Goal: Task Accomplishment & Management: Manage account settings

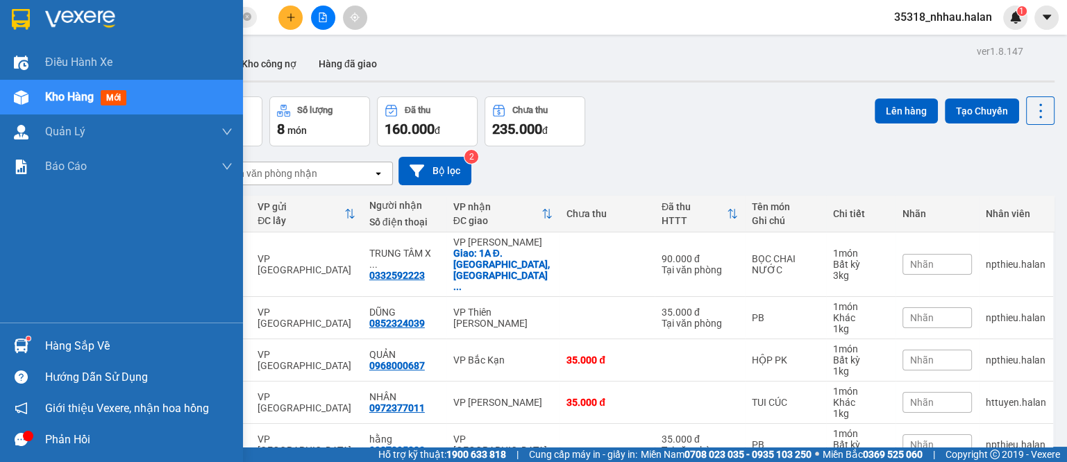
click at [28, 351] on img at bounding box center [21, 346] width 15 height 15
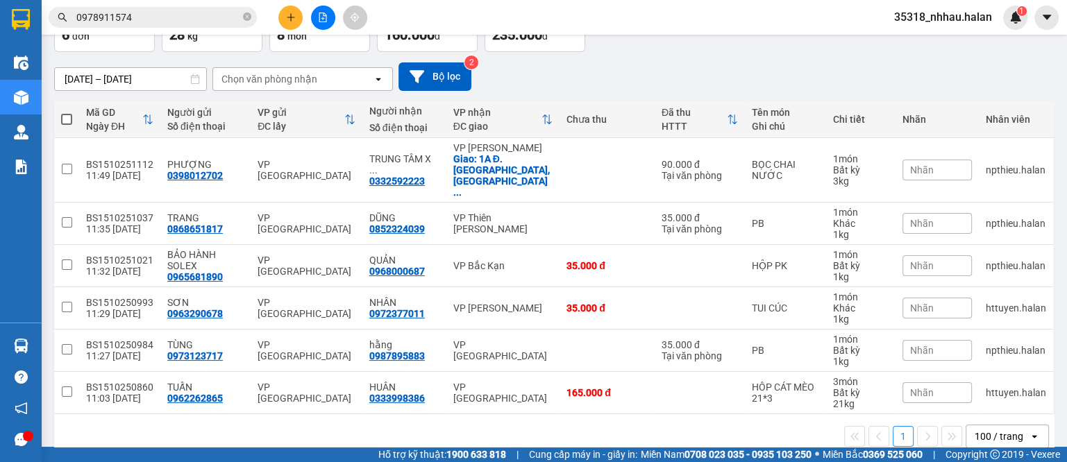
click at [707, 48] on section "Kết quả tìm kiếm ( 99 ) Bộ lọc Mã ĐH Trạng thái Món hàng Thu hộ Tổng cước Chưa …" at bounding box center [533, 231] width 1067 height 462
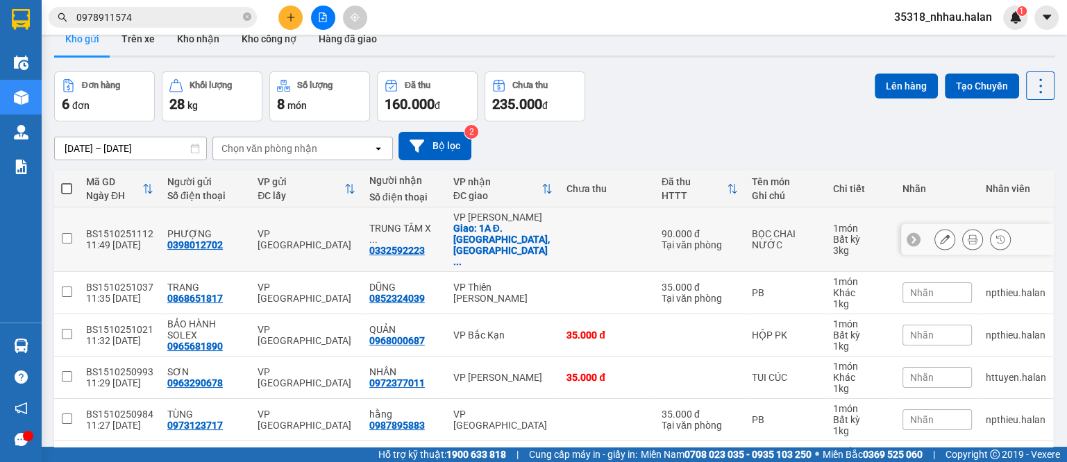
scroll to position [0, 0]
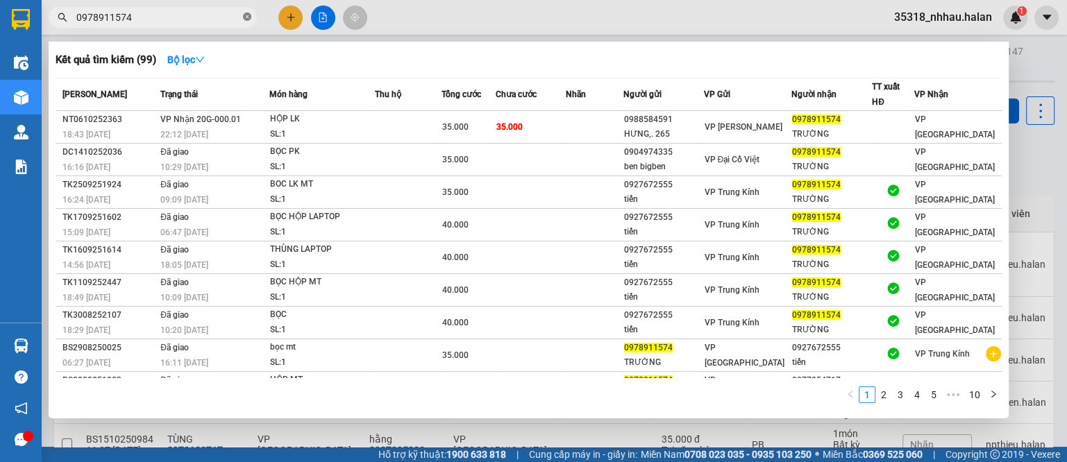
click at [250, 18] on icon "close-circle" at bounding box center [247, 16] width 8 height 8
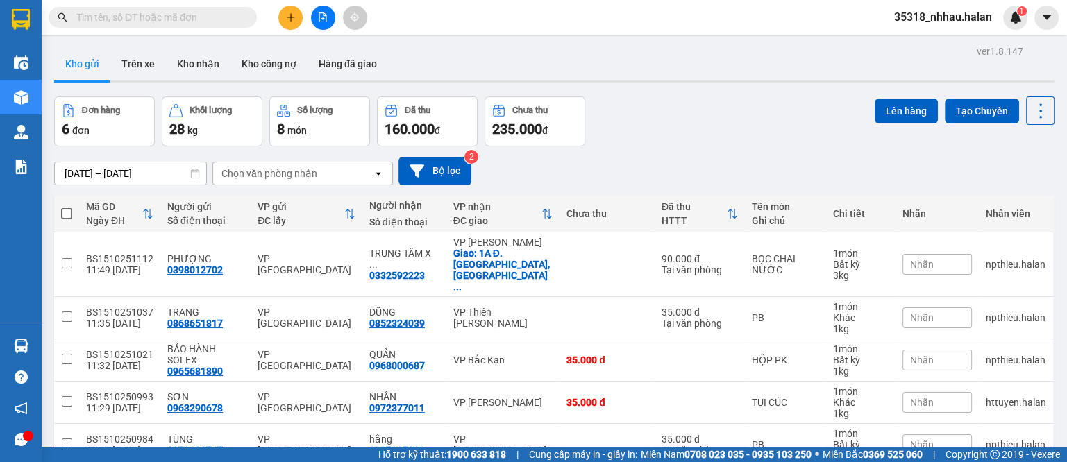
click at [233, 17] on input "text" at bounding box center [158, 17] width 164 height 15
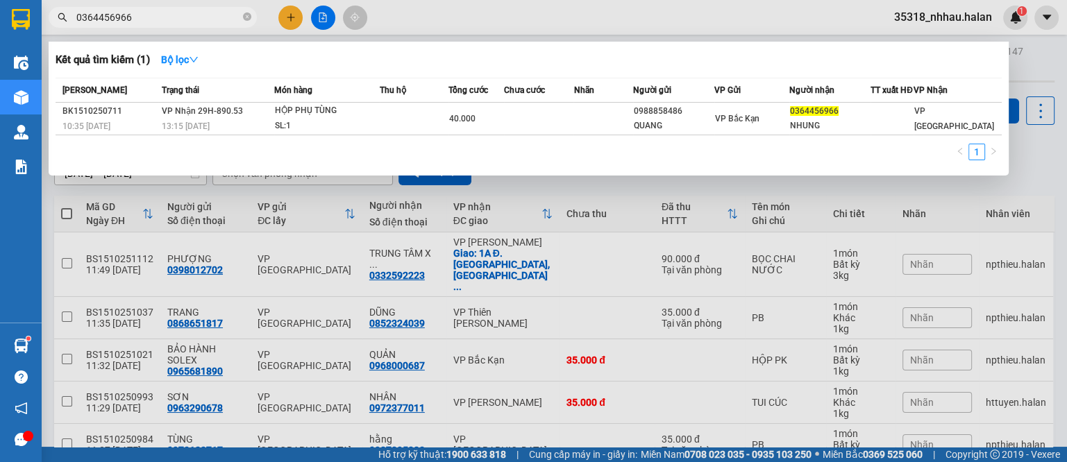
type input "0364456966"
drag, startPoint x: 380, startPoint y: 233, endPoint x: 362, endPoint y: 233, distance: 18.1
click at [372, 233] on div at bounding box center [533, 231] width 1067 height 462
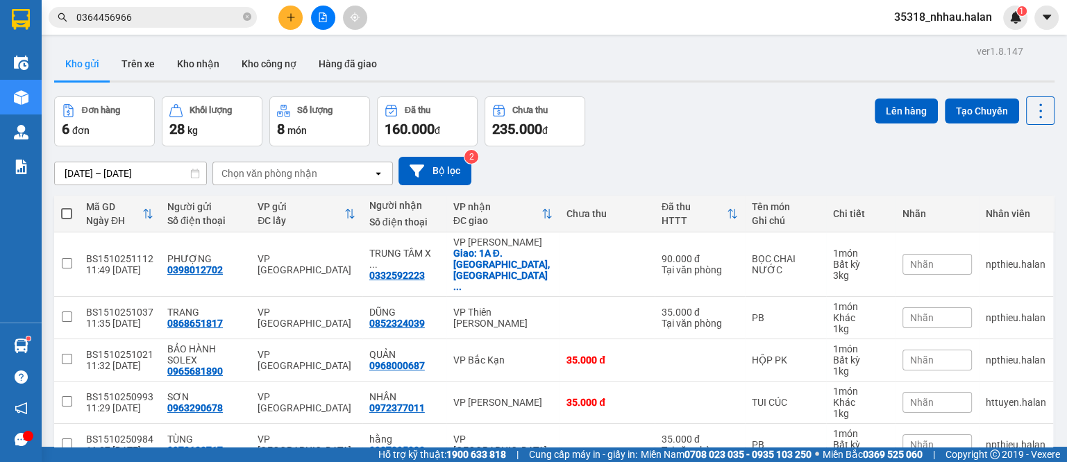
click at [274, 179] on div "Chọn văn phòng nhận" at bounding box center [269, 174] width 96 height 14
type input "NT"
click at [282, 199] on span "VP [PERSON_NAME]" at bounding box center [272, 203] width 96 height 14
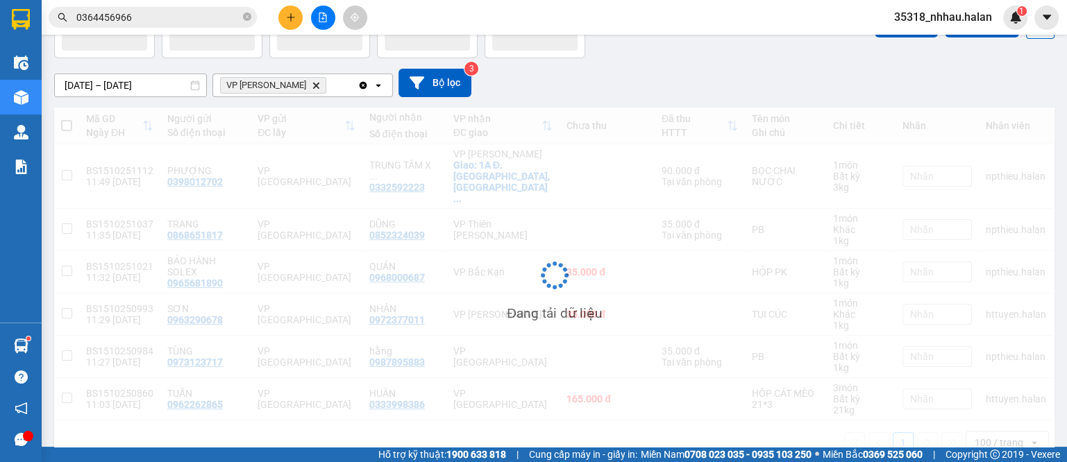
scroll to position [64, 0]
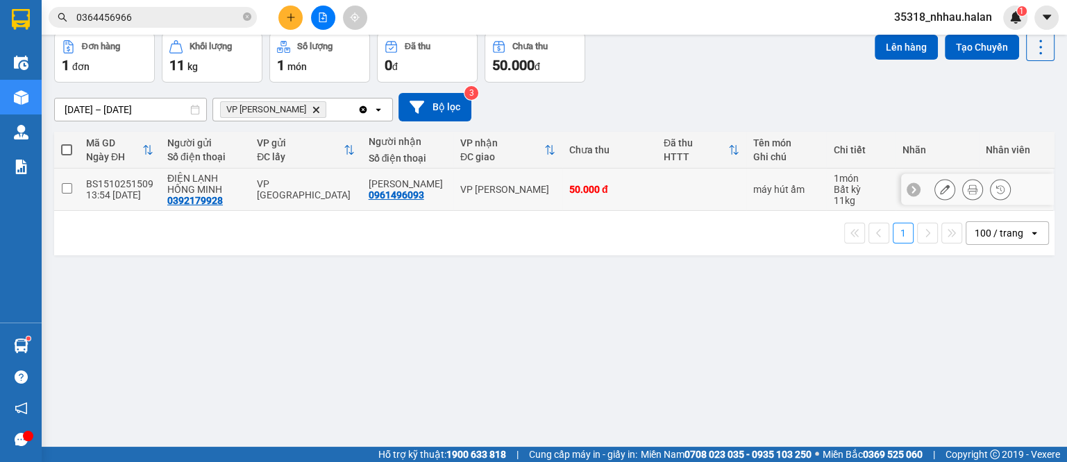
click at [547, 190] on td "VP [PERSON_NAME]" at bounding box center [507, 190] width 109 height 42
checkbox input "true"
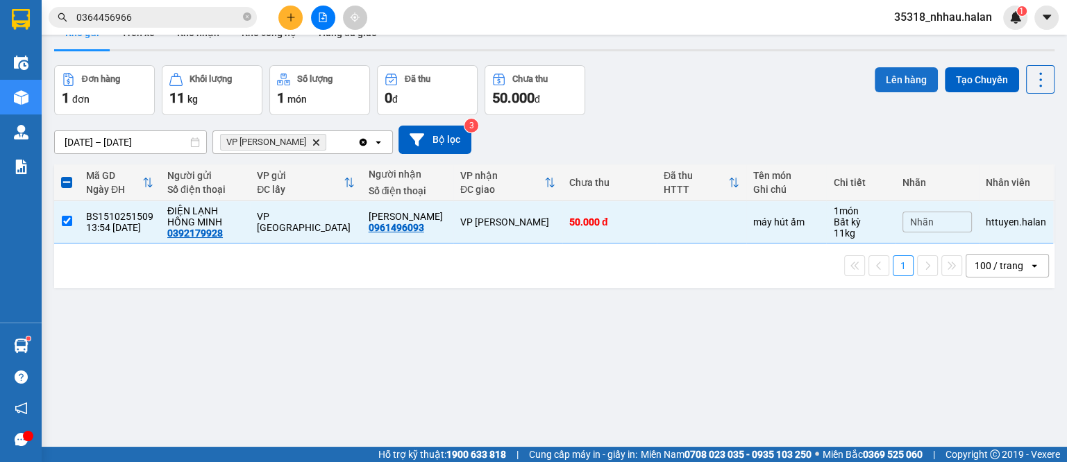
scroll to position [0, 0]
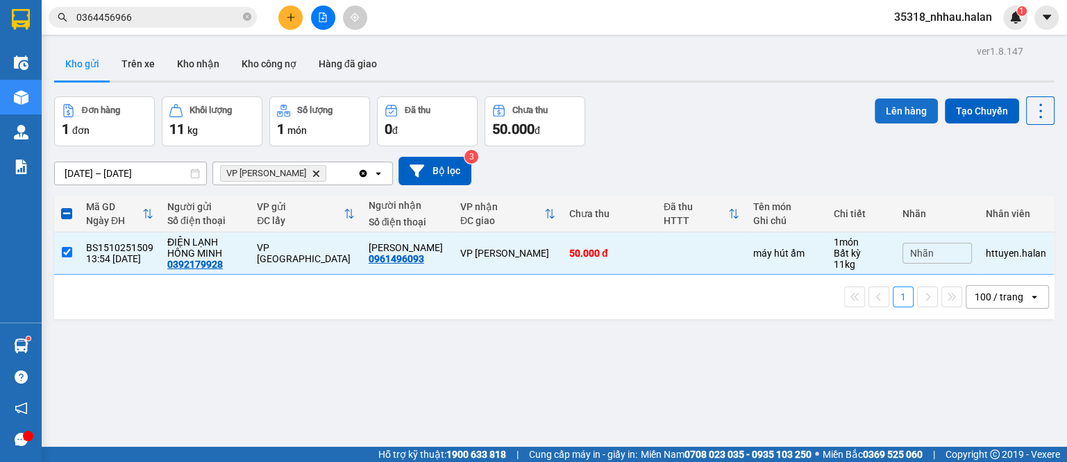
click at [881, 116] on button "Lên hàng" at bounding box center [906, 111] width 63 height 25
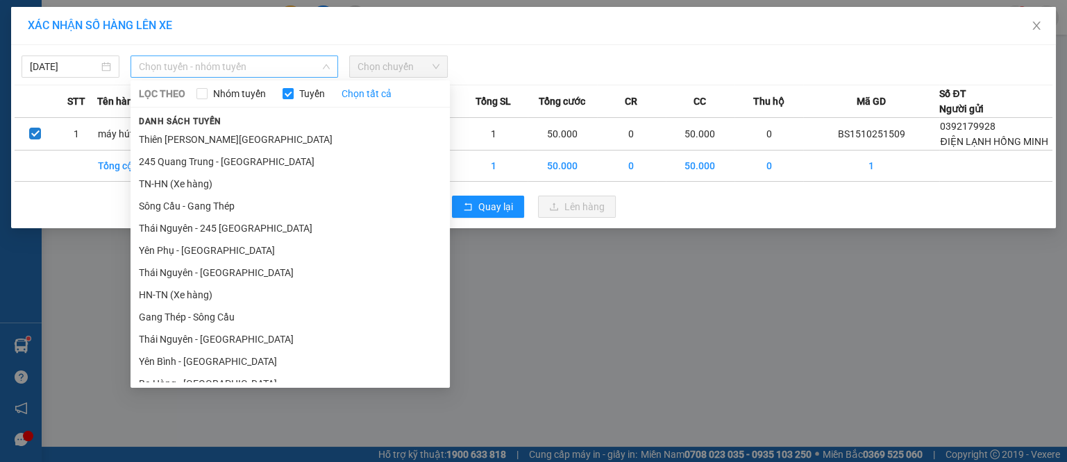
click at [208, 63] on span "Chọn tuyến - nhóm tuyến" at bounding box center [234, 66] width 191 height 21
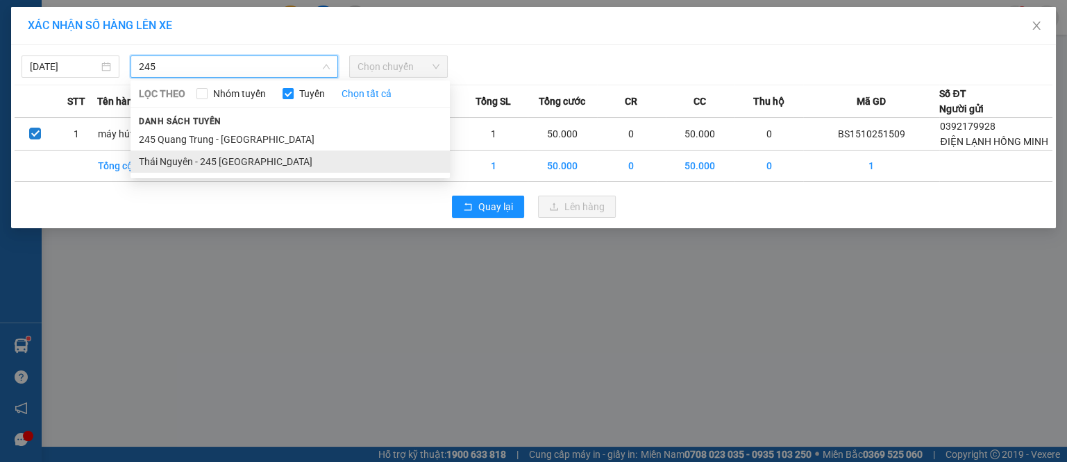
type input "245"
click at [249, 166] on li "Thái Nguyên - 245 [GEOGRAPHIC_DATA]" at bounding box center [290, 162] width 319 height 22
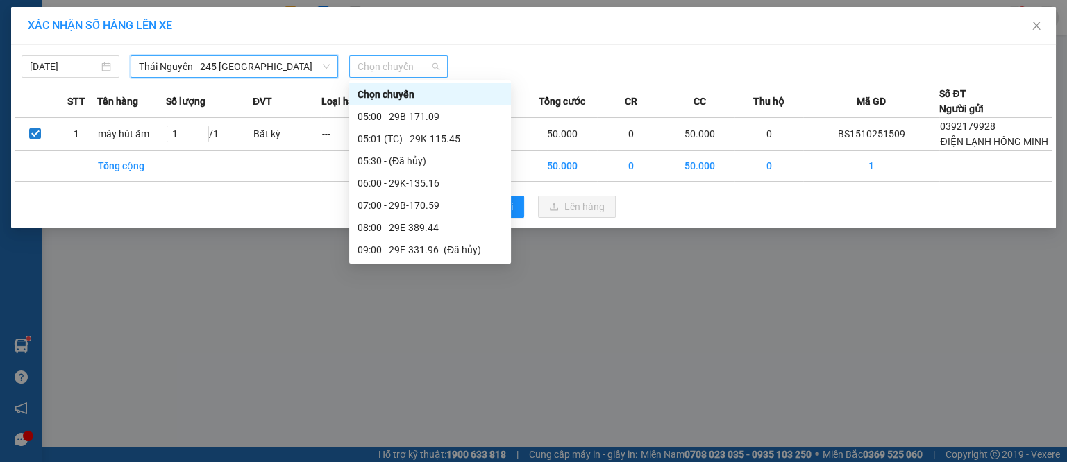
click at [404, 70] on span "Chọn chuyến" at bounding box center [398, 66] width 81 height 21
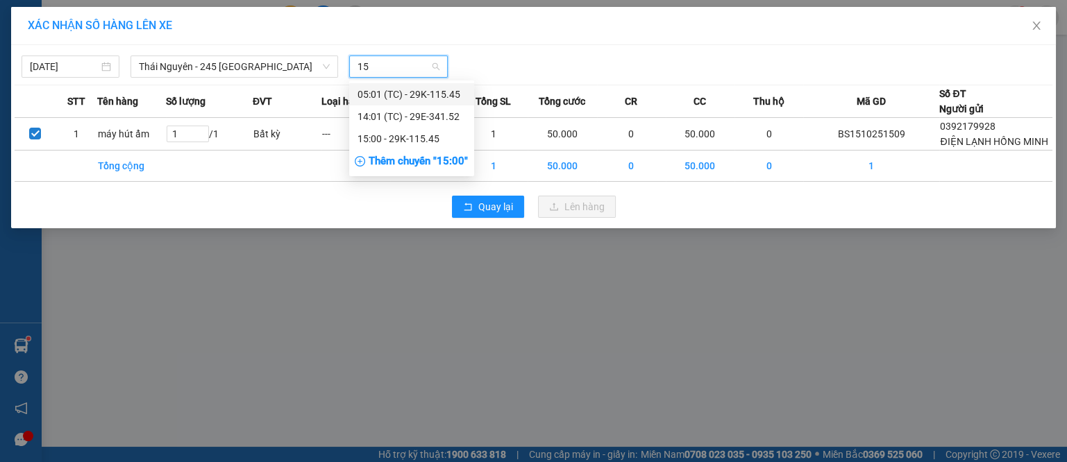
type input "152"
click at [410, 94] on div "14:01 (TC) - 29E-341.52" at bounding box center [412, 94] width 108 height 15
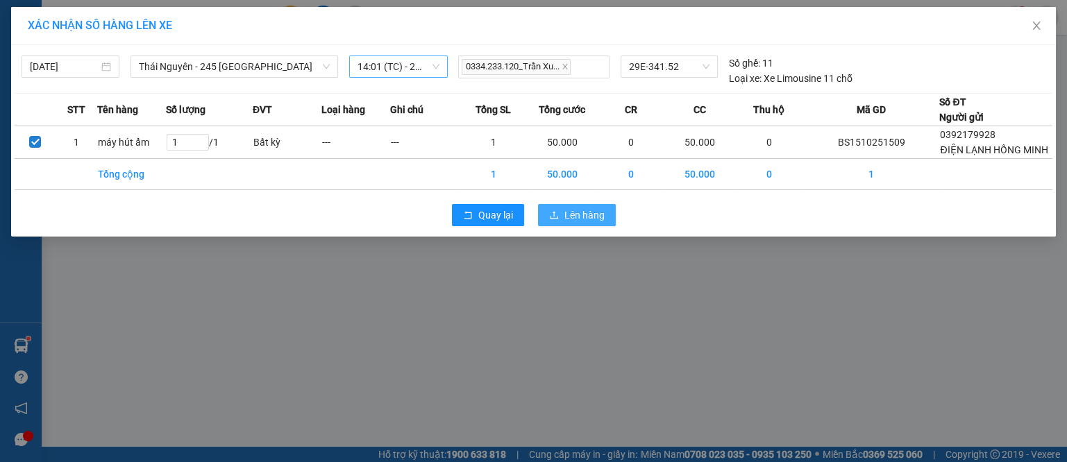
click at [562, 226] on button "Lên hàng" at bounding box center [577, 215] width 78 height 22
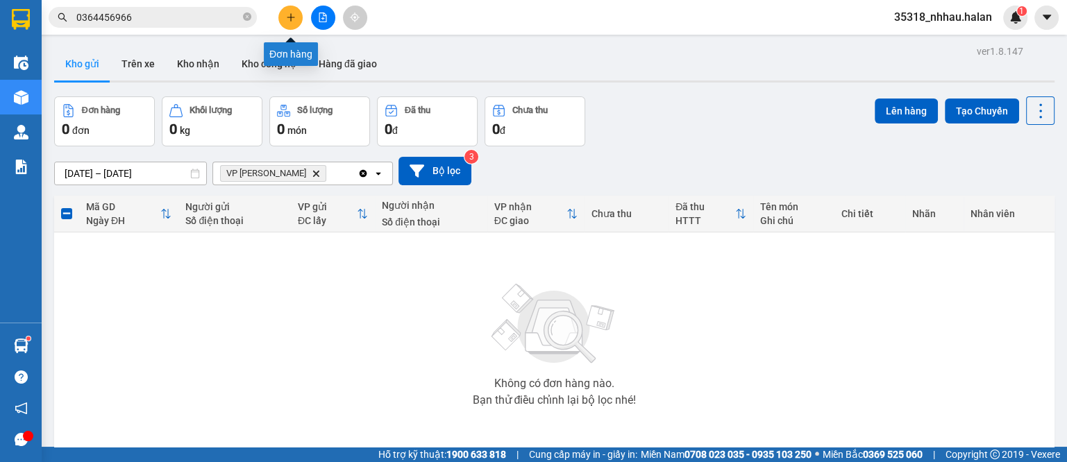
click at [292, 15] on icon "plus" at bounding box center [291, 17] width 10 height 10
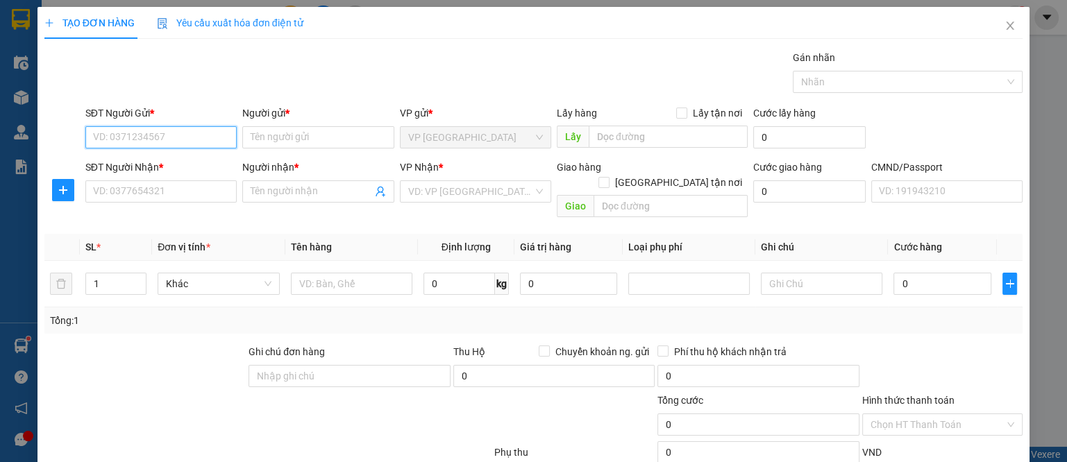
type input "0"
type input "0934828929"
click at [164, 166] on div "0934828929 - NGUYỄN QUYỀN" at bounding box center [160, 164] width 137 height 15
type input "NGUYỄN QUYỀN"
type input "0934828929"
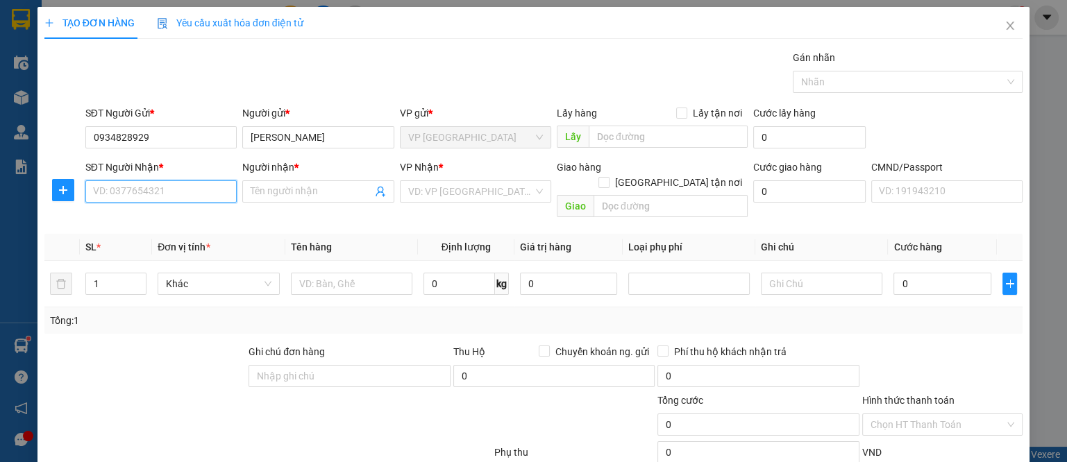
click at [163, 191] on input "SĐT Người Nhận *" at bounding box center [160, 192] width 151 height 22
click at [181, 190] on input "0971668665" at bounding box center [160, 192] width 151 height 22
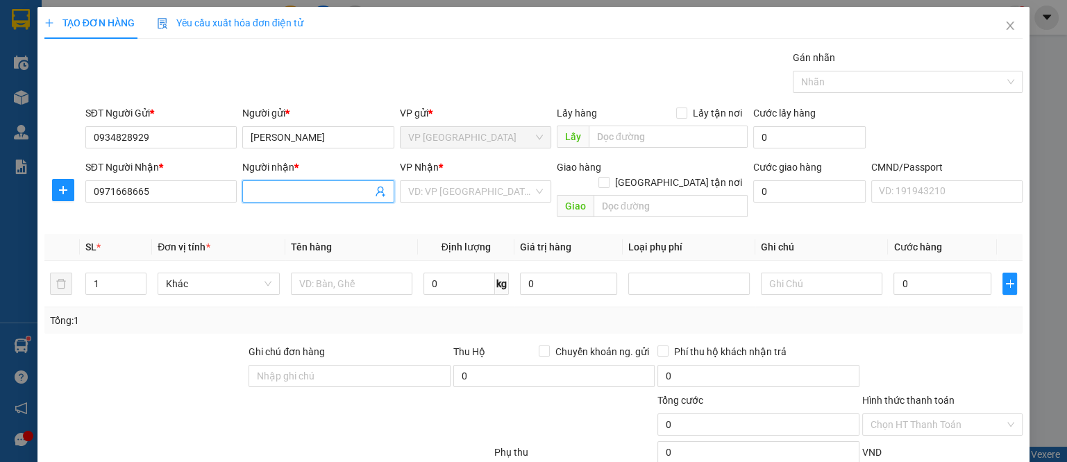
click at [277, 194] on input "Người nhận *" at bounding box center [311, 191] width 121 height 15
click at [375, 188] on icon "user-add" at bounding box center [380, 191] width 11 height 11
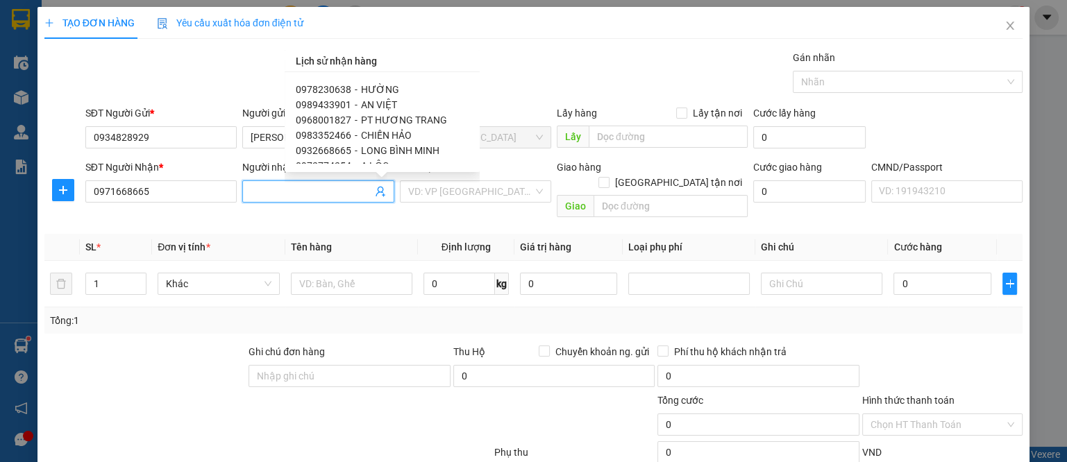
scroll to position [83, 0]
click at [366, 141] on span "LONG BÌNH MINH" at bounding box center [400, 142] width 78 height 11
type input "0932668665"
type input "LONG BÌNH MINH"
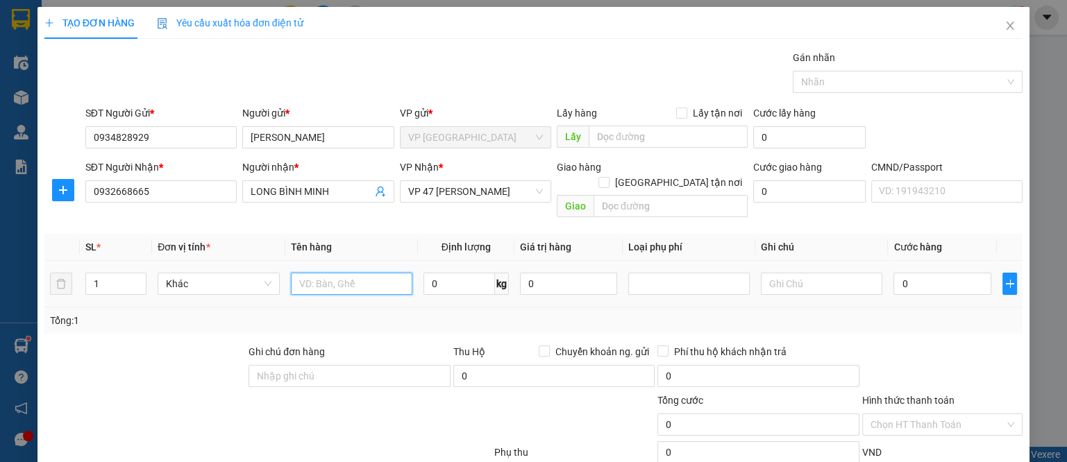
click at [350, 273] on input "text" at bounding box center [352, 284] width 122 height 22
type input "BOC BÌA"
type input "0.3"
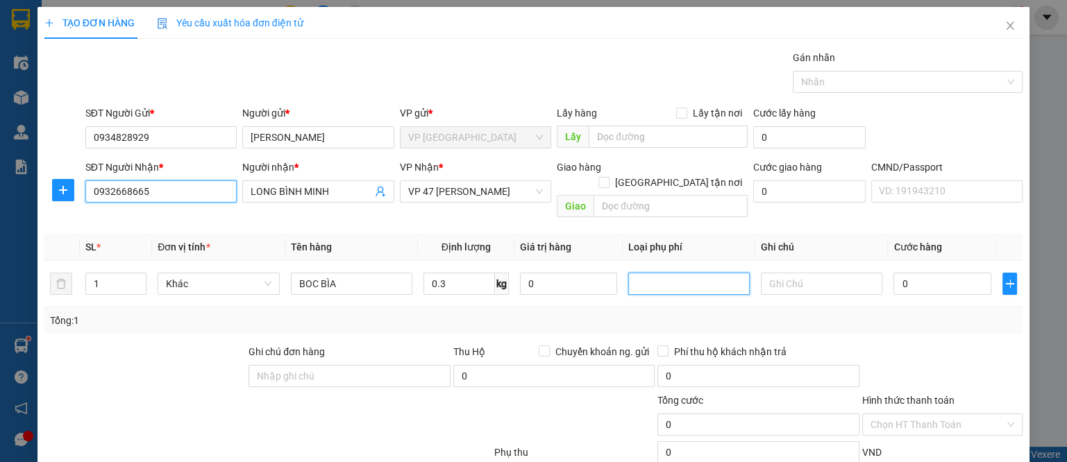
click at [149, 190] on input "0932668665" at bounding box center [160, 192] width 151 height 22
drag, startPoint x: 144, startPoint y: 191, endPoint x: 85, endPoint y: 194, distance: 59.8
click at [85, 194] on input "0932668665" at bounding box center [160, 192] width 151 height 22
drag, startPoint x: 74, startPoint y: 194, endPoint x: 55, endPoint y: 194, distance: 18.8
click at [55, 194] on div "SĐT Người Nhận * 0932668665 0932668665 Người nhận * LONG BÌNH MINH VP Nhận * VP…" at bounding box center [533, 192] width 981 height 64
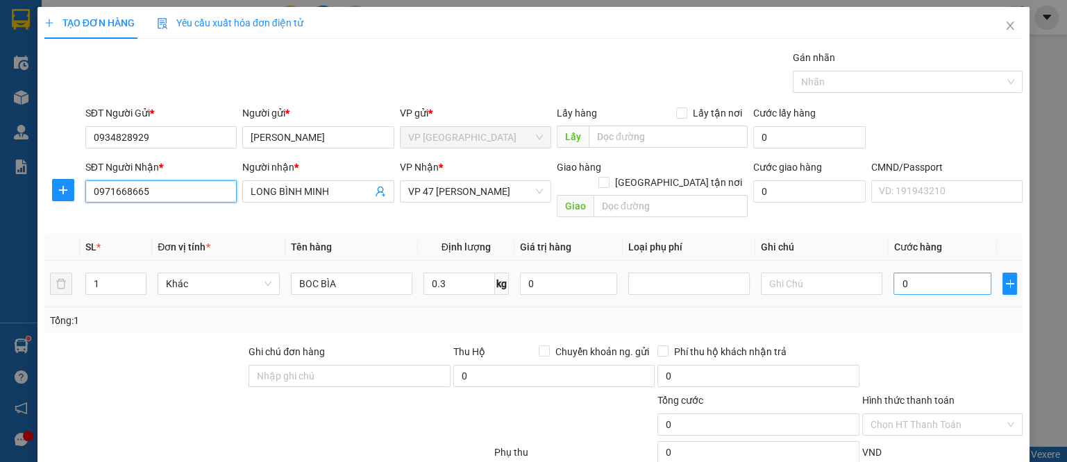
type input "0971668665"
click at [939, 275] on input "0" at bounding box center [942, 284] width 97 height 22
type input "3"
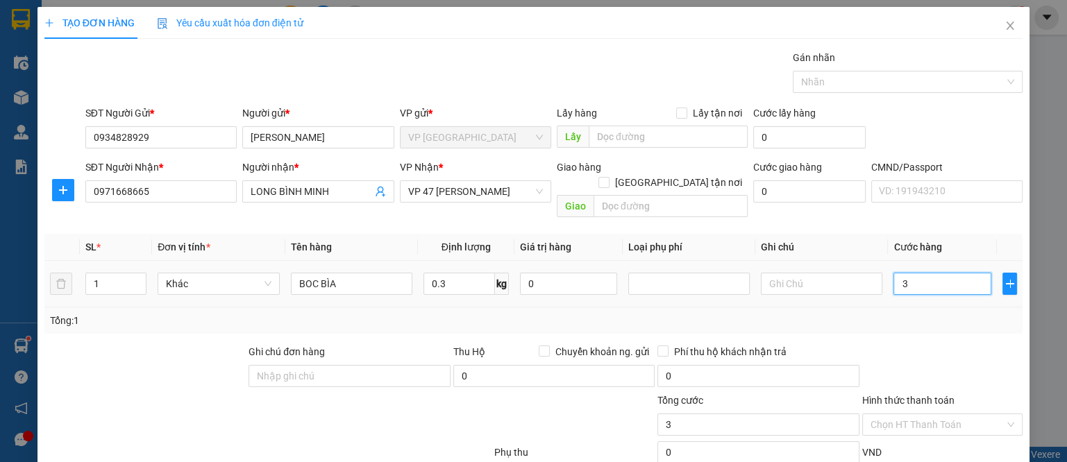
type input "35"
type input "35.000"
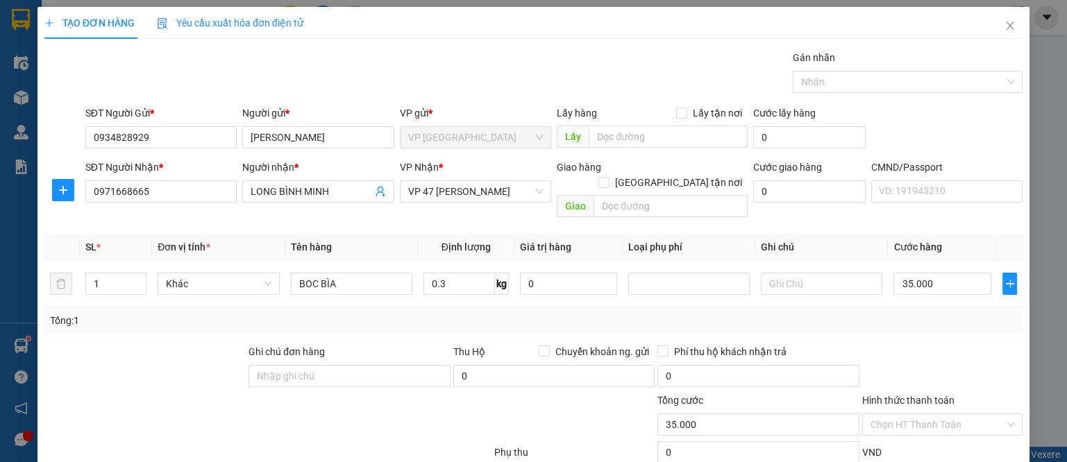
click at [953, 313] on div "Tổng: 1" at bounding box center [533, 320] width 967 height 15
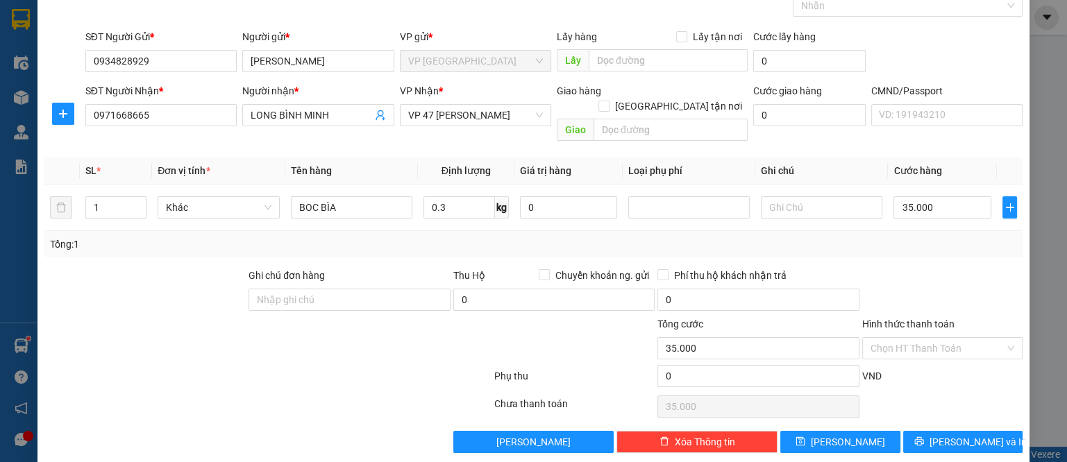
scroll to position [78, 0]
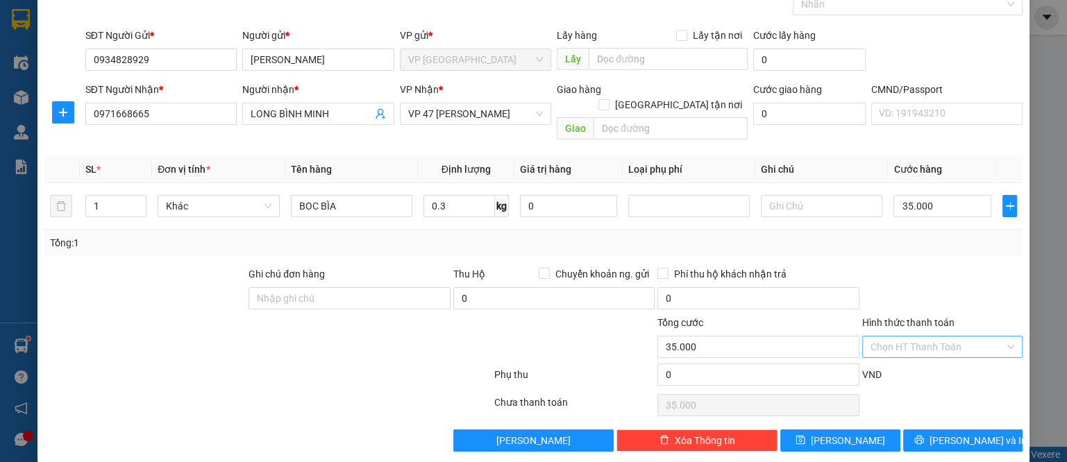
drag, startPoint x: 932, startPoint y: 315, endPoint x: 931, endPoint y: 327, distance: 11.9
click at [931, 317] on div "Hình thức thanh toán" at bounding box center [942, 325] width 161 height 21
click at [930, 337] on input "Hình thức thanh toán" at bounding box center [938, 347] width 135 height 21
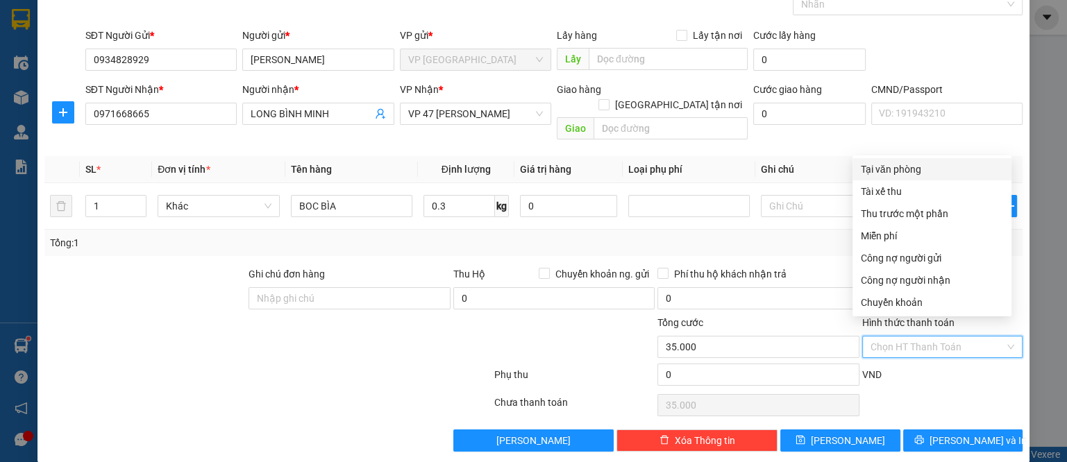
click at [897, 174] on div "Tại văn phòng" at bounding box center [932, 169] width 142 height 15
type input "0"
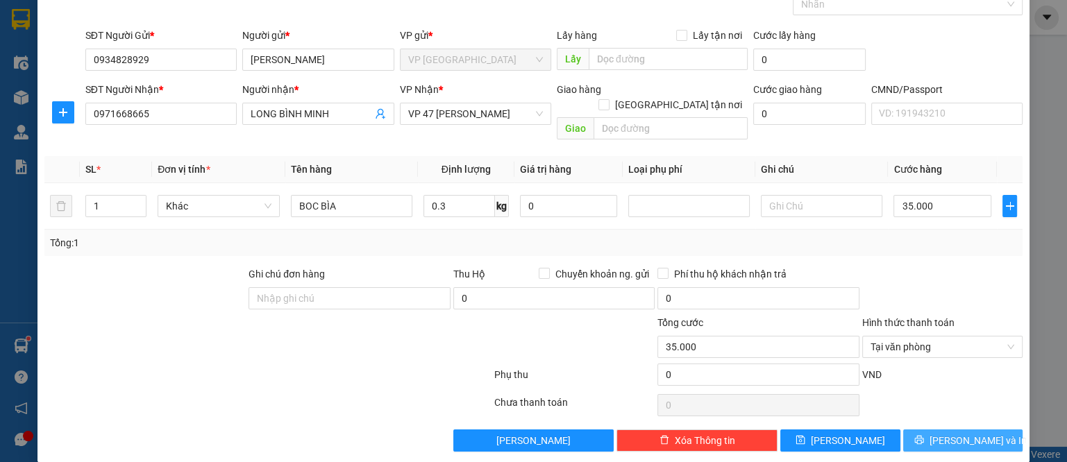
click at [940, 433] on span "[PERSON_NAME] và In" at bounding box center [978, 440] width 97 height 15
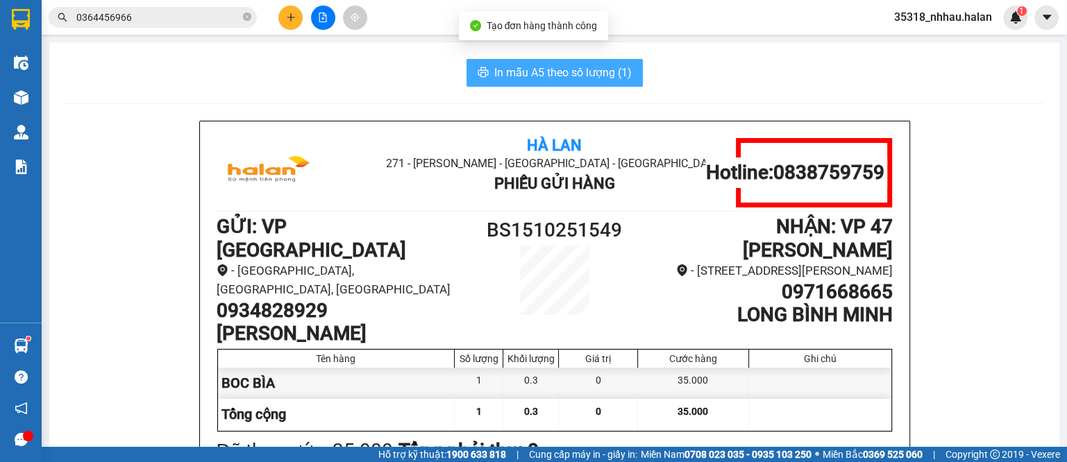
click at [599, 69] on span "In mẫu A5 theo số lượng (1)" at bounding box center [562, 72] width 137 height 17
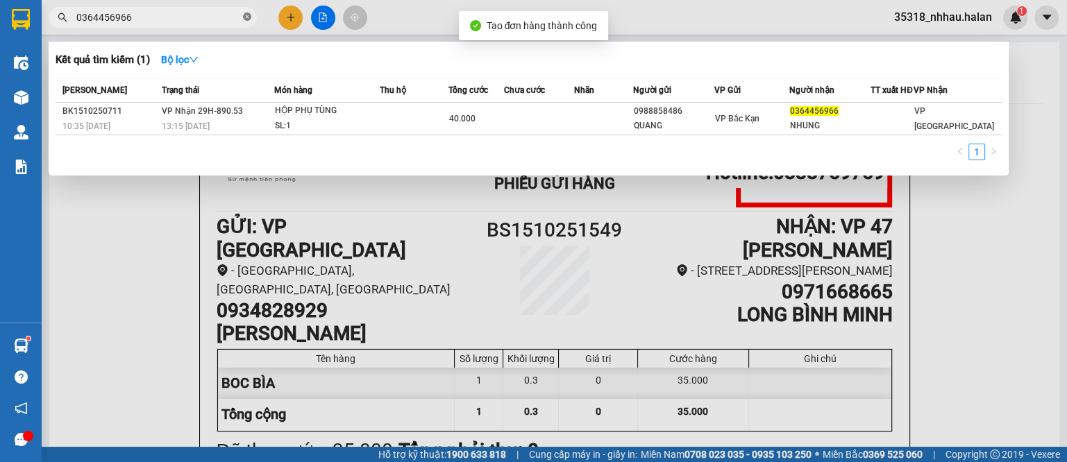
click at [246, 16] on icon "close-circle" at bounding box center [247, 16] width 8 height 8
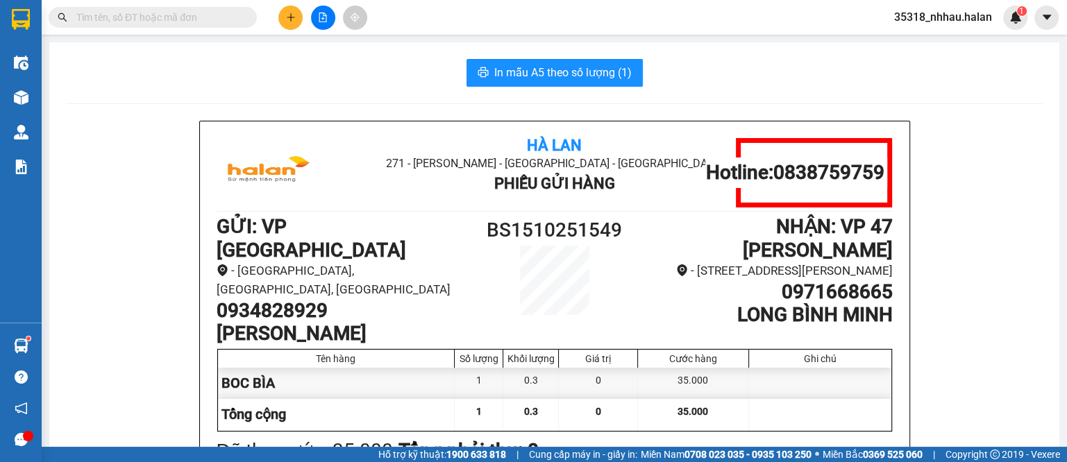
click at [232, 16] on input "text" at bounding box center [158, 17] width 164 height 15
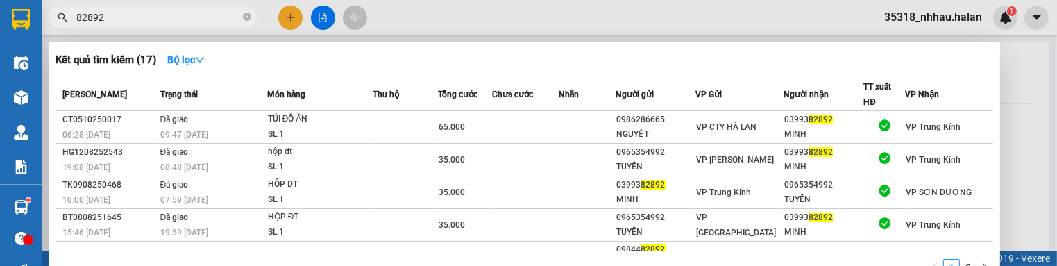
type input "82892"
click at [249, 16] on icon "close-circle" at bounding box center [247, 16] width 8 height 8
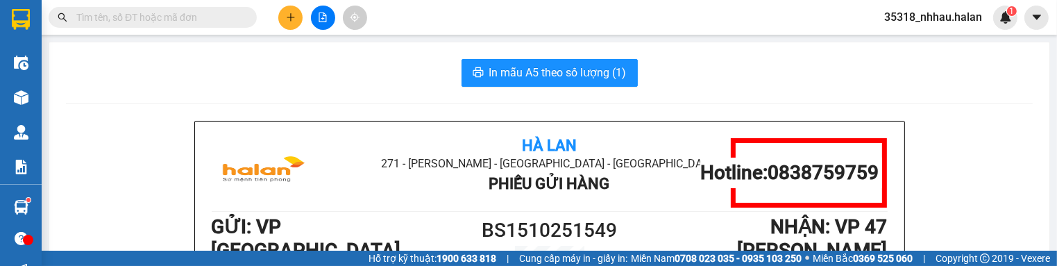
click at [211, 19] on input "text" at bounding box center [158, 17] width 164 height 15
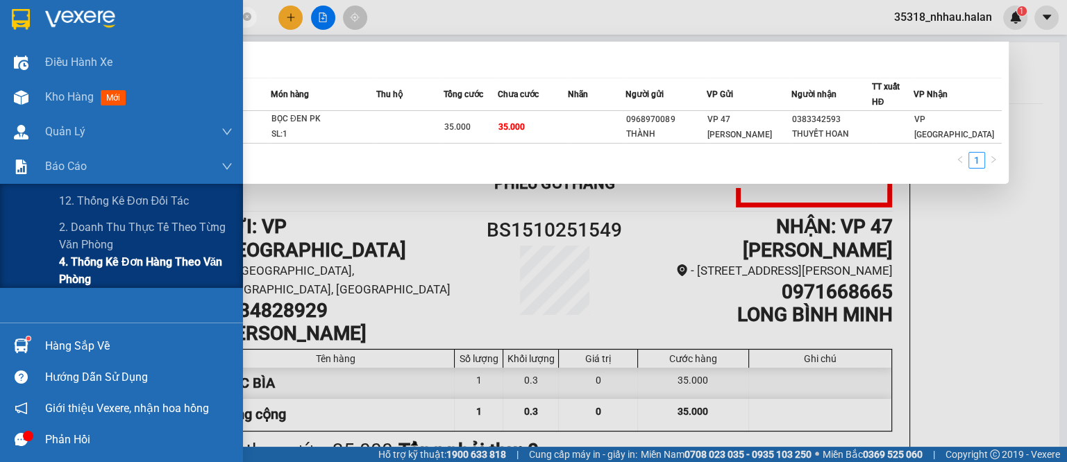
type input "1510250906"
click at [96, 265] on span "4. Thống kê đơn hàng theo văn phòng" at bounding box center [146, 270] width 174 height 35
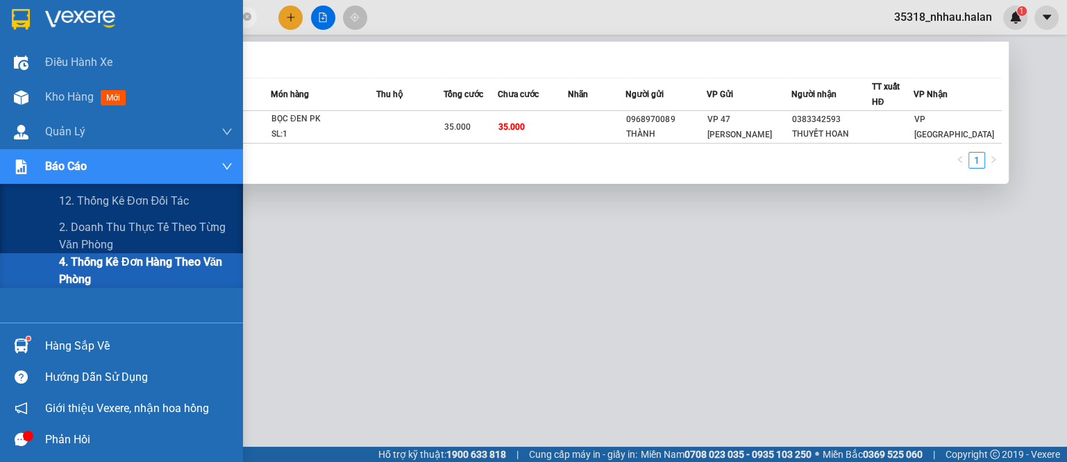
click at [115, 170] on div "Báo cáo" at bounding box center [138, 166] width 187 height 35
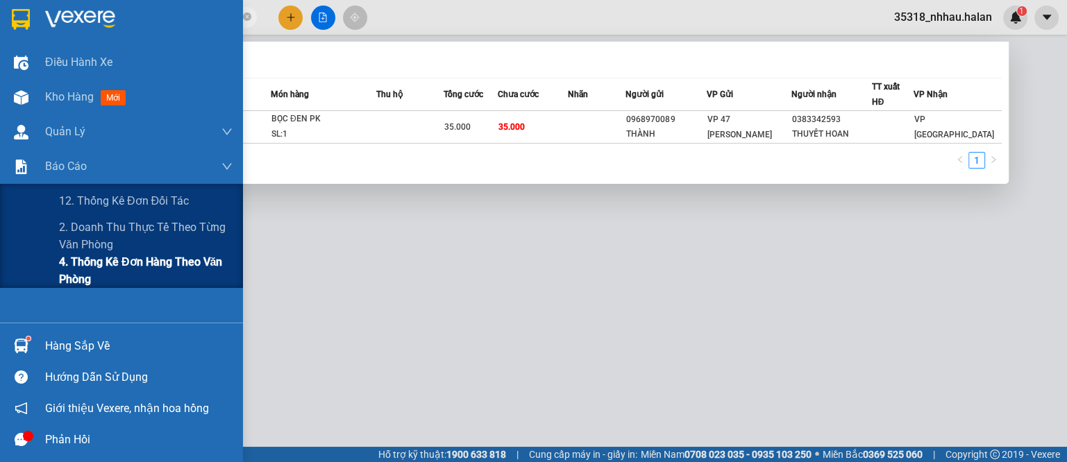
click at [106, 259] on span "4. Thống kê đơn hàng theo văn phòng" at bounding box center [146, 270] width 174 height 35
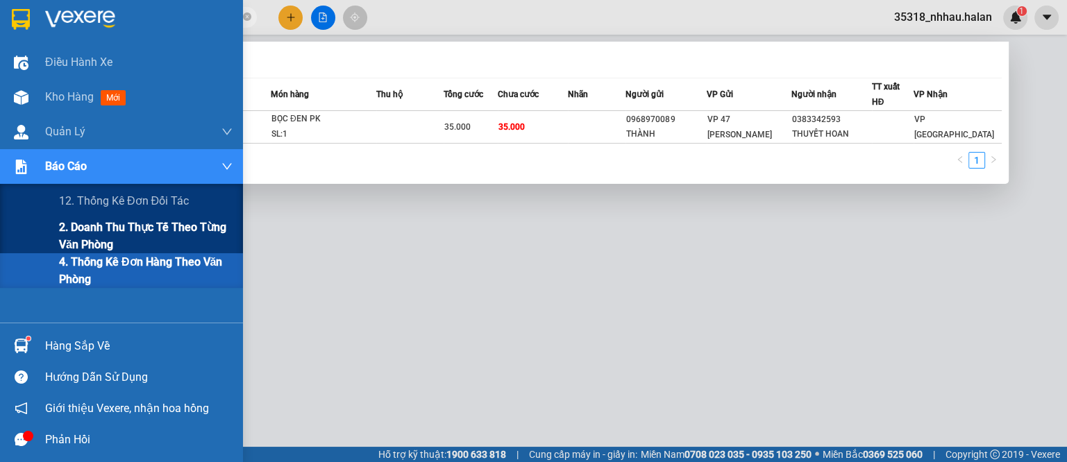
click at [106, 227] on span "2. Doanh thu thực tế theo từng văn phòng" at bounding box center [146, 236] width 174 height 35
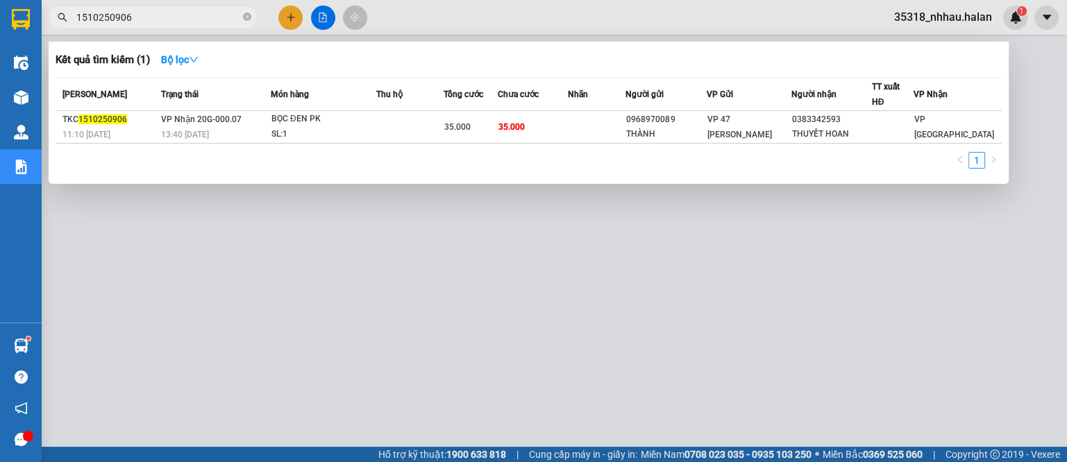
click at [739, 208] on div at bounding box center [533, 231] width 1067 height 462
click at [248, 19] on icon "close-circle" at bounding box center [247, 16] width 8 height 8
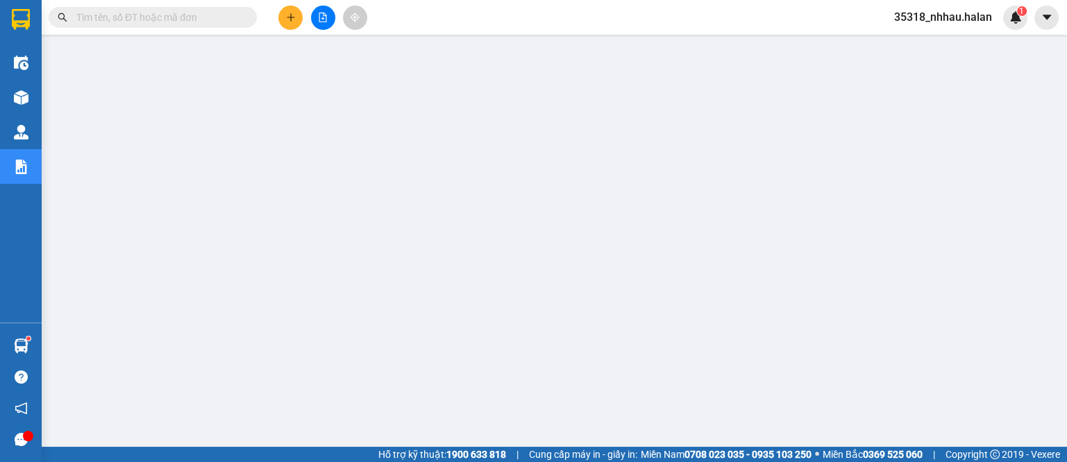
click at [214, 17] on input "text" at bounding box center [158, 17] width 164 height 15
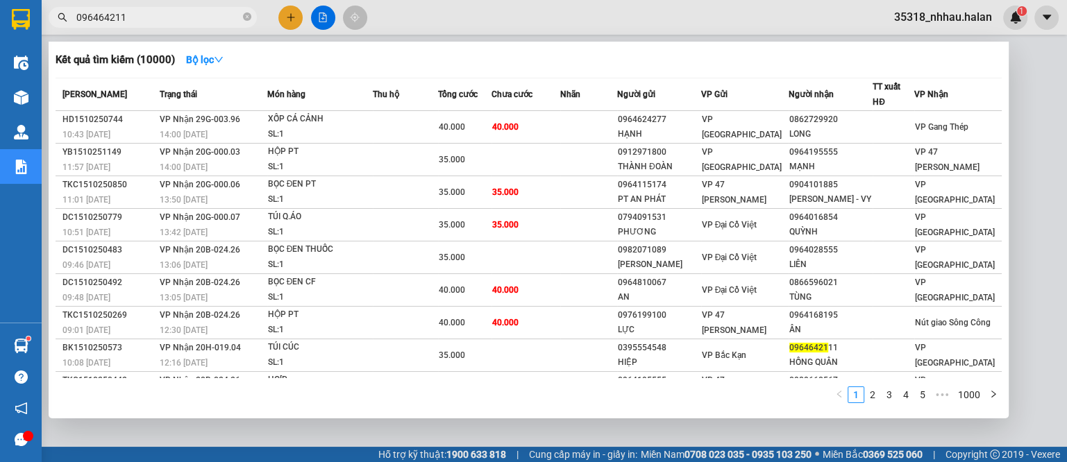
type input "0964642111"
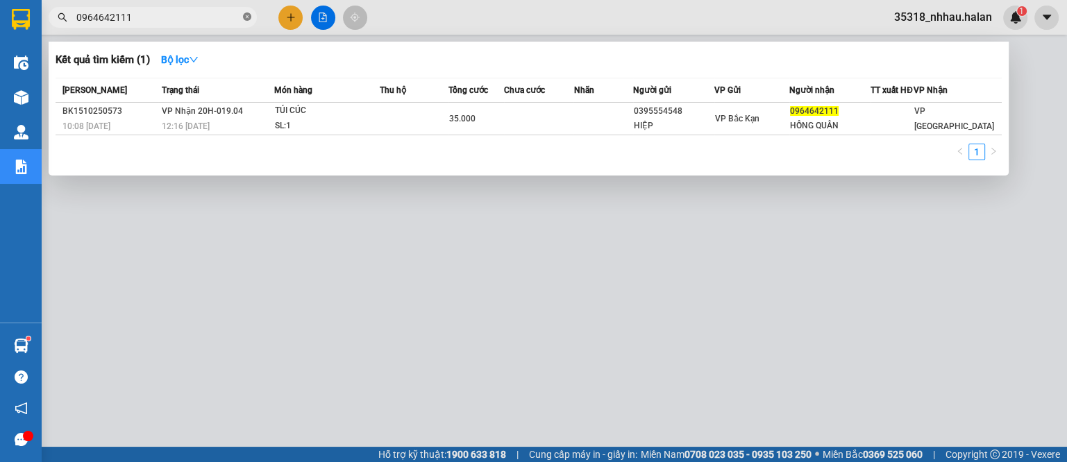
drag, startPoint x: 250, startPoint y: 17, endPoint x: 226, endPoint y: 22, distance: 24.7
click at [250, 18] on icon "close-circle" at bounding box center [247, 16] width 8 height 8
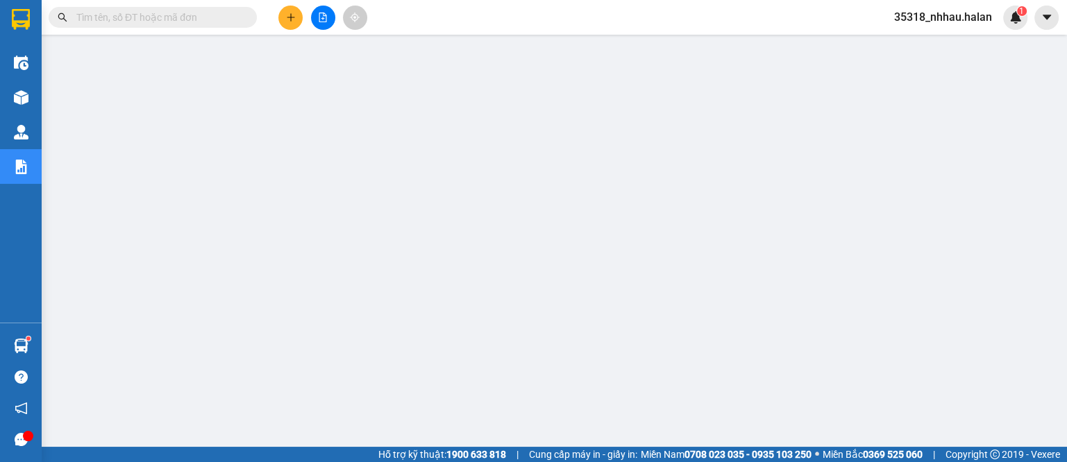
click at [211, 22] on input "text" at bounding box center [158, 17] width 164 height 15
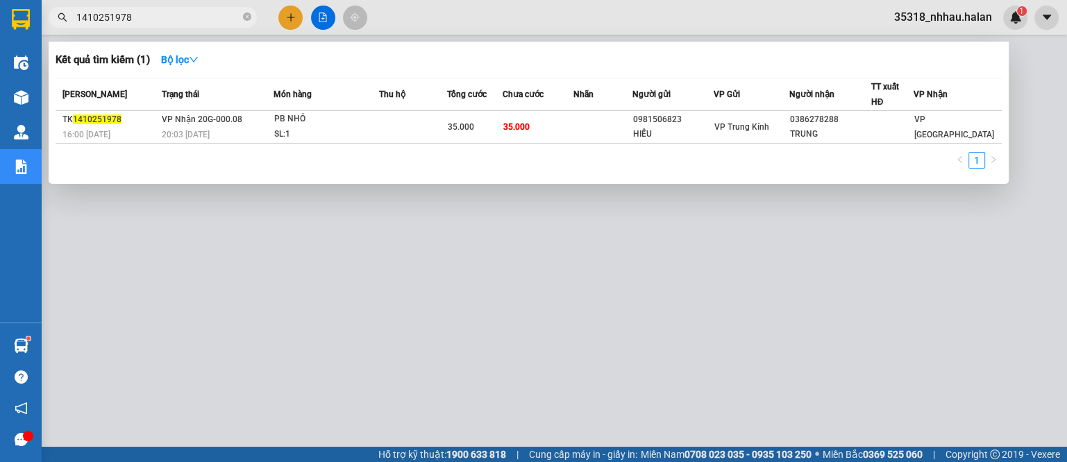
type input "1410251978"
click at [293, 16] on div at bounding box center [533, 231] width 1067 height 462
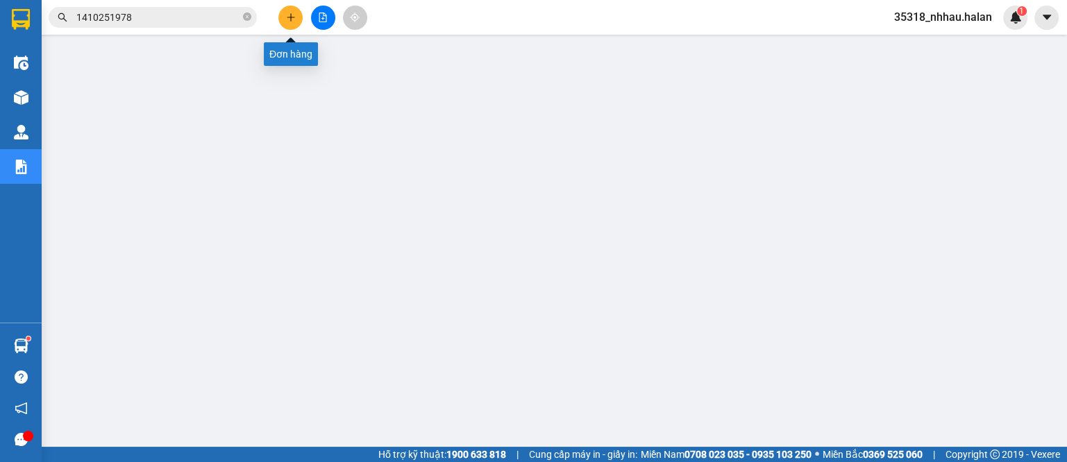
click at [295, 19] on icon "plus" at bounding box center [291, 17] width 10 height 10
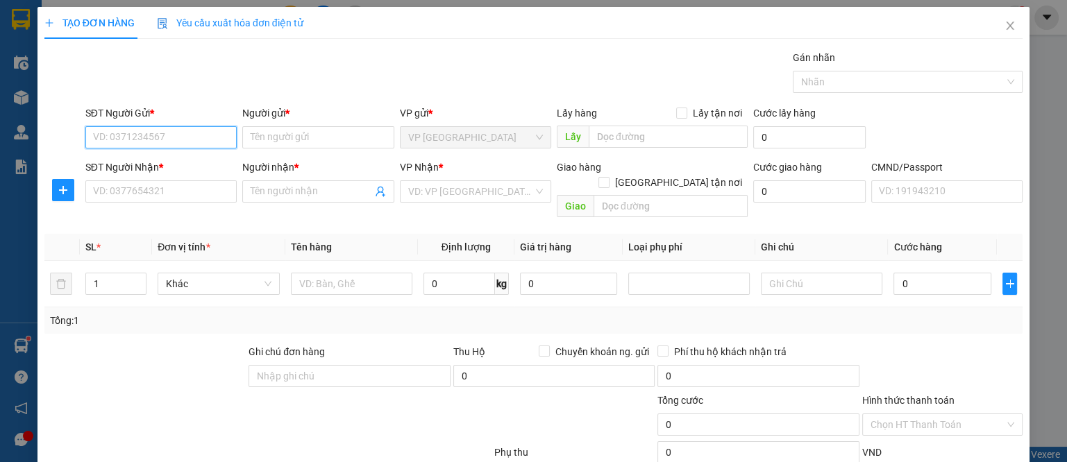
click at [203, 138] on input "SĐT Người Gửi *" at bounding box center [160, 137] width 151 height 22
type input "0983259819"
click at [149, 171] on div "0983259819 - CHIP" at bounding box center [158, 164] width 133 height 15
type input "CHIP"
type input "0983259819"
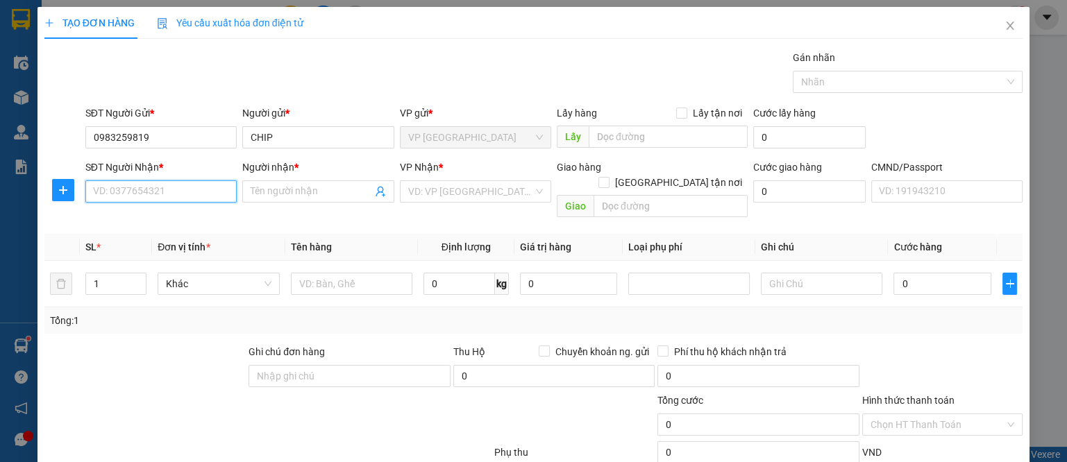
click at [180, 196] on input "SĐT Người Nhận *" at bounding box center [160, 192] width 151 height 22
type input "0975347955"
click at [183, 215] on div "0975347955 - XUYẾN" at bounding box center [158, 218] width 133 height 15
type input "XUYẾN"
click at [442, 186] on span "VP Đại Từ" at bounding box center [475, 191] width 135 height 21
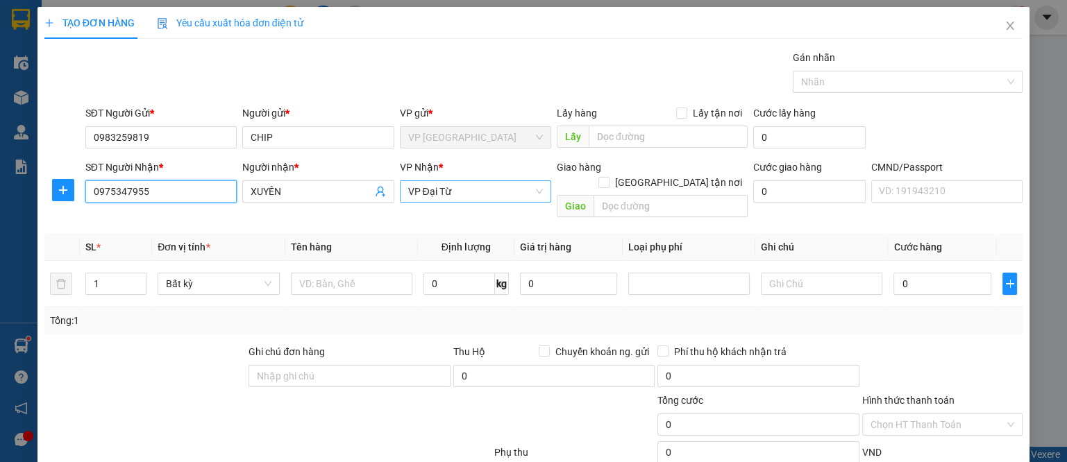
type input "0975347955"
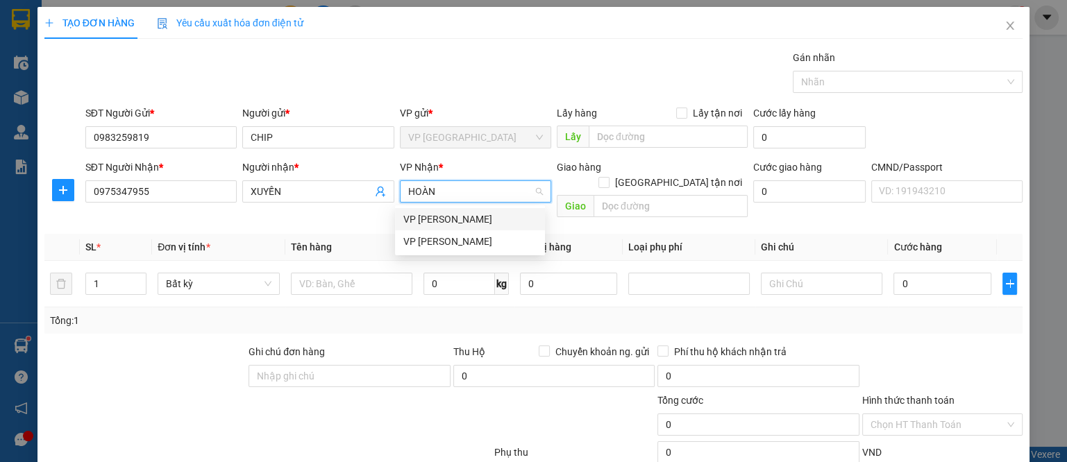
type input "HOÀNG"
click at [422, 242] on div "VP [PERSON_NAME]" at bounding box center [469, 241] width 133 height 15
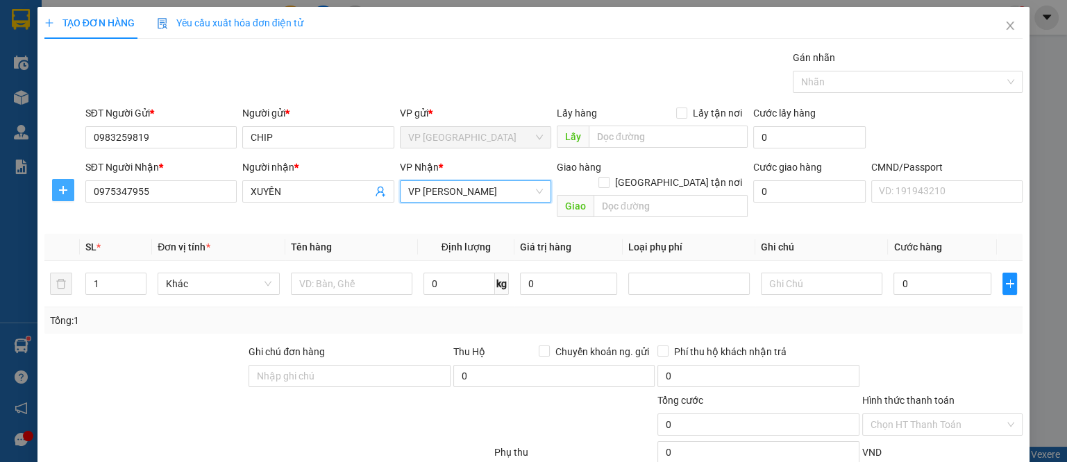
click at [65, 192] on icon "plus" at bounding box center [63, 190] width 11 height 11
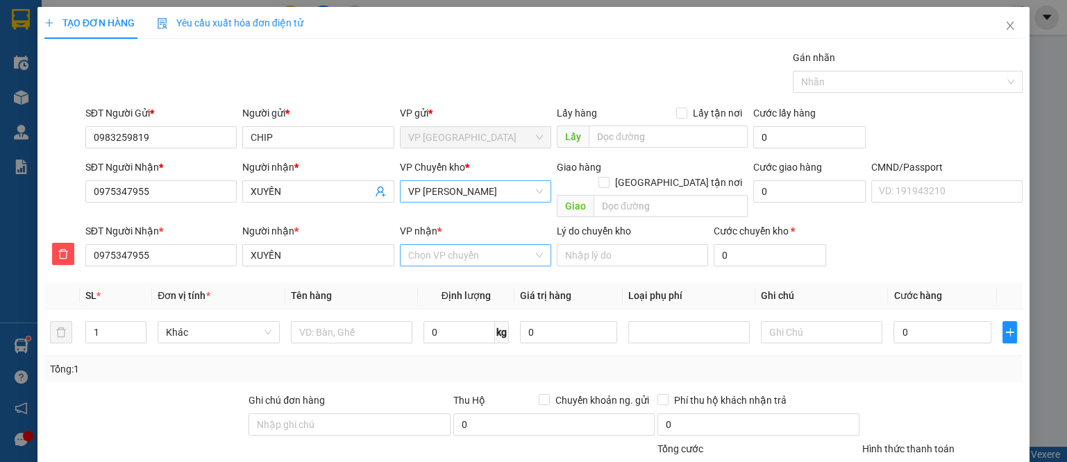
click at [429, 245] on input "VP nhận *" at bounding box center [470, 255] width 125 height 21
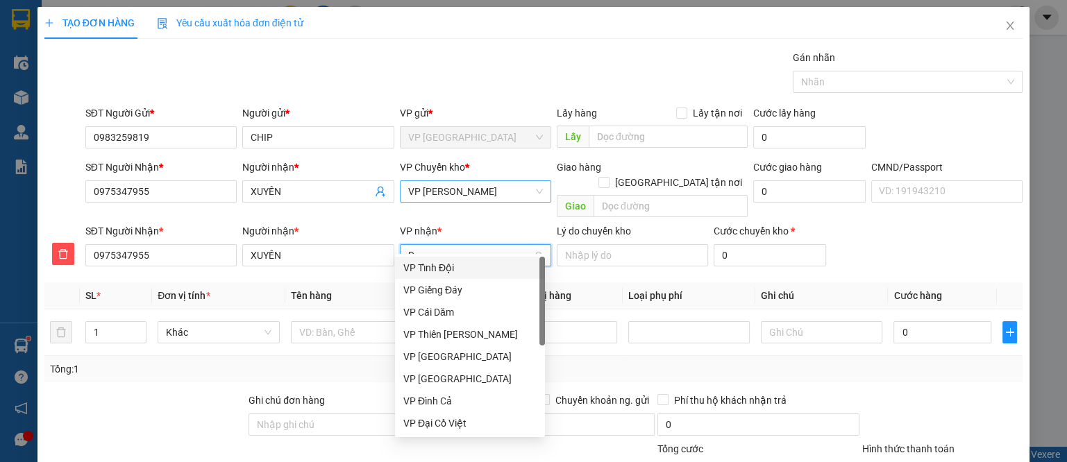
type input "D"
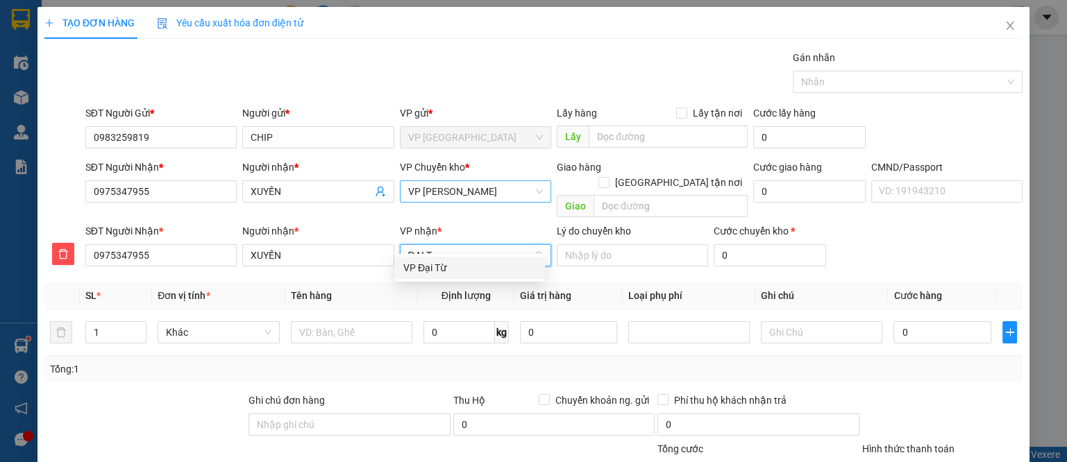
type input "ĐẠI TỪ"
click at [450, 271] on div "VP Đại Từ" at bounding box center [469, 267] width 133 height 15
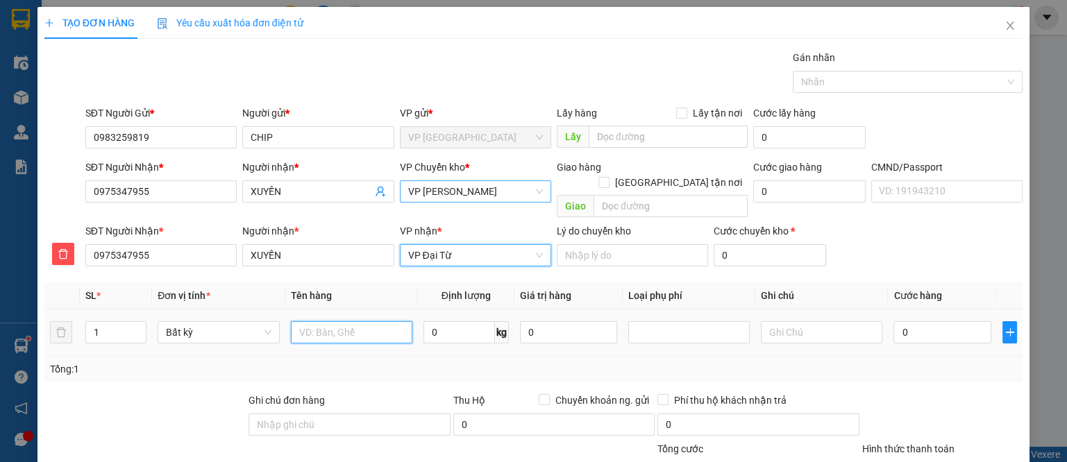
click at [367, 324] on input "text" at bounding box center [352, 332] width 122 height 22
type input "BOC ĐEN VÀNG"
type input "0.5"
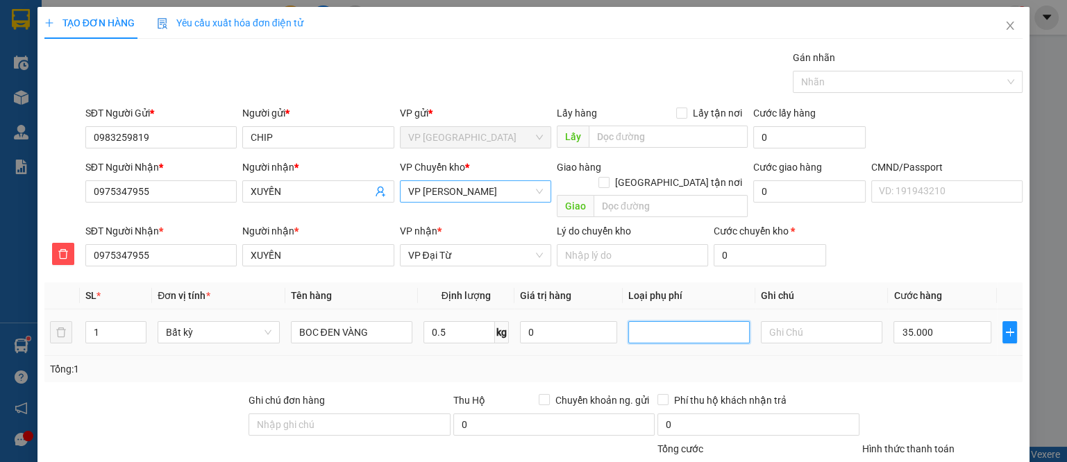
type input "35.000"
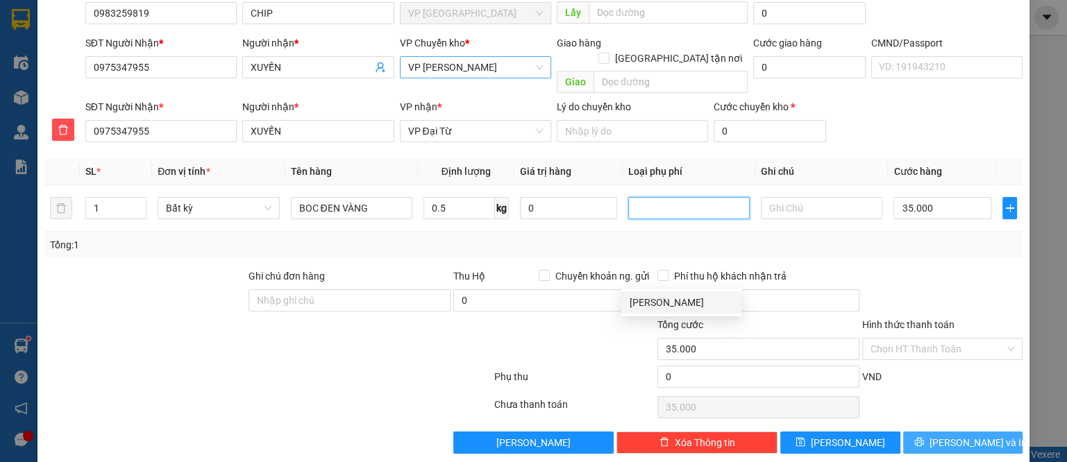
scroll to position [126, 0]
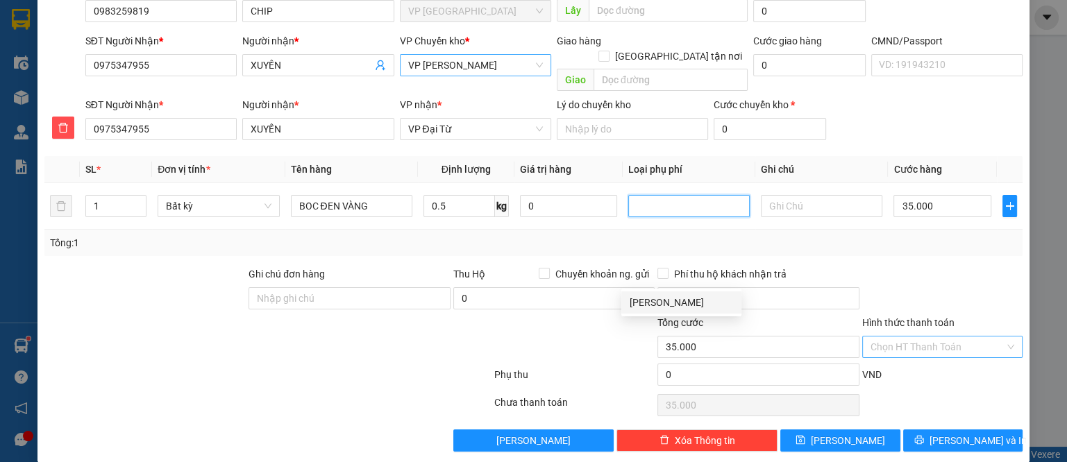
click at [929, 337] on input "Hình thức thanh toán" at bounding box center [938, 347] width 135 height 21
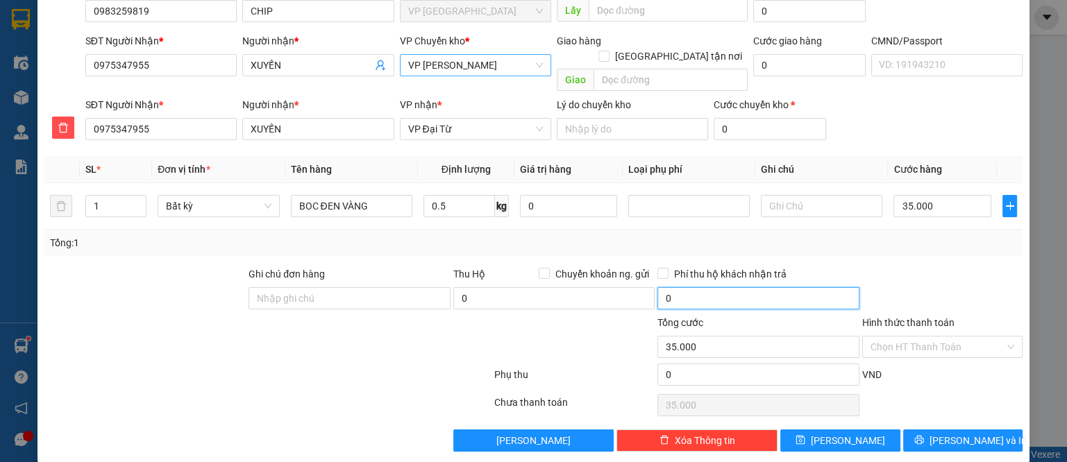
click at [822, 287] on input "0" at bounding box center [758, 298] width 201 height 22
click at [911, 195] on input "35.000" at bounding box center [942, 206] width 97 height 22
type input "2"
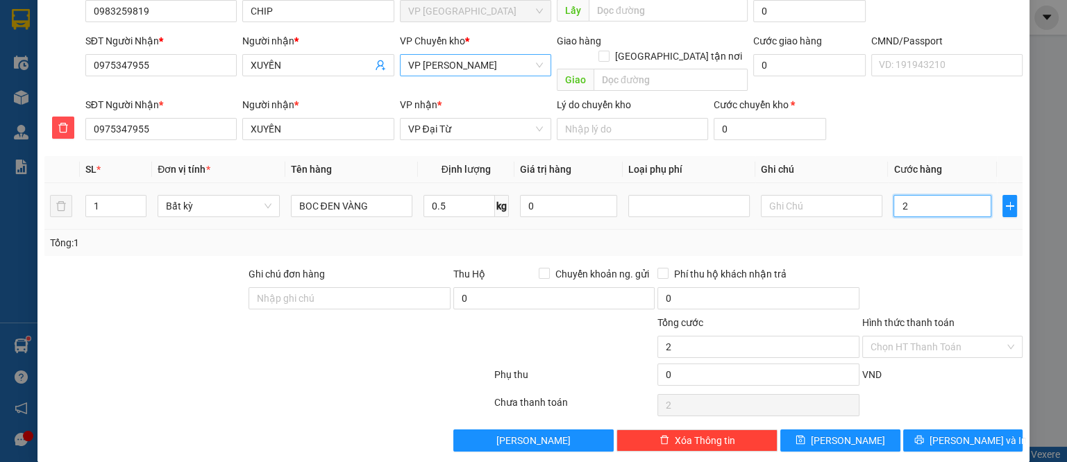
type input "20"
type input "20.000"
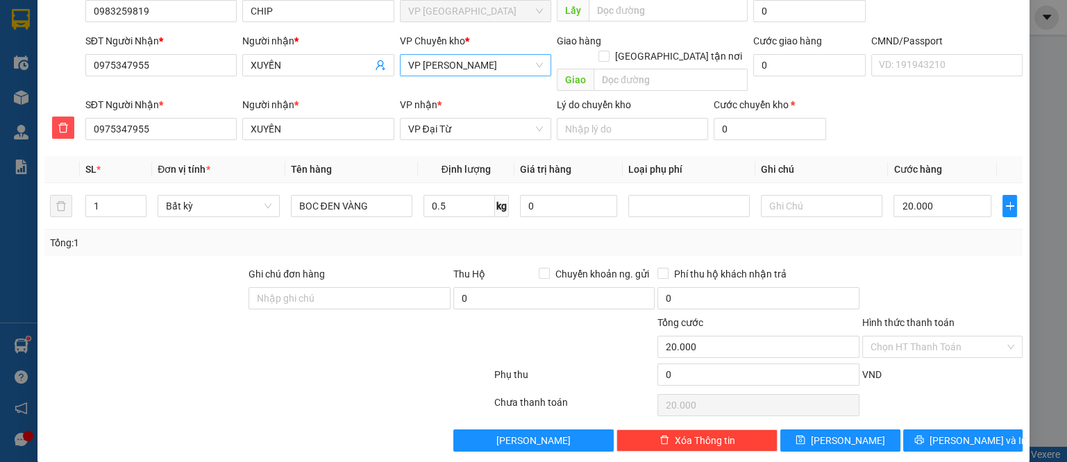
drag, startPoint x: 946, startPoint y: 251, endPoint x: 949, endPoint y: 281, distance: 30.7
click at [946, 267] on div at bounding box center [943, 291] width 164 height 49
click at [936, 337] on input "Hình thức thanh toán" at bounding box center [938, 347] width 135 height 21
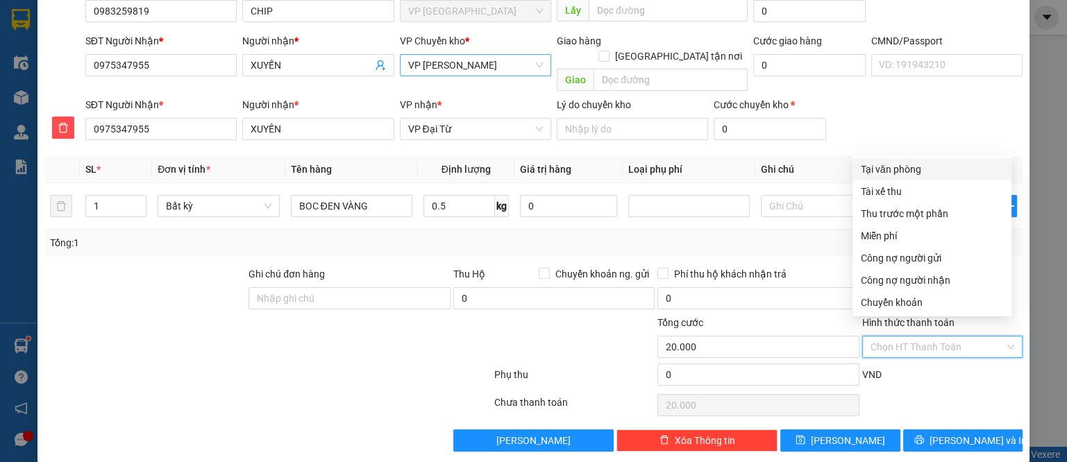
click at [919, 172] on div "Tại văn phòng" at bounding box center [932, 169] width 142 height 15
type input "0"
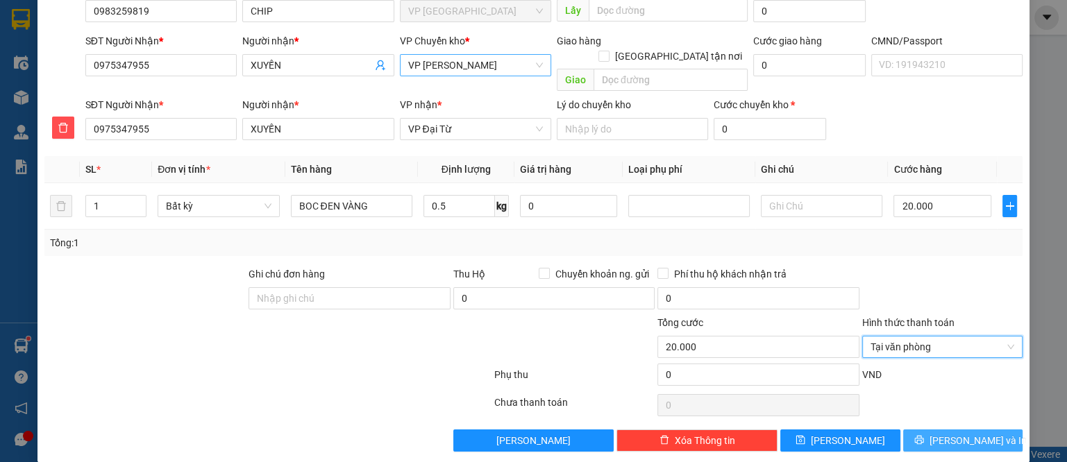
click at [949, 433] on span "[PERSON_NAME] và In" at bounding box center [978, 440] width 97 height 15
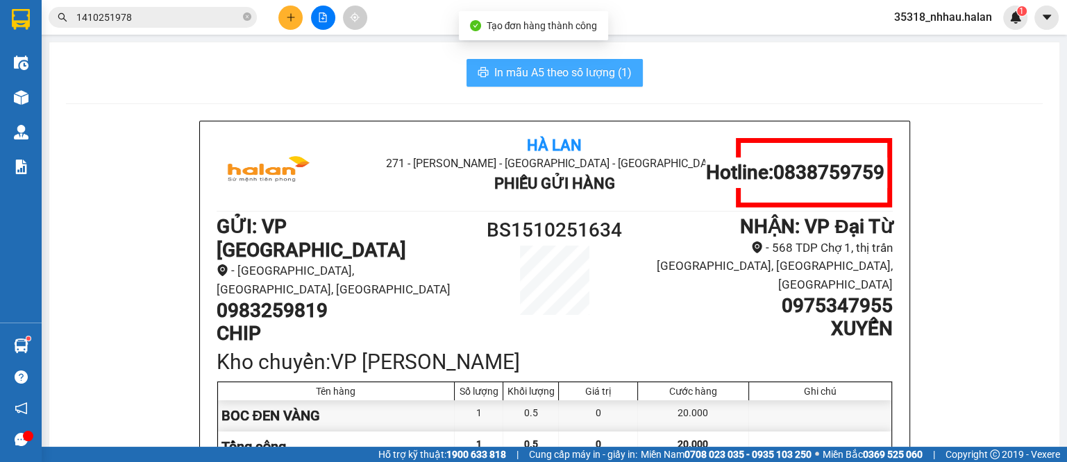
click at [605, 67] on span "In mẫu A5 theo số lượng (1)" at bounding box center [562, 72] width 137 height 17
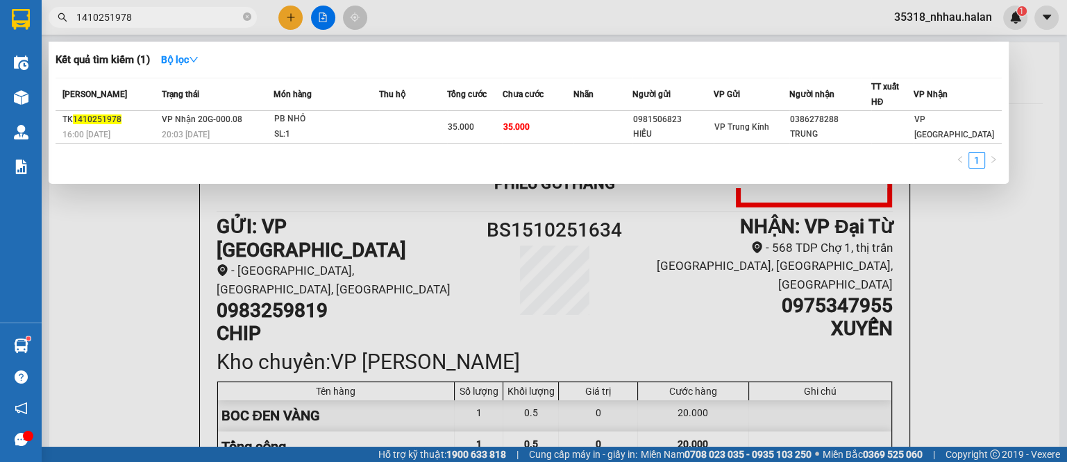
click at [220, 17] on input "1410251978" at bounding box center [158, 17] width 164 height 15
click at [246, 17] on icon "close-circle" at bounding box center [247, 16] width 8 height 8
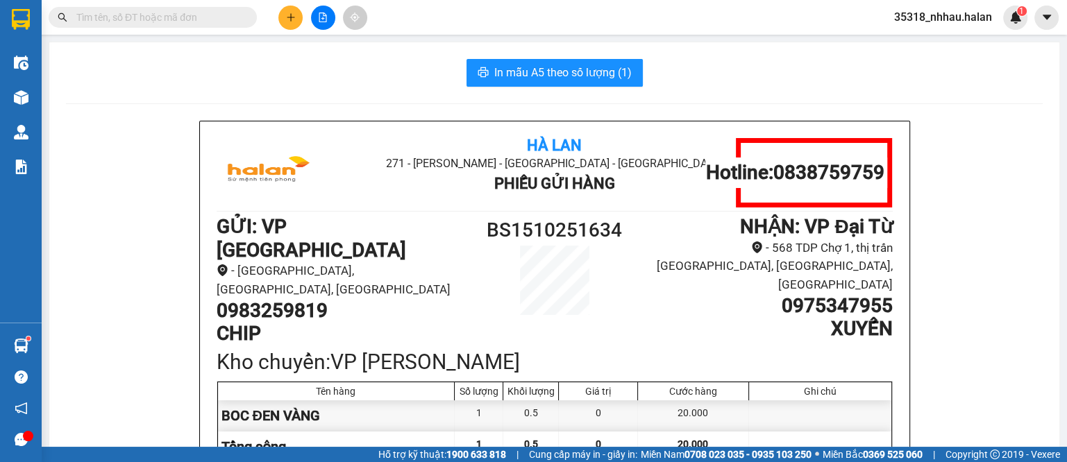
click at [228, 15] on input "text" at bounding box center [158, 17] width 164 height 15
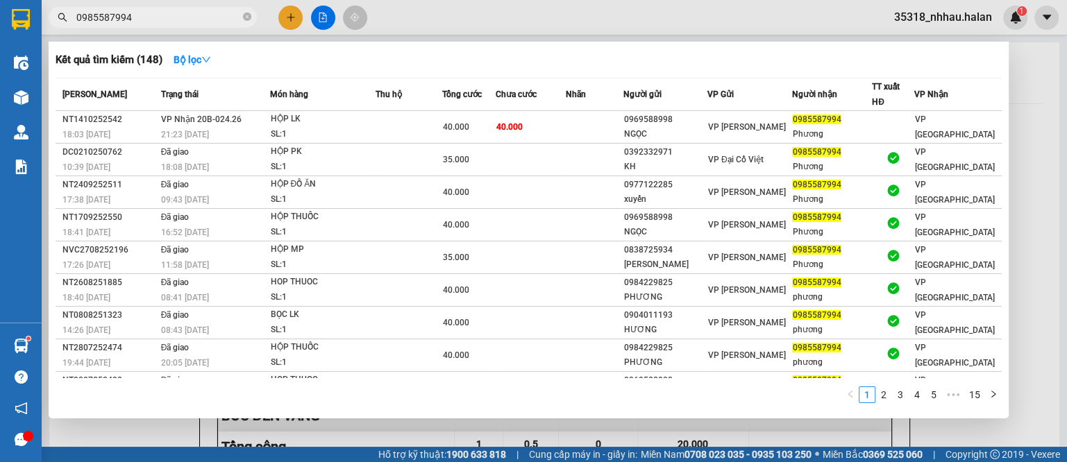
click at [186, 11] on input "0985587994" at bounding box center [158, 17] width 164 height 15
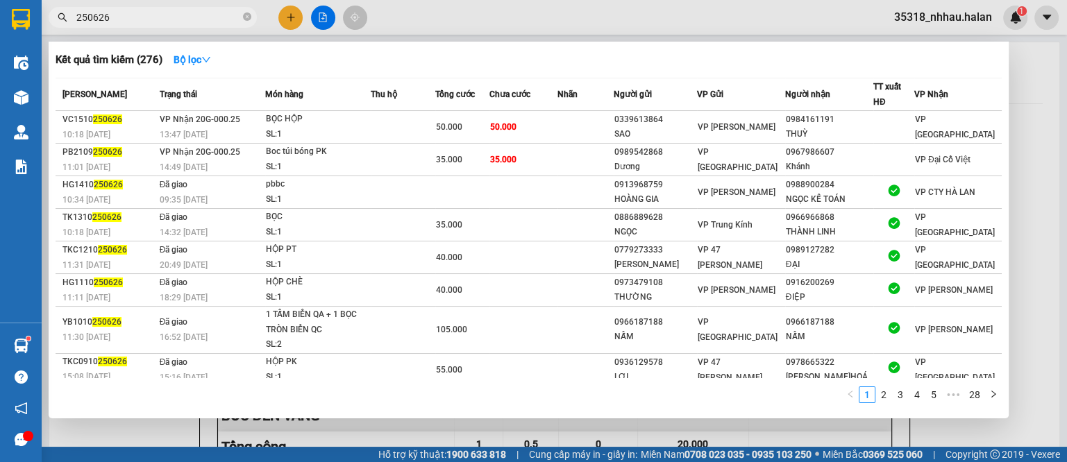
click at [147, 16] on input "250626" at bounding box center [158, 17] width 164 height 15
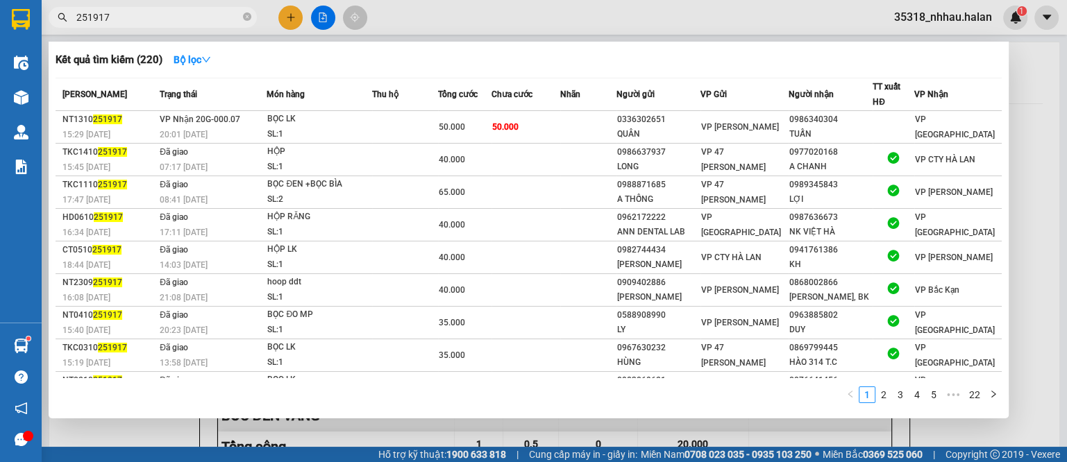
click at [141, 19] on input "251917" at bounding box center [158, 17] width 164 height 15
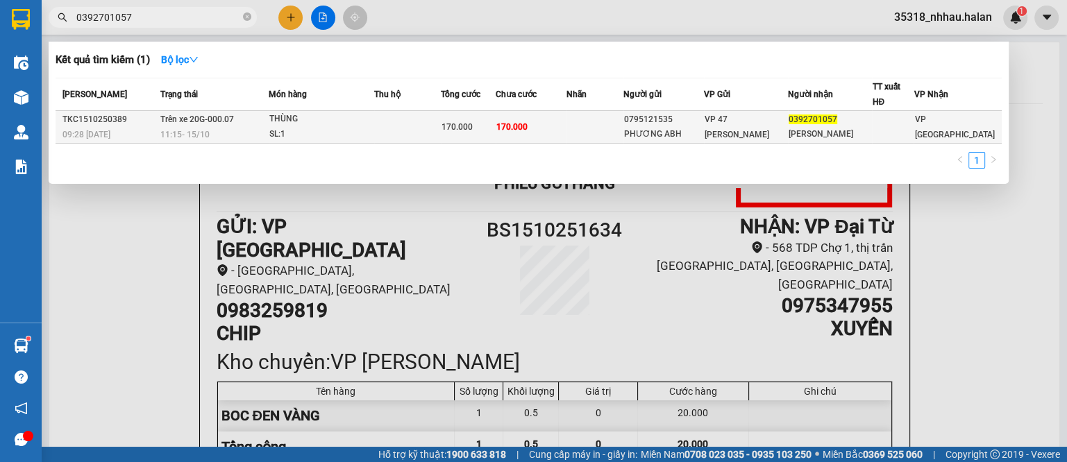
type input "0392701057"
click at [356, 122] on div "THÙNG" at bounding box center [321, 119] width 104 height 15
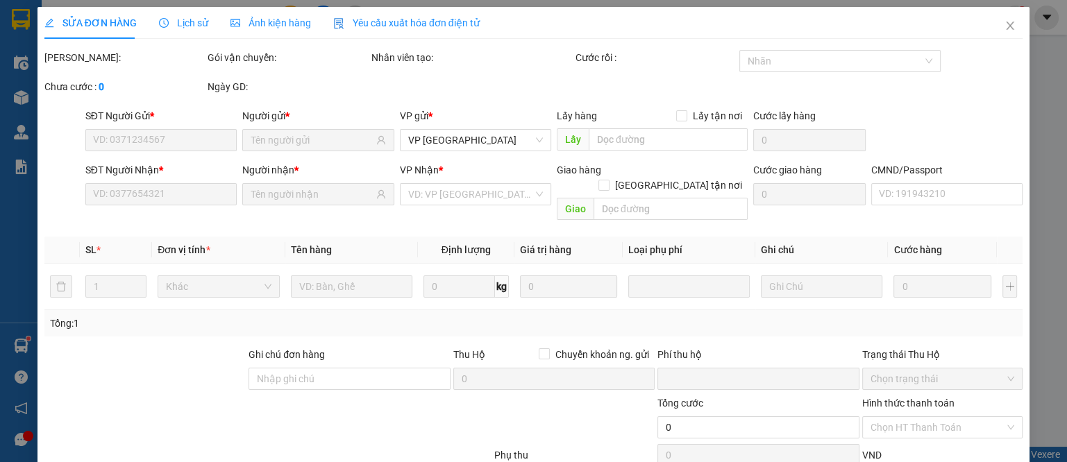
type input "0795121535"
type input "PHƯƠNG ABH"
type input "0392701057"
type input "QUANG HẢO"
type input "0"
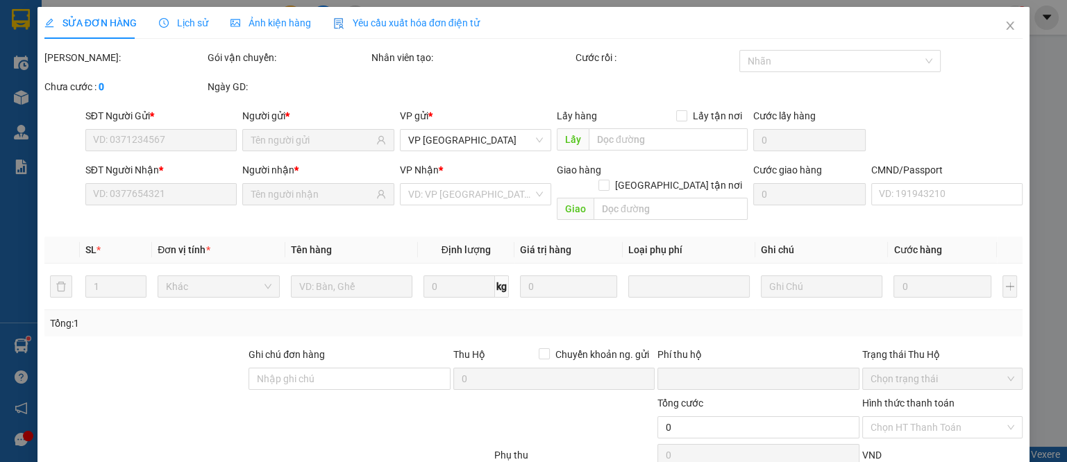
type input "170.000"
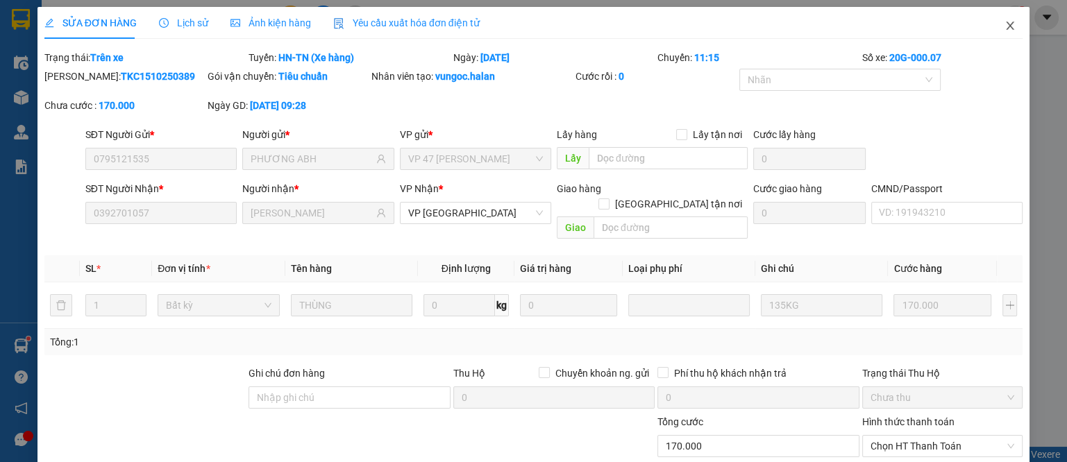
click at [1005, 24] on icon "close" at bounding box center [1010, 25] width 11 height 11
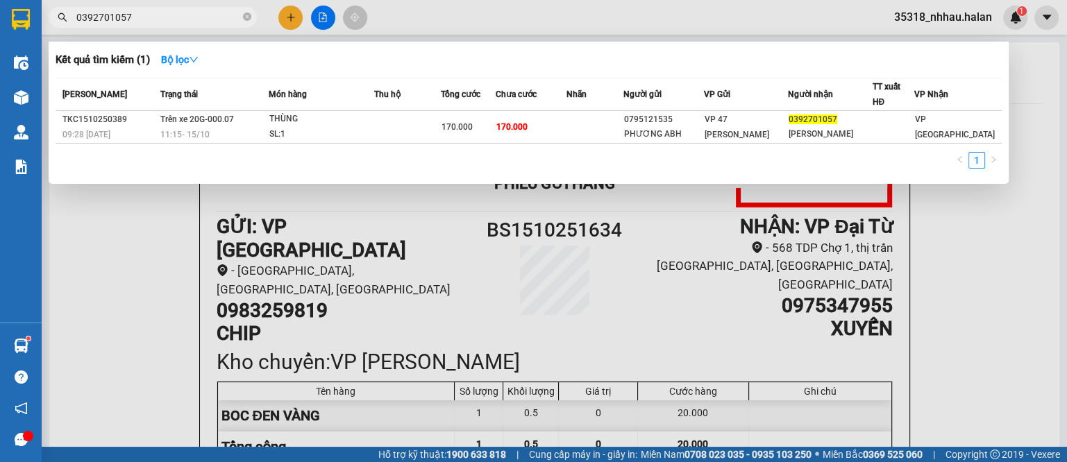
click at [198, 16] on input "0392701057" at bounding box center [158, 17] width 164 height 15
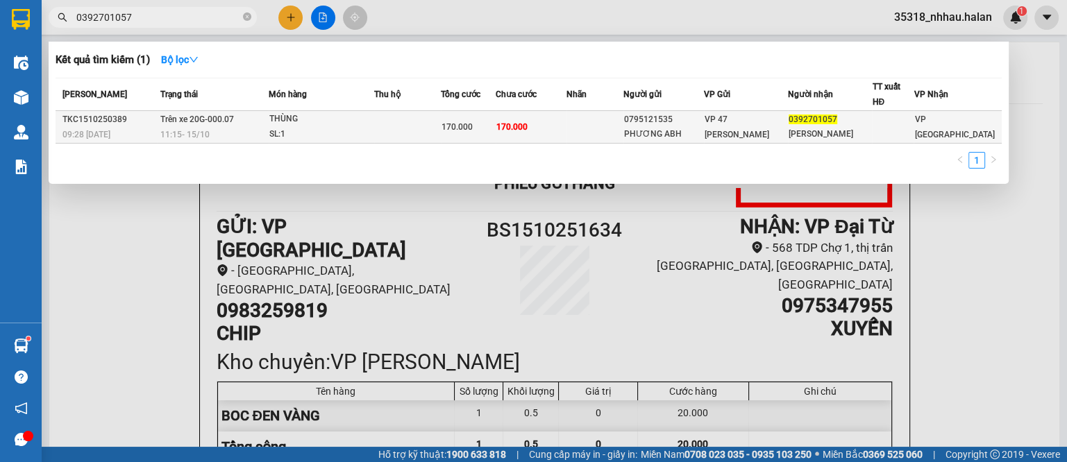
click at [353, 127] on div "SL: 1" at bounding box center [321, 134] width 104 height 15
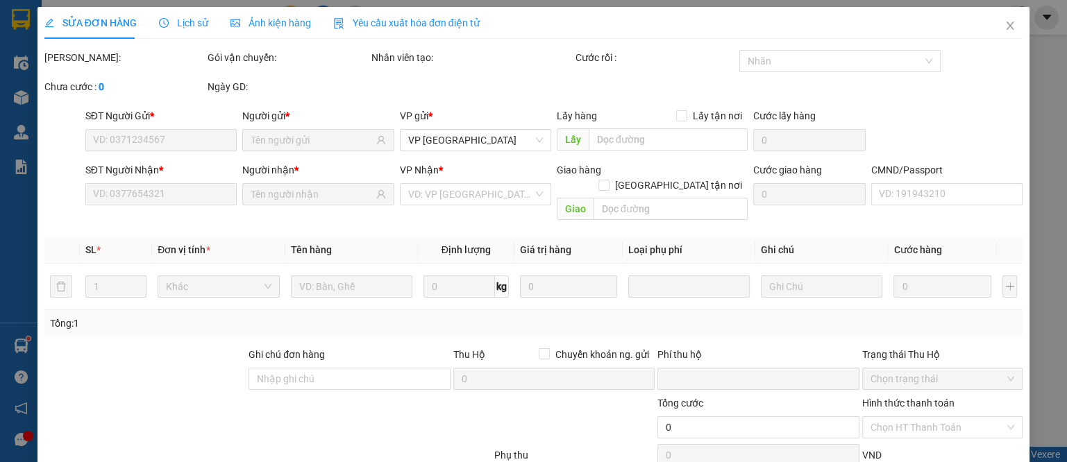
type input "0795121535"
type input "PHƯƠNG ABH"
type input "0392701057"
type input "QUANG HẢO"
type input "0"
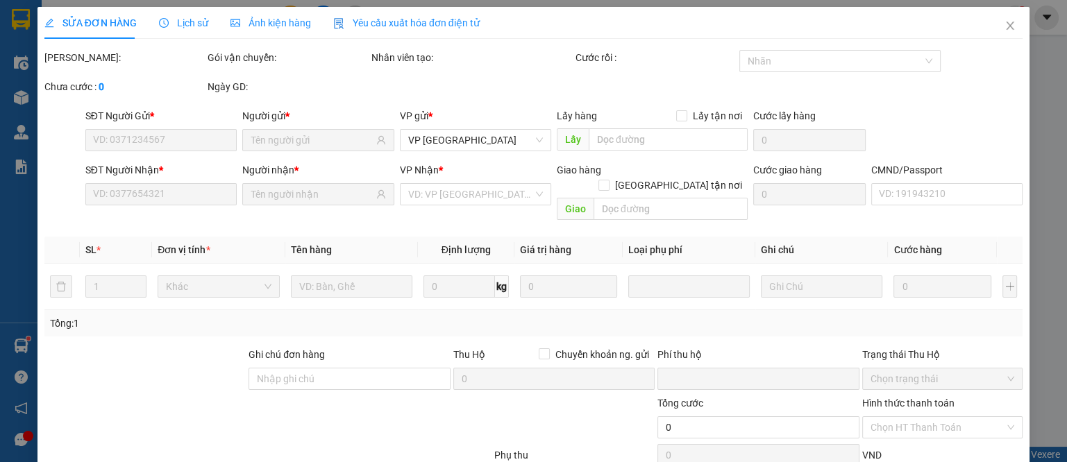
type input "170.000"
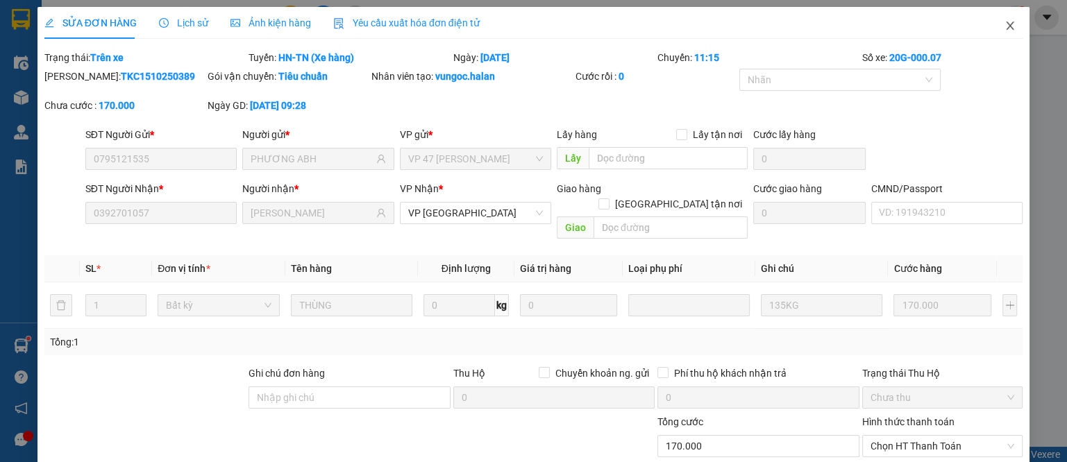
click at [1005, 27] on icon "close" at bounding box center [1010, 25] width 11 height 11
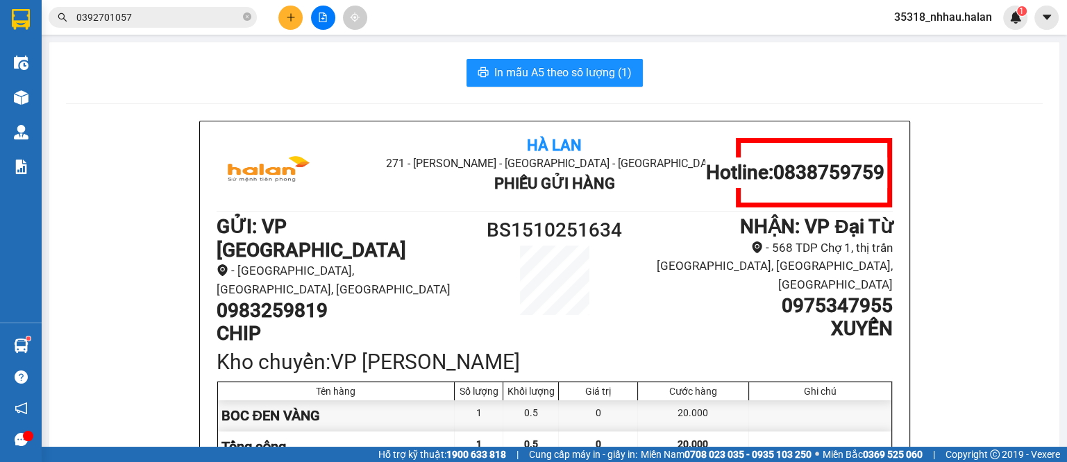
click at [183, 22] on input "0392701057" at bounding box center [158, 17] width 164 height 15
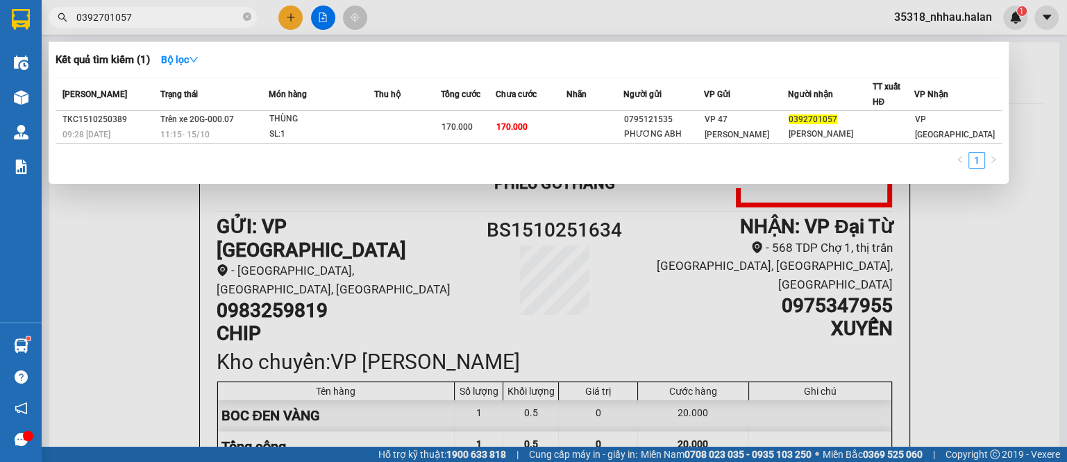
click at [293, 13] on div at bounding box center [533, 231] width 1067 height 462
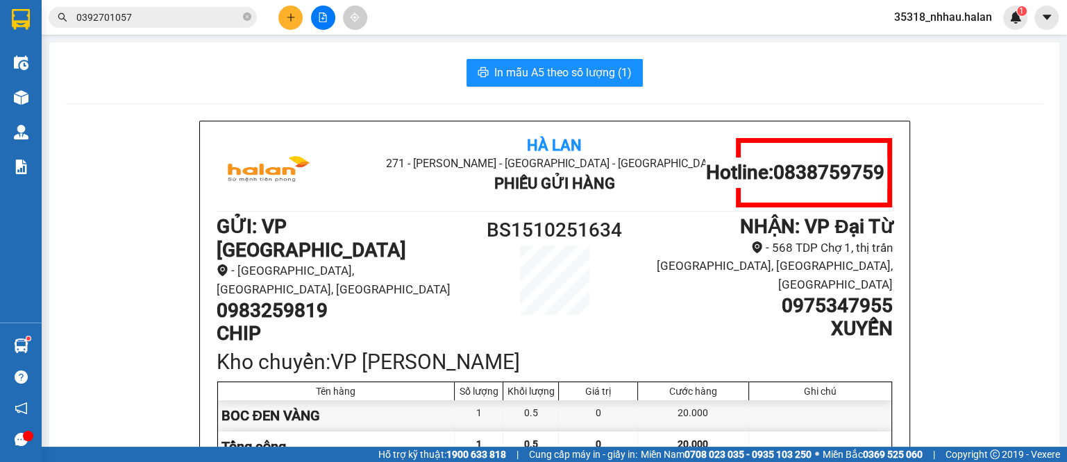
click at [290, 24] on button at bounding box center [290, 18] width 24 height 24
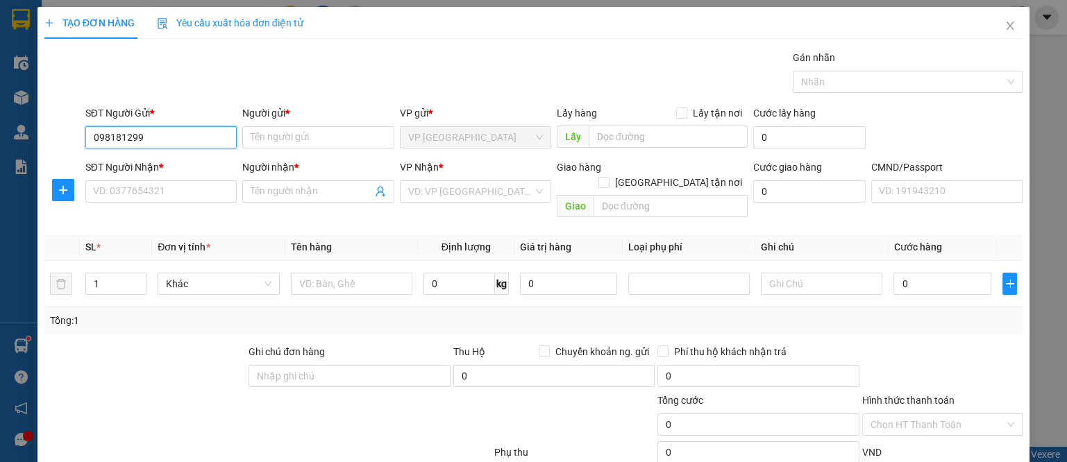
type input "0981812996"
click at [164, 168] on div "0981812996 - NGÂN" at bounding box center [158, 164] width 133 height 15
type input "NGÂN"
type input "0981812996"
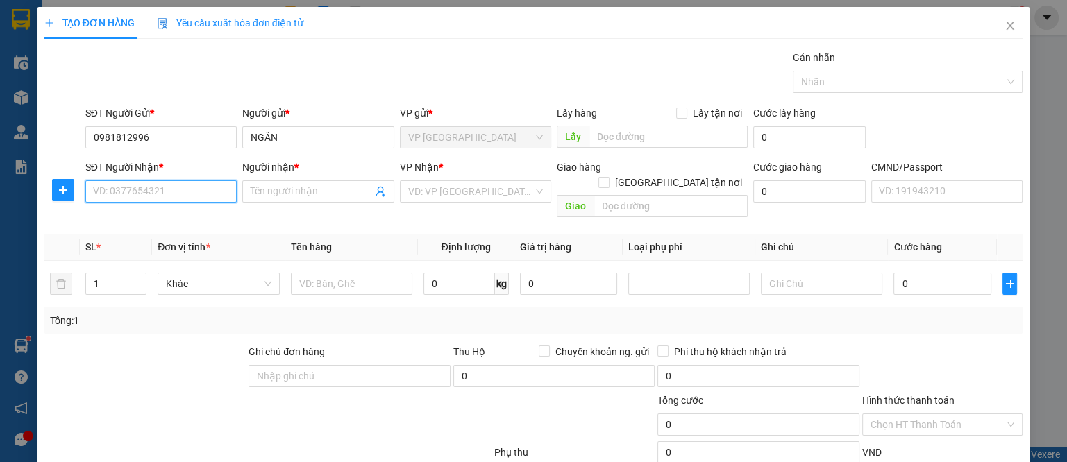
click at [160, 191] on input "SĐT Người Nhận *" at bounding box center [160, 192] width 151 height 22
type input "0968011898"
click at [315, 191] on input "Người nhận *" at bounding box center [311, 191] width 121 height 15
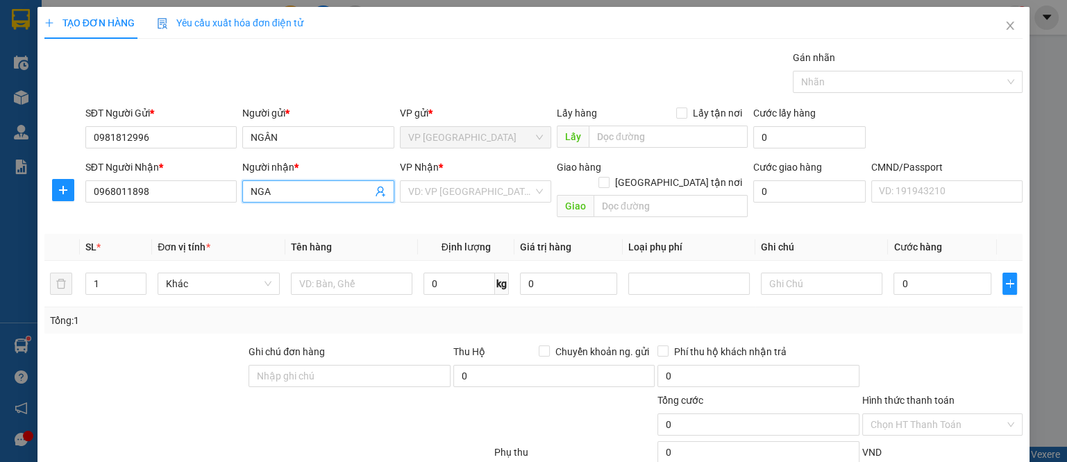
type input "NGA"
click at [378, 234] on th "Tên hàng" at bounding box center [351, 247] width 133 height 27
click at [444, 192] on input "search" at bounding box center [470, 191] width 125 height 21
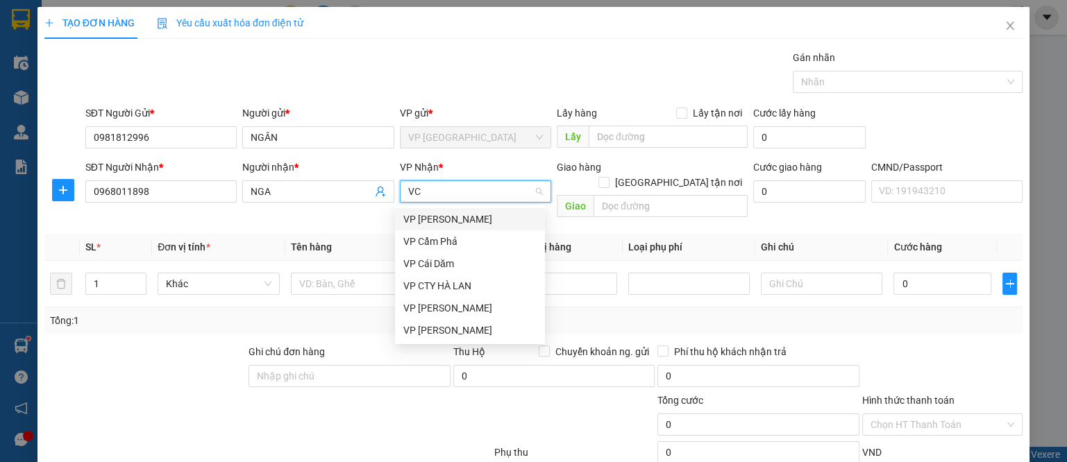
type input "VCC"
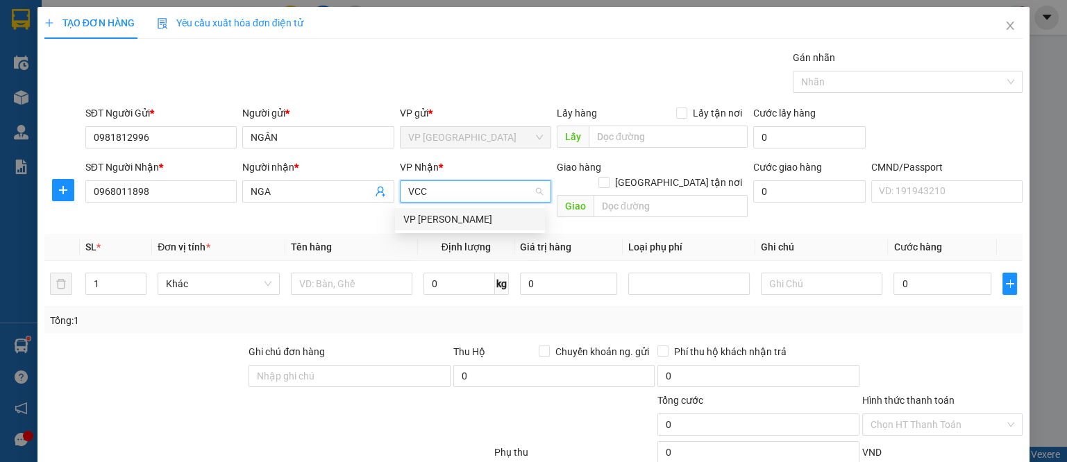
click at [417, 221] on div "VP [PERSON_NAME]" at bounding box center [469, 219] width 133 height 15
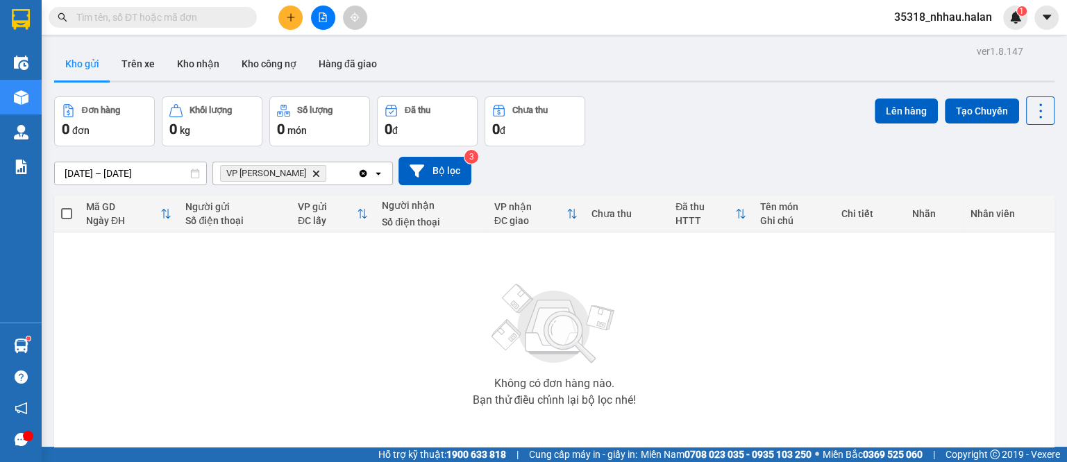
click at [224, 20] on input "text" at bounding box center [158, 17] width 164 height 15
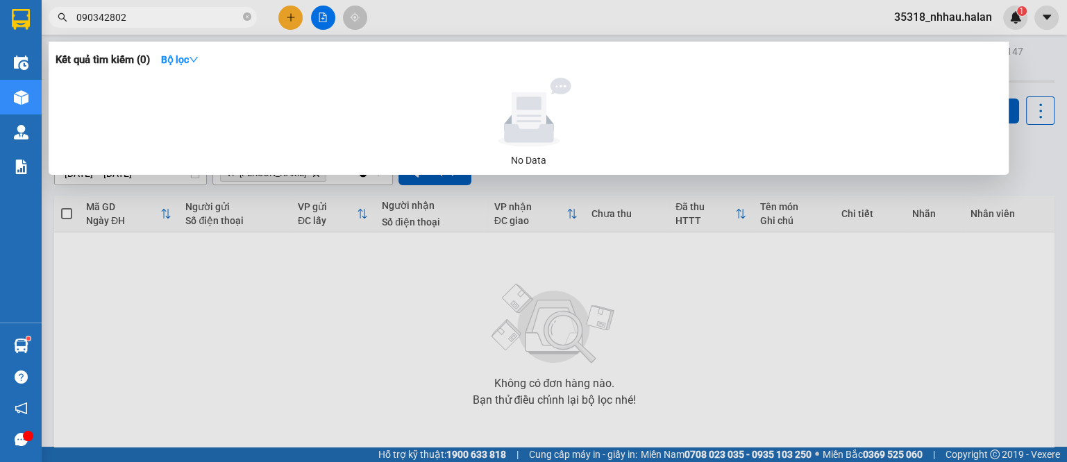
click at [106, 17] on input "090342802" at bounding box center [158, 17] width 164 height 15
type input "0903424802"
click at [251, 19] on span "0903424802" at bounding box center [153, 17] width 208 height 21
click at [250, 17] on icon "close-circle" at bounding box center [247, 16] width 8 height 8
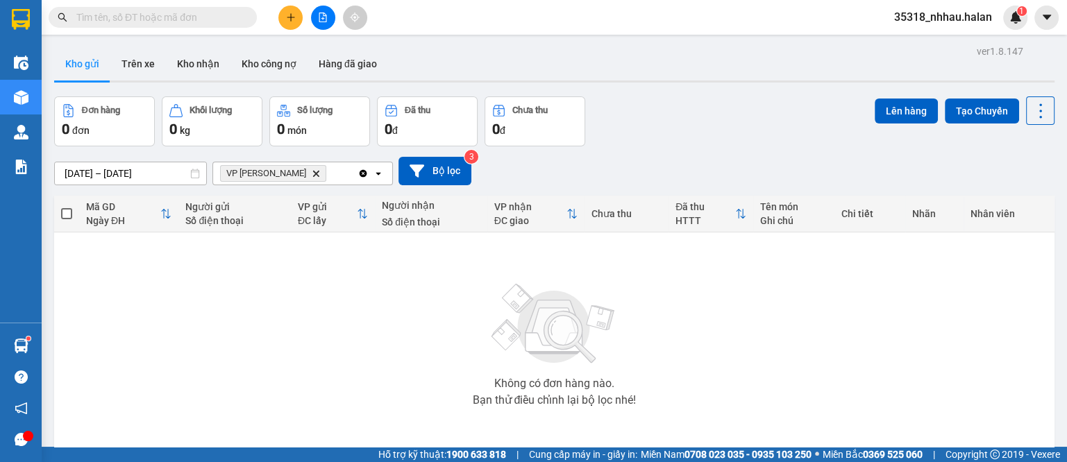
click at [231, 13] on input "text" at bounding box center [158, 17] width 164 height 15
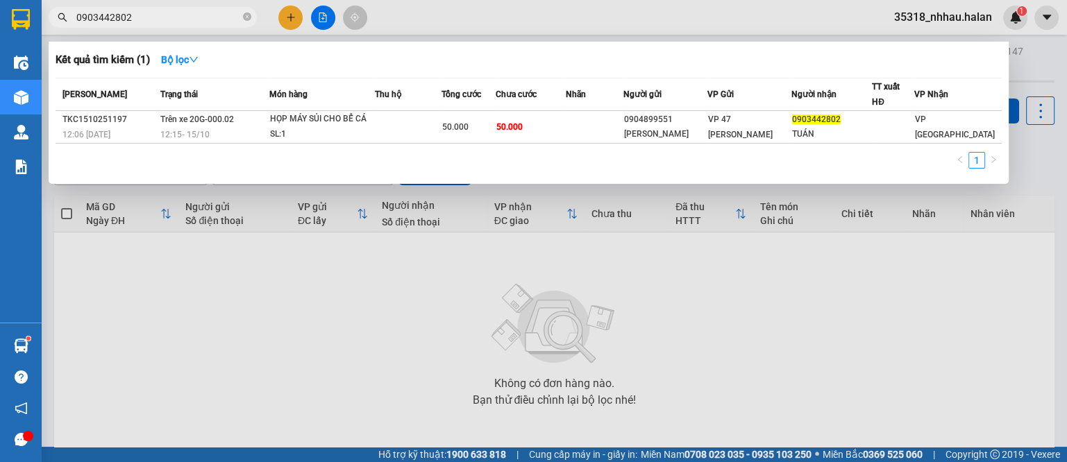
type input "0903442802"
drag, startPoint x: 776, startPoint y: 274, endPoint x: 539, endPoint y: 91, distance: 298.9
click at [774, 274] on div at bounding box center [533, 231] width 1067 height 462
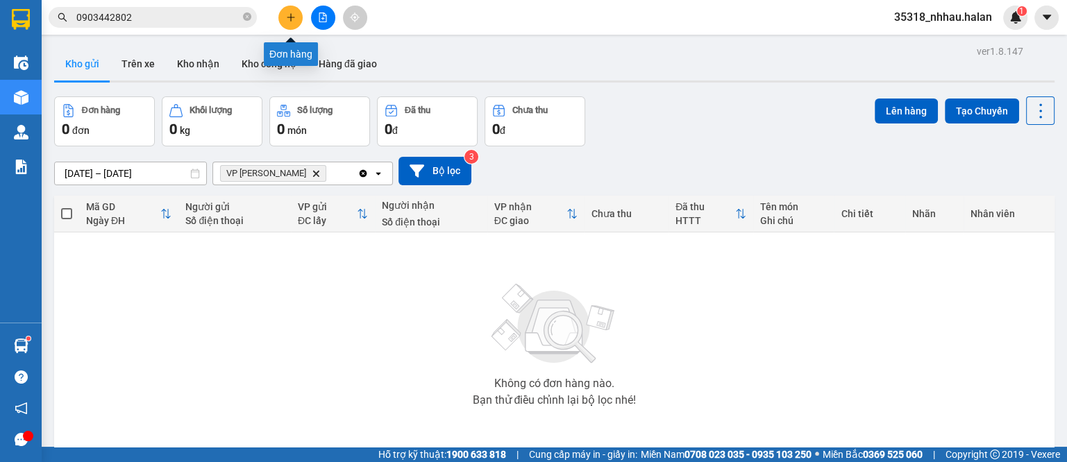
click at [290, 15] on icon "plus" at bounding box center [291, 17] width 10 height 10
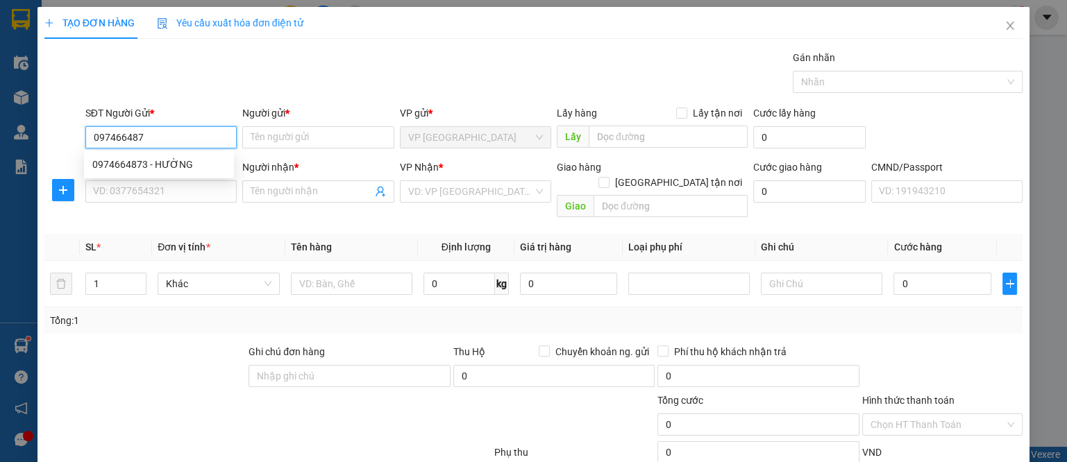
type input "0974664873"
click at [144, 164] on div "0974664873 - HƯỜNG" at bounding box center [158, 164] width 133 height 15
type input "HƯỜNG"
type input "0974664873"
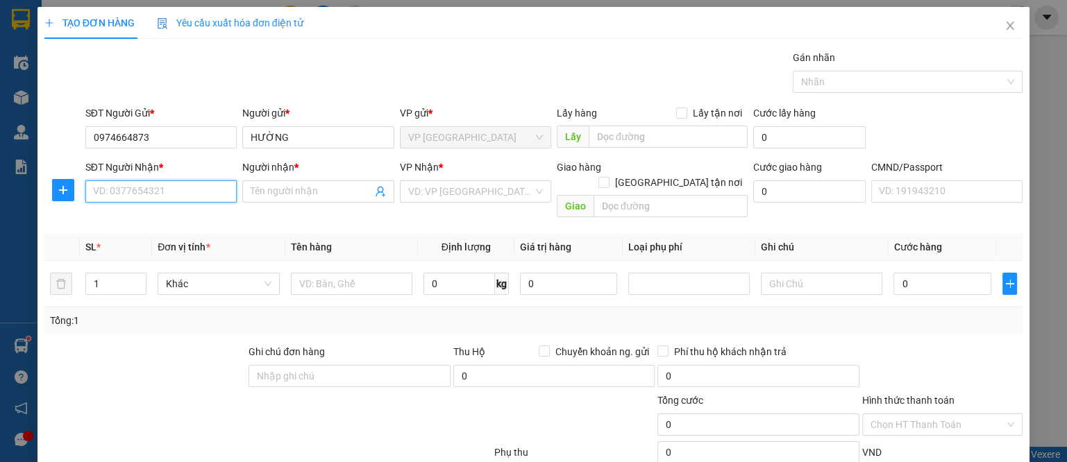
click at [161, 190] on input "SĐT Người Nhận *" at bounding box center [160, 192] width 151 height 22
type input "0856636798"
click at [186, 218] on div "0856636798 - HOÀNG" at bounding box center [158, 218] width 133 height 15
type input "HOÀNG"
click at [480, 196] on span "VP [GEOGRAPHIC_DATA]" at bounding box center [475, 191] width 135 height 21
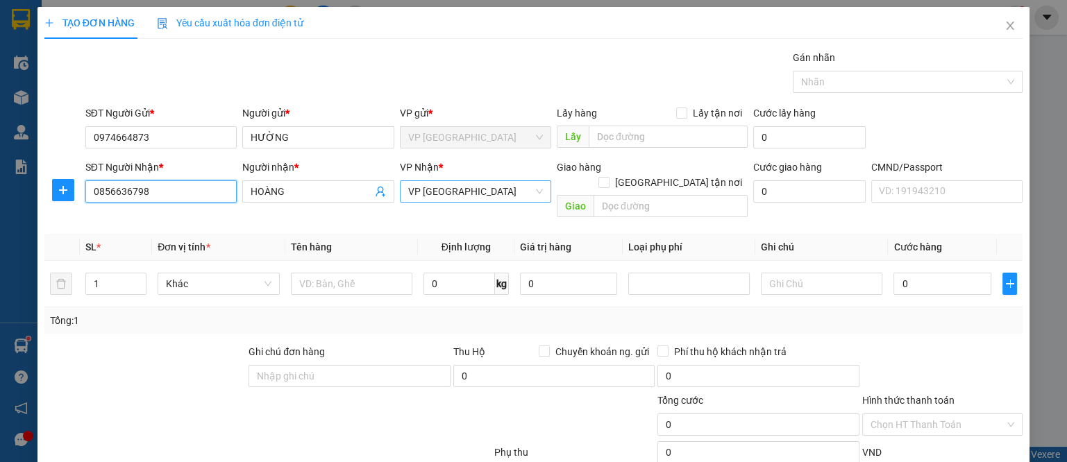
type input "0856636798"
click at [480, 196] on span "VP [GEOGRAPHIC_DATA]" at bounding box center [475, 191] width 135 height 21
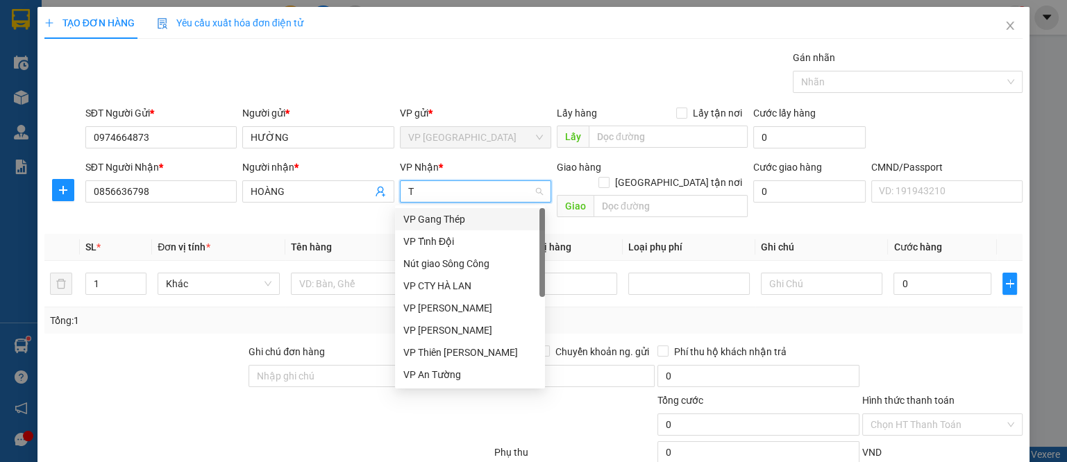
type input "TK"
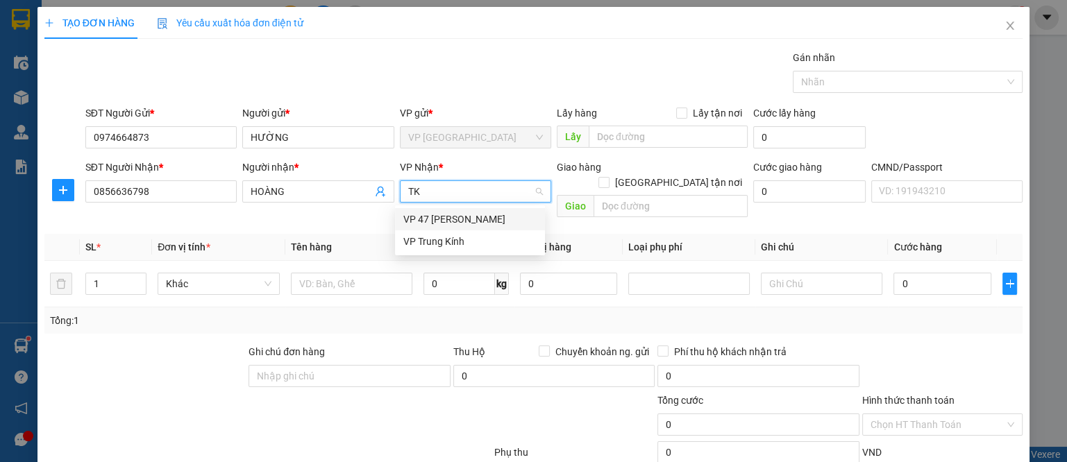
click at [475, 218] on div "VP 47 [PERSON_NAME]" at bounding box center [469, 219] width 133 height 15
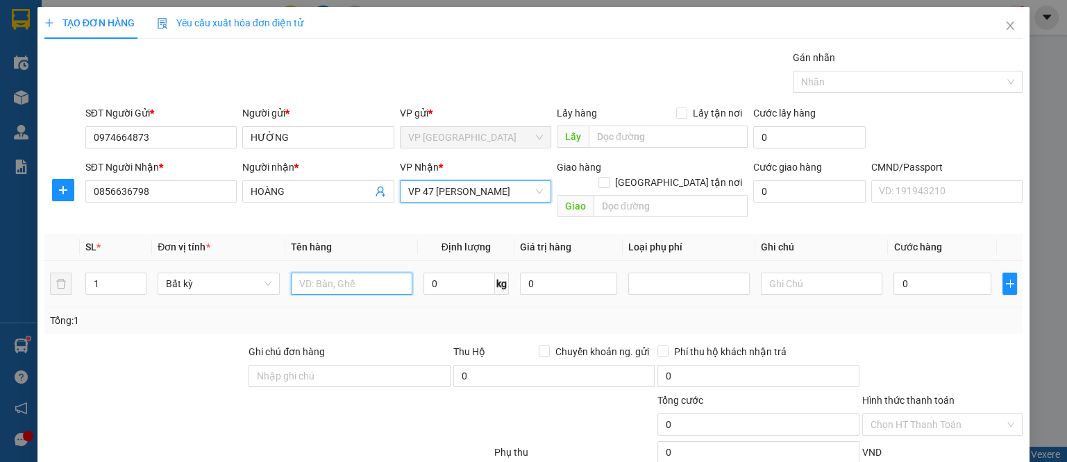
click at [319, 273] on input "text" at bounding box center [352, 284] width 122 height 22
type input "HỘP CHÈ"
click at [439, 273] on input "0" at bounding box center [460, 284] width 72 height 22
type input "4"
click at [742, 313] on div "Tổng: 1" at bounding box center [533, 320] width 967 height 15
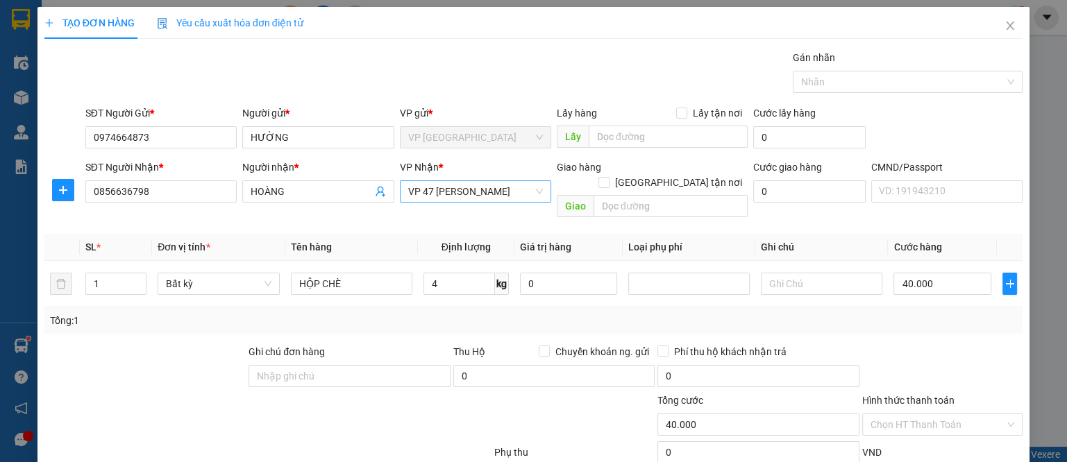
type input "40.000"
click at [919, 415] on input "Hình thức thanh toán" at bounding box center [938, 425] width 135 height 21
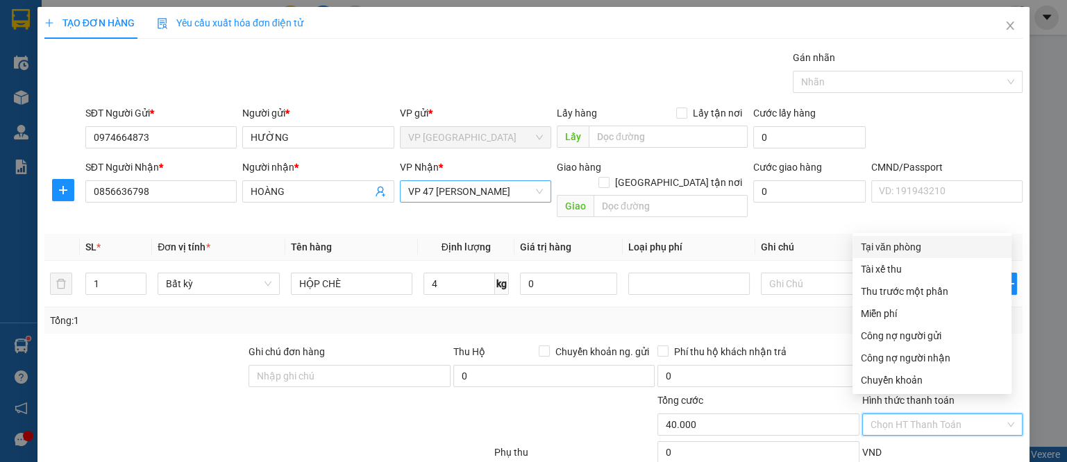
click at [894, 246] on div "Tại văn phòng" at bounding box center [932, 247] width 142 height 15
type input "0"
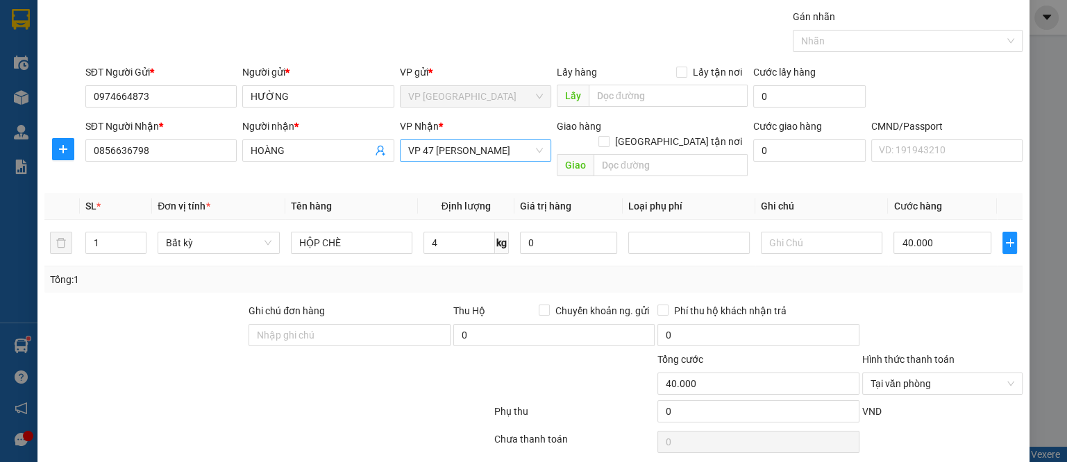
scroll to position [63, 0]
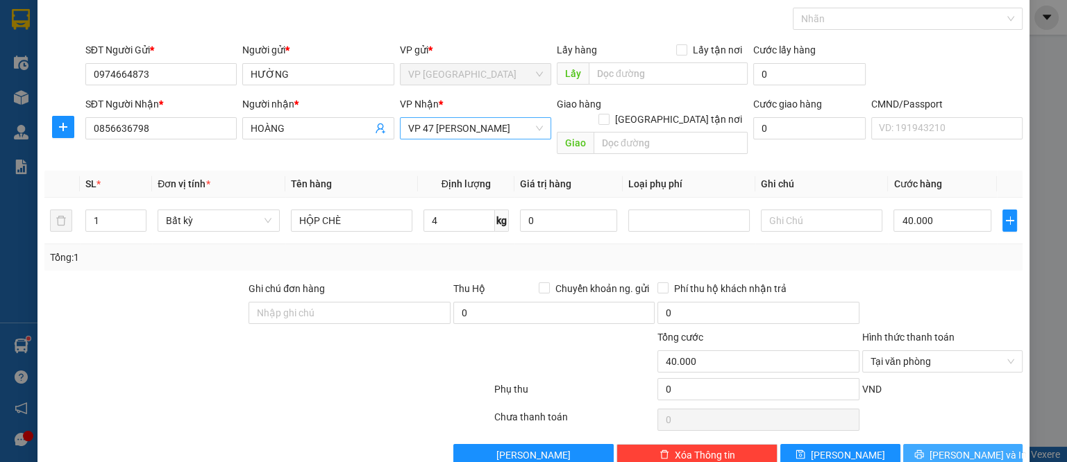
click at [924, 450] on icon "printer" at bounding box center [919, 455] width 10 height 10
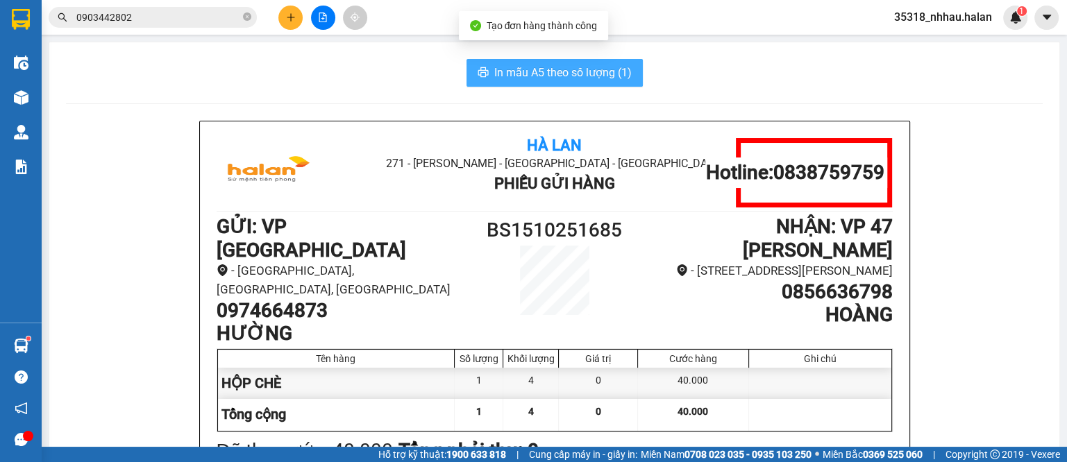
click at [578, 76] on span "In mẫu A5 theo số lượng (1)" at bounding box center [562, 72] width 137 height 17
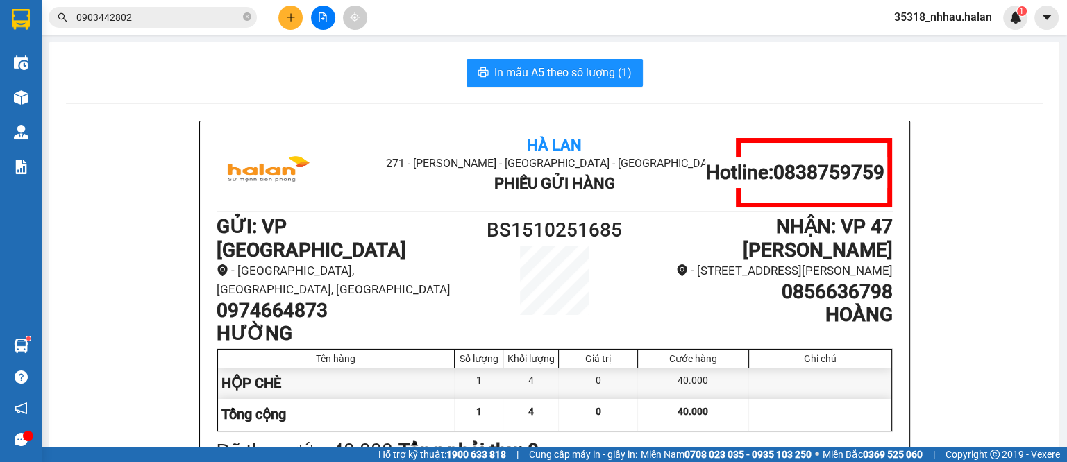
click at [292, 16] on icon "plus" at bounding box center [291, 17] width 10 height 10
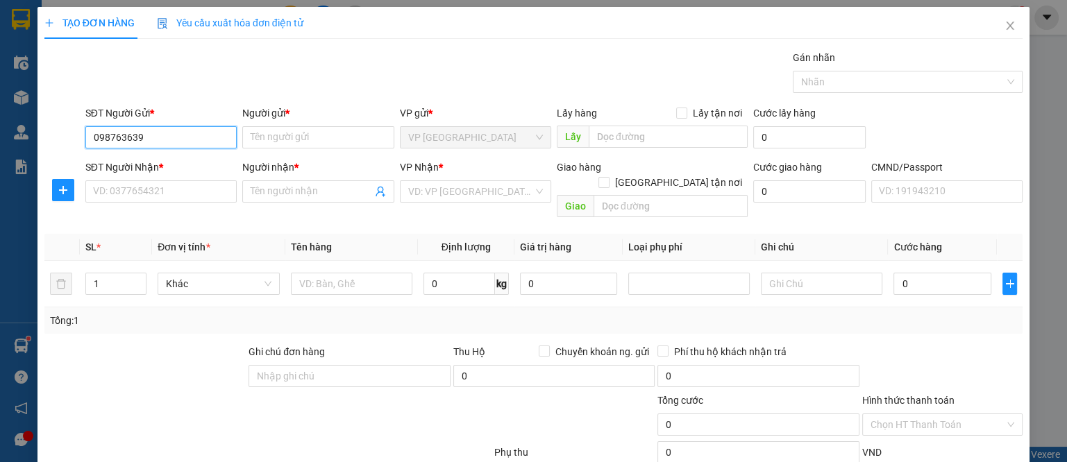
type input "0987636393"
click at [181, 128] on input "0987636393" at bounding box center [160, 137] width 151 height 22
click at [165, 160] on div "0987636393 - THÁI" at bounding box center [158, 164] width 133 height 15
type input "THÁI"
type input "0987636393"
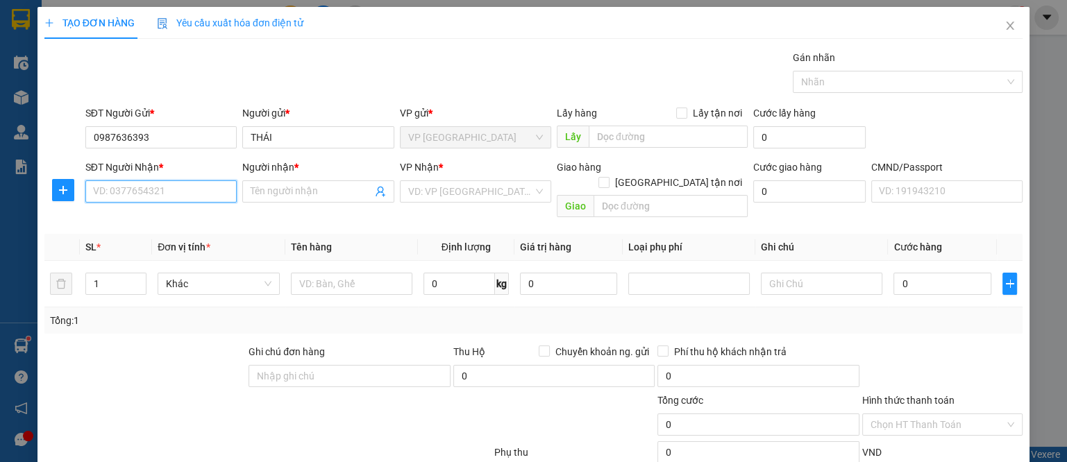
click at [153, 188] on input "SĐT Người Nhận *" at bounding box center [160, 192] width 151 height 22
click at [167, 188] on input "0974030173" at bounding box center [160, 192] width 151 height 22
type input "0974030173"
click at [272, 188] on input "Người nhận *" at bounding box center [311, 191] width 121 height 15
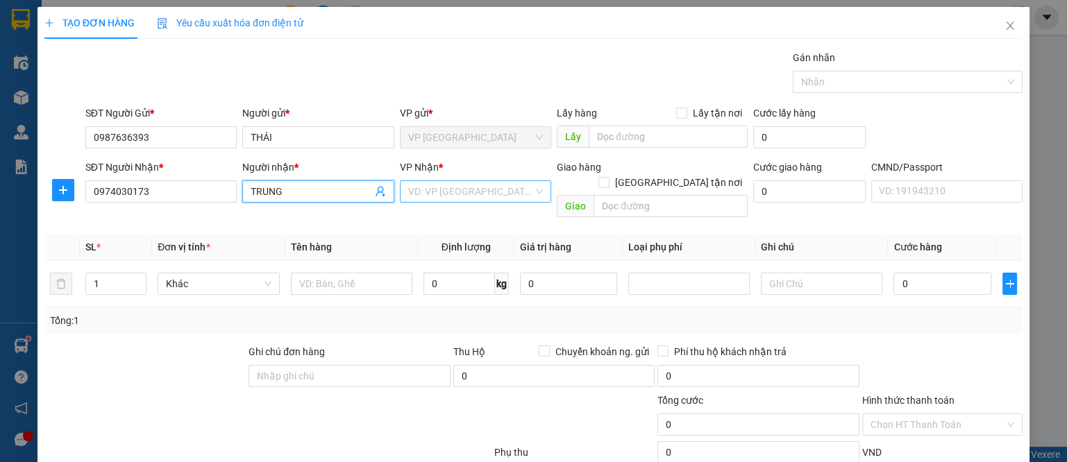
type input "TRUNG"
click at [420, 194] on input "search" at bounding box center [470, 191] width 125 height 21
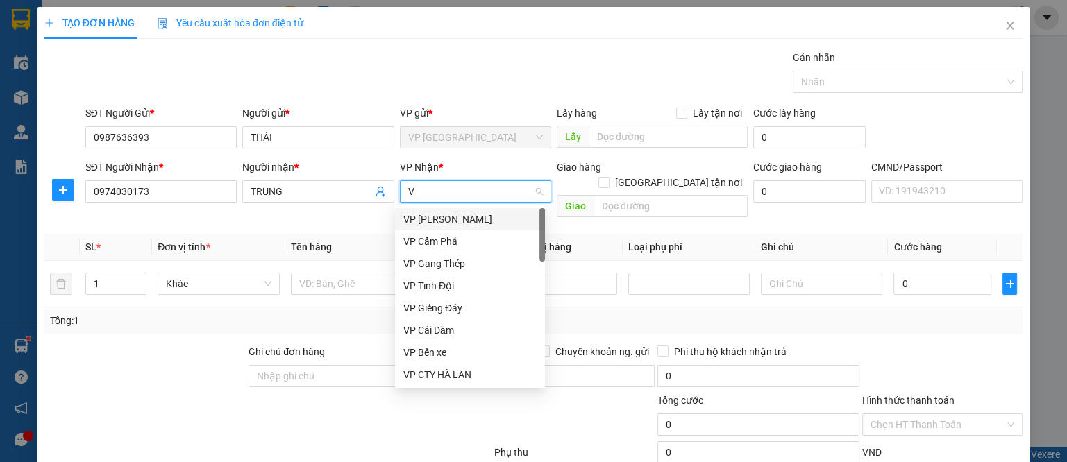
type input "VC"
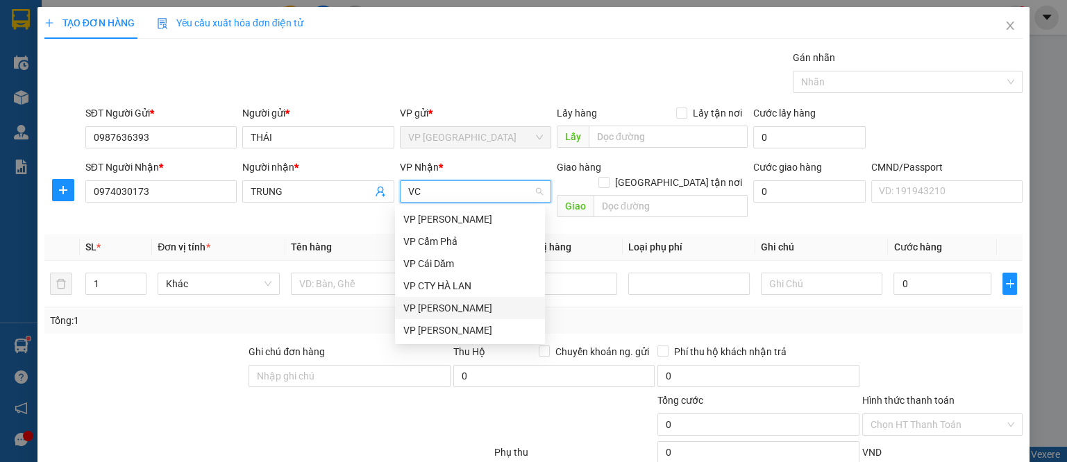
click at [437, 313] on div "VP [PERSON_NAME]" at bounding box center [469, 308] width 133 height 15
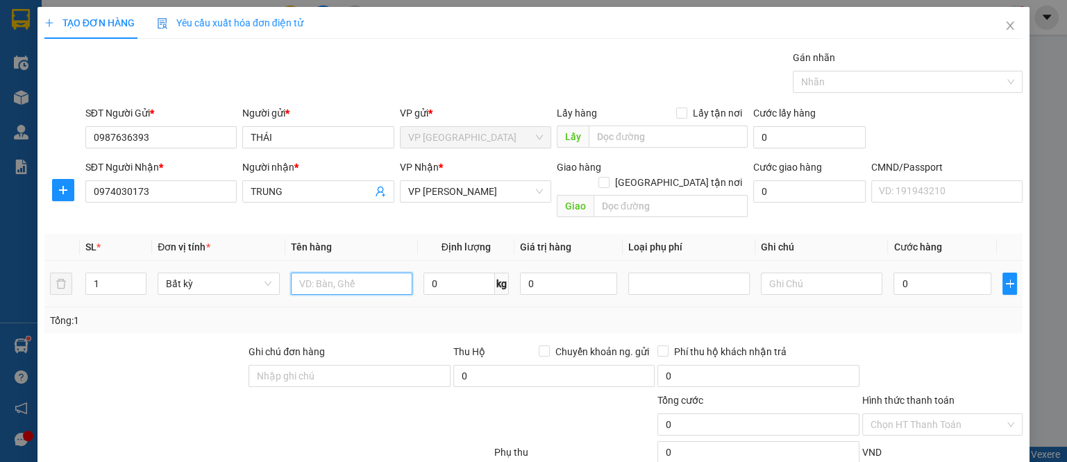
click at [323, 273] on input "text" at bounding box center [352, 284] width 122 height 22
type input "HỘP CHÈ"
type input "5"
type input "40.000"
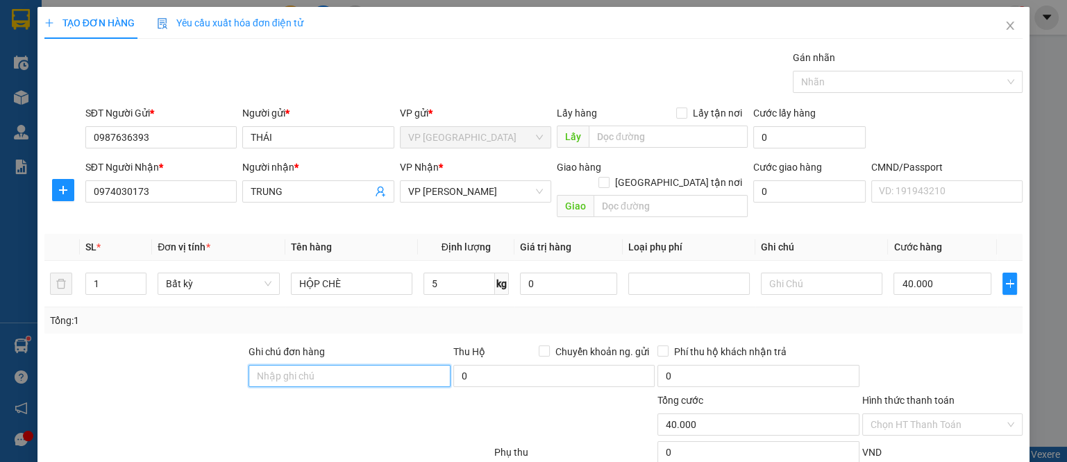
type input "40.000"
drag, startPoint x: 869, startPoint y: 406, endPoint x: 894, endPoint y: 392, distance: 28.9
click at [871, 415] on input "Hình thức thanh toán" at bounding box center [938, 425] width 135 height 21
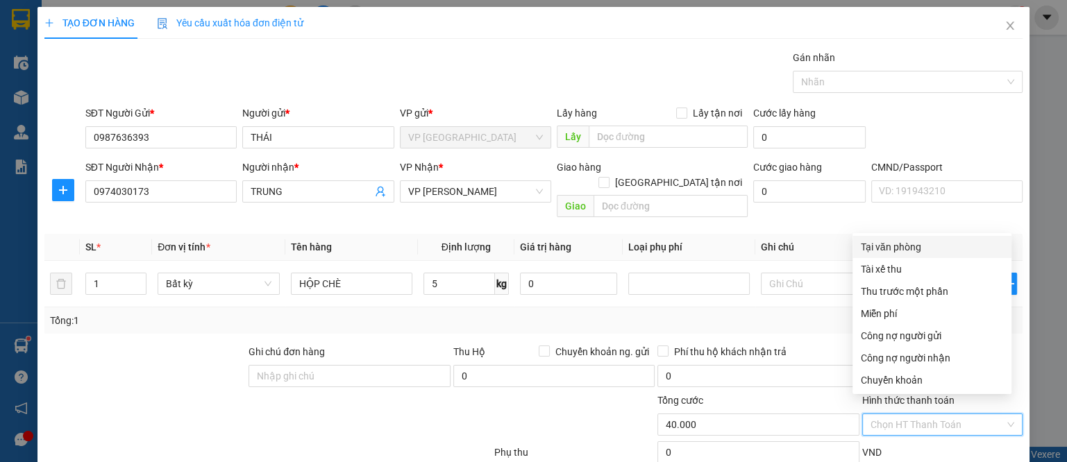
click at [900, 253] on div "Tại văn phòng" at bounding box center [932, 247] width 142 height 15
type input "0"
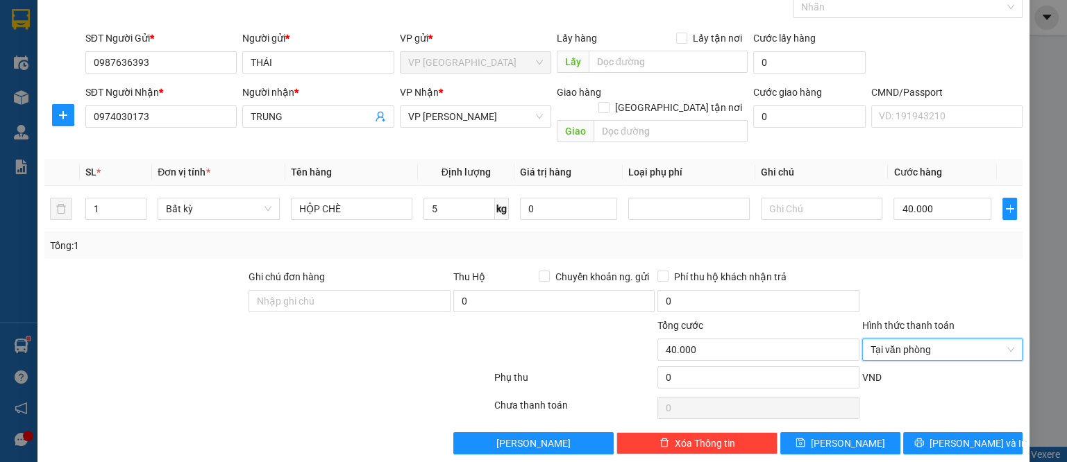
scroll to position [78, 0]
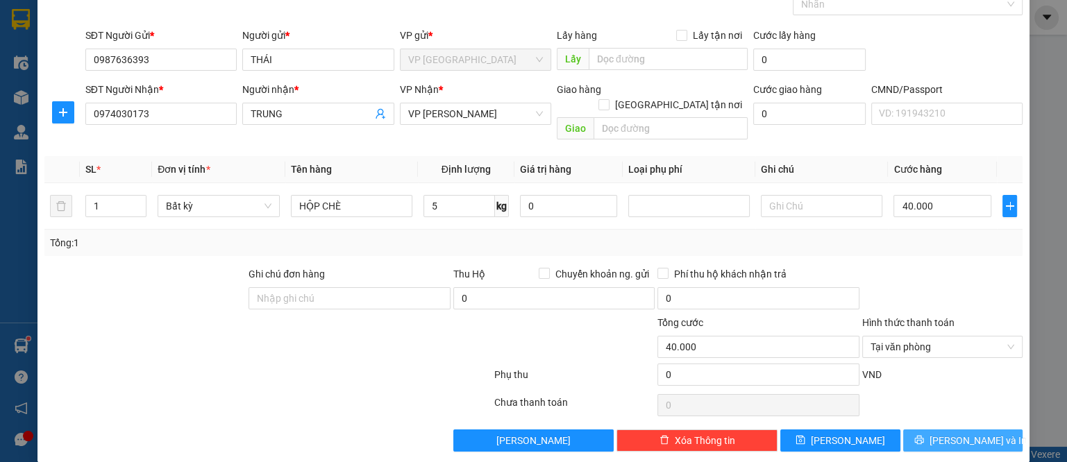
click at [934, 430] on button "[PERSON_NAME] và In" at bounding box center [963, 441] width 120 height 22
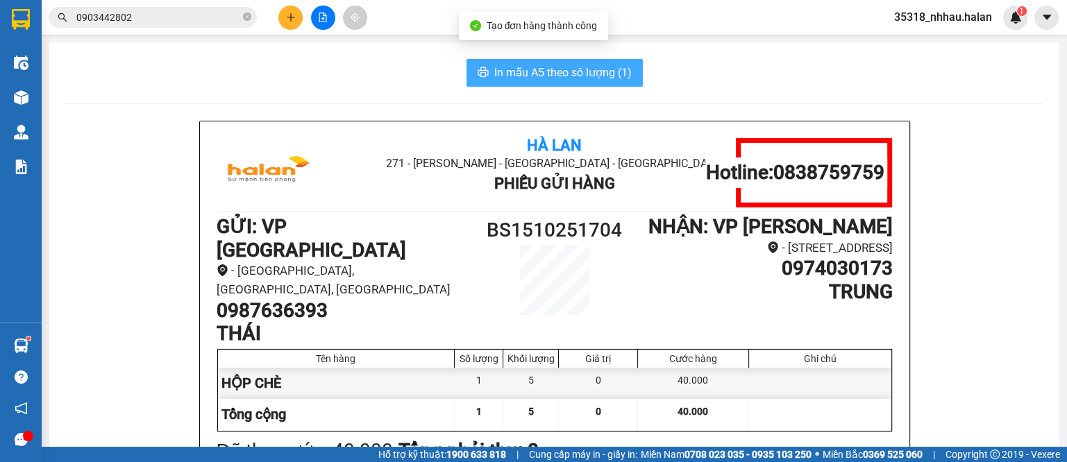
click at [567, 76] on span "In mẫu A5 theo số lượng (1)" at bounding box center [562, 72] width 137 height 17
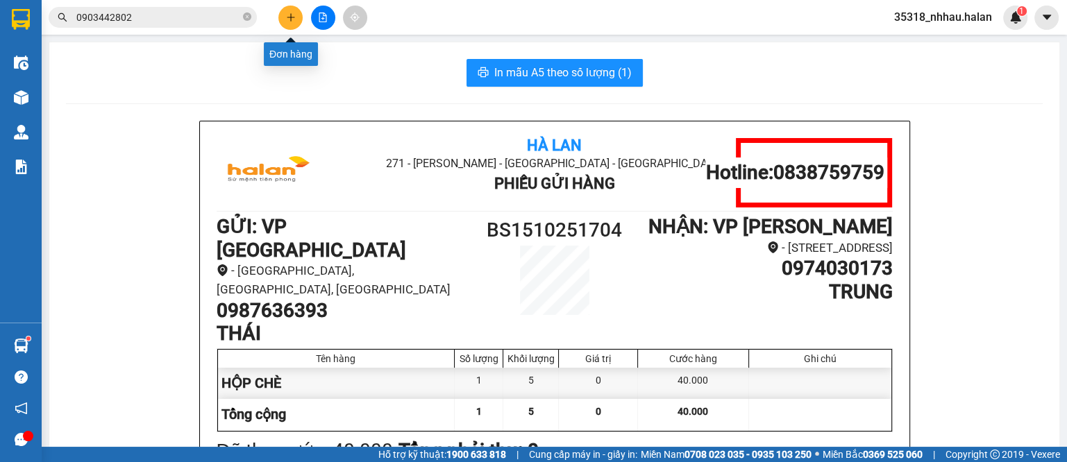
click at [289, 17] on icon "plus" at bounding box center [291, 17] width 10 height 10
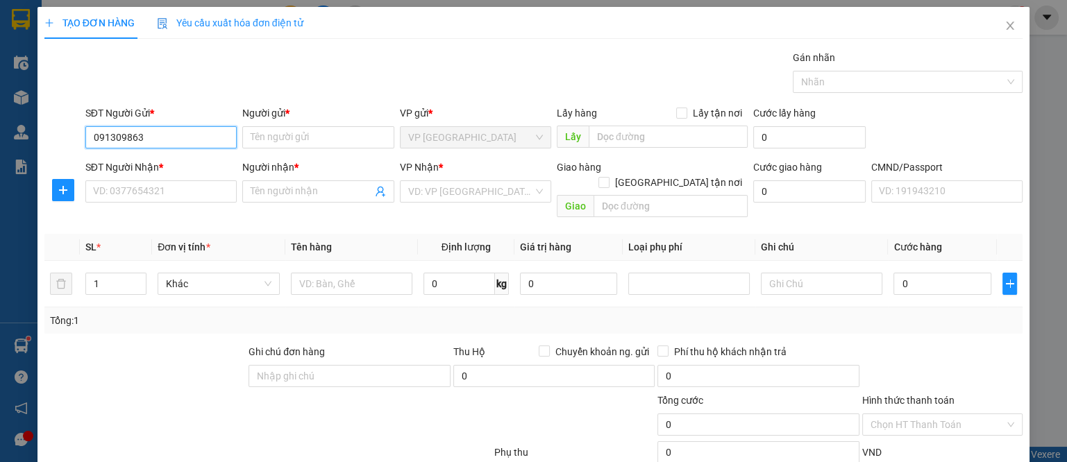
type input "0913098633"
click at [176, 160] on div "0913098633 - SINH" at bounding box center [158, 164] width 133 height 15
type input "SINH"
type input "0913098633"
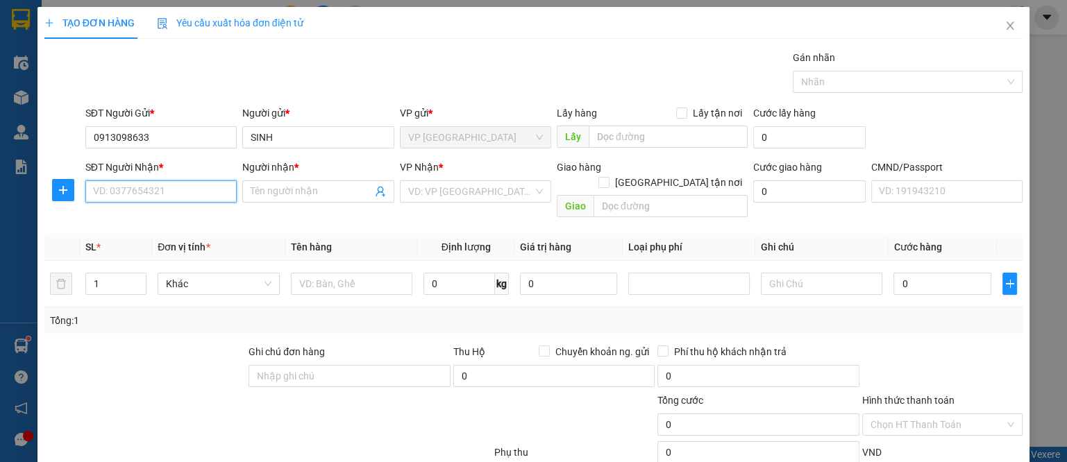
drag, startPoint x: 160, startPoint y: 189, endPoint x: 174, endPoint y: 185, distance: 15.0
click at [165, 188] on input "SĐT Người Nhận *" at bounding box center [160, 192] width 151 height 22
type input "0949182077"
click at [158, 217] on div "0949182077 - sơn" at bounding box center [158, 218] width 133 height 15
type input "sơn"
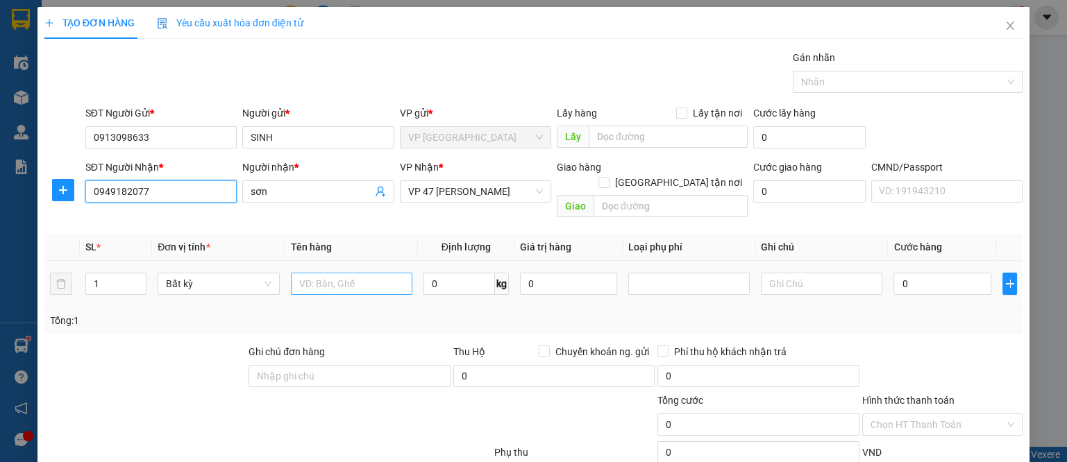
type input "0949182077"
click at [389, 273] on input "text" at bounding box center [352, 284] width 122 height 22
type input "TẢI TRẮNG GẠO"
type input "9"
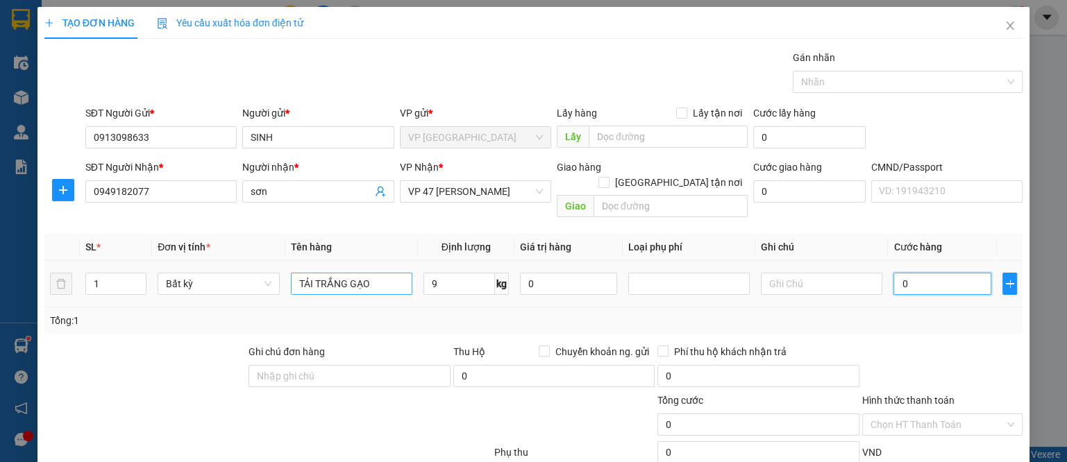
type input "40.000"
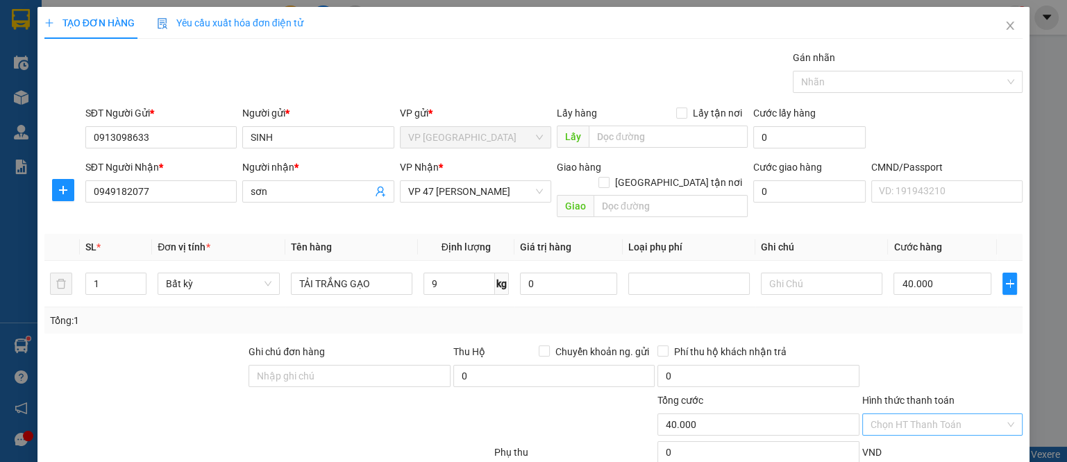
click at [916, 415] on input "Hình thức thanh toán" at bounding box center [938, 425] width 135 height 21
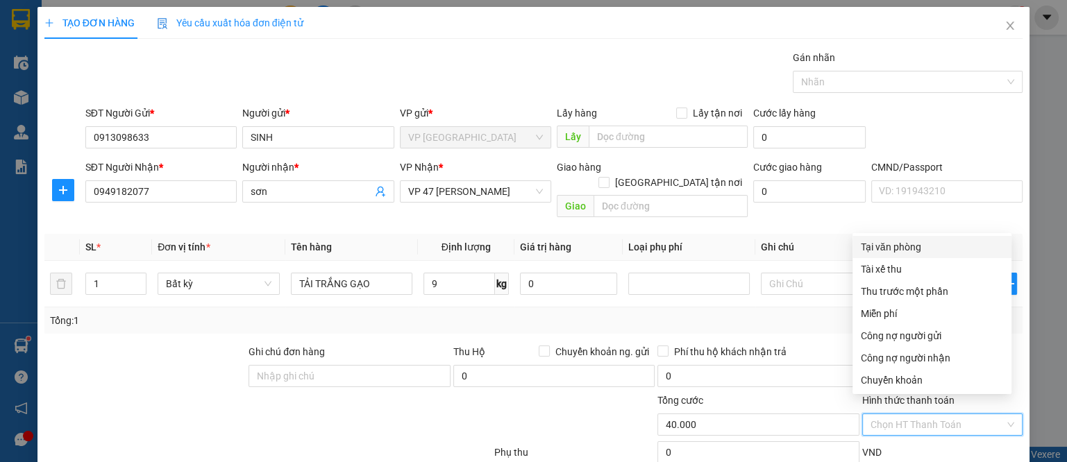
click at [903, 246] on div "Tại văn phòng" at bounding box center [932, 247] width 142 height 15
type input "0"
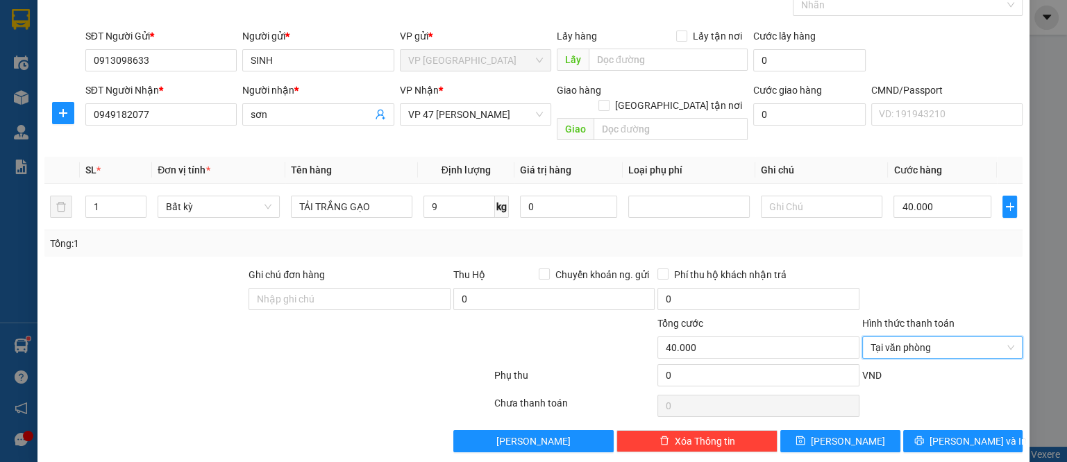
scroll to position [78, 0]
click at [940, 433] on span "[PERSON_NAME] và In" at bounding box center [978, 440] width 97 height 15
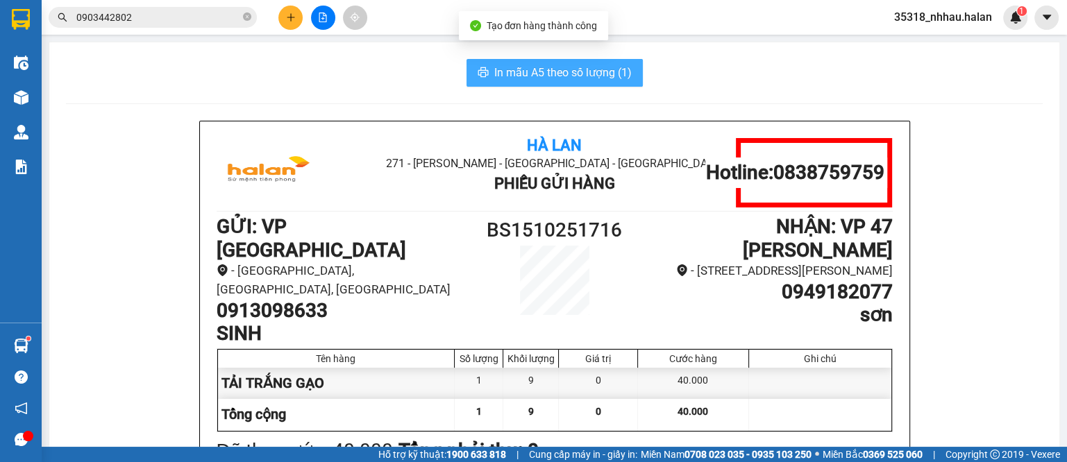
click at [526, 72] on span "In mẫu A5 theo số lượng (1)" at bounding box center [562, 72] width 137 height 17
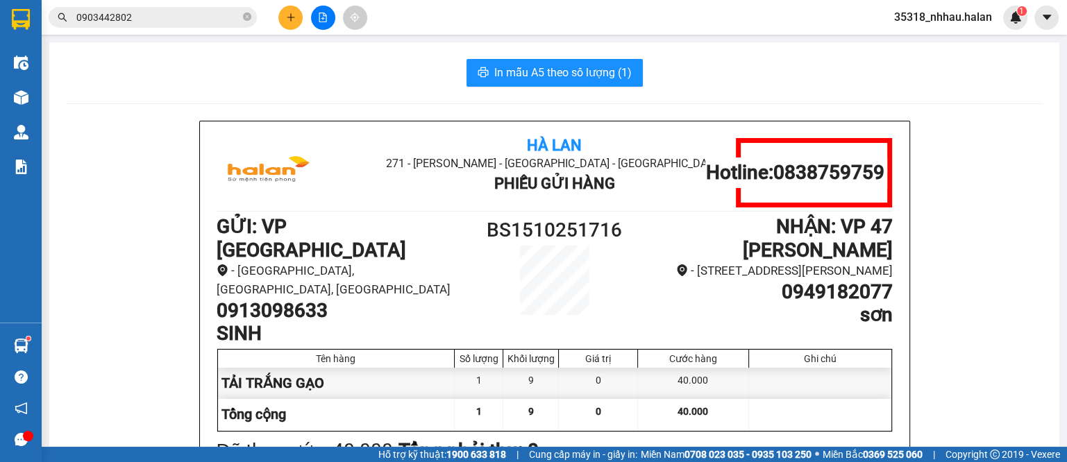
click at [164, 15] on input "0903442802" at bounding box center [158, 17] width 164 height 15
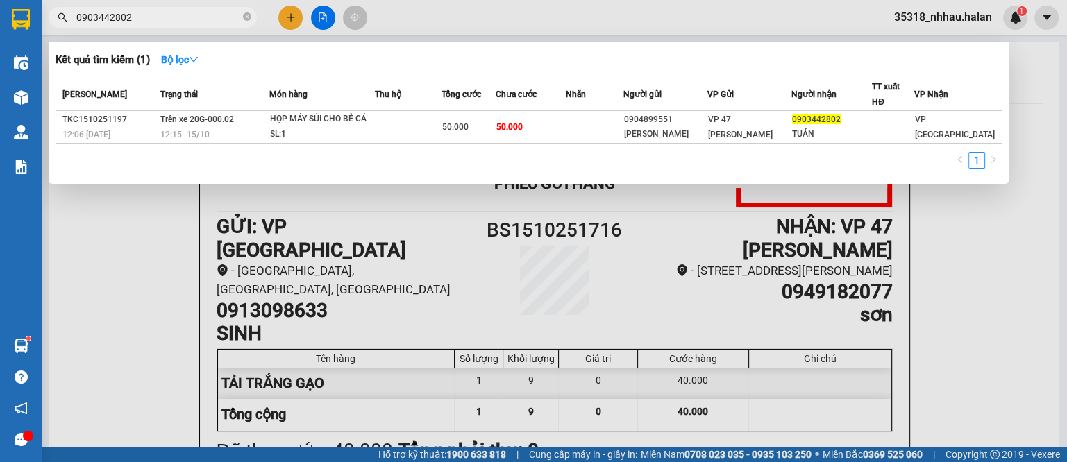
click at [164, 15] on input "0903442802" at bounding box center [158, 17] width 164 height 15
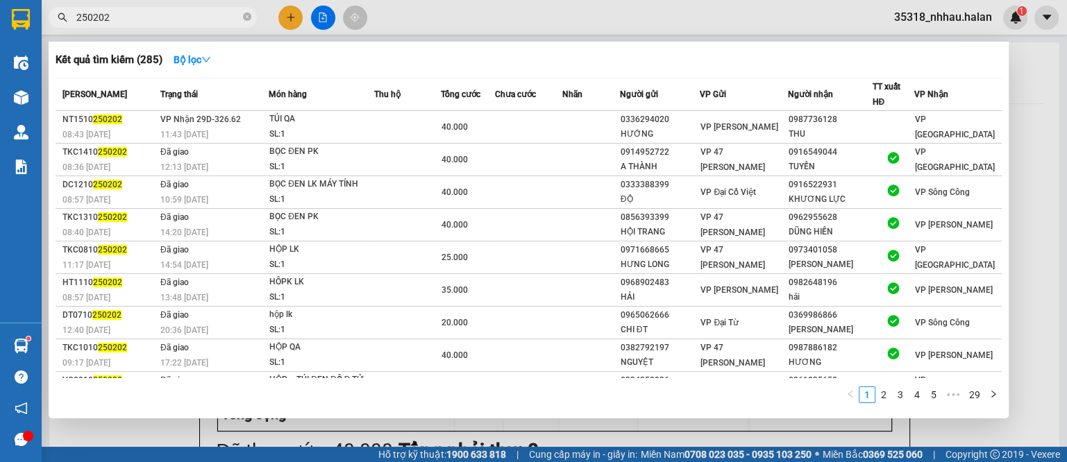
type input "250202"
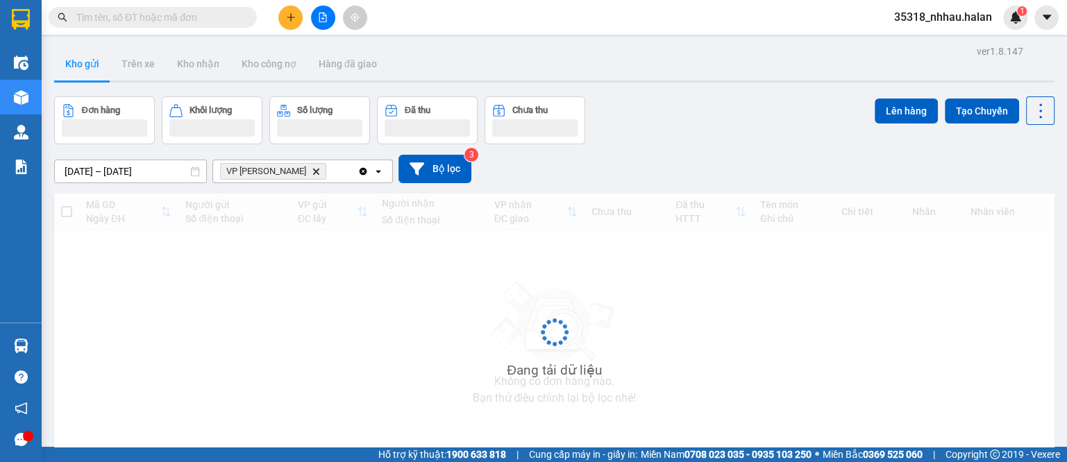
click at [181, 12] on input "text" at bounding box center [158, 17] width 164 height 15
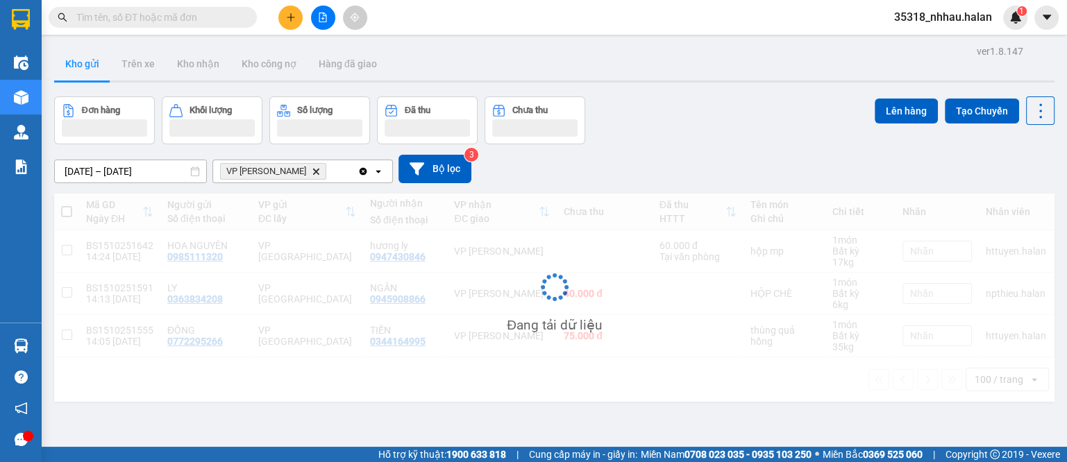
paste input "0974030173"
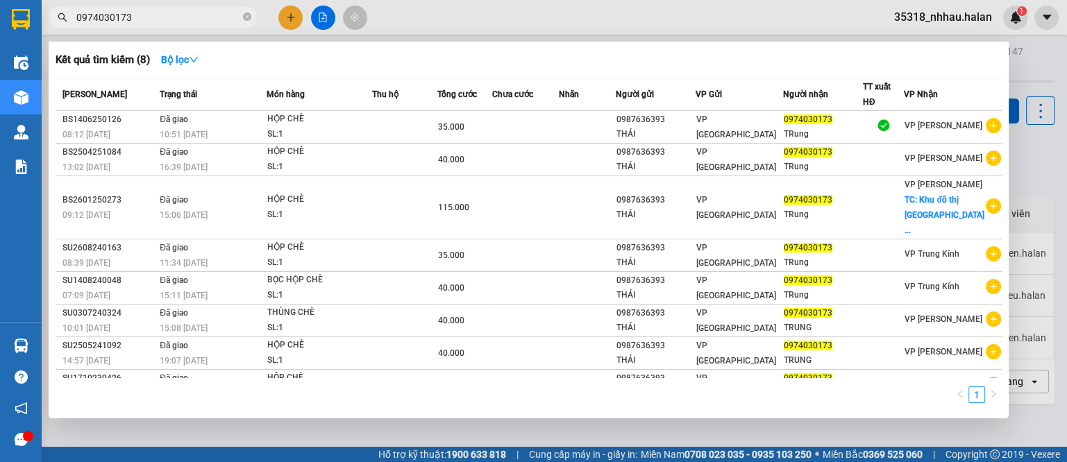
click at [156, 12] on input "0974030173" at bounding box center [158, 17] width 164 height 15
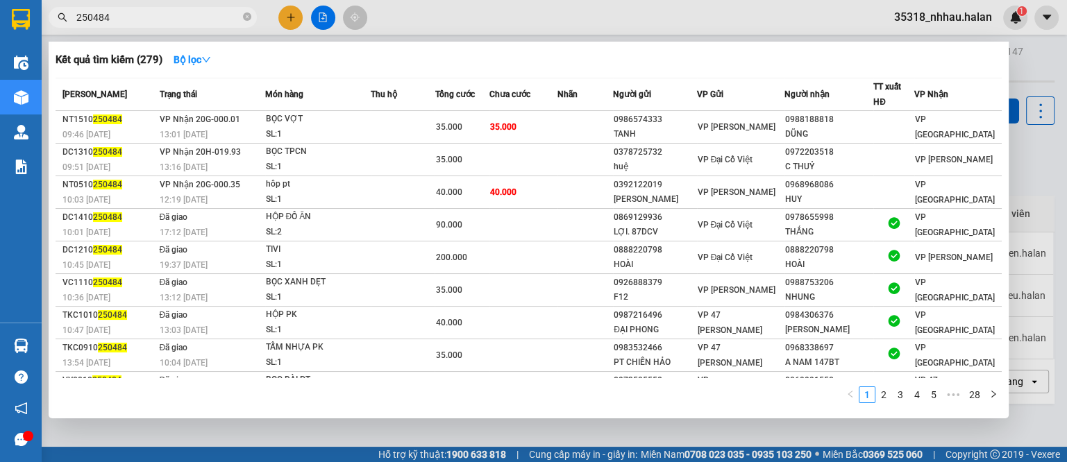
type input "250484"
click at [289, 11] on div at bounding box center [533, 231] width 1067 height 462
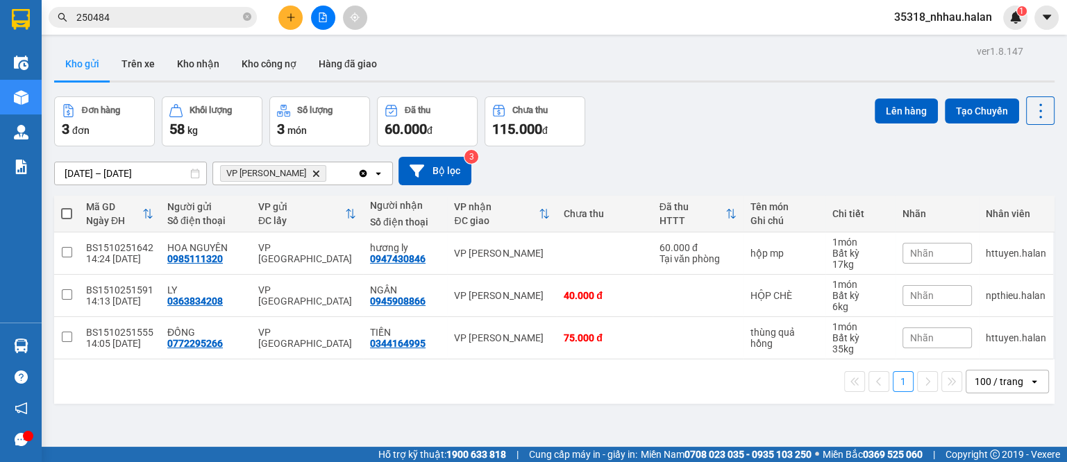
click at [287, 23] on button at bounding box center [290, 18] width 24 height 24
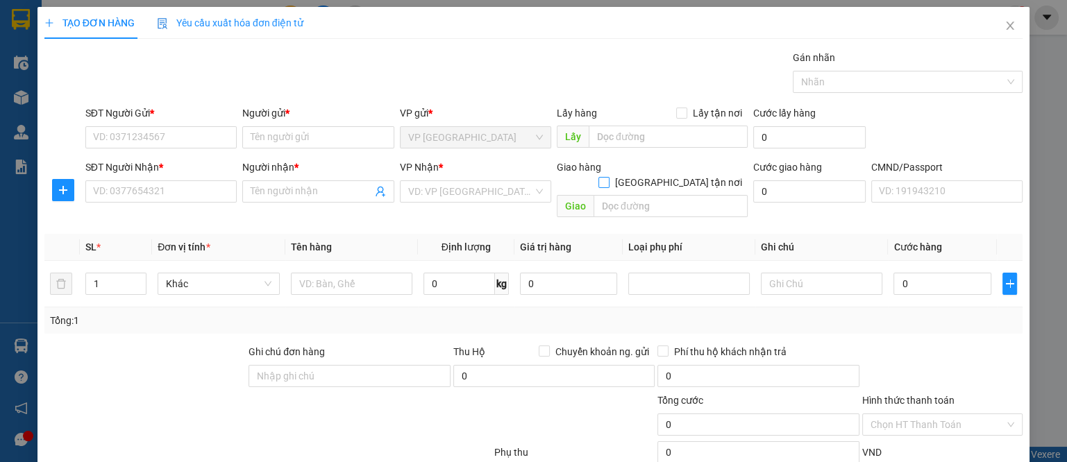
click at [678, 175] on span "[GEOGRAPHIC_DATA] tận nơi" at bounding box center [679, 182] width 138 height 15
click at [608, 177] on input "[GEOGRAPHIC_DATA] tận nơi" at bounding box center [603, 182] width 10 height 10
checkbox input "true"
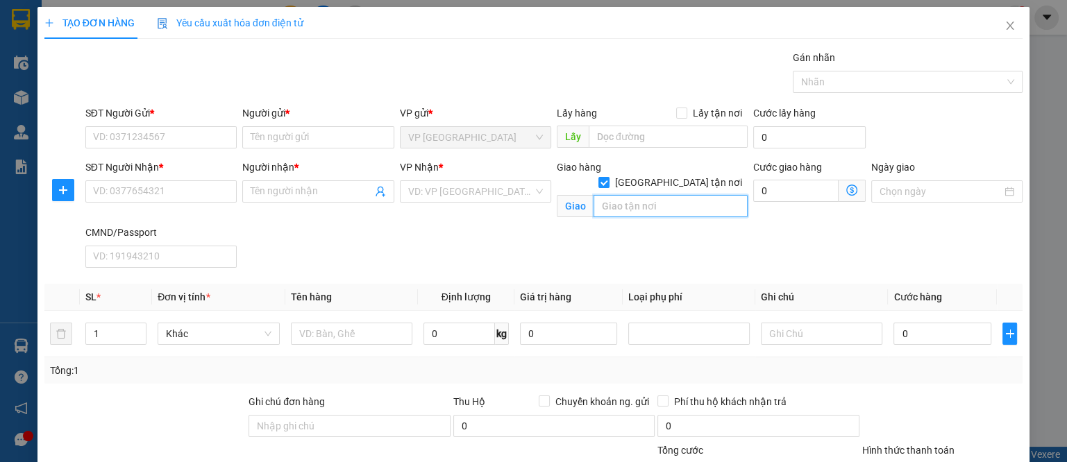
click at [633, 195] on input "text" at bounding box center [671, 206] width 154 height 22
paste input "D26, NGÕ 7, TÔ THẤT THIẾT, CẦU GIẤY"
click at [594, 195] on input "D26, NGÕ 7, TÔ THẤT THIẾT, CẦU GIẤY" at bounding box center [671, 206] width 154 height 22
type input "D26, NGÕ 7, TÔ THẤT THIẾT, CẦU GIẤY"
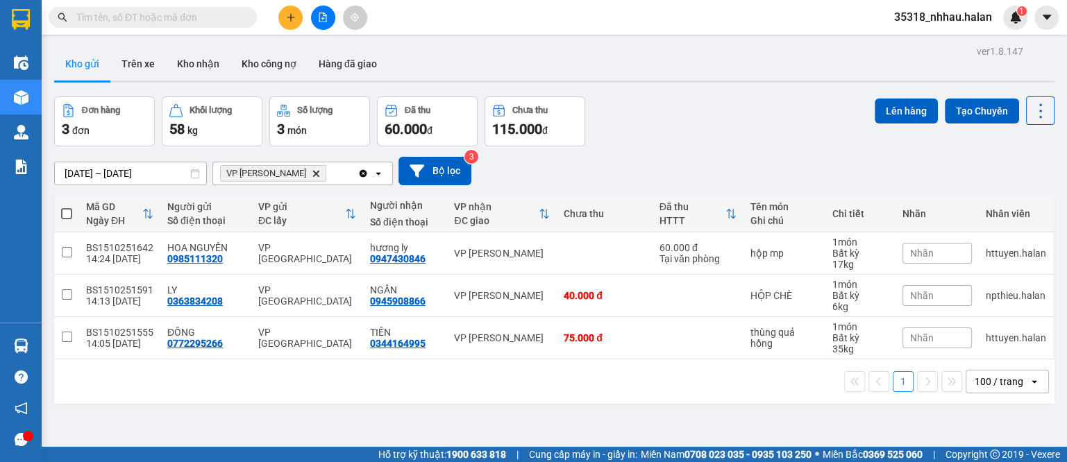
click at [149, 15] on input "text" at bounding box center [158, 17] width 164 height 15
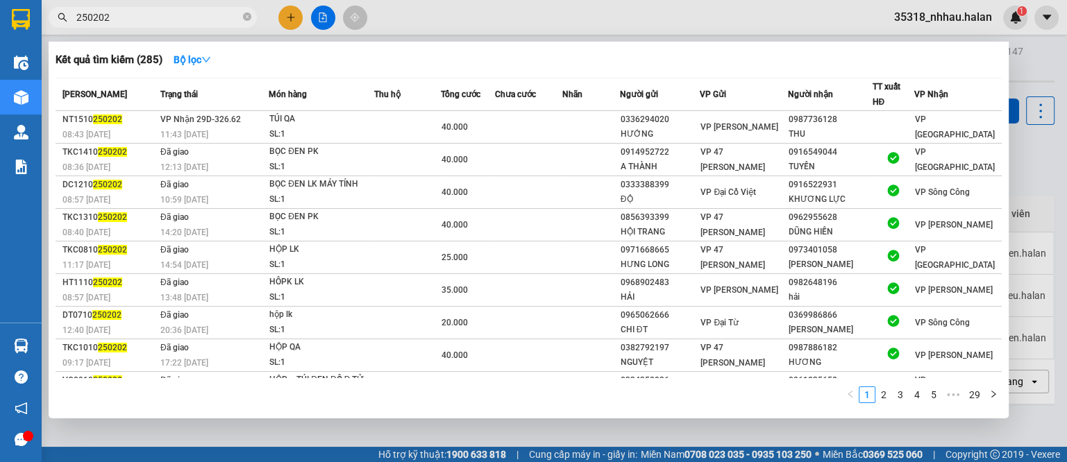
type input "250202"
click at [295, 20] on div at bounding box center [533, 231] width 1067 height 462
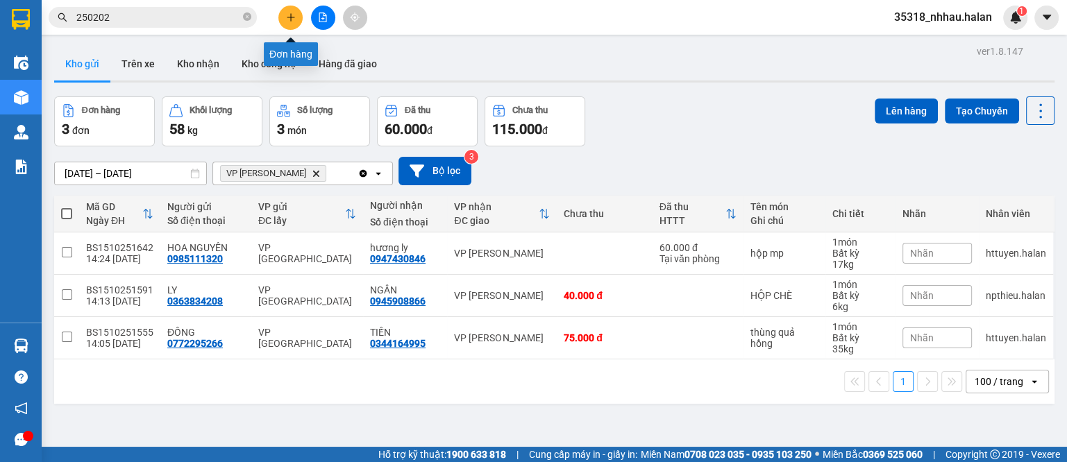
click at [286, 19] on icon "plus" at bounding box center [291, 17] width 10 height 10
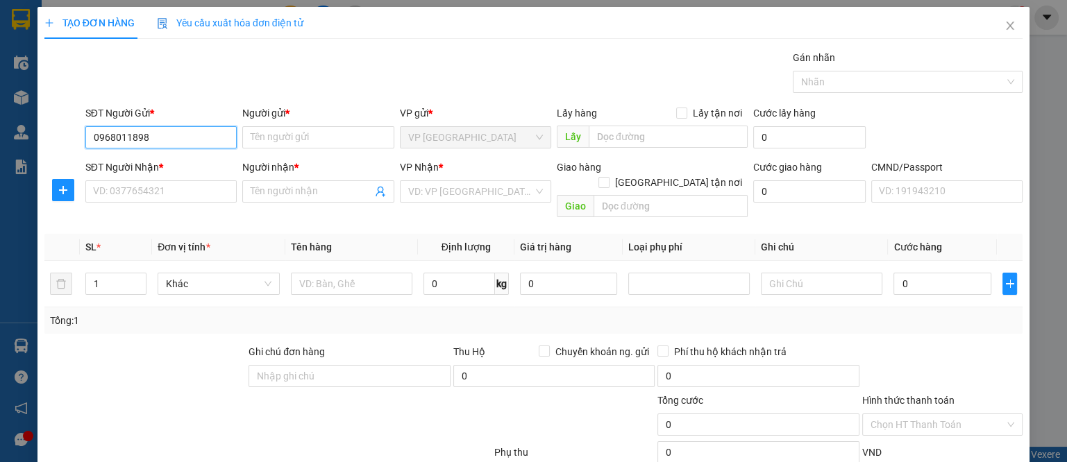
click at [175, 138] on input "0968011898" at bounding box center [160, 137] width 151 height 22
type input "0968011898"
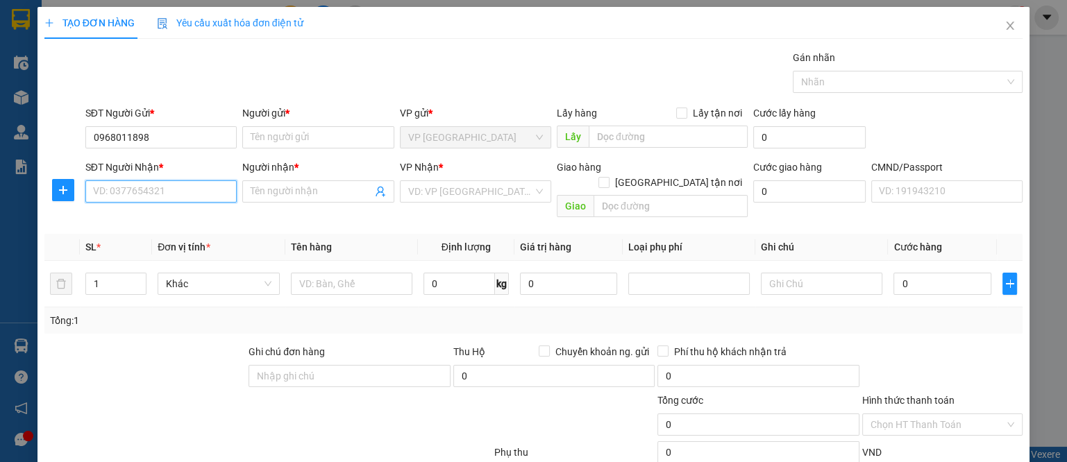
click at [124, 194] on input "SĐT Người Nhận *" at bounding box center [160, 192] width 151 height 22
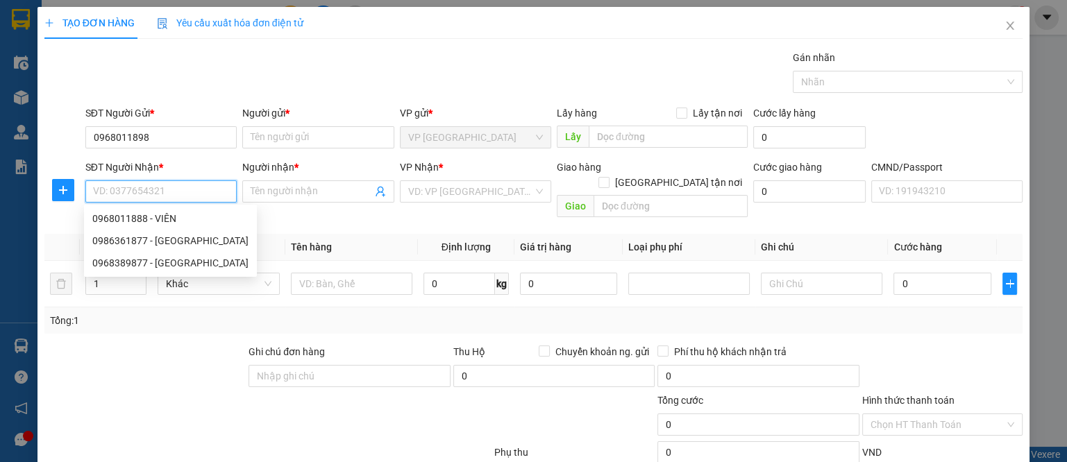
paste input "0968011898"
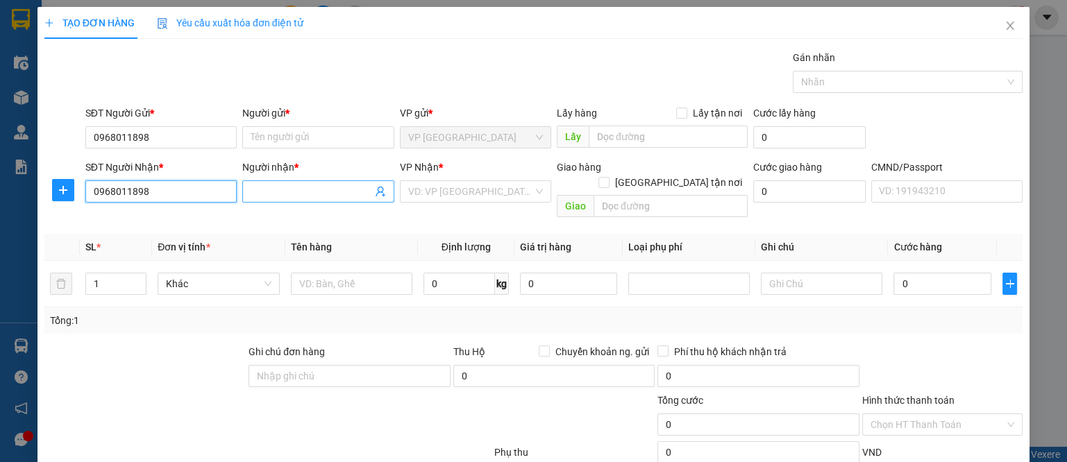
type input "0968011898"
click at [295, 183] on span at bounding box center [317, 192] width 151 height 22
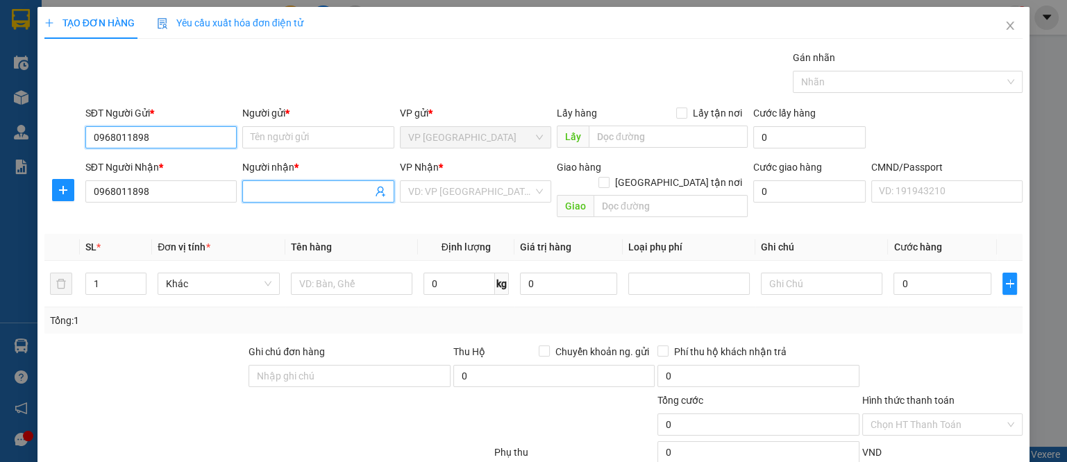
click at [167, 135] on input "0968011898" at bounding box center [160, 137] width 151 height 22
type input "0981812996"
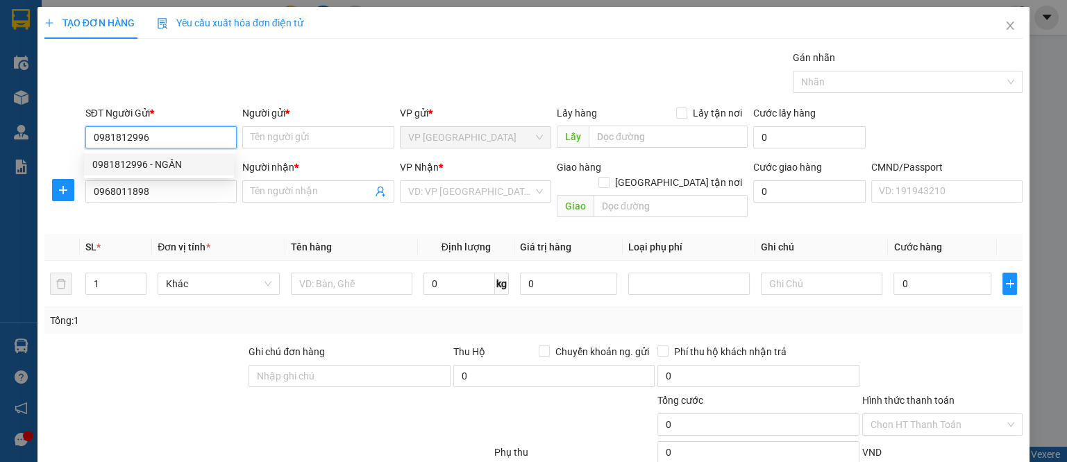
click at [187, 164] on div "0981812996 - NGÂN" at bounding box center [158, 164] width 133 height 15
type input "NGÂN"
type input "0981812996"
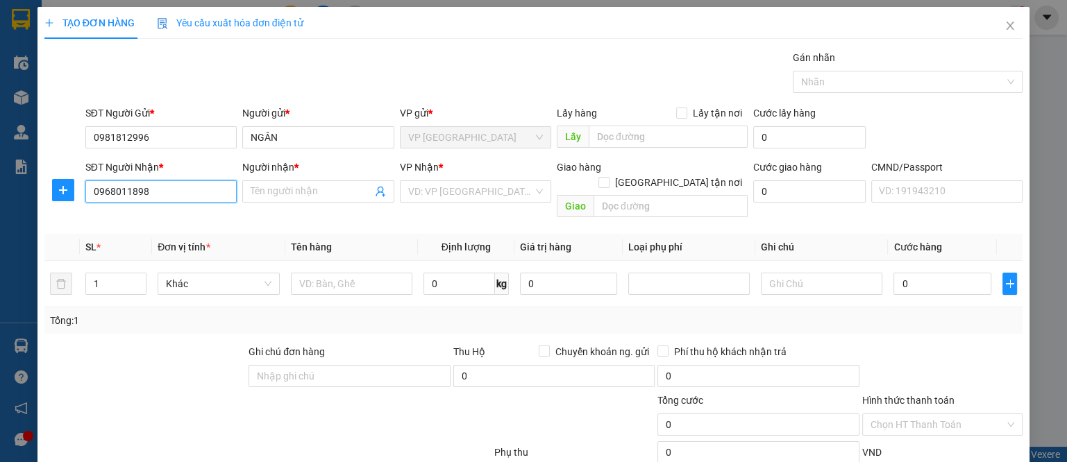
click at [161, 192] on input "0968011898" at bounding box center [160, 192] width 151 height 22
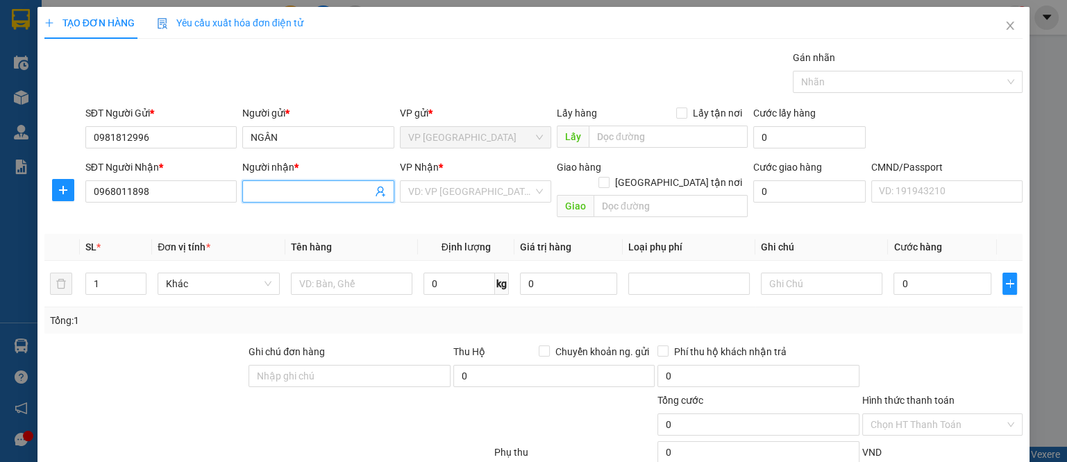
click at [286, 196] on input "Người nhận *" at bounding box center [311, 191] width 121 height 15
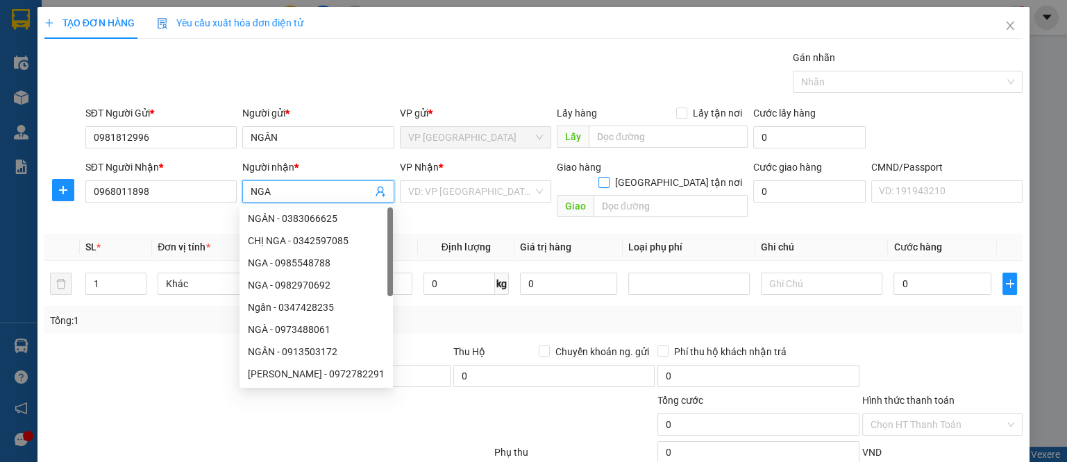
type input "NGA"
click at [711, 175] on span "[GEOGRAPHIC_DATA] tận nơi" at bounding box center [679, 182] width 138 height 15
click at [608, 177] on input "[GEOGRAPHIC_DATA] tận nơi" at bounding box center [603, 182] width 10 height 10
checkbox input "true"
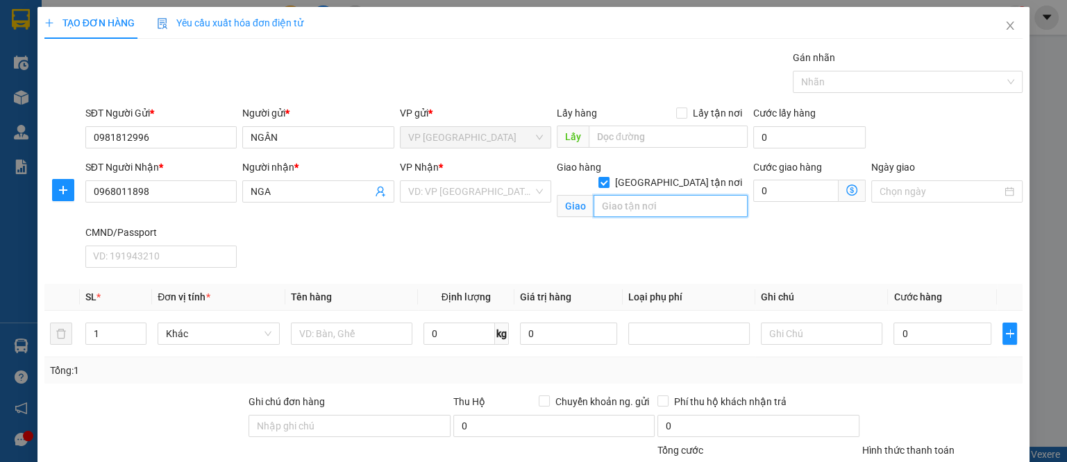
click at [626, 195] on input "text" at bounding box center [671, 206] width 154 height 22
type input "D26, NGÕ 7, [PERSON_NAME], CẦU GIẤY"
click at [451, 191] on input "search" at bounding box center [470, 191] width 125 height 21
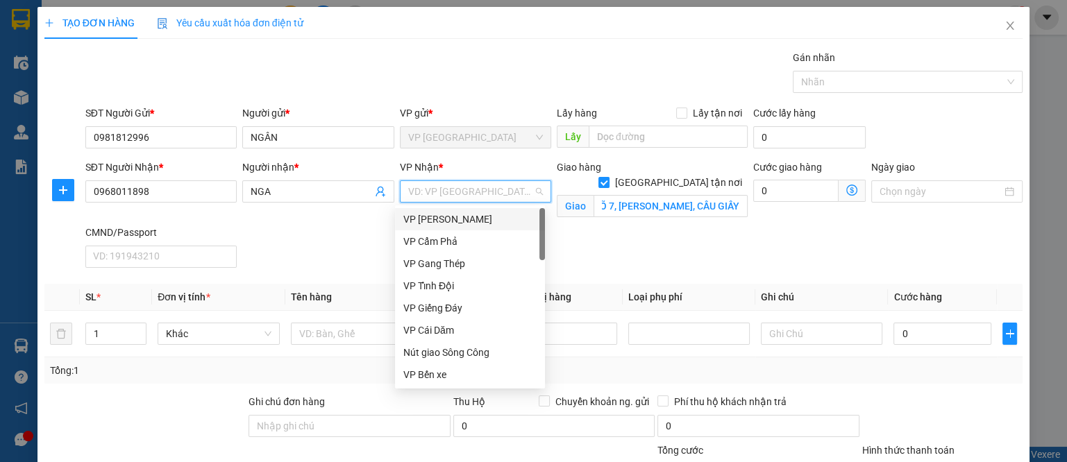
scroll to position [0, 0]
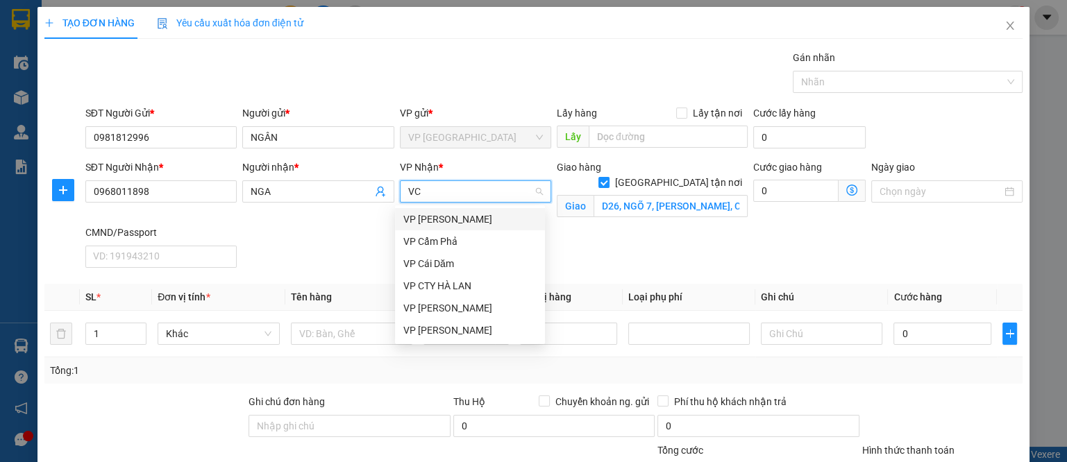
type input "VCC"
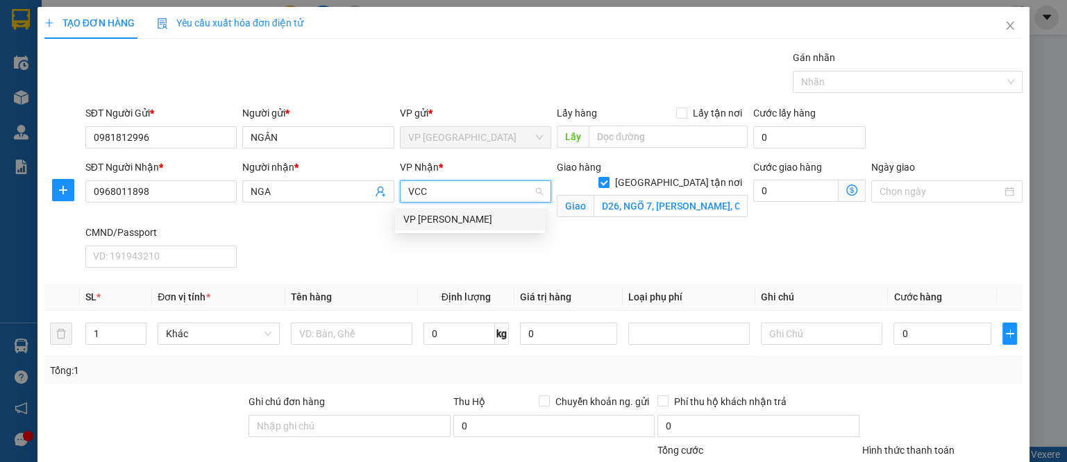
click at [448, 217] on div "VP [PERSON_NAME]" at bounding box center [469, 219] width 133 height 15
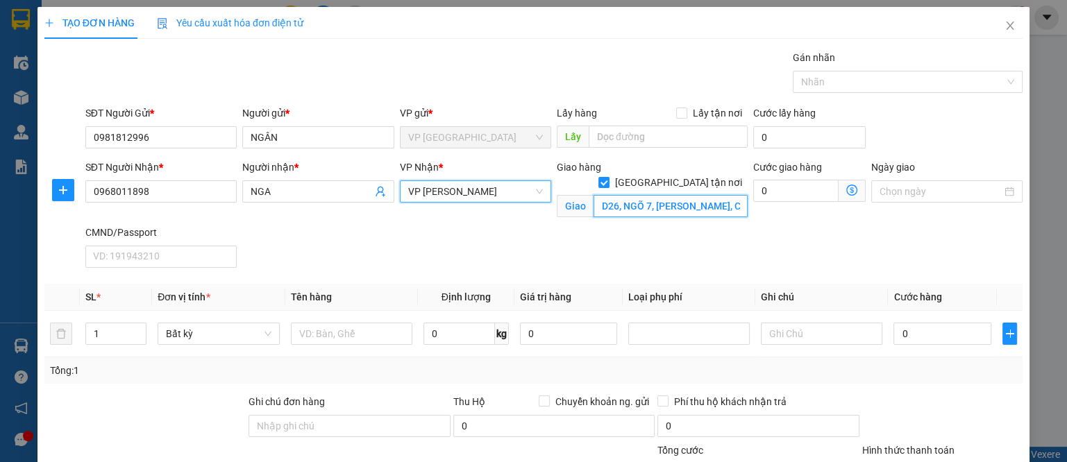
click at [631, 195] on input "D26, NGÕ 7, [PERSON_NAME], CẦU GIẤY" at bounding box center [671, 206] width 154 height 22
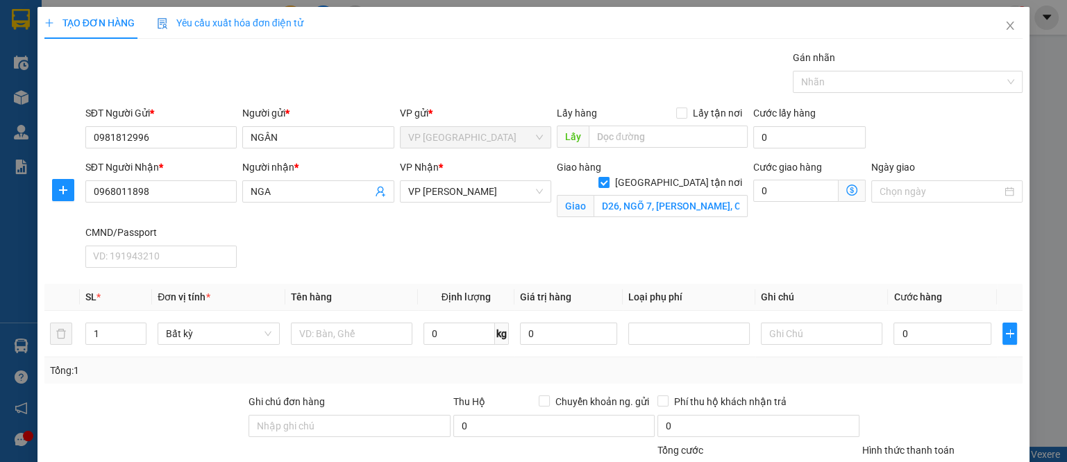
click at [846, 188] on icon "dollar-circle" at bounding box center [851, 190] width 11 height 11
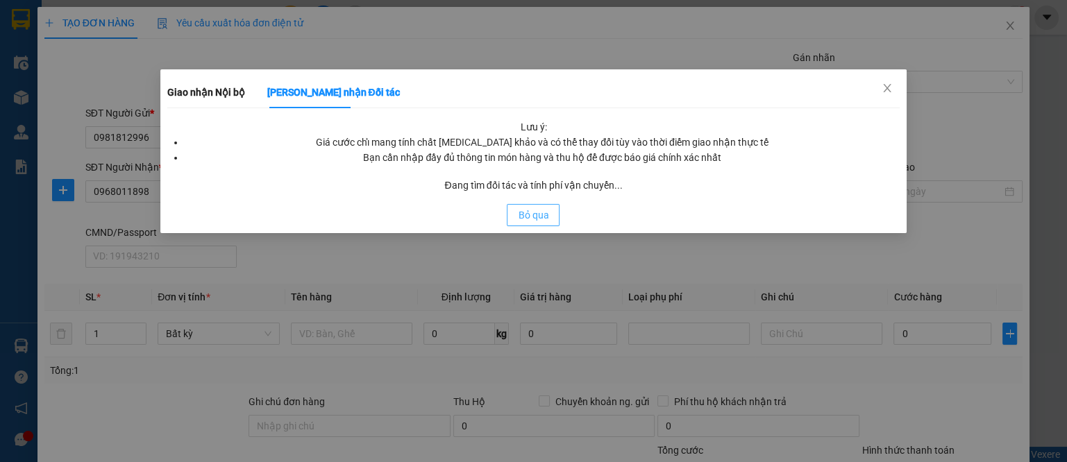
click at [526, 217] on span "Bỏ qua" at bounding box center [533, 215] width 31 height 15
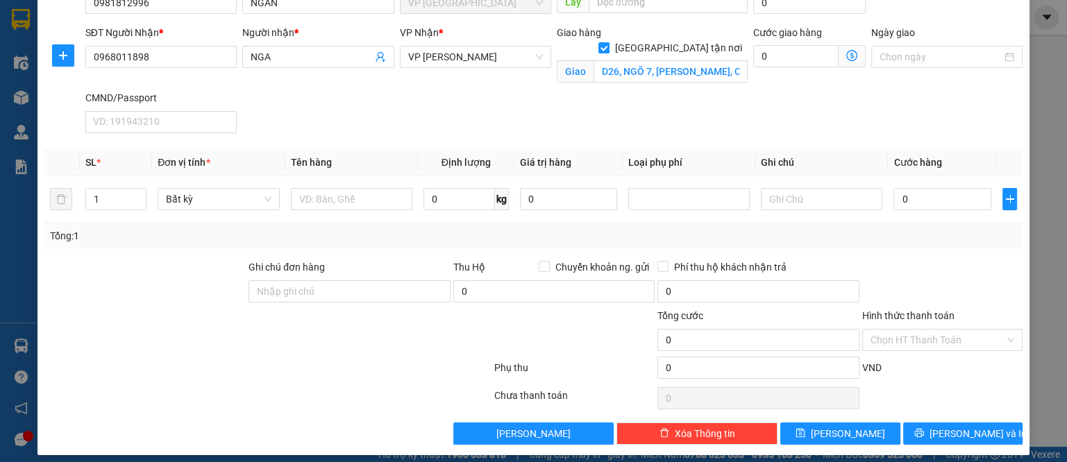
scroll to position [142, 0]
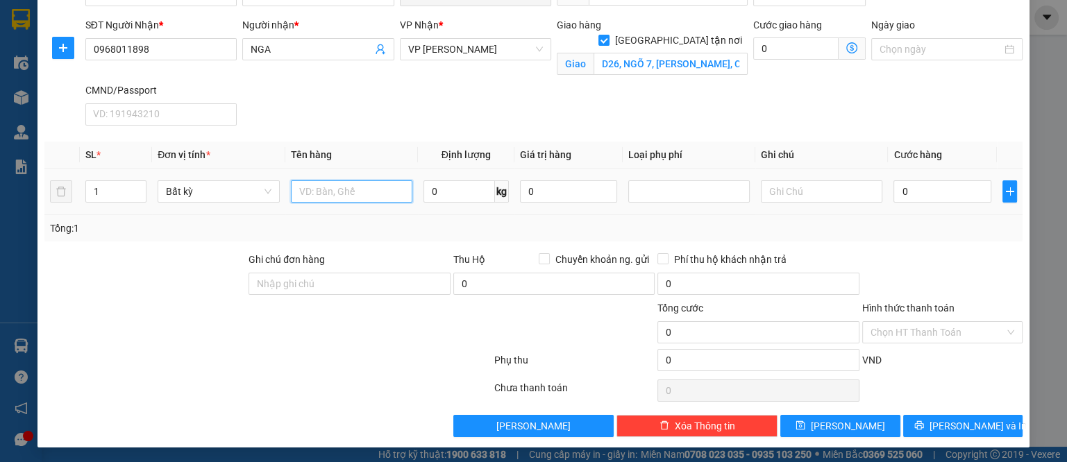
click at [325, 188] on input "text" at bounding box center [352, 192] width 122 height 22
type input "HỘP CHÈ"
click at [432, 185] on input "0" at bounding box center [460, 192] width 72 height 22
type input "4"
click at [614, 222] on div "Tổng: 1" at bounding box center [533, 228] width 967 height 15
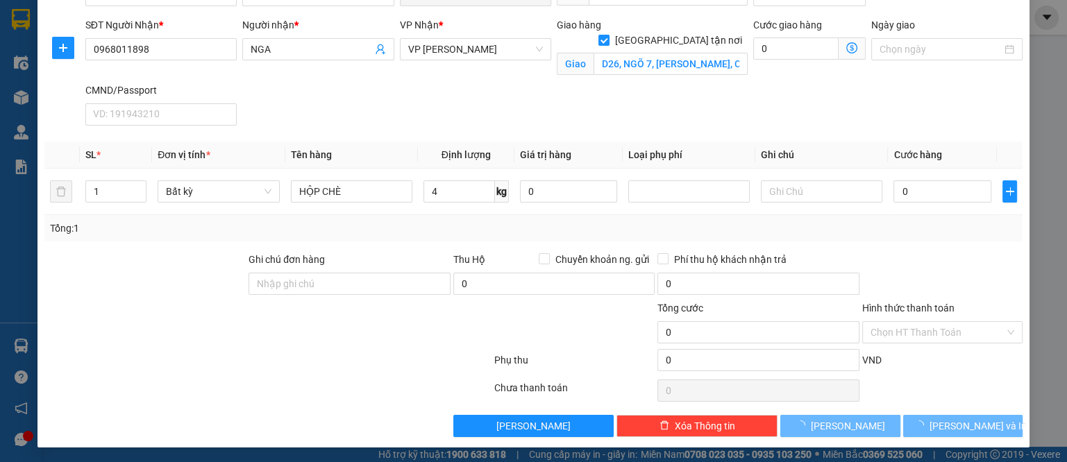
type input "40.000"
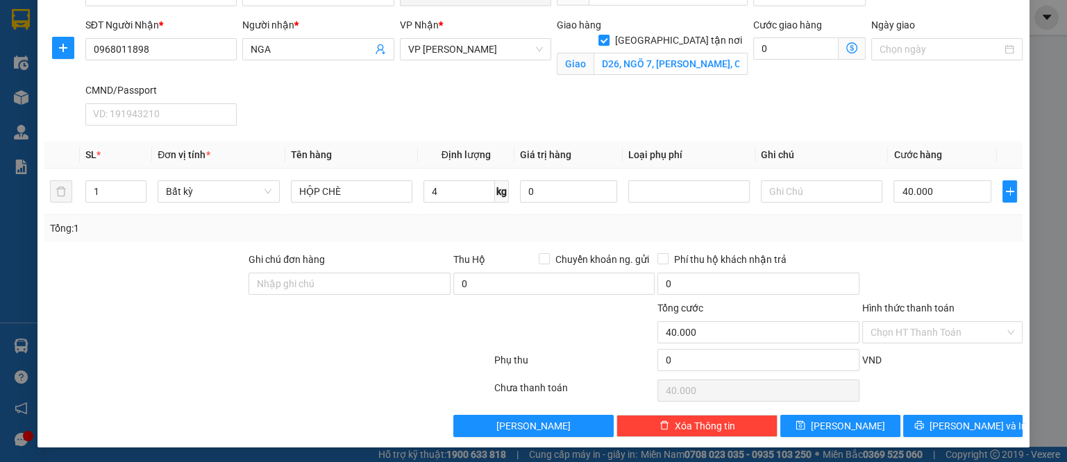
click at [846, 44] on icon "dollar-circle" at bounding box center [851, 47] width 11 height 11
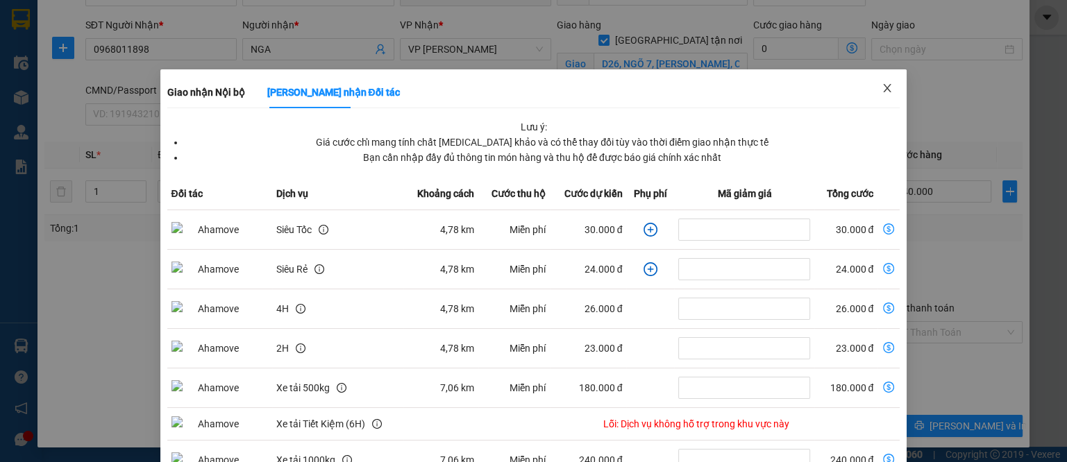
click at [882, 90] on icon "close" at bounding box center [887, 88] width 11 height 11
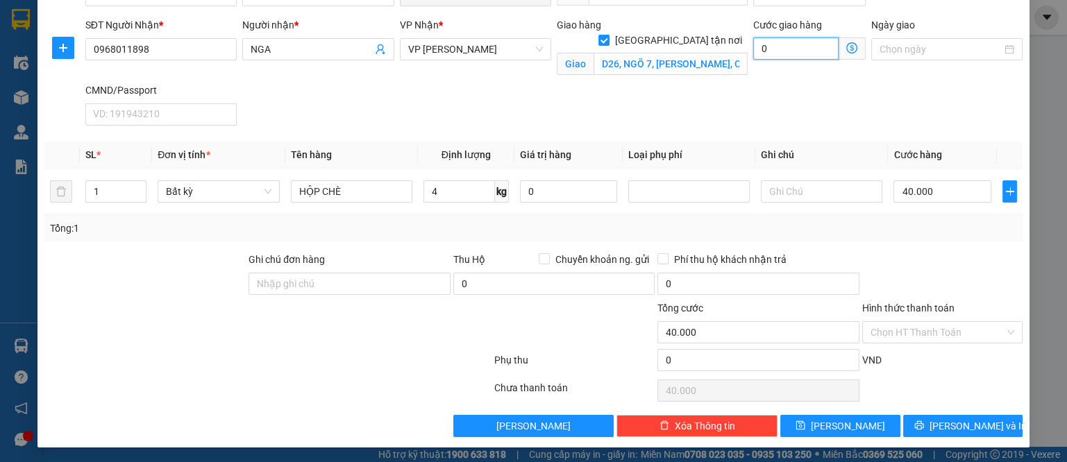
click at [780, 49] on input "0" at bounding box center [795, 48] width 85 height 22
type input "4"
type input "40.004"
type input "40.045"
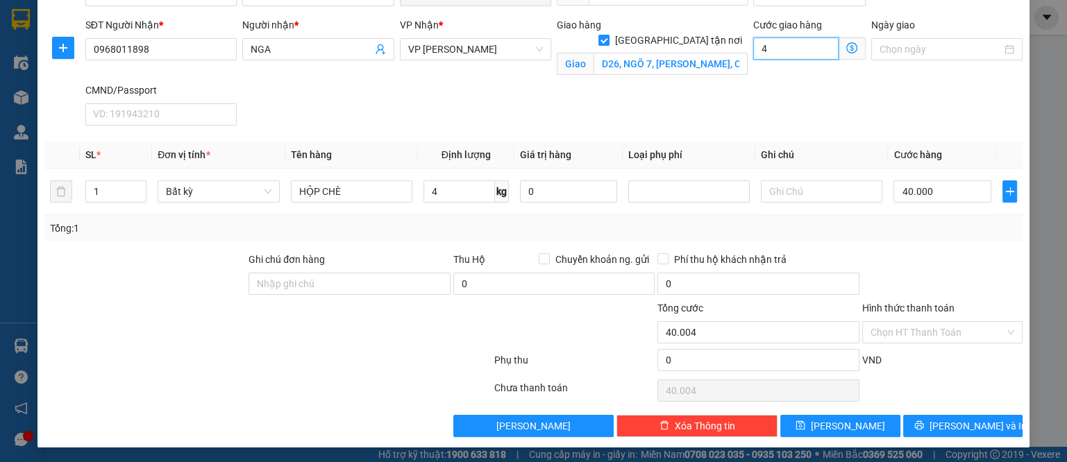
type input "40.045"
type input "45"
type input "85.000"
type input "45.000"
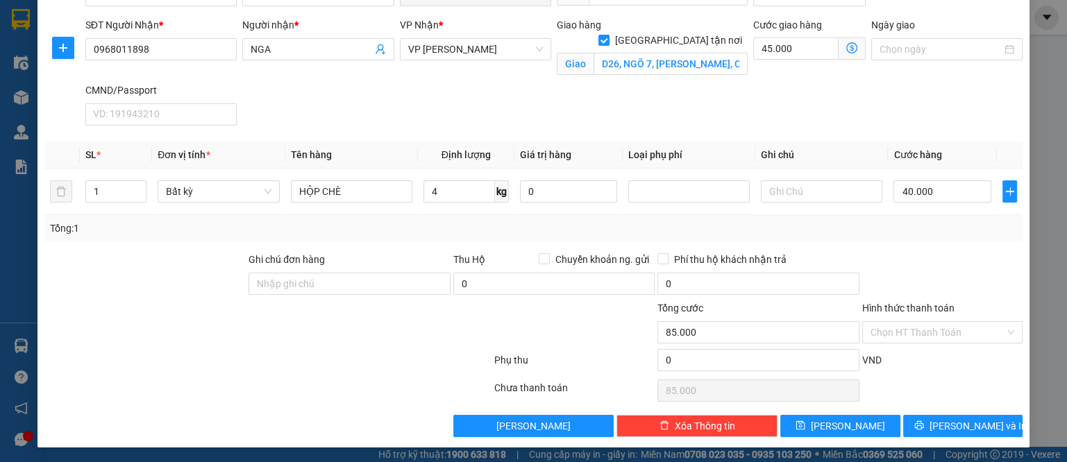
click at [790, 88] on div "SĐT Người Nhận * 0968011898 Người nhận * NGA VP Nhận * VP Võ Chí Công Giao hàng…" at bounding box center [555, 74] width 944 height 114
drag, startPoint x: 911, startPoint y: 326, endPoint x: 919, endPoint y: 324, distance: 7.8
click at [912, 326] on input "Hình thức thanh toán" at bounding box center [938, 332] width 135 height 21
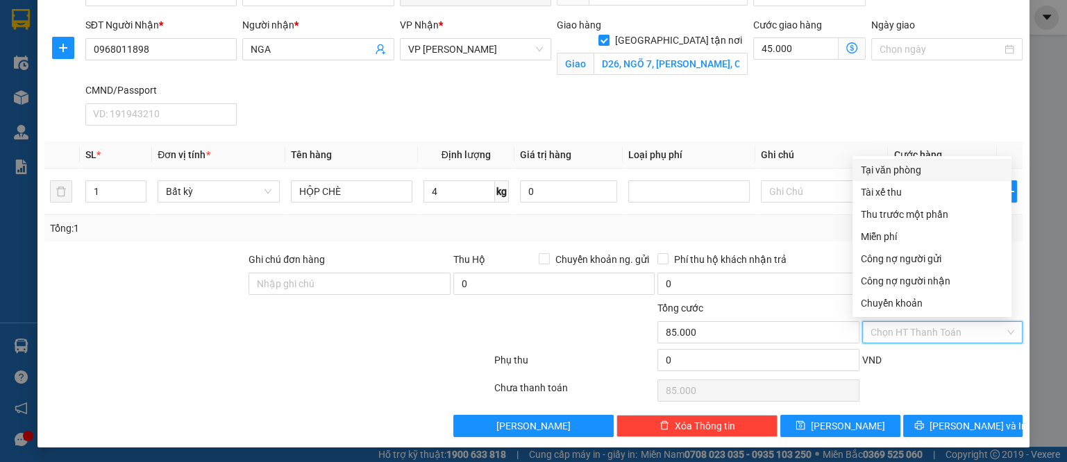
click at [889, 173] on div "Tại văn phòng" at bounding box center [932, 169] width 142 height 15
type input "0"
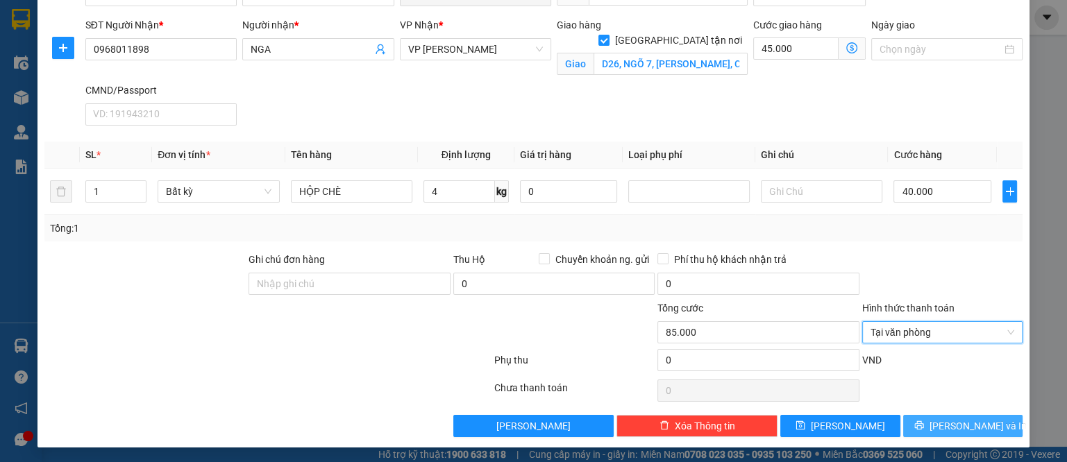
click at [951, 424] on span "[PERSON_NAME] và In" at bounding box center [978, 426] width 97 height 15
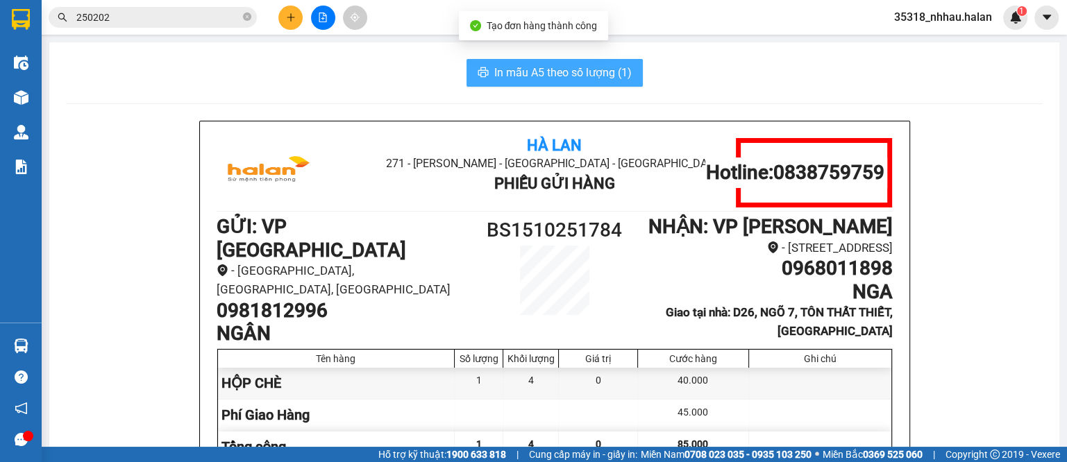
click at [513, 70] on span "In mẫu A5 theo số lượng (1)" at bounding box center [562, 72] width 137 height 17
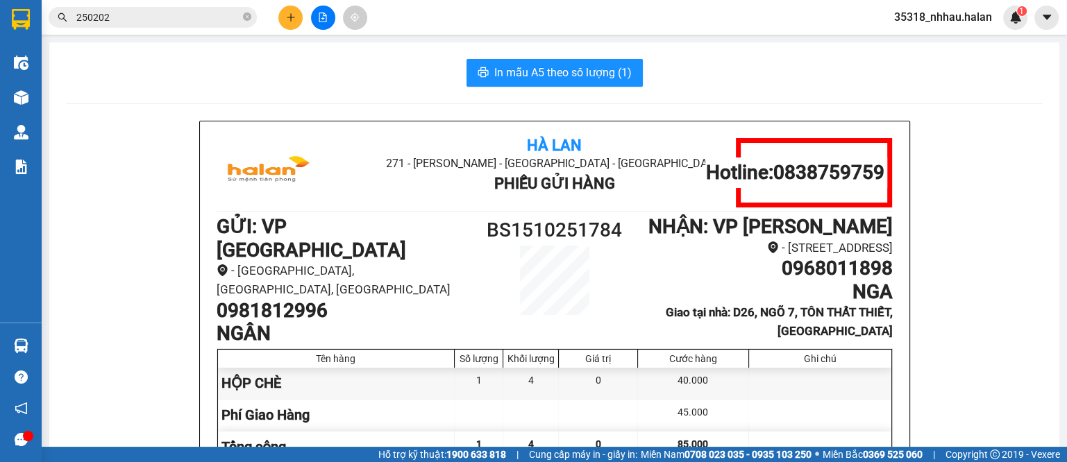
click at [576, 228] on h1 "BS1510251784" at bounding box center [554, 230] width 169 height 31
copy h1 "BS1510251784"
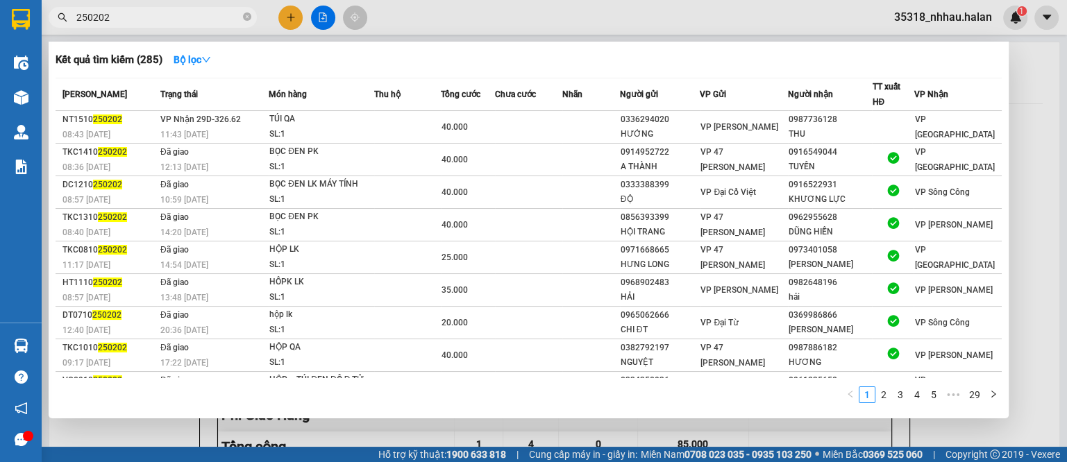
click at [156, 9] on span "250202" at bounding box center [153, 17] width 208 height 21
click at [156, 16] on input "250202" at bounding box center [158, 17] width 164 height 15
paste input "BS1510251784"
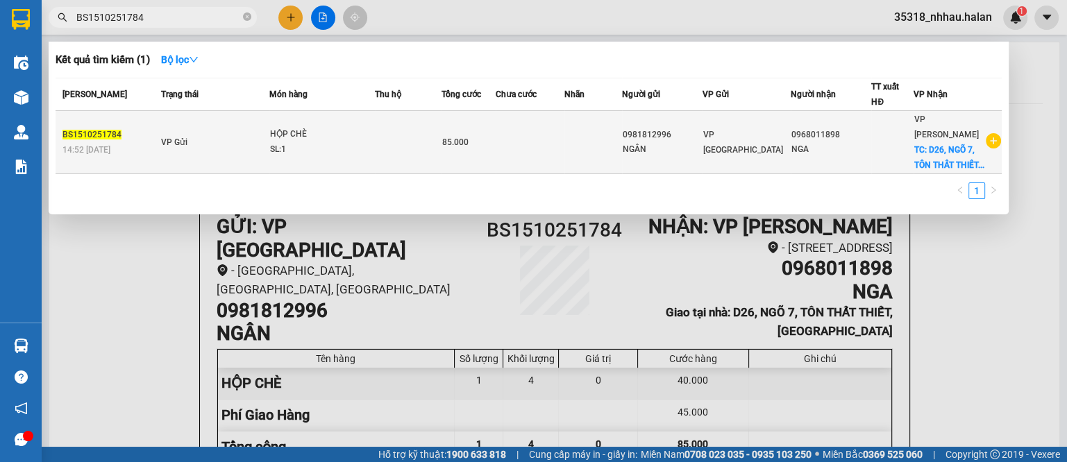
type input "BS1510251784"
click at [551, 149] on td at bounding box center [530, 142] width 69 height 63
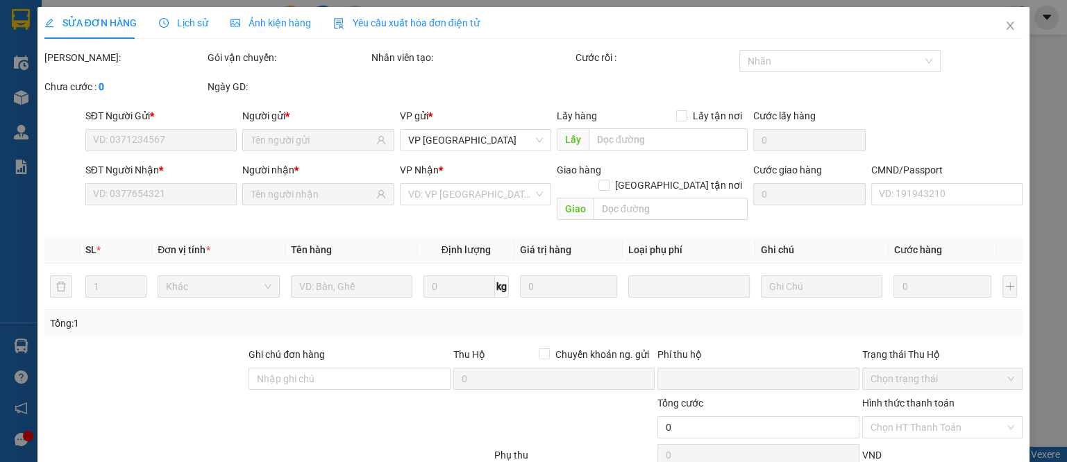
type input "0981812996"
type input "0968011898"
checkbox input "true"
type input "D26, NGÕ 7, [PERSON_NAME], CẦU GIẤY"
type input "0"
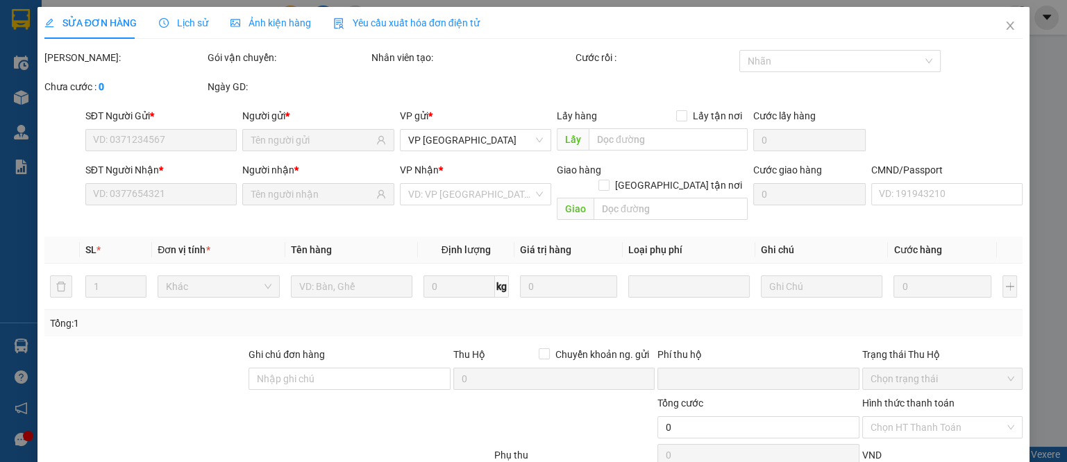
type input "85.000"
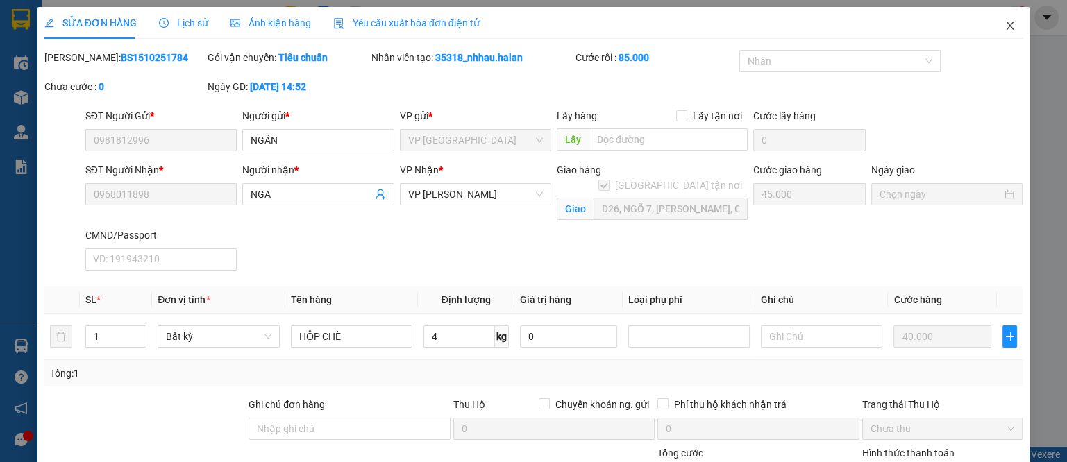
click at [1007, 24] on icon "close" at bounding box center [1011, 26] width 8 height 8
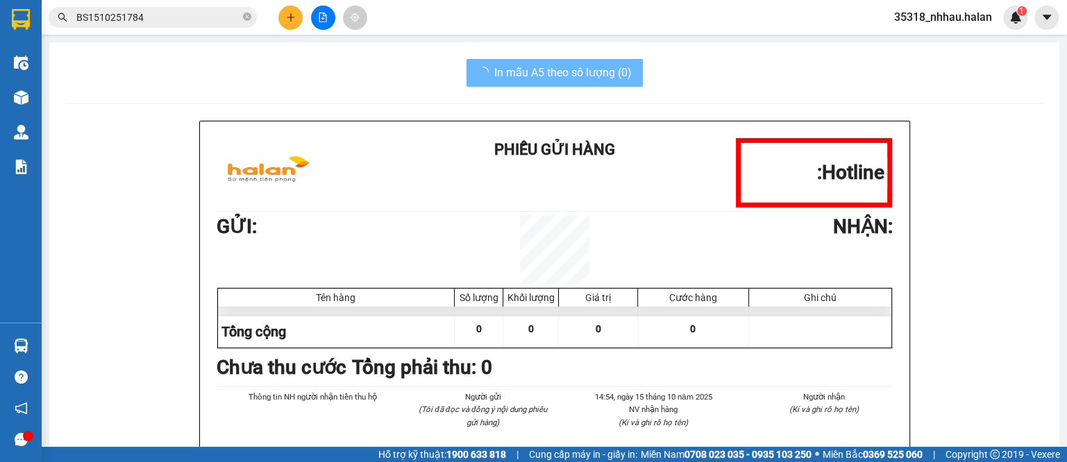
click at [197, 16] on input "BS1510251784" at bounding box center [158, 17] width 164 height 15
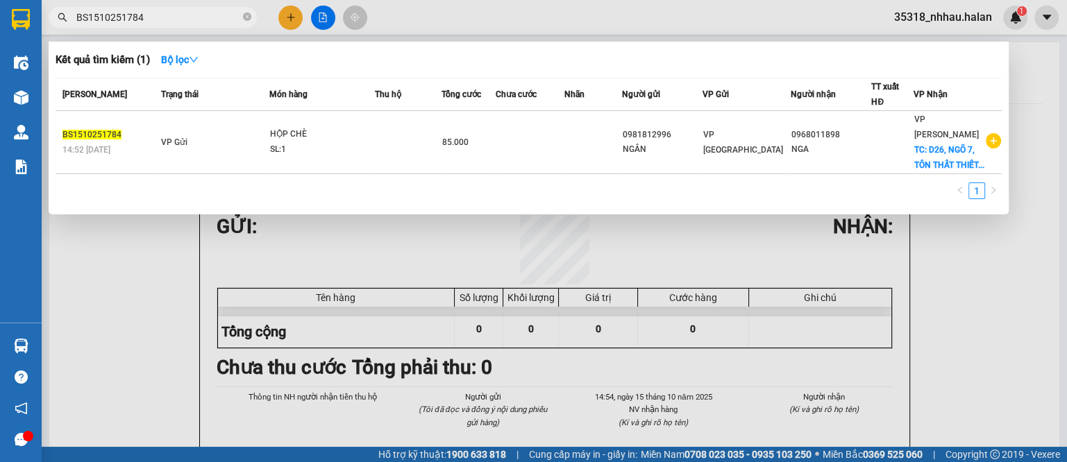
click at [197, 16] on input "BS1510251784" at bounding box center [158, 17] width 164 height 15
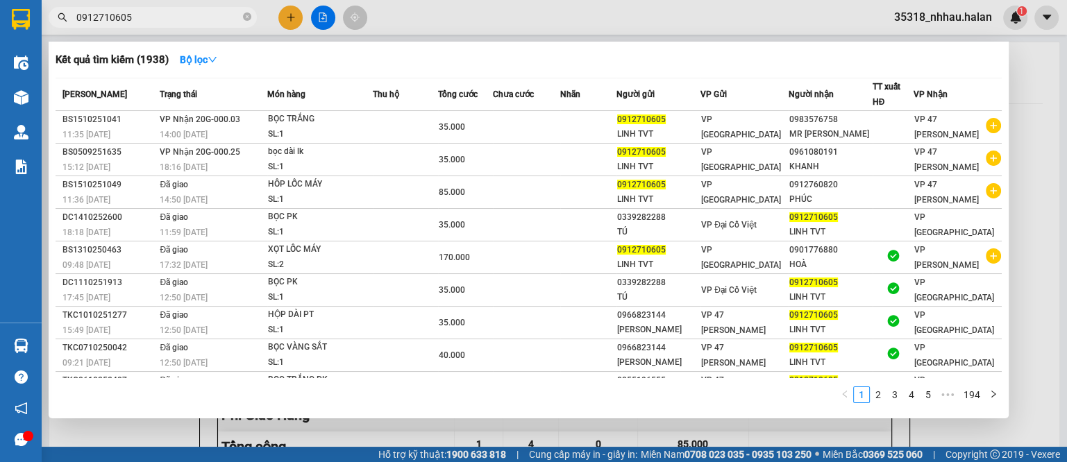
click at [156, 17] on input "0912710605" at bounding box center [158, 17] width 164 height 15
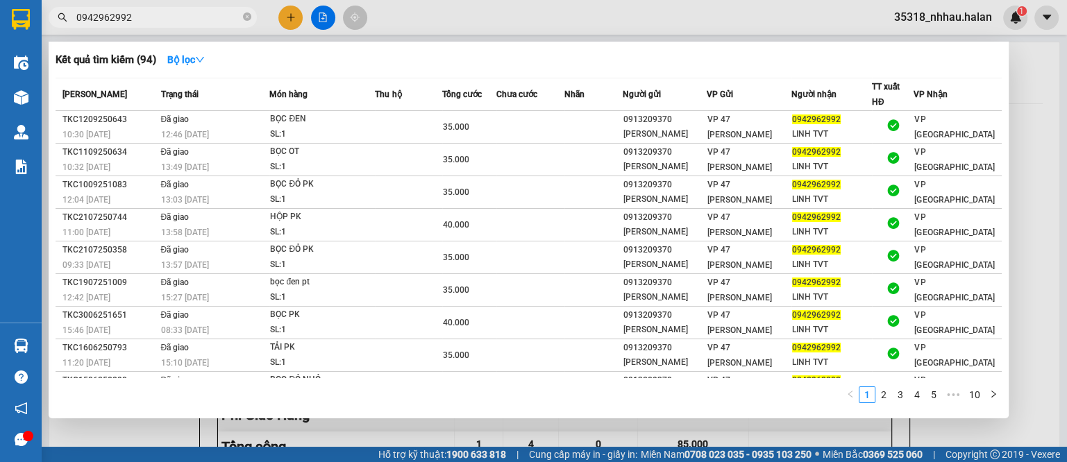
click at [172, 15] on input "0942962992" at bounding box center [158, 17] width 164 height 15
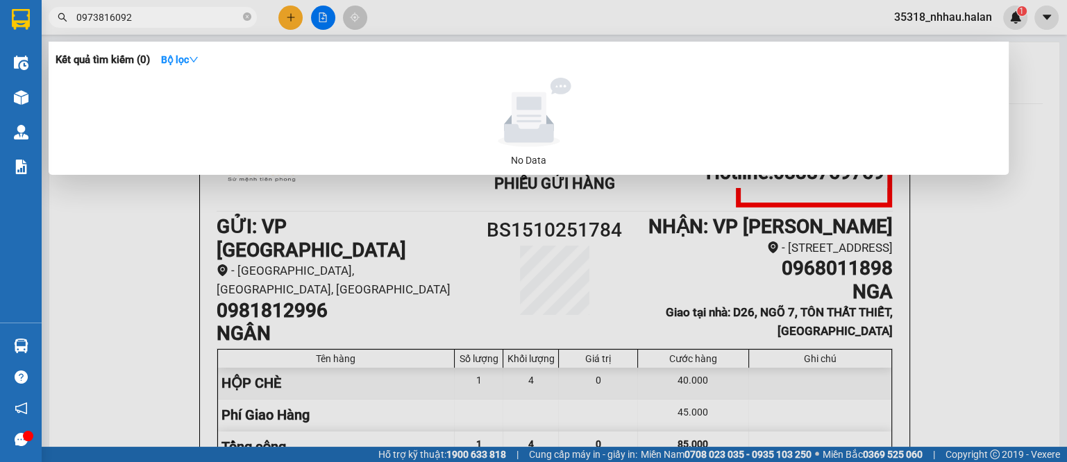
click at [171, 15] on input "0973816092" at bounding box center [158, 17] width 164 height 15
click at [163, 14] on input "0973816092" at bounding box center [158, 17] width 164 height 15
type input "0973816092"
click at [966, 266] on div at bounding box center [533, 231] width 1067 height 462
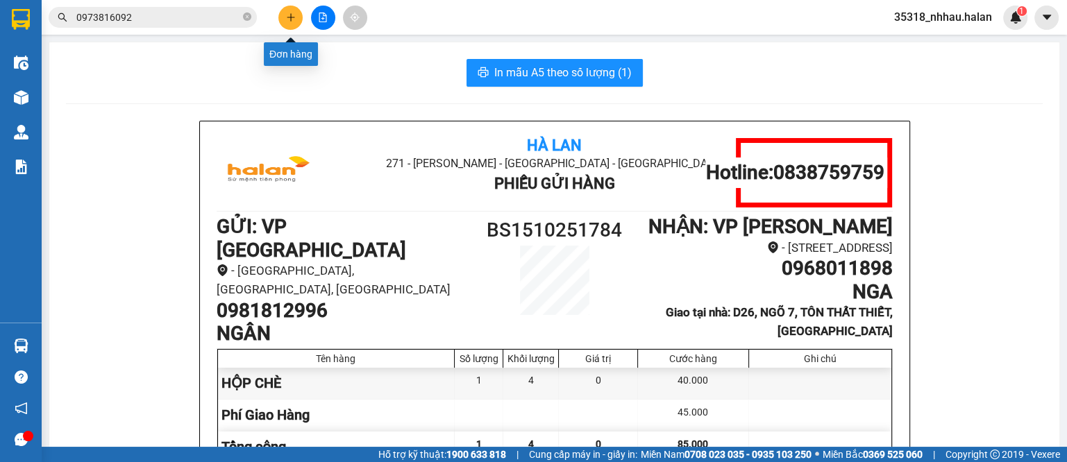
click at [289, 15] on icon "plus" at bounding box center [291, 17] width 10 height 10
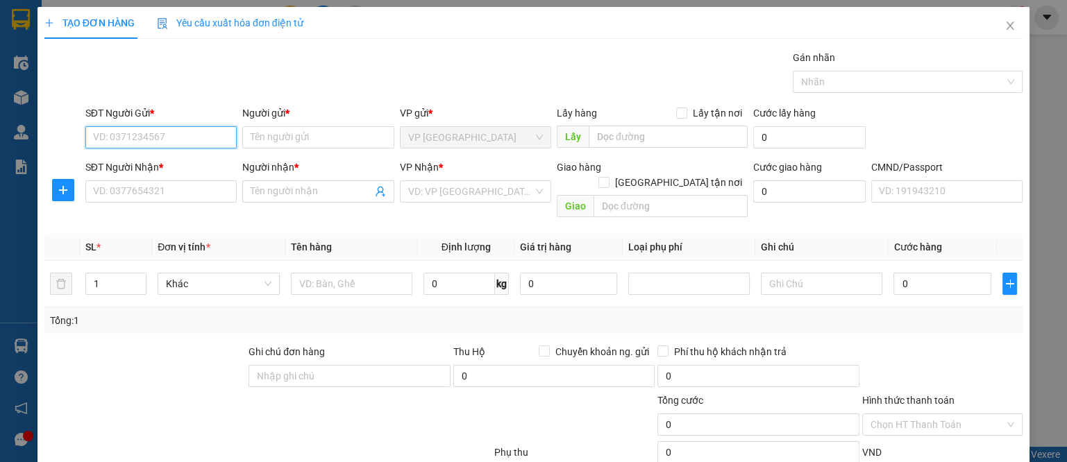
click at [172, 129] on input "SĐT Người Gửi *" at bounding box center [160, 137] width 151 height 22
type input "0967668891"
click at [160, 161] on div "0967668891 - NK [PERSON_NAME]" at bounding box center [168, 164] width 152 height 15
type input "NK [PERSON_NAME]"
type input "0967668891"
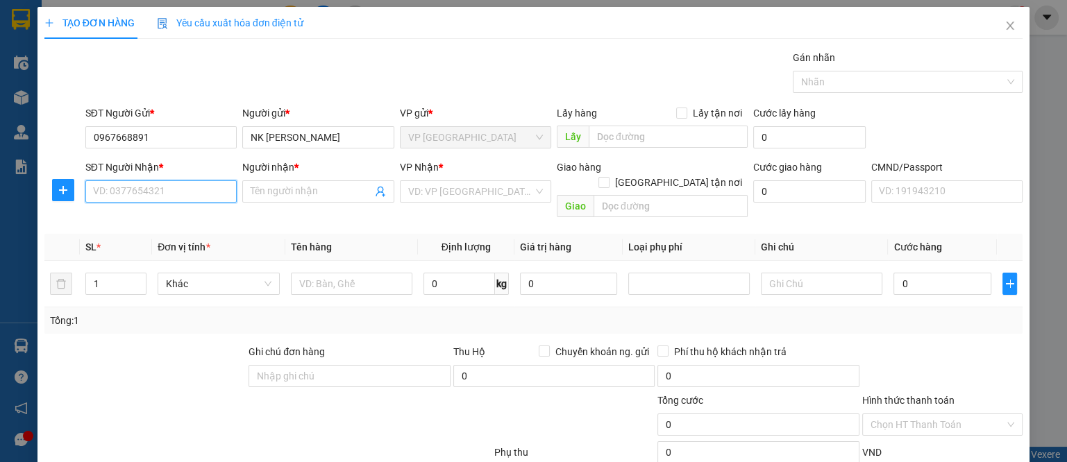
click at [134, 193] on input "SĐT Người Nhận *" at bounding box center [160, 192] width 151 height 22
type input "0397249169"
click at [128, 217] on div "0397249169 - Thảo" at bounding box center [158, 218] width 133 height 15
type input "Thảo"
type input "0397249169"
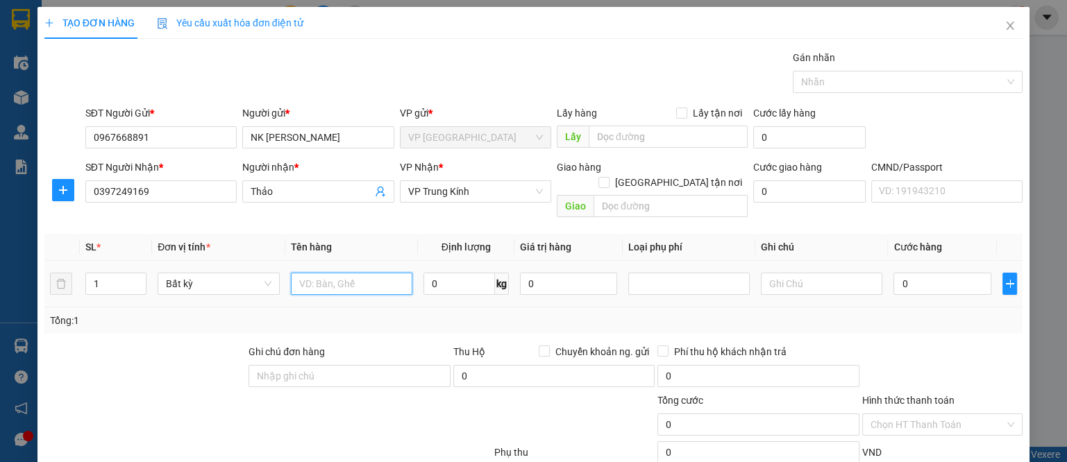
click at [344, 273] on input "text" at bounding box center [352, 284] width 122 height 22
type input "HỘP PK RĂNG"
click at [447, 273] on input "0" at bounding box center [460, 284] width 72 height 22
type input "1"
click at [592, 308] on div "Tổng: 1" at bounding box center [533, 321] width 978 height 26
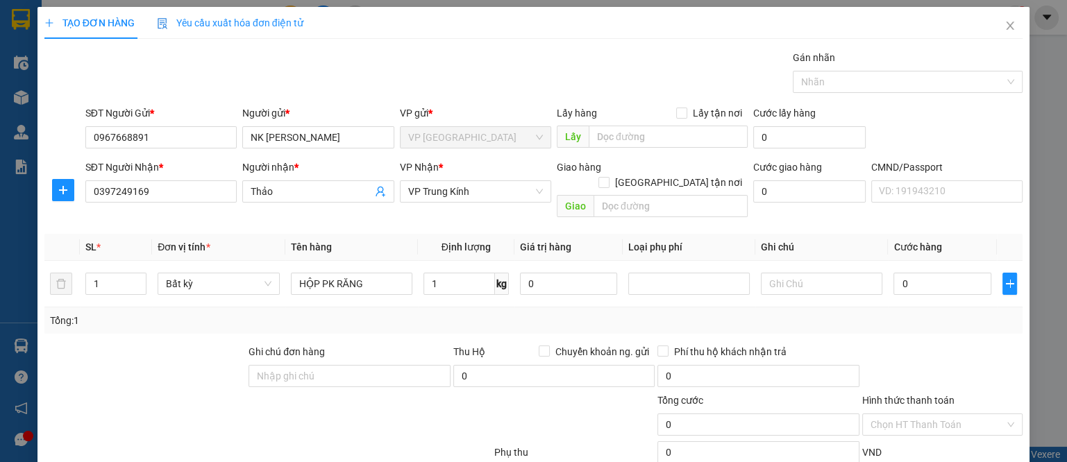
type input "35.000"
click at [945, 415] on input "Hình thức thanh toán" at bounding box center [938, 425] width 135 height 21
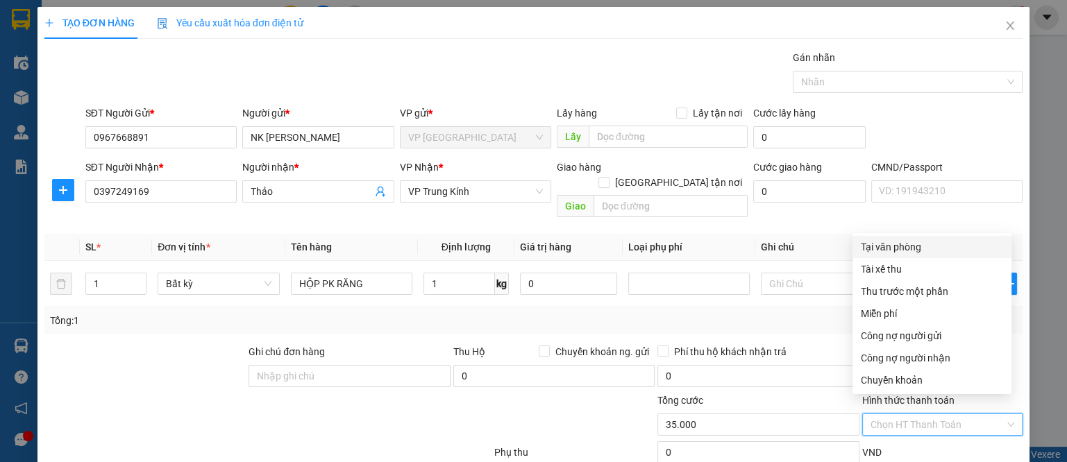
click at [873, 251] on div "Tại văn phòng" at bounding box center [932, 247] width 142 height 15
type input "0"
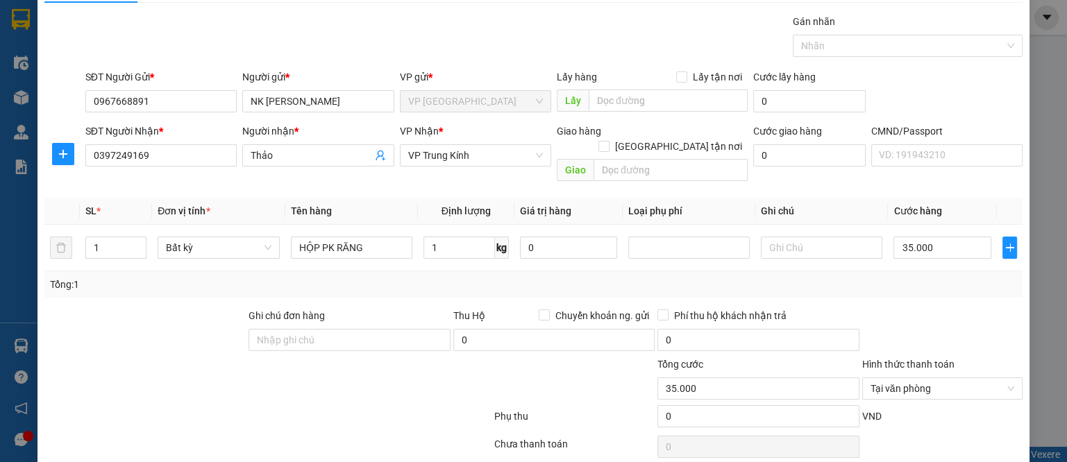
scroll to position [61, 0]
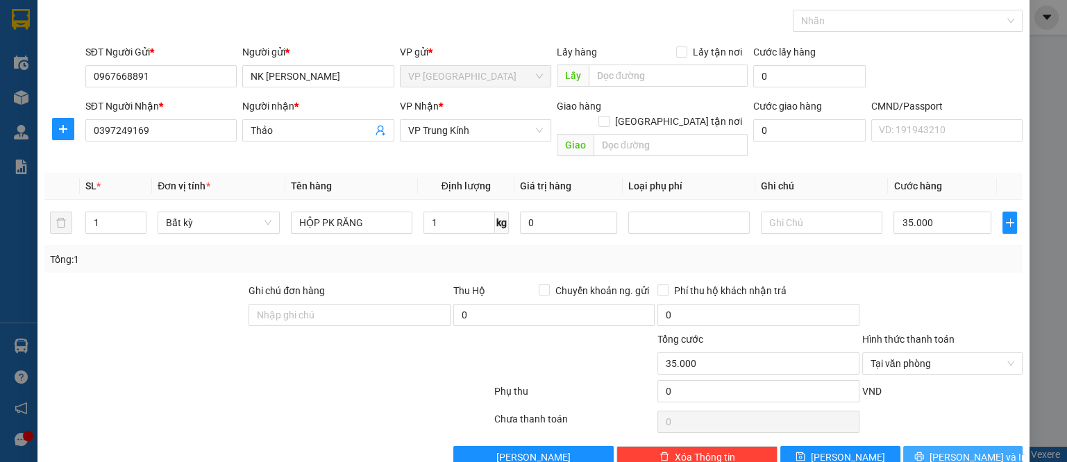
click at [939, 450] on span "[PERSON_NAME] và In" at bounding box center [978, 457] width 97 height 15
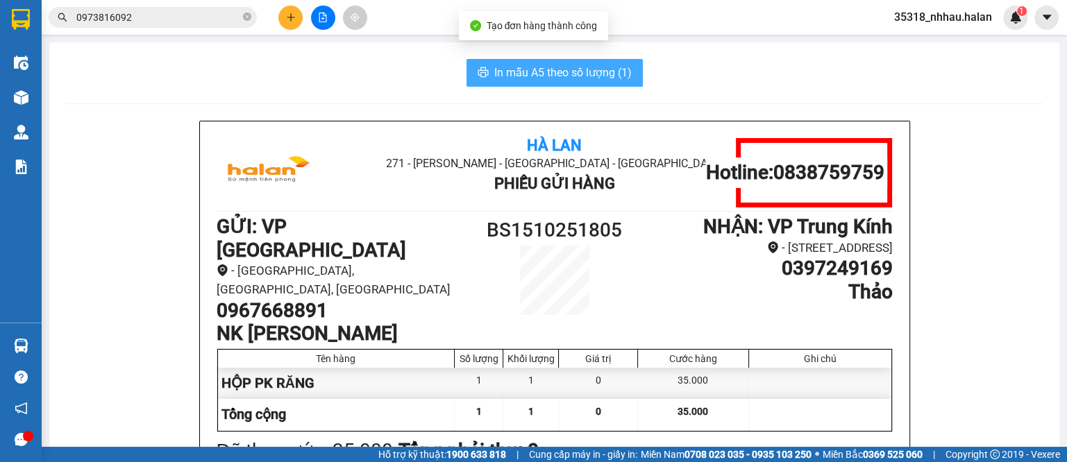
click at [519, 65] on span "In mẫu A5 theo số lượng (1)" at bounding box center [562, 72] width 137 height 17
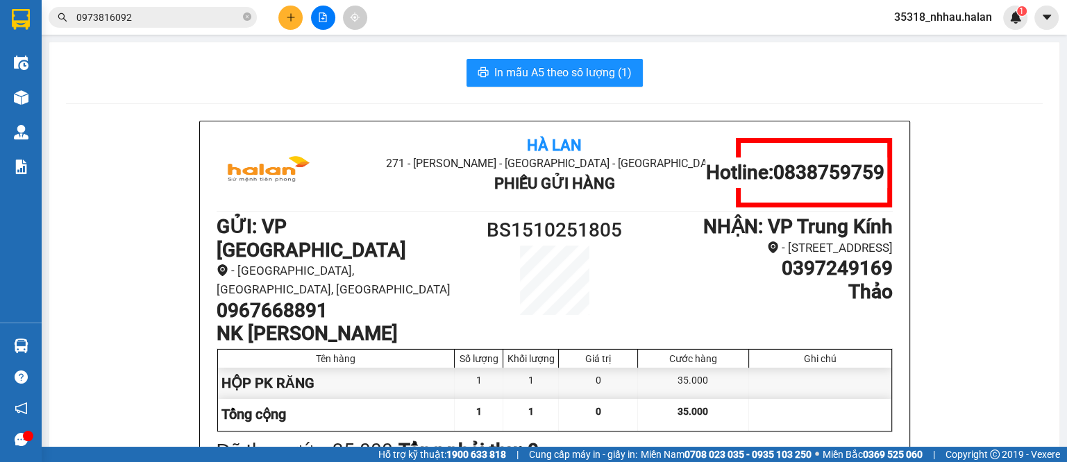
drag, startPoint x: 692, startPoint y: 71, endPoint x: 699, endPoint y: 64, distance: 9.8
click at [692, 70] on div "In mẫu A5 theo số lượng (1)" at bounding box center [554, 73] width 977 height 28
click at [183, 22] on input "0973816092" at bounding box center [158, 17] width 164 height 15
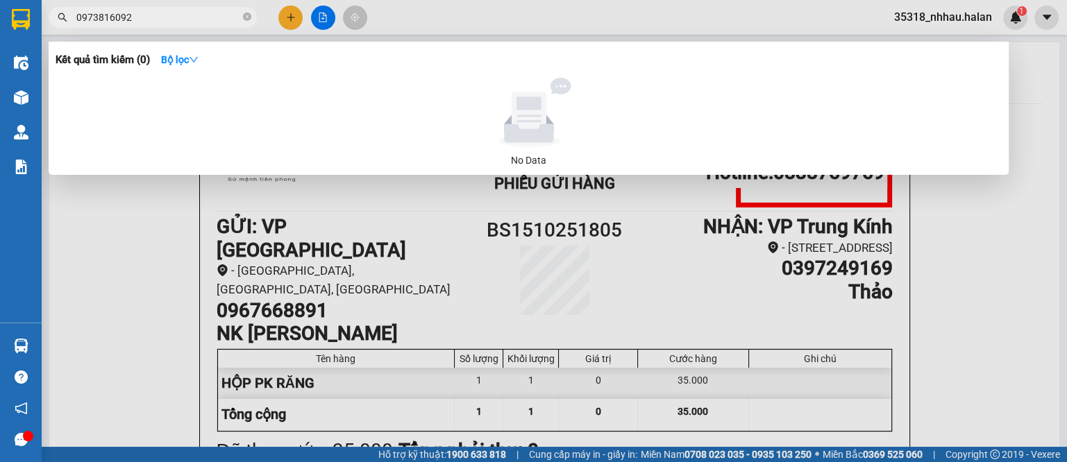
click at [183, 22] on input "0973816092" at bounding box center [158, 17] width 164 height 15
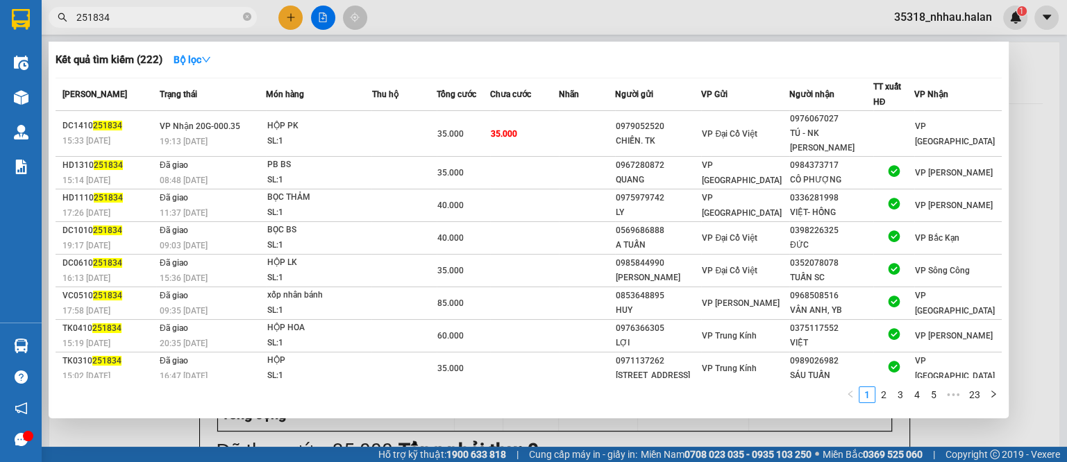
click at [133, 18] on input "251834" at bounding box center [158, 17] width 164 height 15
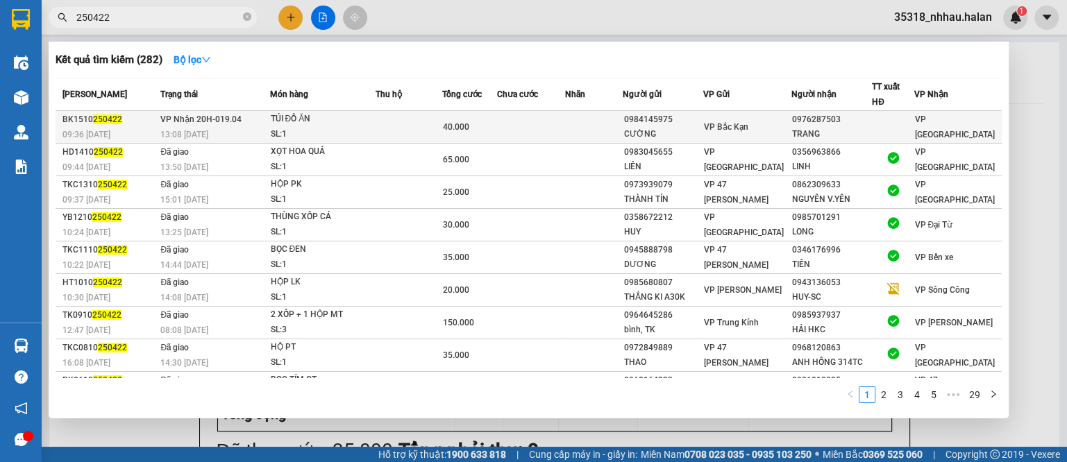
type input "250422"
click at [414, 125] on td at bounding box center [409, 127] width 67 height 33
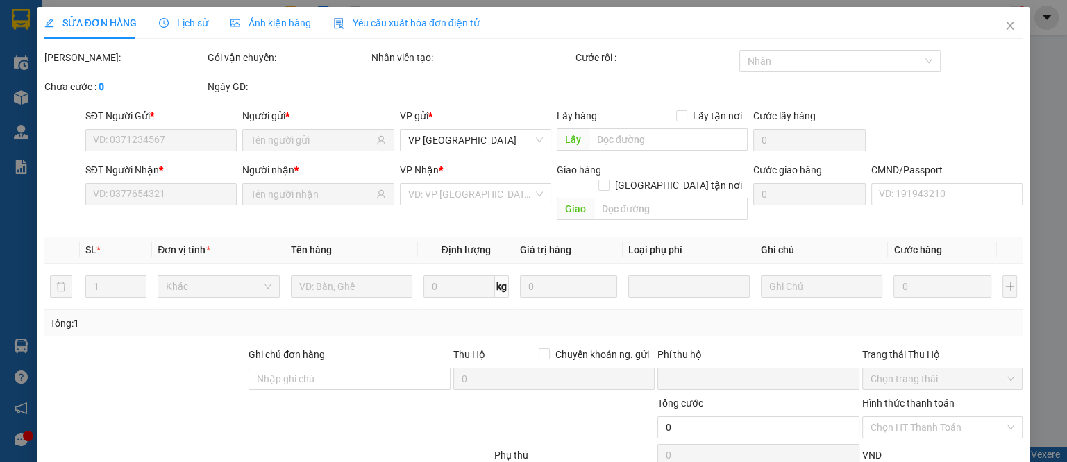
type input "0984145975"
type input "CƯỜNG"
type input "0976287503"
type input "TRANG"
type input "0"
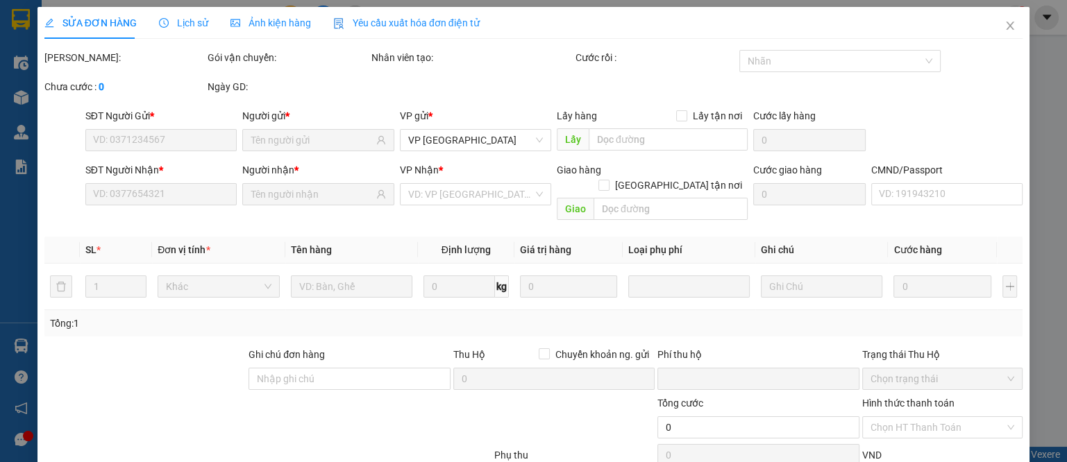
type input "40.000"
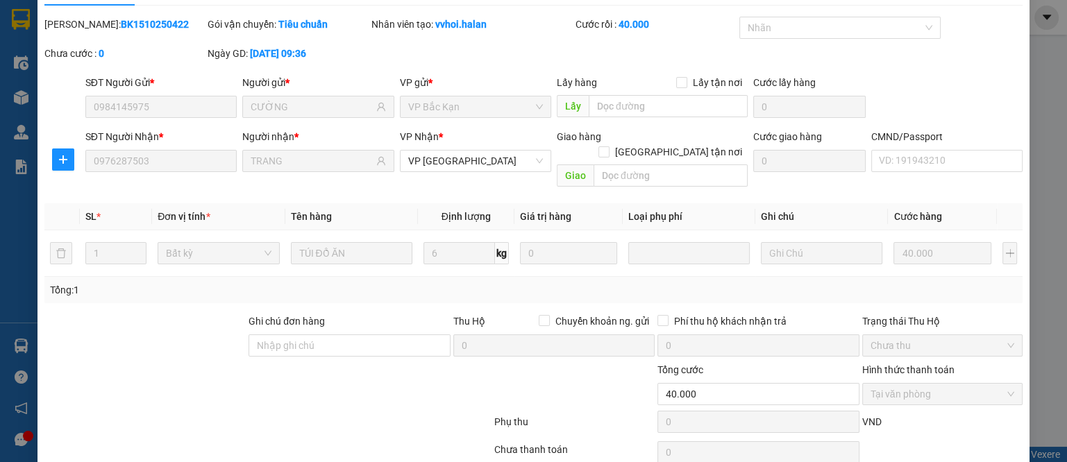
scroll to position [81, 0]
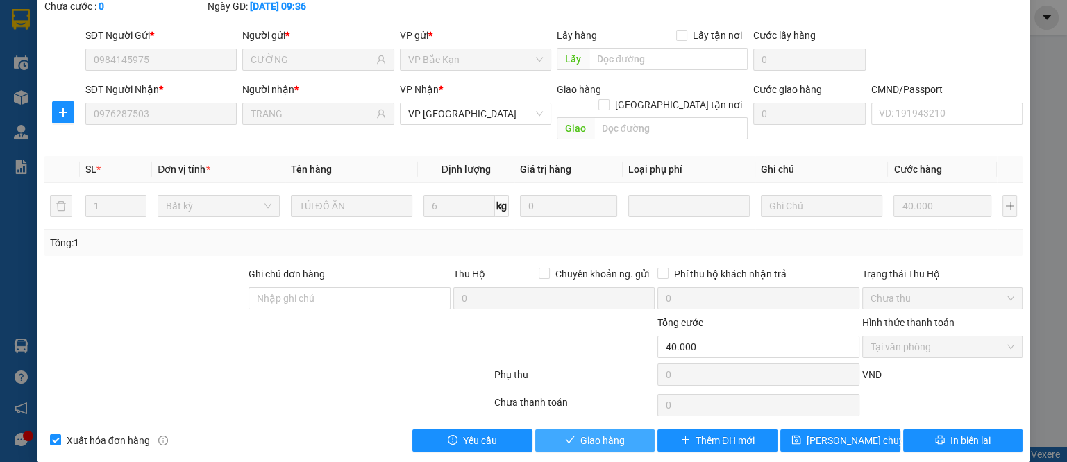
click at [603, 433] on span "Giao hàng" at bounding box center [602, 440] width 44 height 15
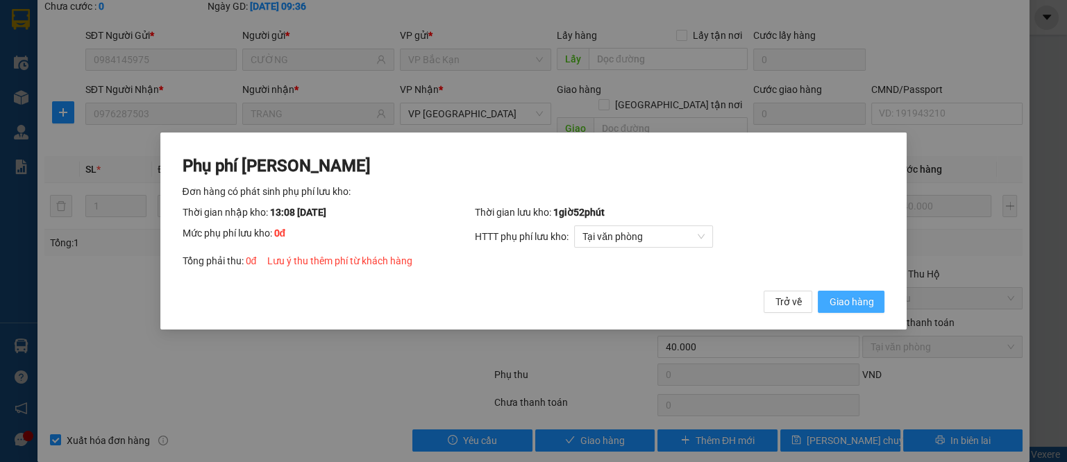
click at [858, 304] on span "Giao hàng" at bounding box center [851, 301] width 44 height 15
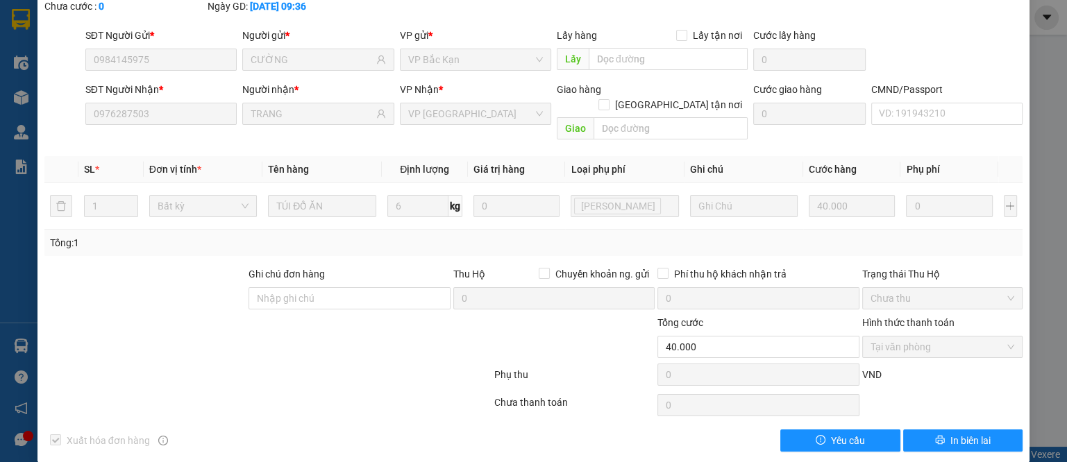
scroll to position [0, 0]
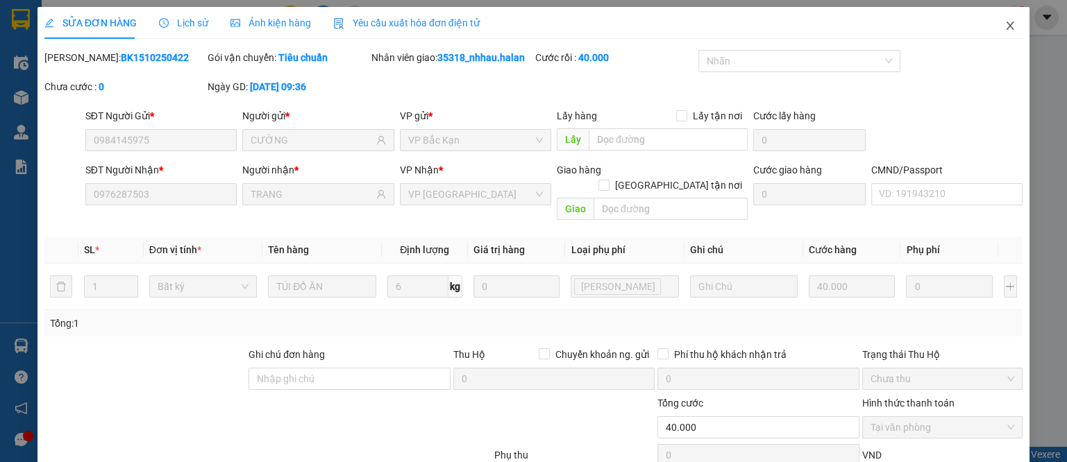
click at [1005, 22] on icon "close" at bounding box center [1010, 25] width 11 height 11
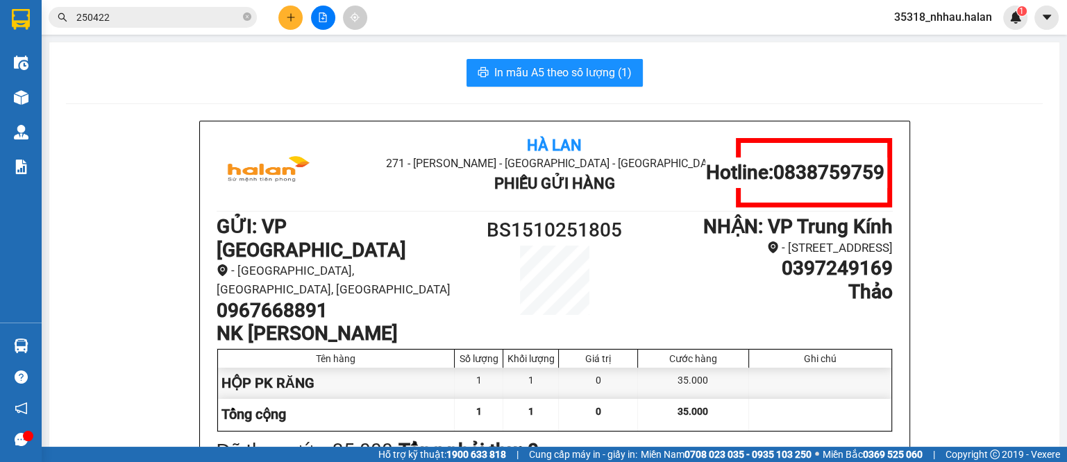
click at [181, 16] on input "250422" at bounding box center [158, 17] width 164 height 15
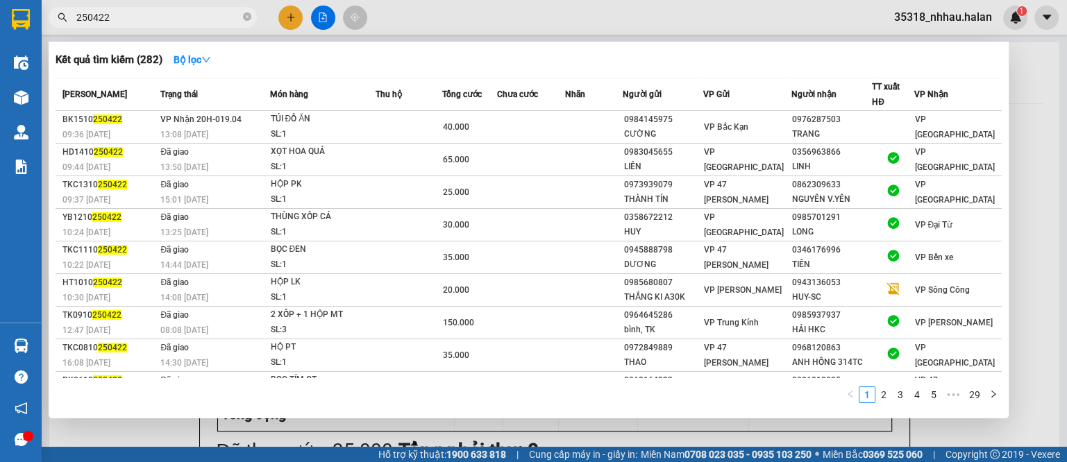
click at [181, 16] on input "250422" at bounding box center [158, 17] width 164 height 15
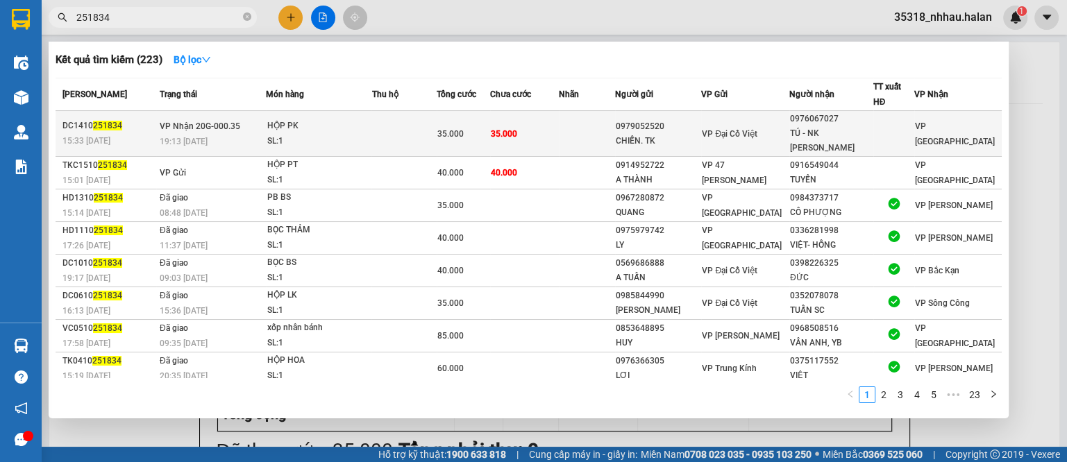
type input "251834"
click at [545, 129] on td "35.000" at bounding box center [524, 134] width 69 height 46
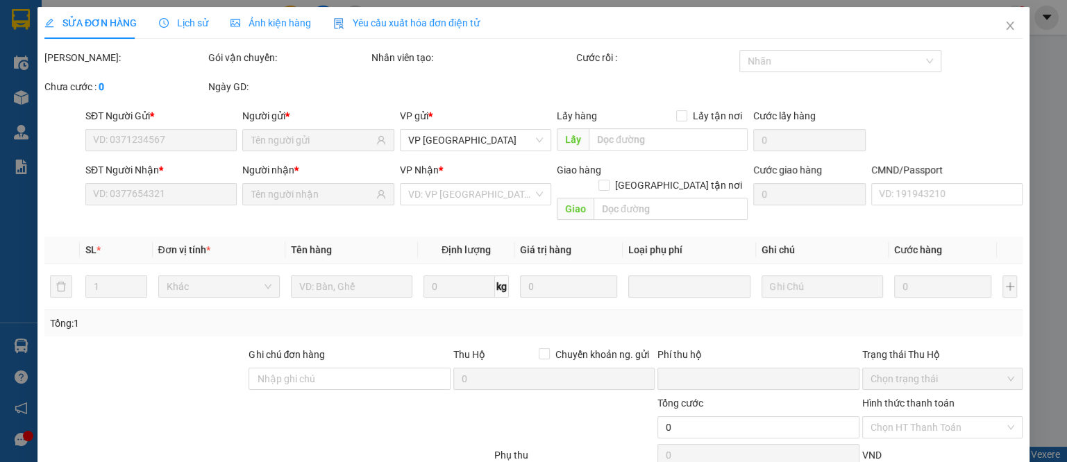
type input "0979052520"
type input "CHIẾN. TK"
type input "0976067027"
type input "TÚ - NK [PERSON_NAME]"
type input "0"
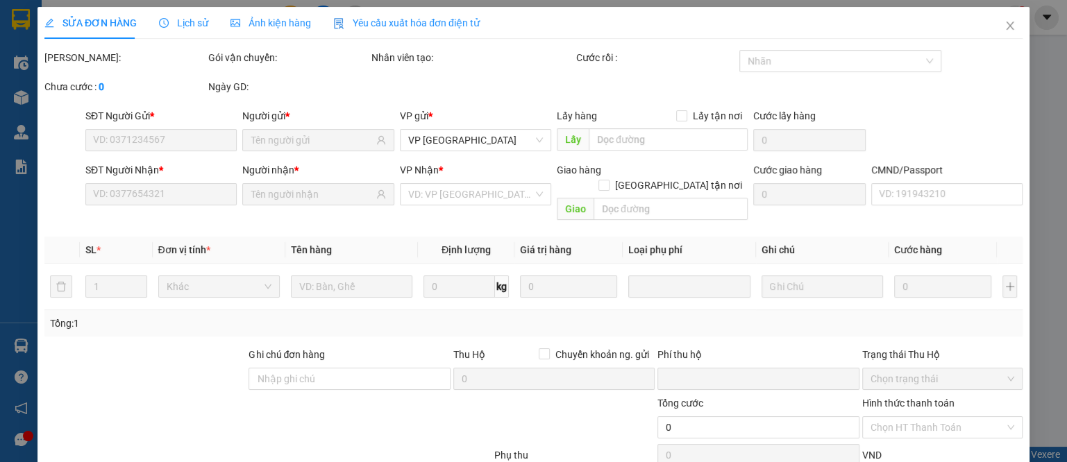
type input "35.000"
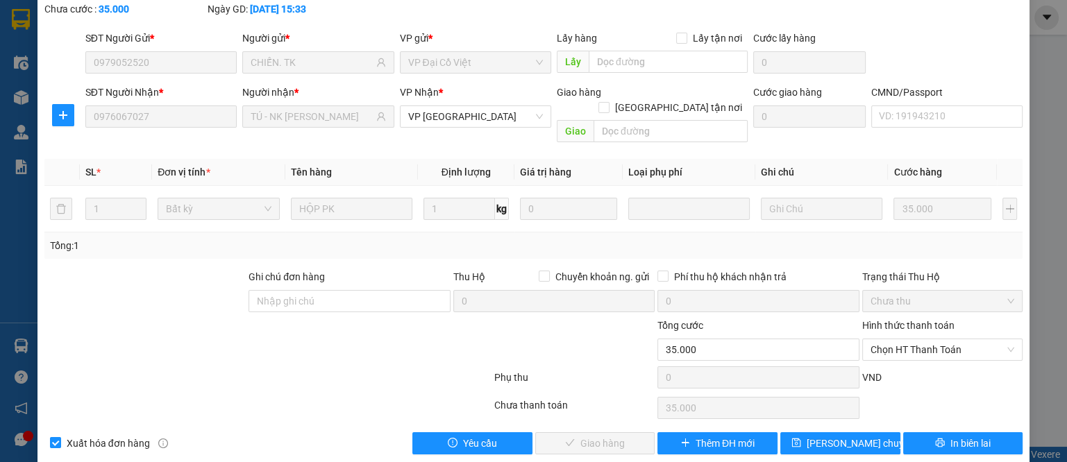
scroll to position [81, 0]
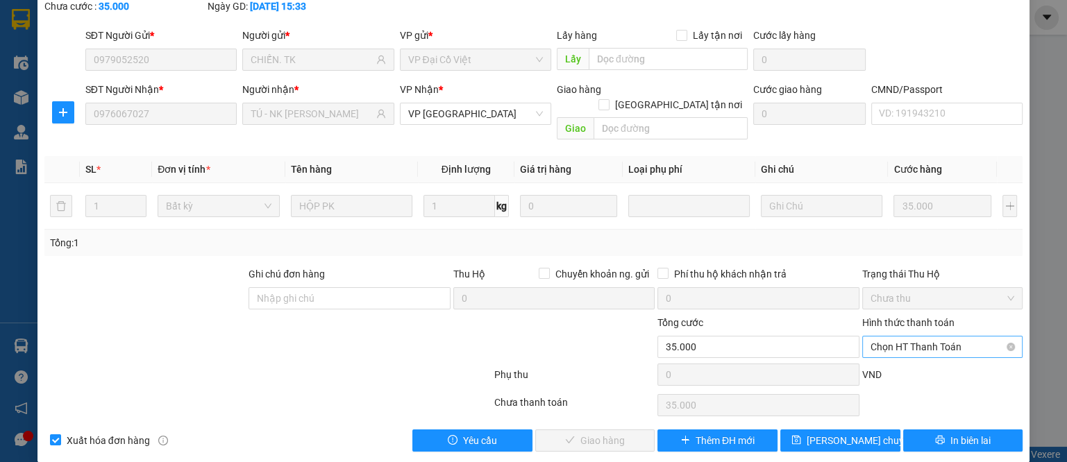
click at [882, 337] on span "Chọn HT Thanh Toán" at bounding box center [943, 347] width 144 height 21
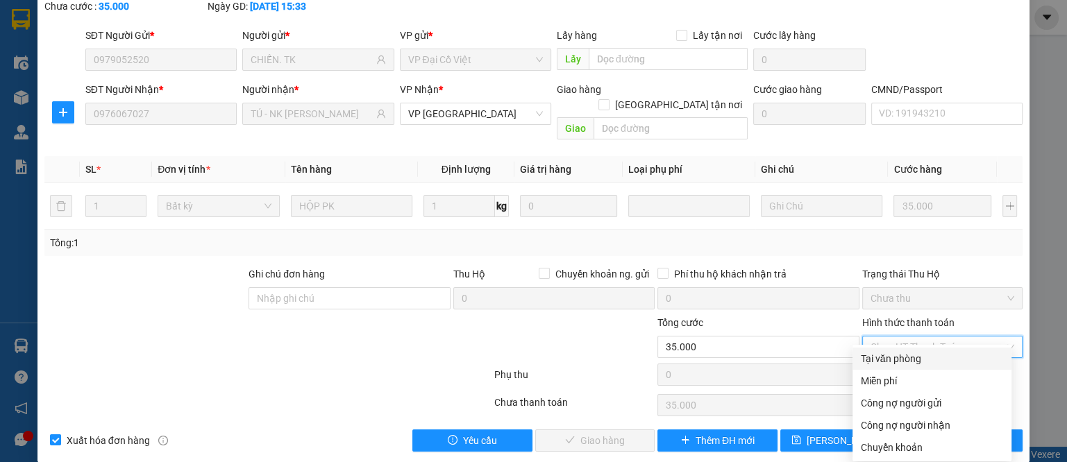
click at [882, 358] on div "Tại văn phòng" at bounding box center [932, 358] width 142 height 15
type input "0"
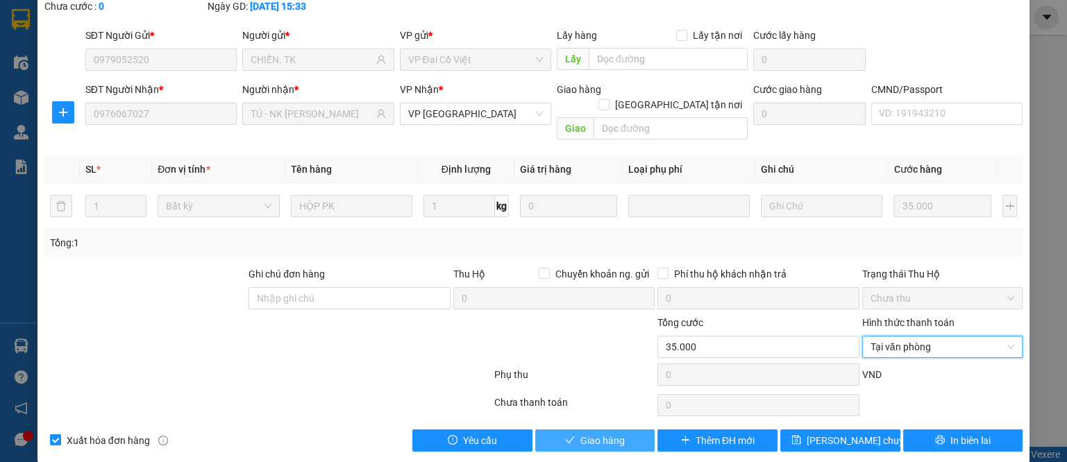
click at [587, 433] on span "Giao hàng" at bounding box center [602, 440] width 44 height 15
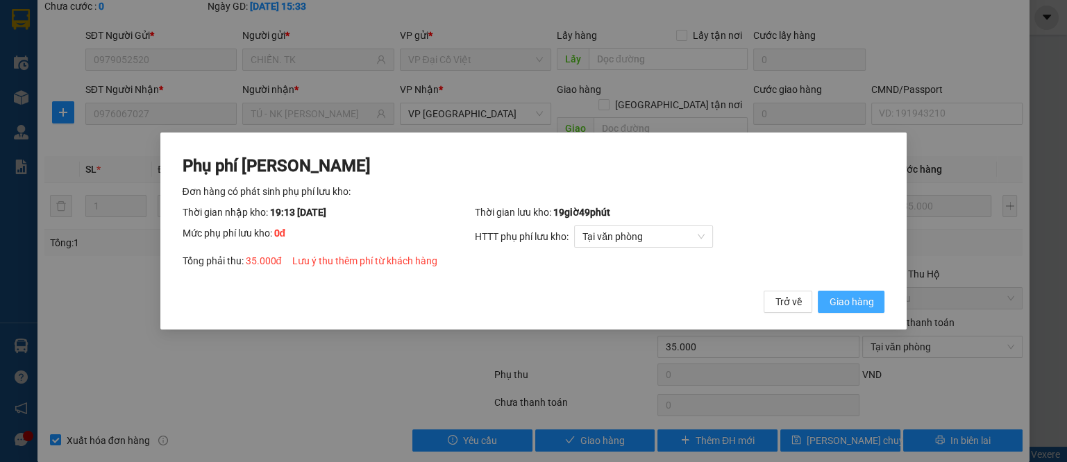
click at [853, 302] on span "Giao hàng" at bounding box center [851, 301] width 44 height 15
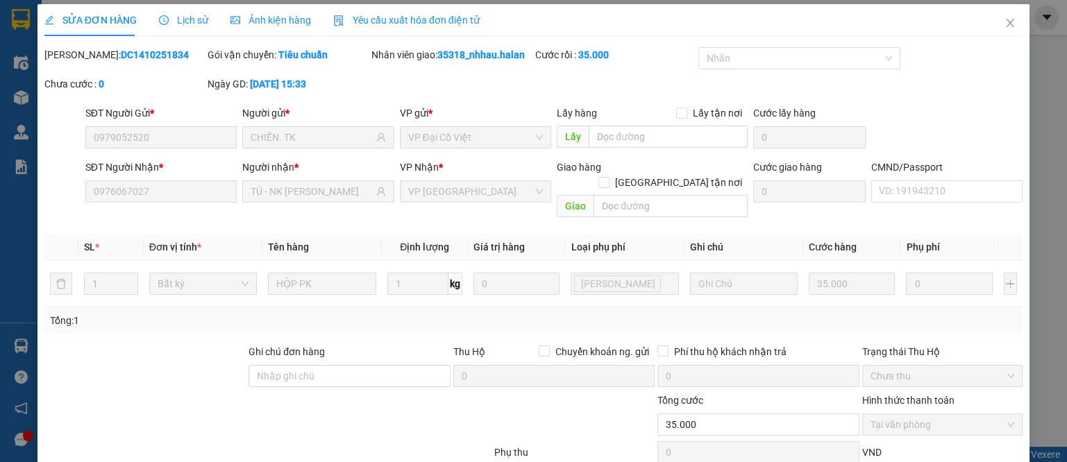
scroll to position [0, 0]
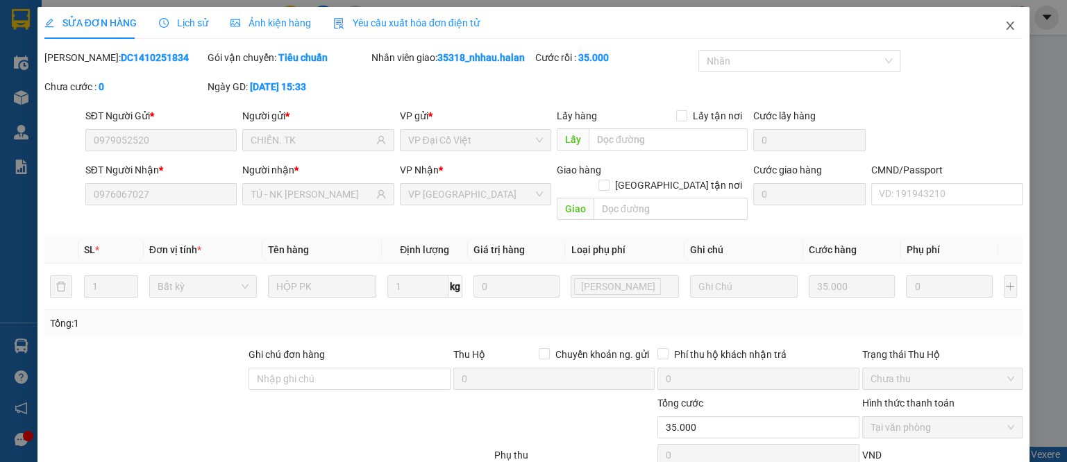
click at [1007, 26] on icon "close" at bounding box center [1011, 26] width 8 height 8
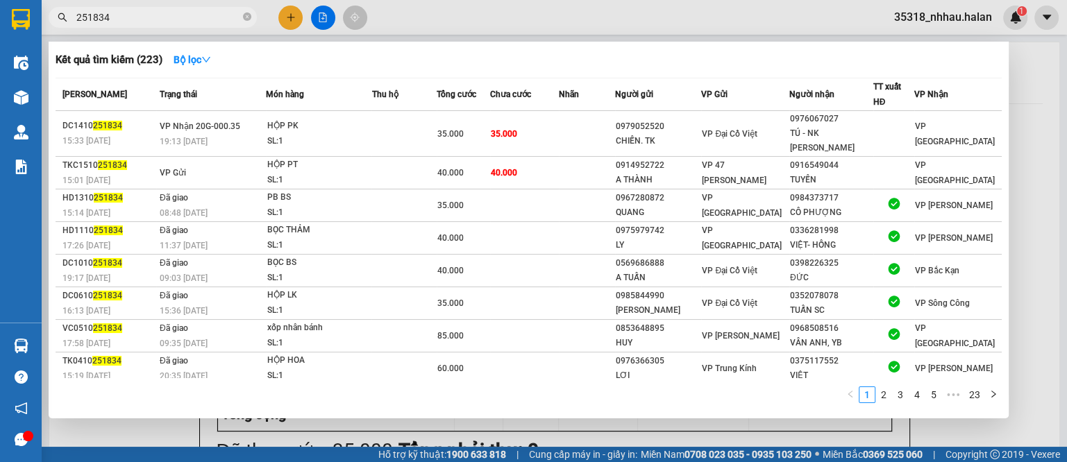
click at [180, 21] on input "251834" at bounding box center [158, 17] width 164 height 15
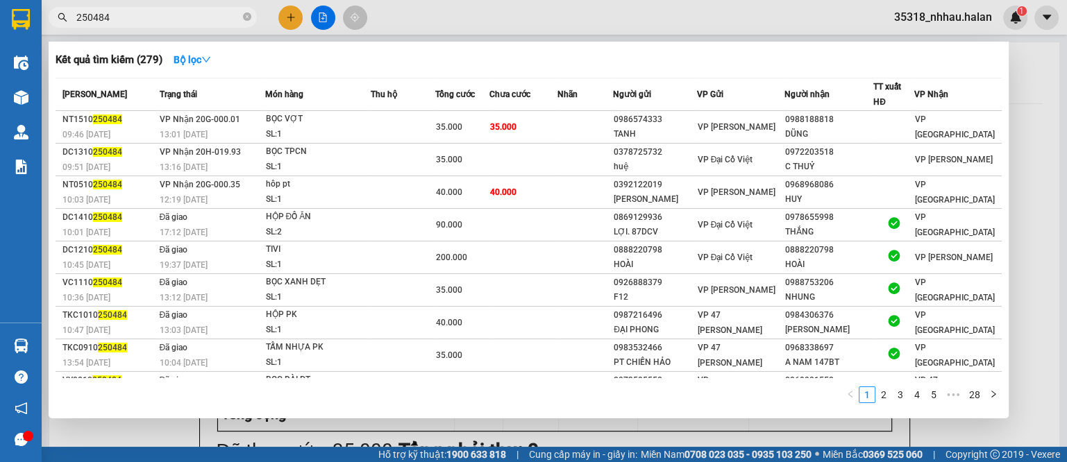
type input "250484"
click at [251, 16] on icon "close-circle" at bounding box center [247, 16] width 8 height 8
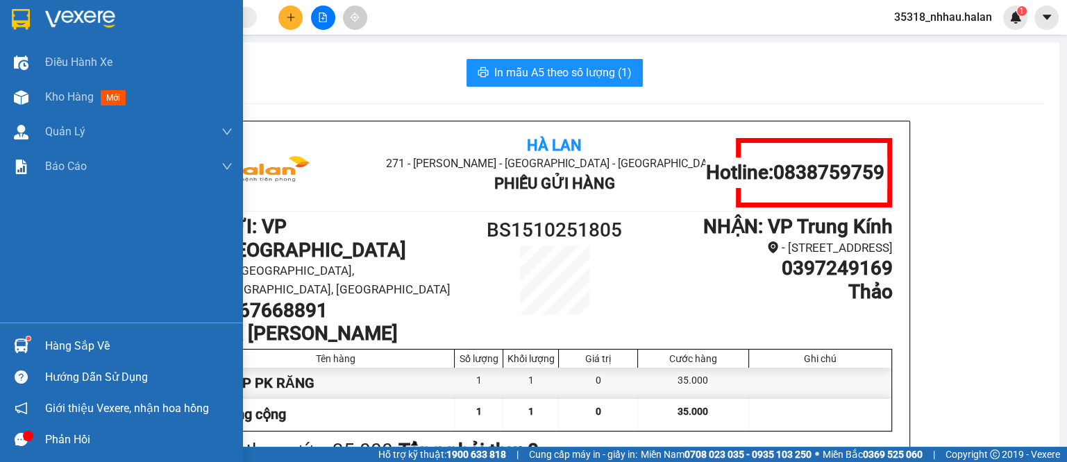
click at [69, 349] on div "Hàng sắp về" at bounding box center [138, 346] width 187 height 21
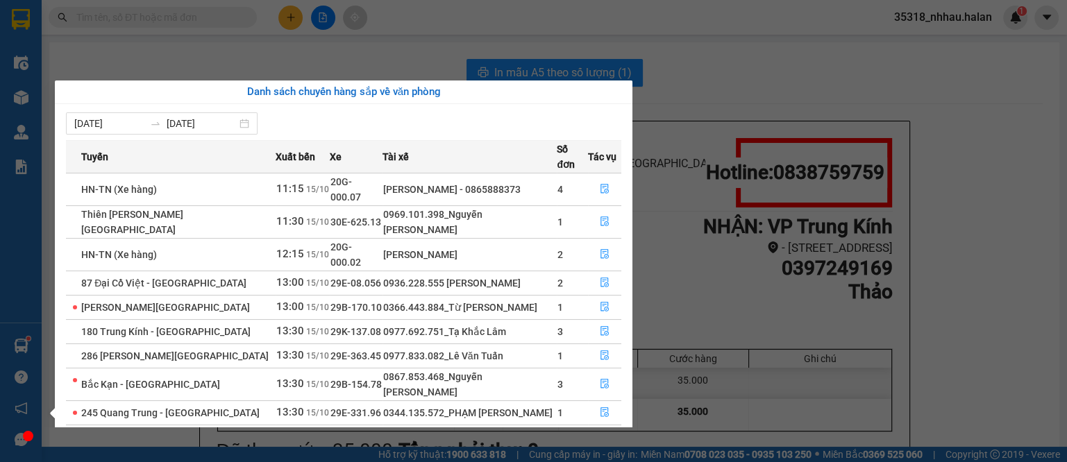
click at [439, 42] on section "Kết quả tìm kiếm ( 279 ) Bộ lọc Mã ĐH Trạng thái Món hàng Thu hộ Tổng cước Chưa…" at bounding box center [533, 231] width 1067 height 462
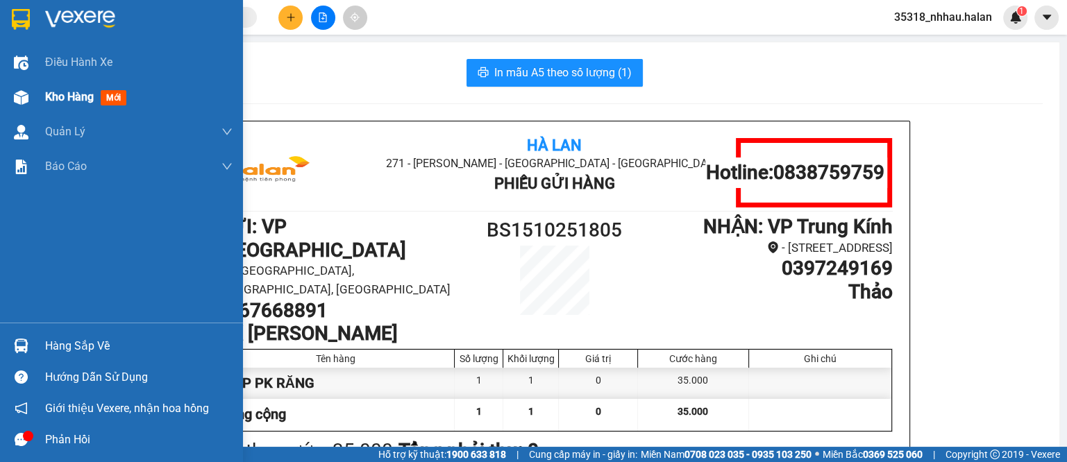
click at [25, 93] on img at bounding box center [21, 97] width 15 height 15
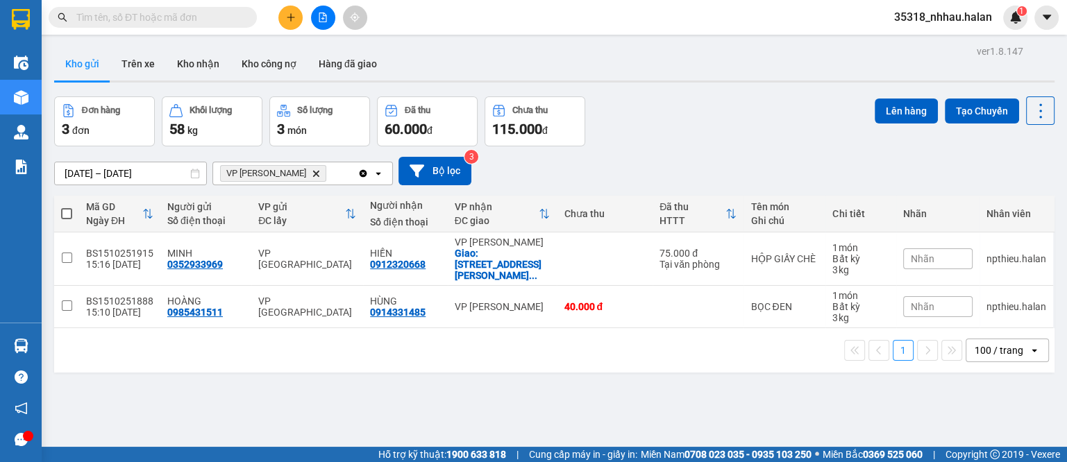
click at [312, 169] on icon "Delete" at bounding box center [316, 173] width 8 height 8
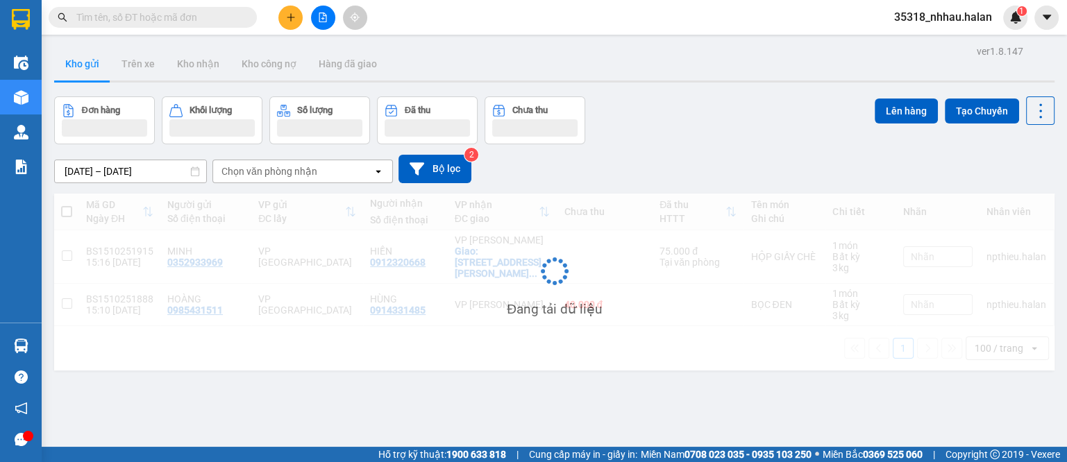
click at [298, 175] on div "Chọn văn phòng nhận" at bounding box center [269, 172] width 96 height 14
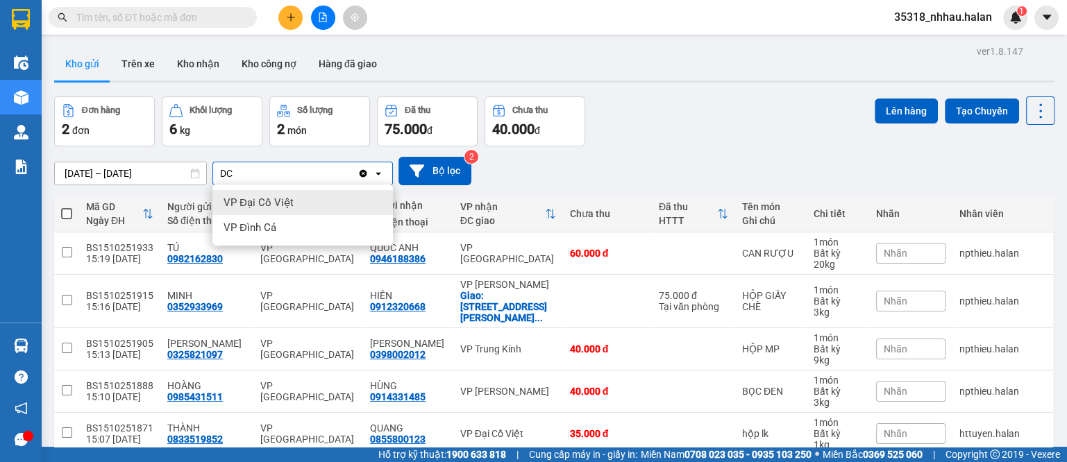
type input "DC"
click at [294, 202] on div "VP Đại Cồ Việt" at bounding box center [302, 202] width 181 height 25
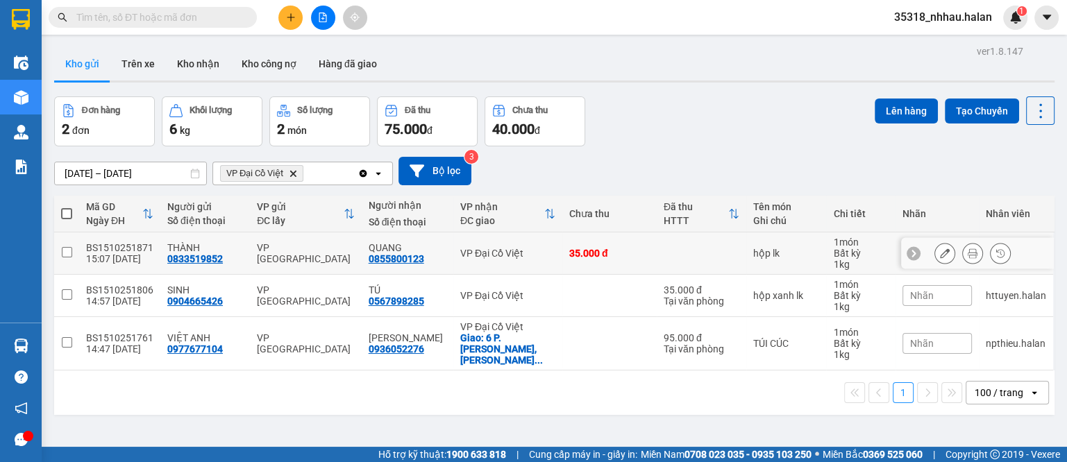
click at [512, 248] on div "VP Đại Cồ Việt" at bounding box center [507, 253] width 95 height 11
checkbox input "true"
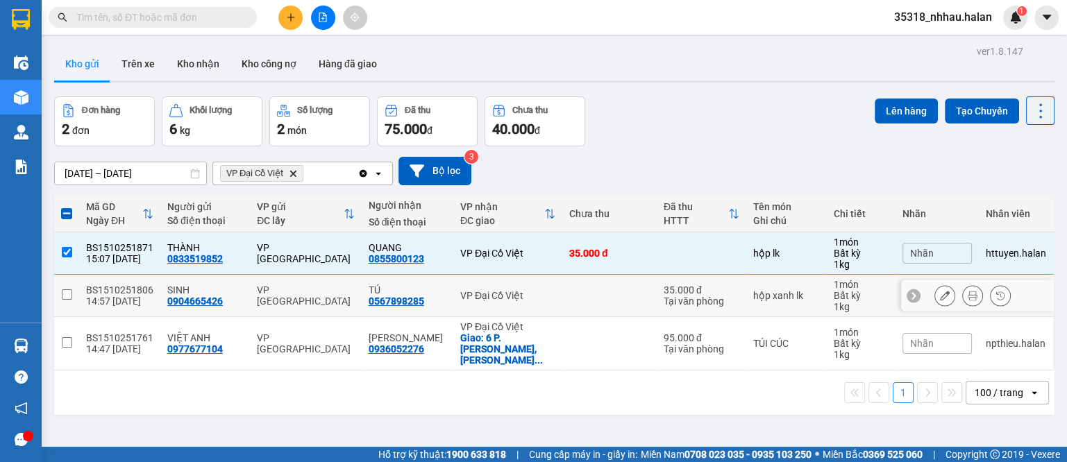
click at [519, 294] on div "VP Đại Cồ Việt" at bounding box center [507, 295] width 95 height 11
checkbox input "true"
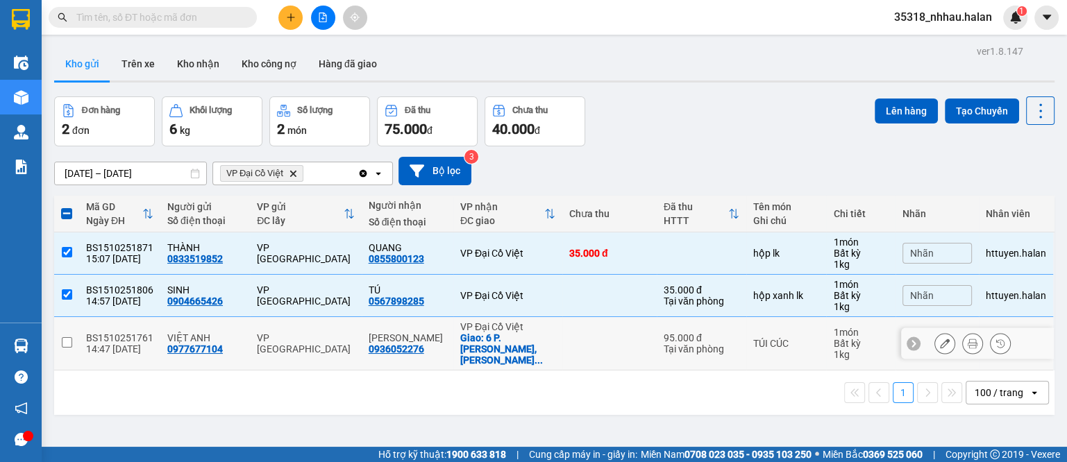
click at [539, 337] on div "Giao: 6 P. [PERSON_NAME], [PERSON_NAME] ..." at bounding box center [507, 349] width 95 height 33
checkbox input "true"
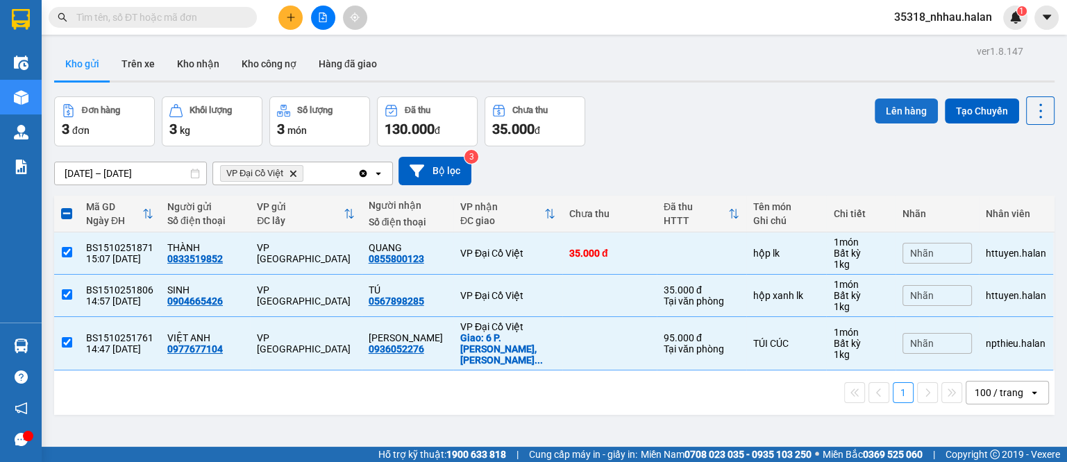
click at [886, 105] on button "Lên hàng" at bounding box center [906, 111] width 63 height 25
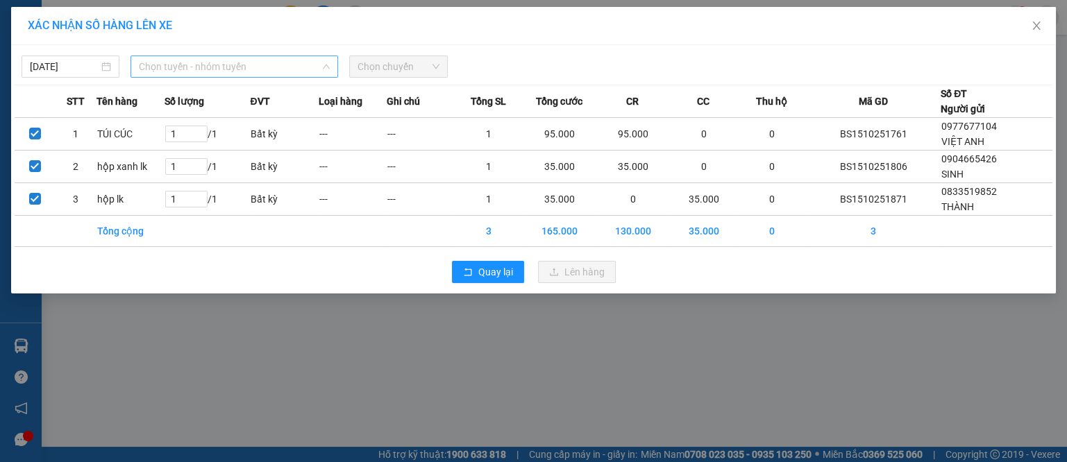
click at [268, 69] on span "Chọn tuyến - nhóm tuyến" at bounding box center [234, 66] width 191 height 21
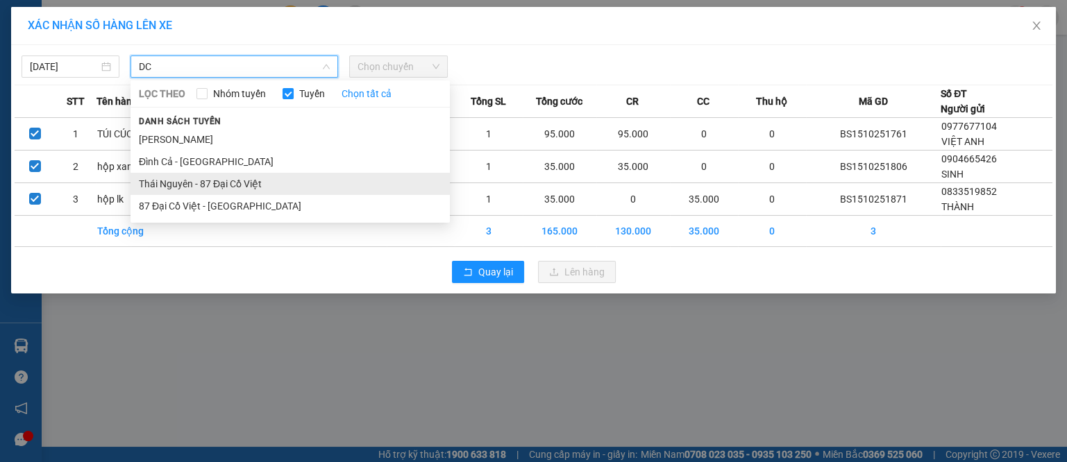
type input "DC"
click at [240, 188] on li "Thái Nguyên - 87 Đại Cồ Việt" at bounding box center [290, 184] width 319 height 22
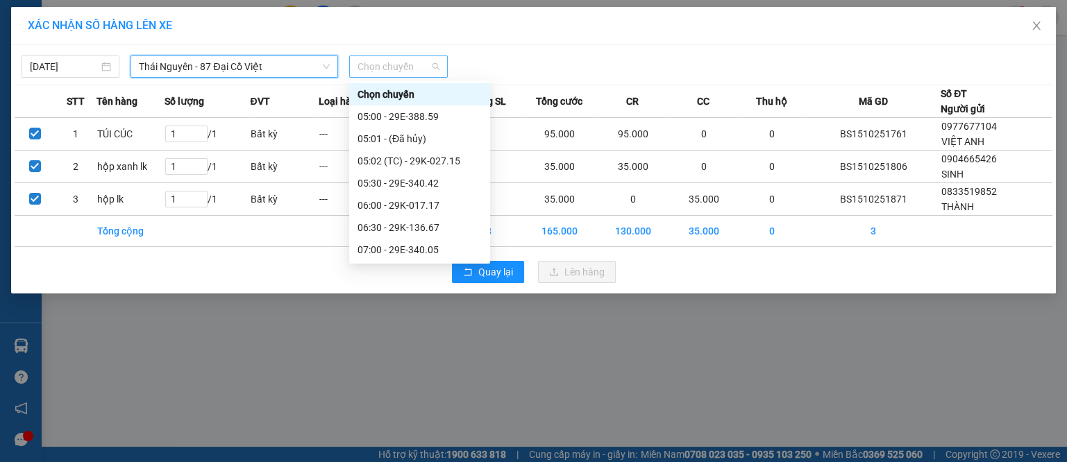
click at [369, 74] on span "Chọn chuyến" at bounding box center [398, 66] width 81 height 21
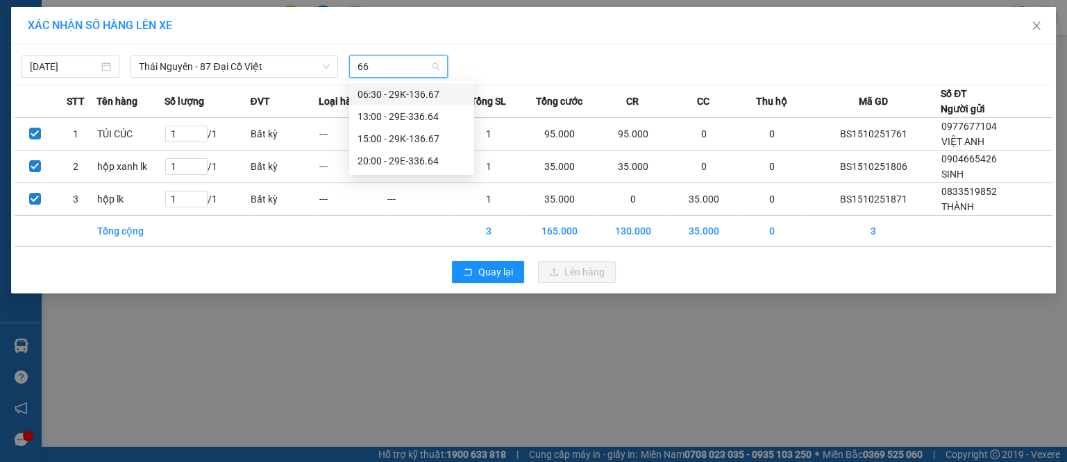
type input "667"
click at [400, 118] on div "15:00 - 29K-136.67" at bounding box center [412, 116] width 108 height 15
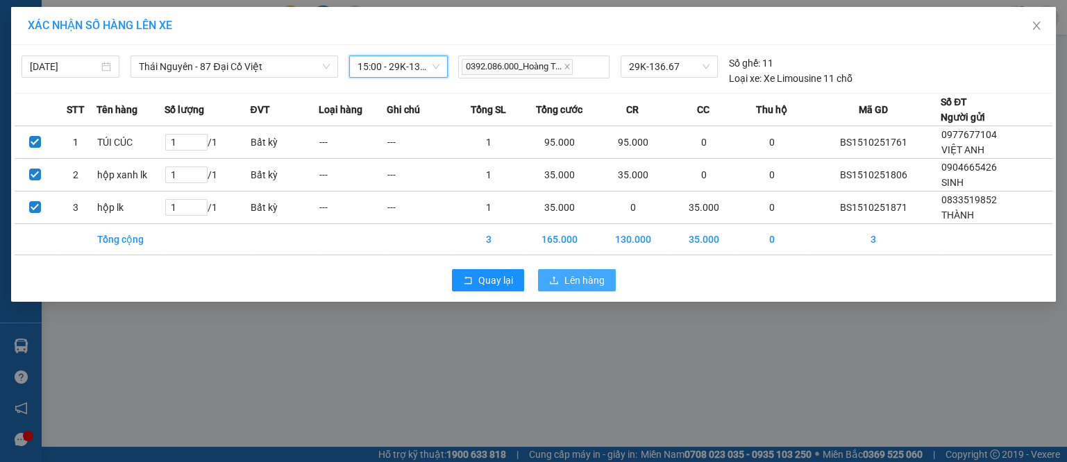
click at [558, 269] on button "Lên hàng" at bounding box center [577, 280] width 78 height 22
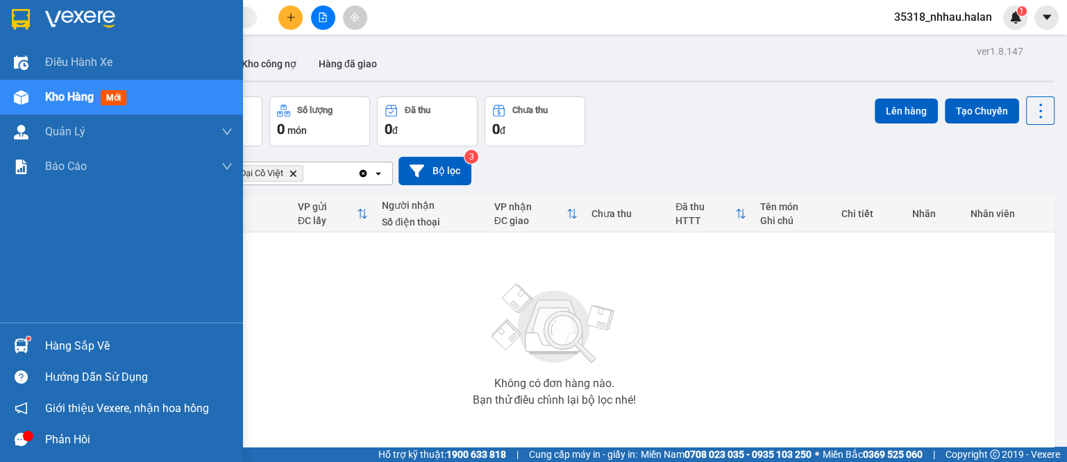
click at [19, 347] on img at bounding box center [21, 346] width 15 height 15
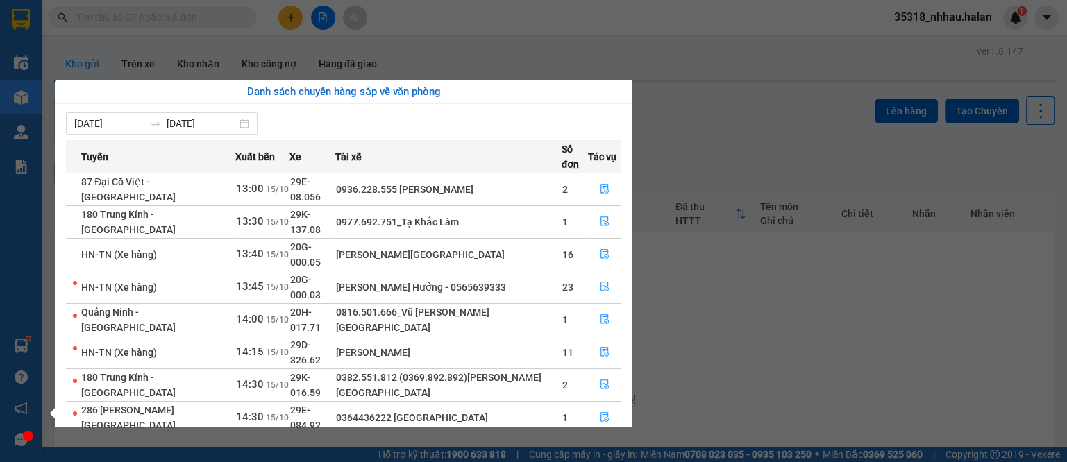
click at [169, 22] on section "Kết quả tìm kiếm ( 279 ) Bộ lọc Mã ĐH Trạng thái Món hàng Thu hộ Tổng cước Chưa…" at bounding box center [533, 231] width 1067 height 462
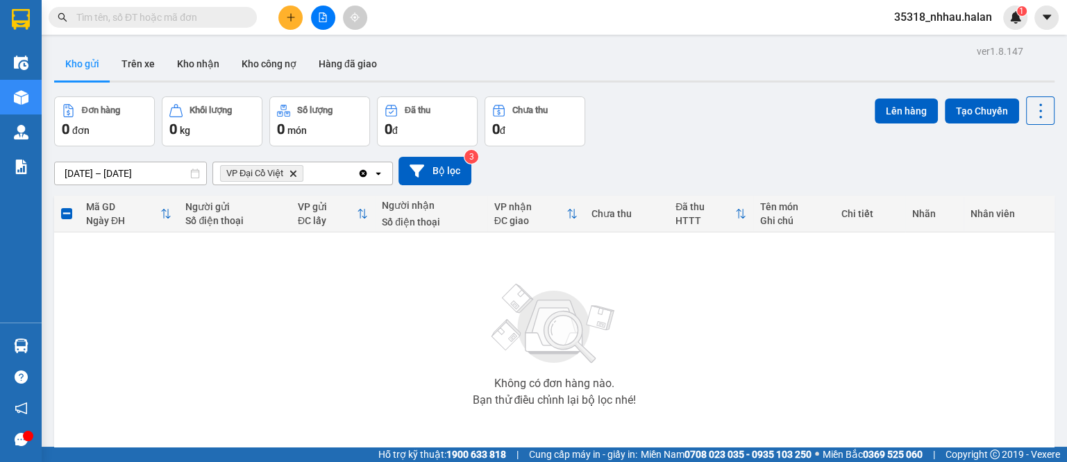
click at [169, 22] on input "text" at bounding box center [158, 17] width 164 height 15
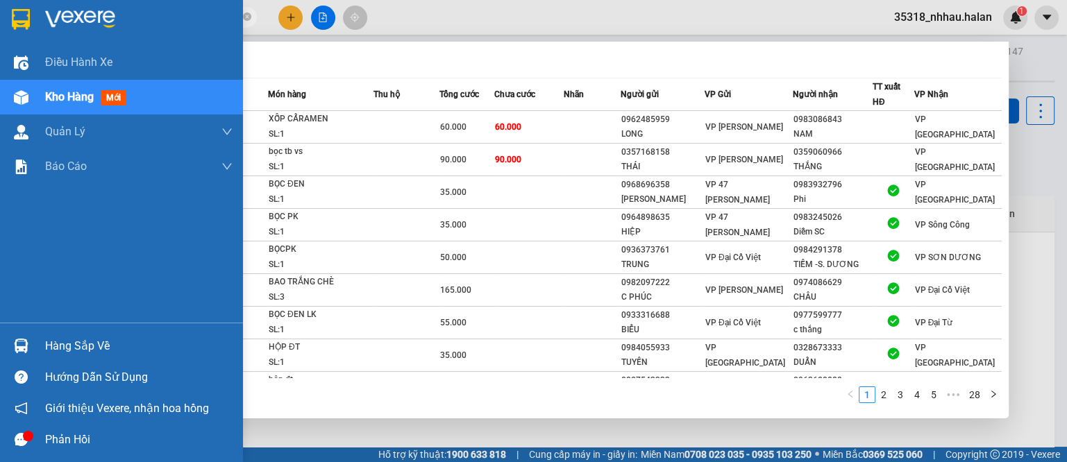
type input "250766"
click at [75, 350] on div "Hàng sắp về" at bounding box center [138, 346] width 187 height 21
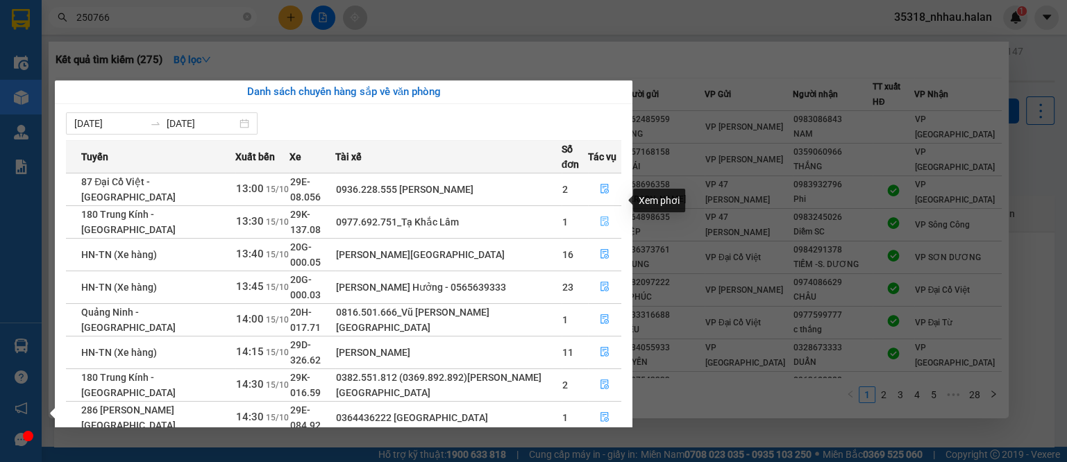
click at [600, 217] on icon "file-done" at bounding box center [605, 222] width 10 height 10
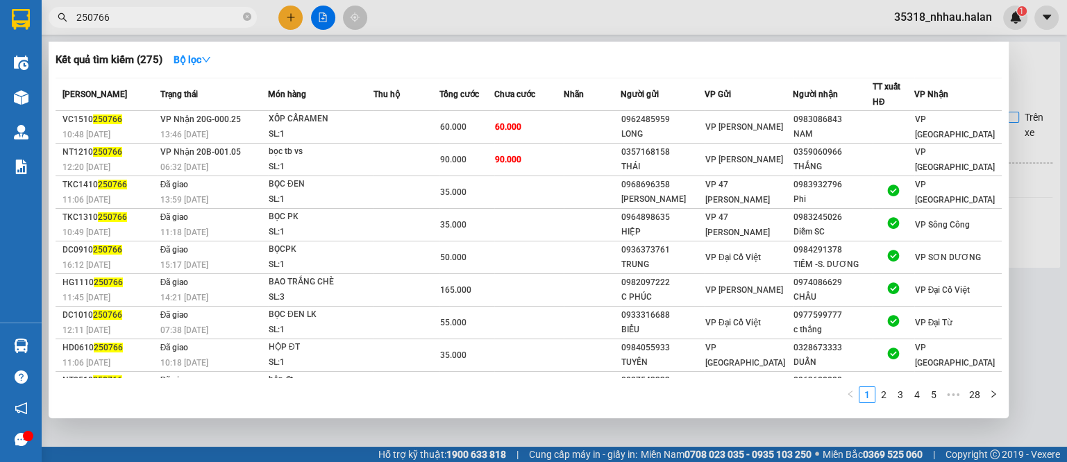
drag, startPoint x: 1036, startPoint y: 152, endPoint x: 1034, endPoint y: 145, distance: 7.2
click at [1037, 151] on div at bounding box center [533, 231] width 1067 height 462
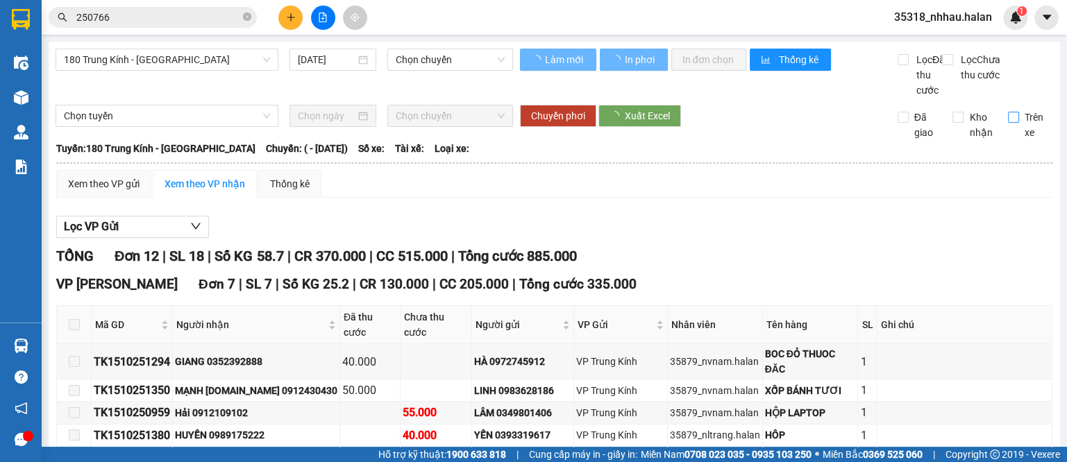
click at [1019, 134] on span "Trên xe" at bounding box center [1036, 125] width 34 height 31
click at [1016, 123] on input "Trên xe" at bounding box center [1013, 117] width 11 height 11
checkbox input "true"
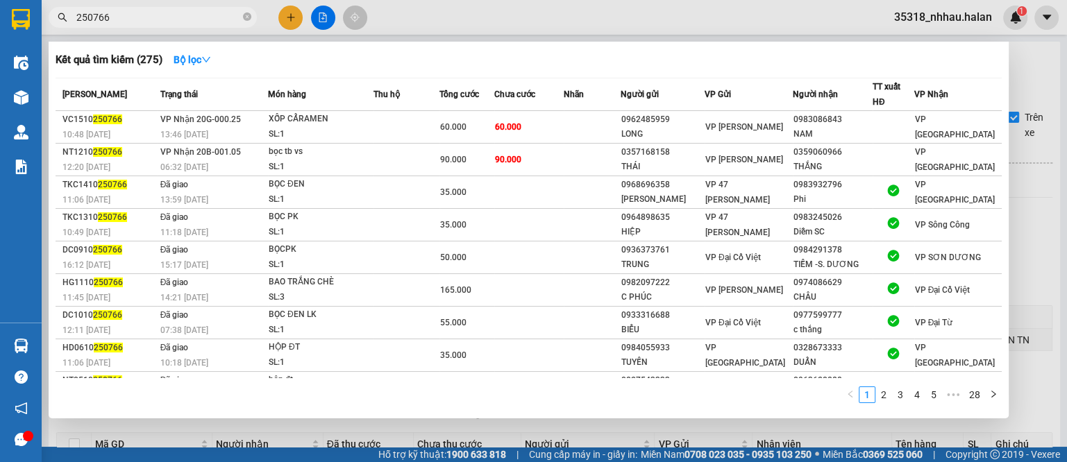
click at [172, 10] on input "250766" at bounding box center [158, 17] width 164 height 15
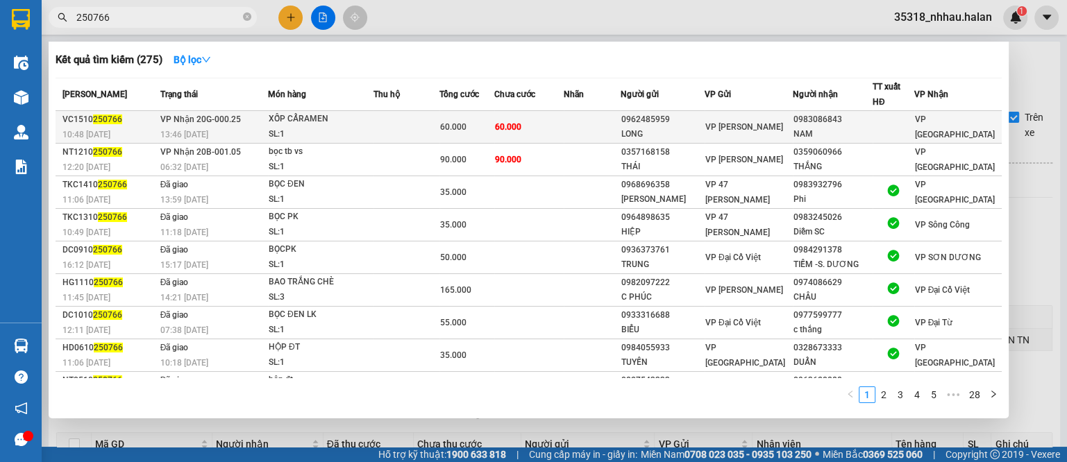
click at [369, 125] on div "XỐP CẨRAMEN" at bounding box center [321, 119] width 104 height 15
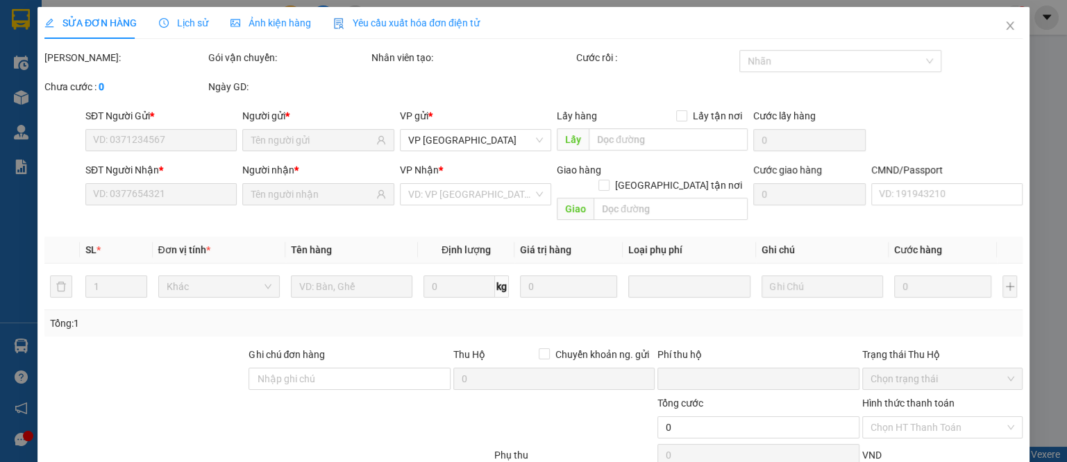
type input "0962485959"
type input "LONG"
type input "0983086843"
type input "NAM"
type input "0"
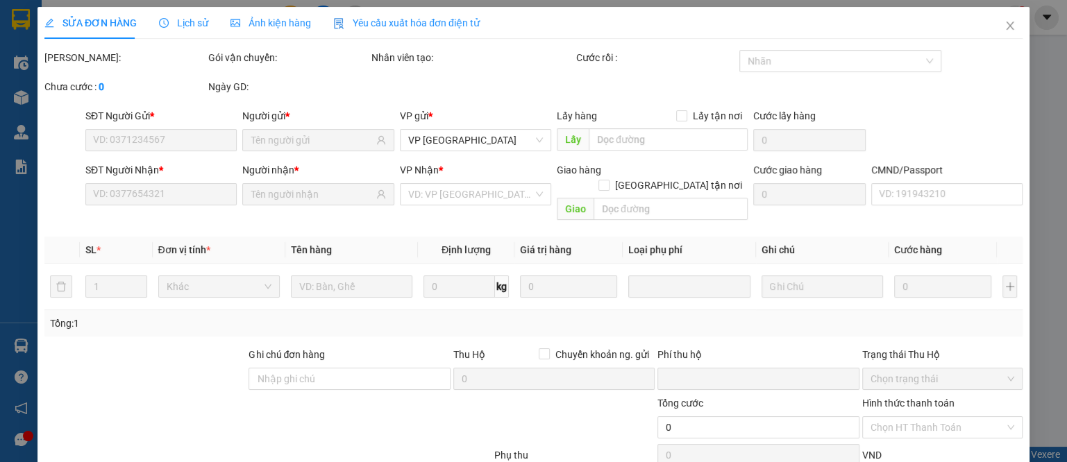
type input "60.000"
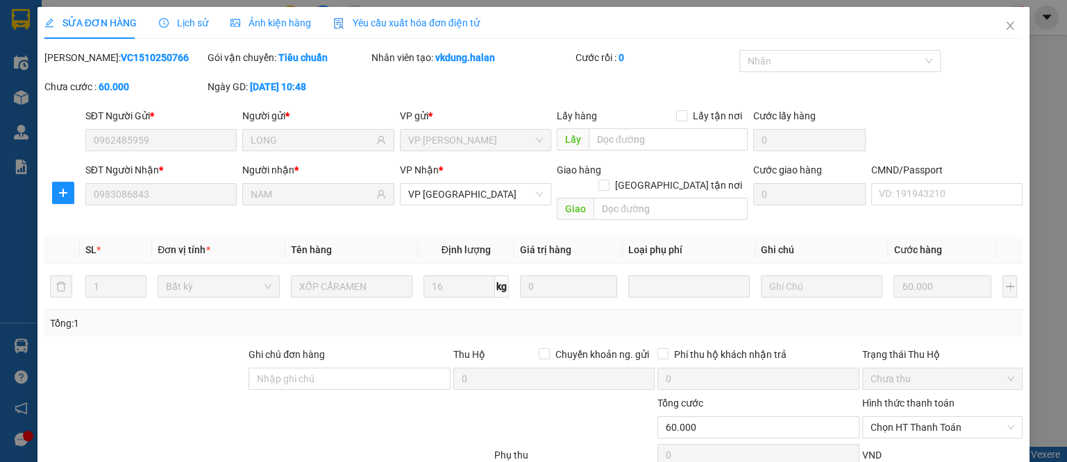
scroll to position [81, 0]
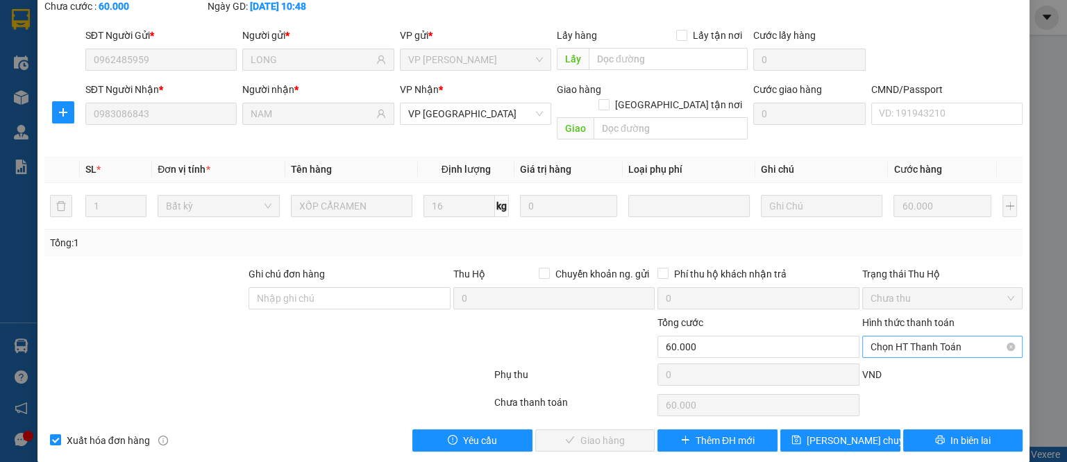
click at [899, 337] on span "Chọn HT Thanh Toán" at bounding box center [943, 347] width 144 height 21
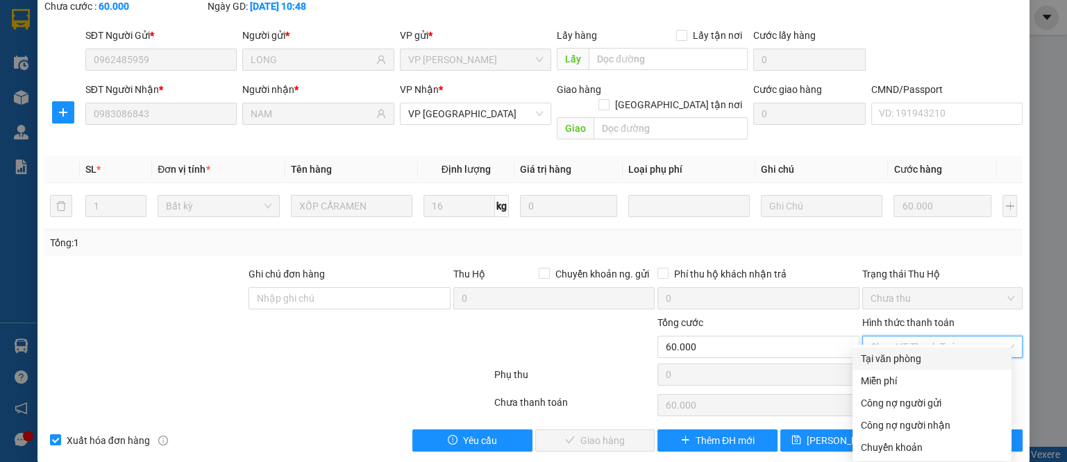
click at [907, 355] on div "Tại văn phòng" at bounding box center [932, 358] width 142 height 15
type input "0"
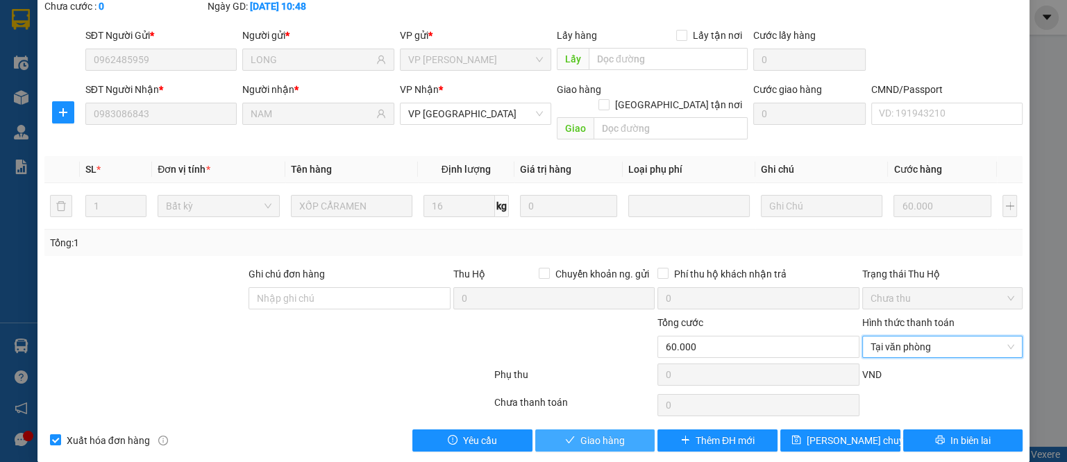
click at [594, 433] on span "Giao hàng" at bounding box center [602, 440] width 44 height 15
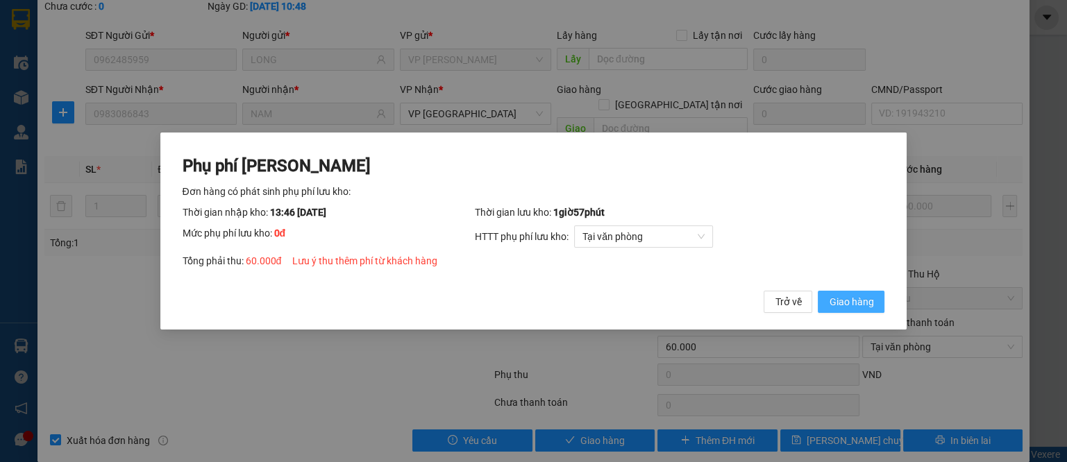
click at [828, 309] on button "Giao hàng" at bounding box center [851, 302] width 67 height 22
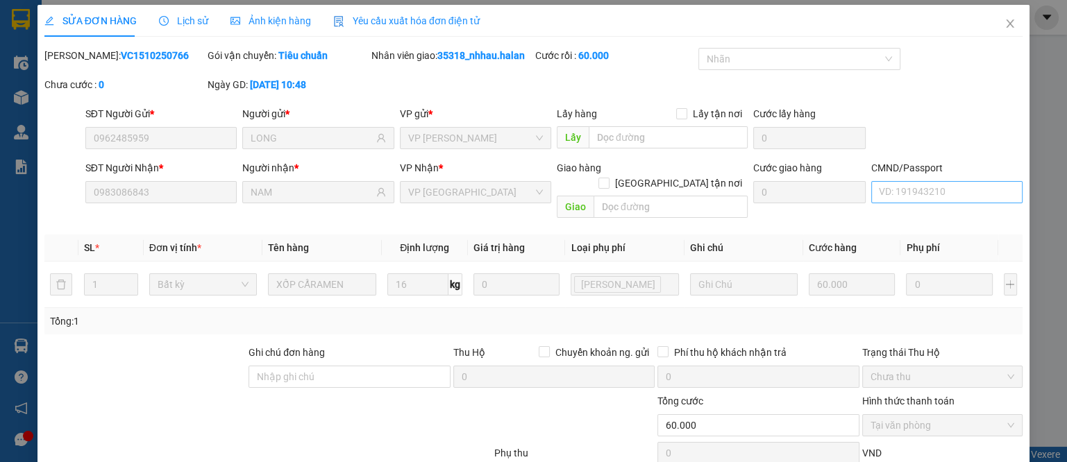
scroll to position [0, 0]
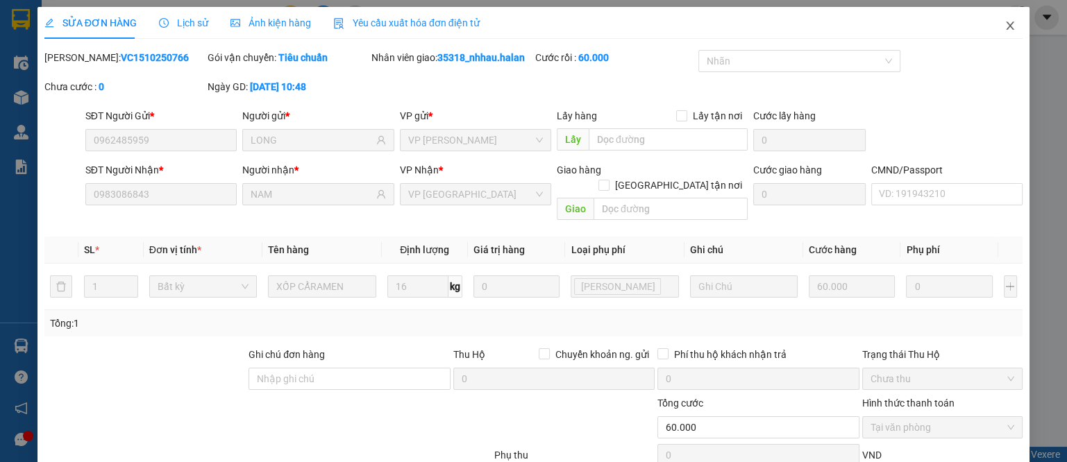
click at [1005, 27] on icon "close" at bounding box center [1010, 25] width 11 height 11
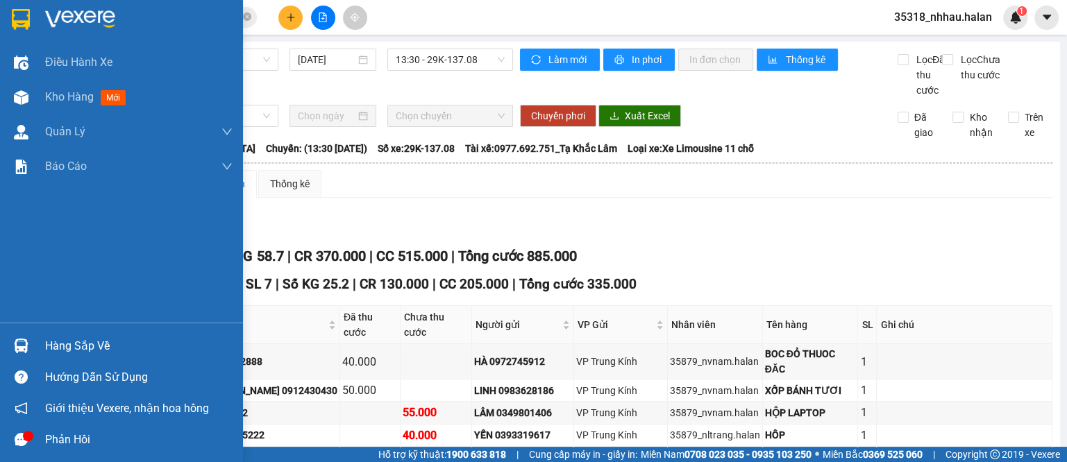
click at [40, 344] on div "Hàng sắp về" at bounding box center [121, 345] width 243 height 31
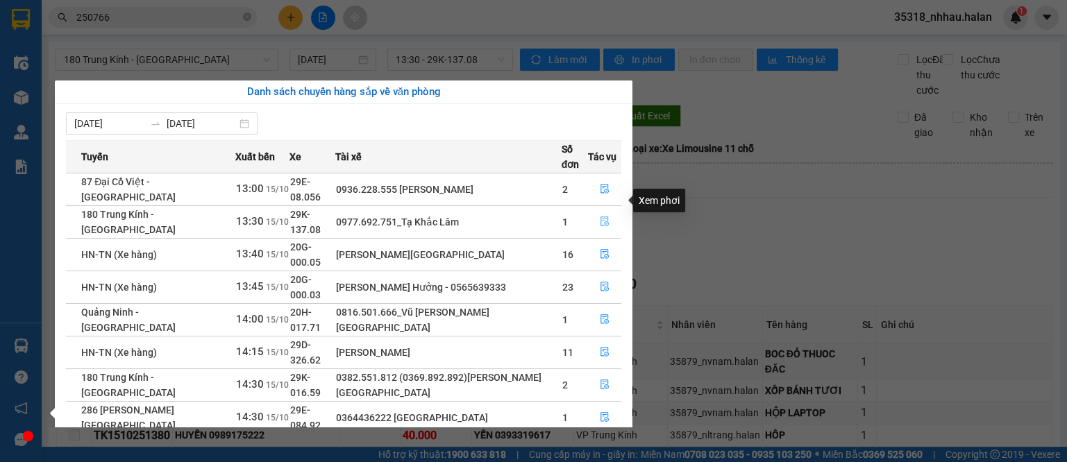
click at [605, 217] on icon "file-done" at bounding box center [605, 222] width 8 height 10
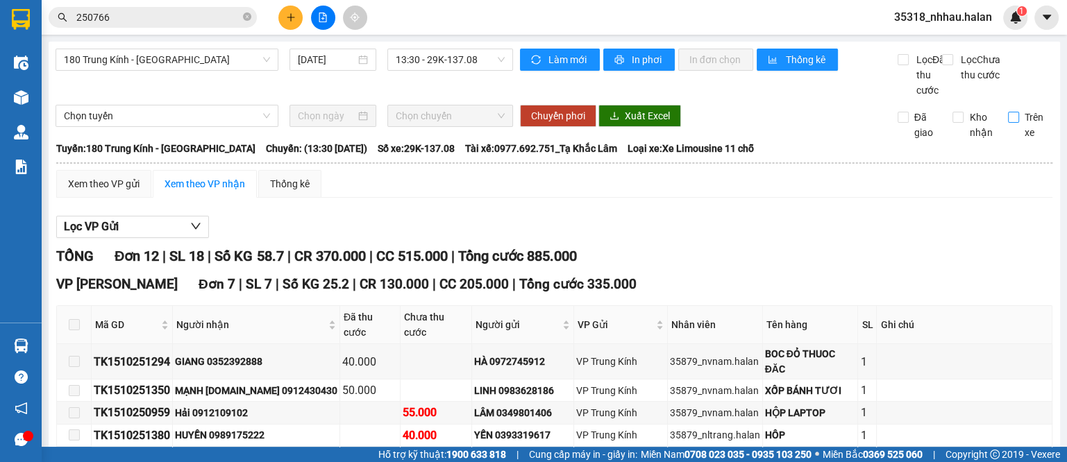
click at [1019, 135] on span "Trên xe" at bounding box center [1036, 125] width 34 height 31
click at [1012, 123] on input "Trên xe" at bounding box center [1013, 117] width 11 height 11
checkbox input "true"
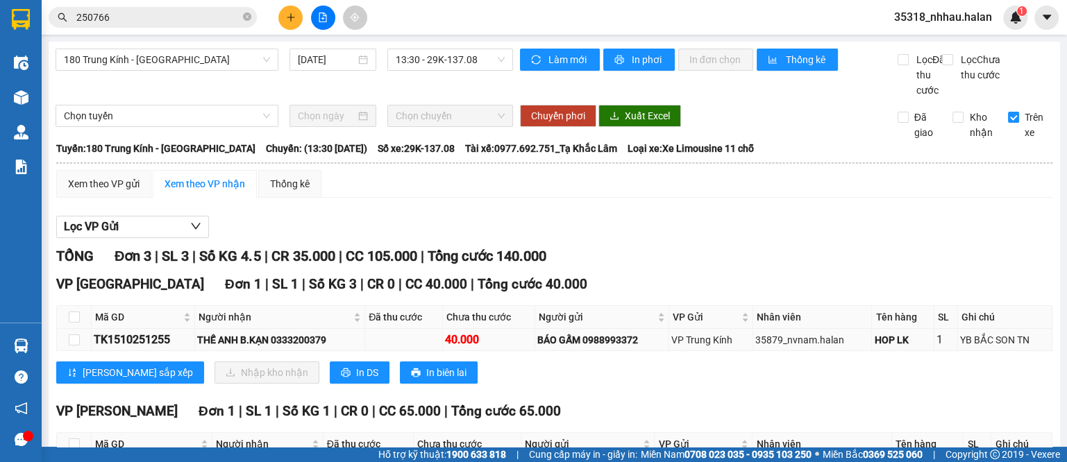
click at [124, 349] on div "TK1510251255" at bounding box center [143, 339] width 99 height 17
copy div "TK1510251255"
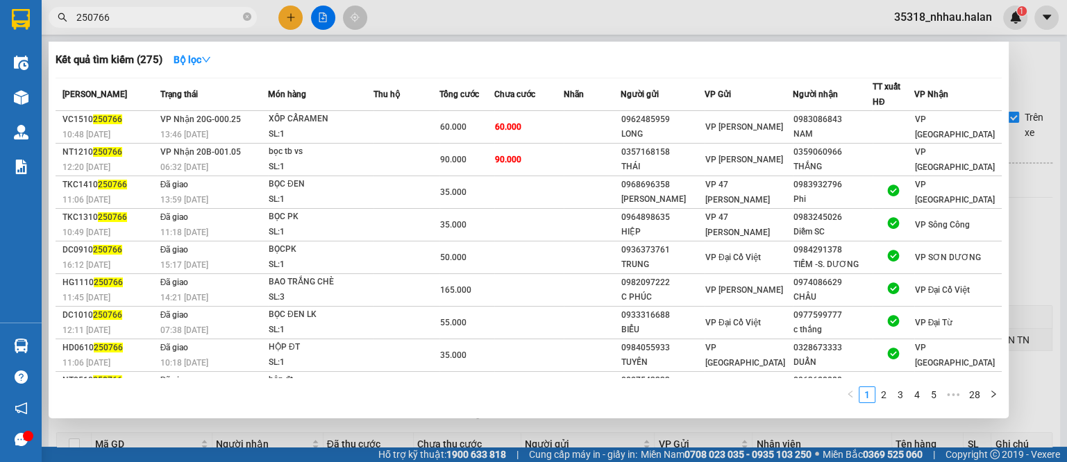
click at [158, 19] on input "250766" at bounding box center [158, 17] width 164 height 15
click at [157, 19] on input "250766" at bounding box center [158, 17] width 164 height 15
paste input "TK1510251255"
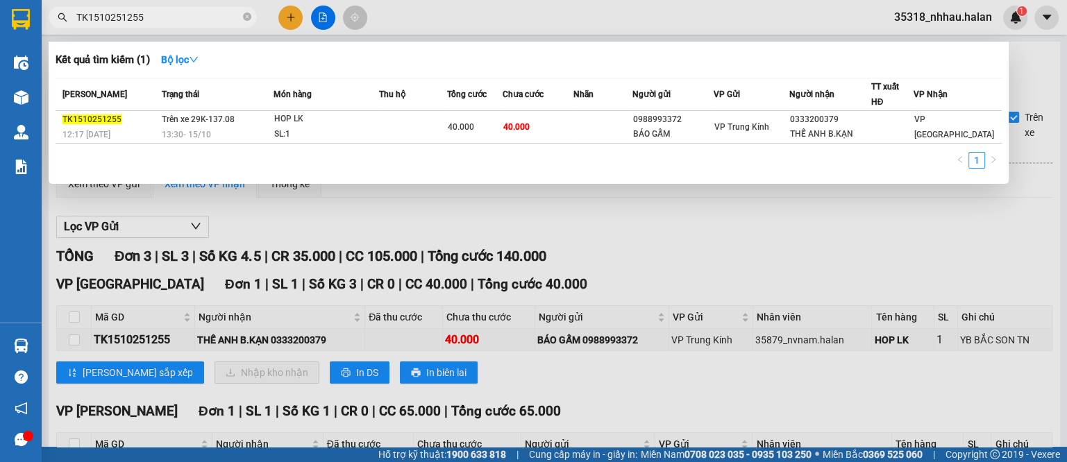
type input "TK1510251255"
click at [622, 207] on div at bounding box center [533, 231] width 1067 height 462
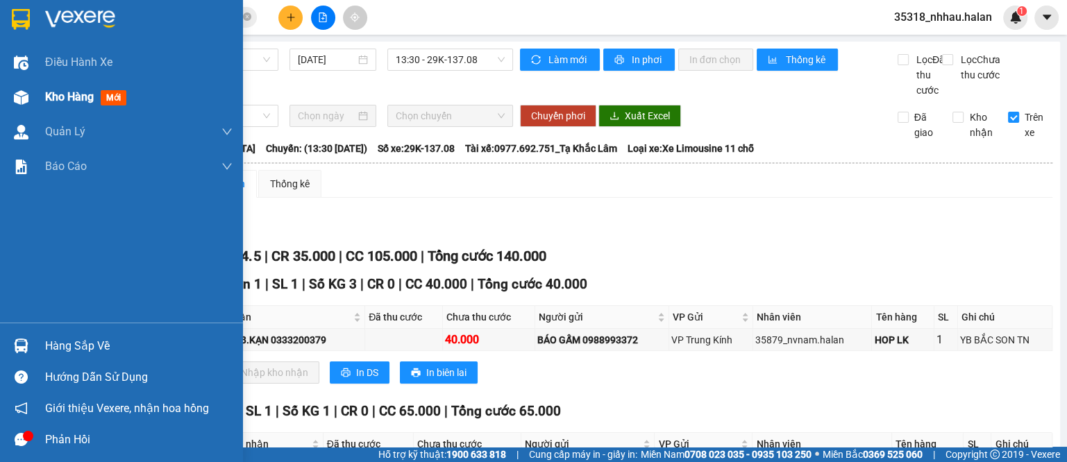
click at [69, 105] on div "Kho hàng mới" at bounding box center [88, 96] width 87 height 17
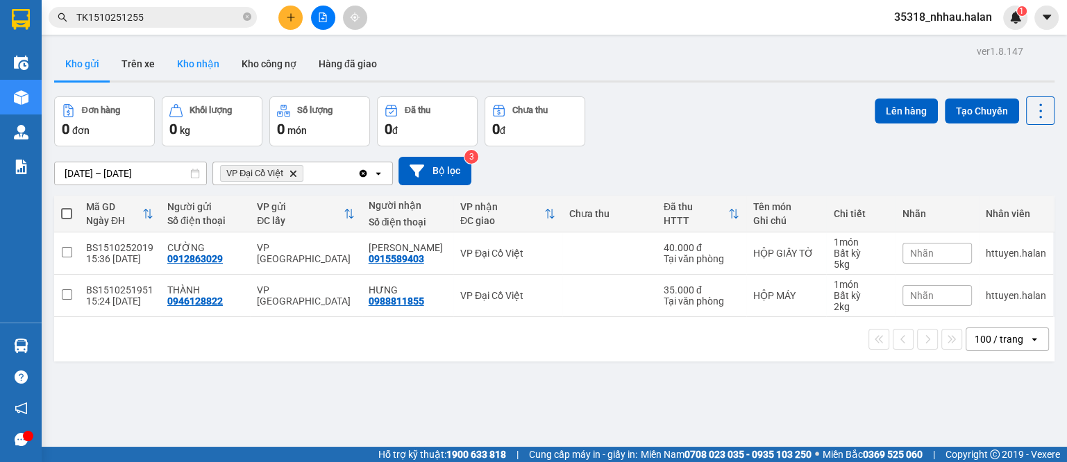
click at [217, 70] on button "Kho nhận" at bounding box center [198, 63] width 65 height 33
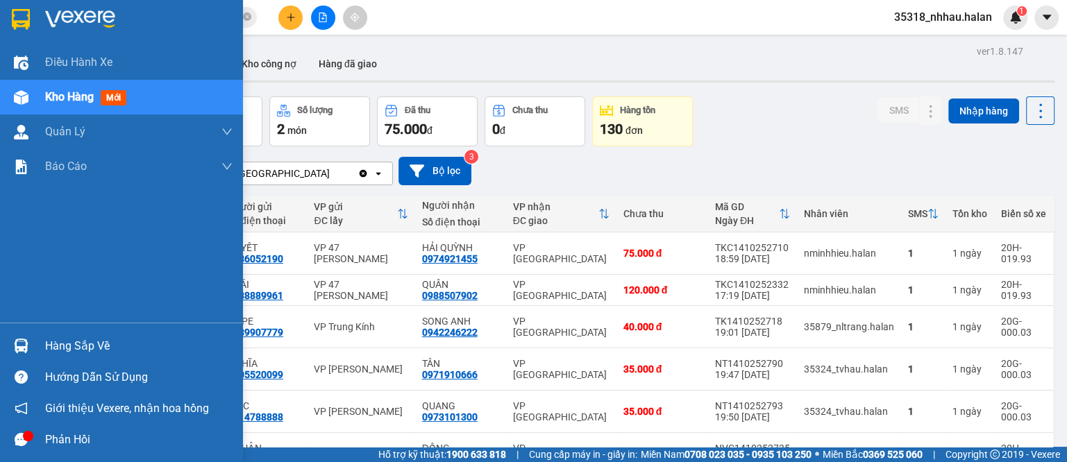
click at [73, 350] on div "Hàng sắp về" at bounding box center [138, 346] width 187 height 21
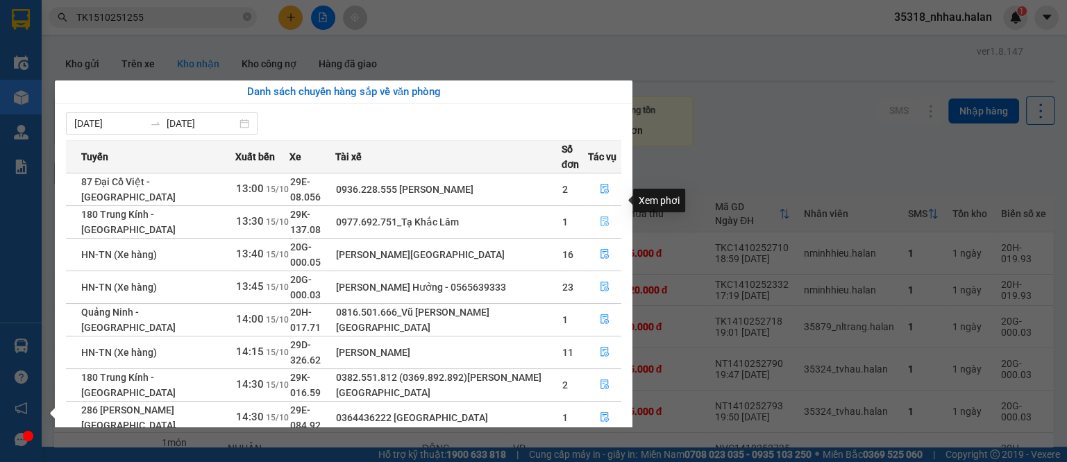
click at [603, 217] on icon "file-done" at bounding box center [605, 222] width 10 height 10
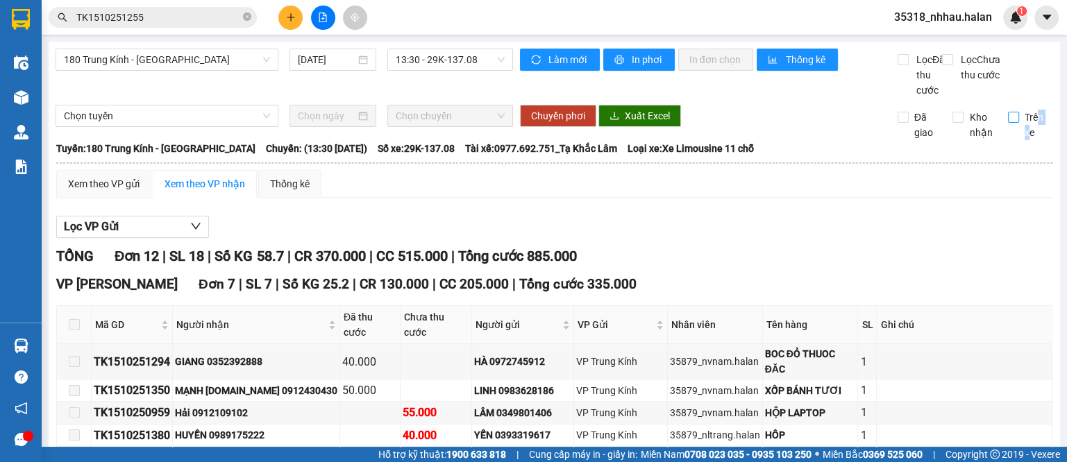
click at [1019, 140] on span "Trên xe" at bounding box center [1036, 125] width 34 height 31
click at [1008, 123] on input "Trên xe" at bounding box center [1013, 117] width 11 height 11
checkbox input "true"
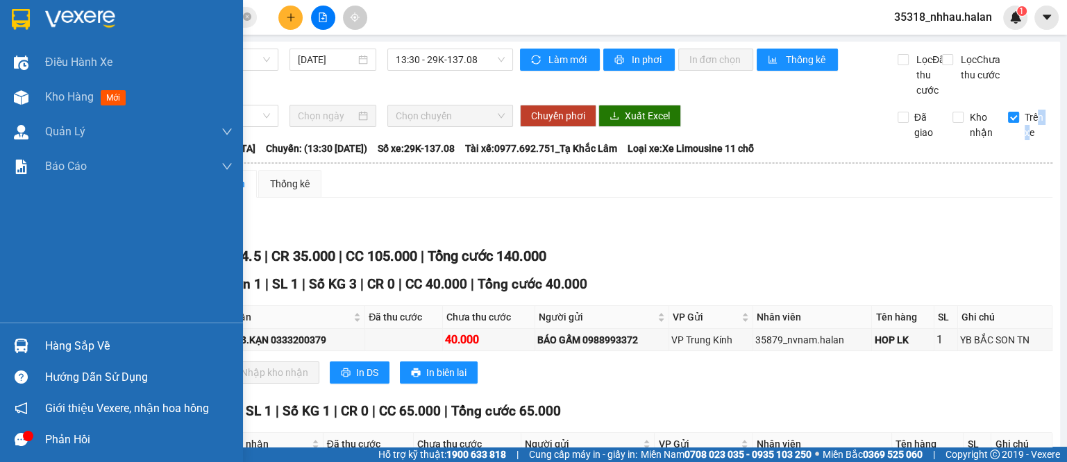
click at [78, 353] on div "Hàng sắp về" at bounding box center [138, 346] width 187 height 21
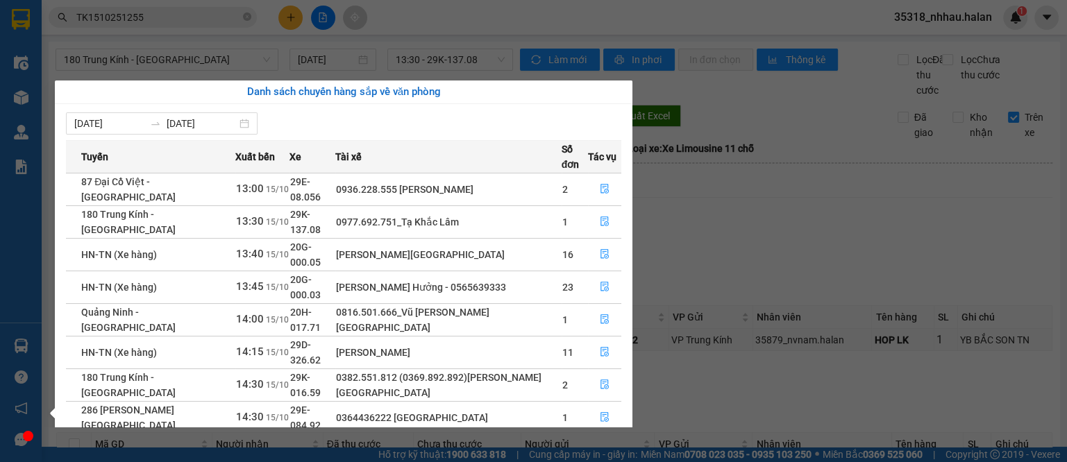
click at [183, 16] on section "Kết quả tìm kiếm ( 1 ) Bộ lọc Mã ĐH Trạng thái Món hàng Thu hộ Tổng cước Chưa c…" at bounding box center [533, 231] width 1067 height 462
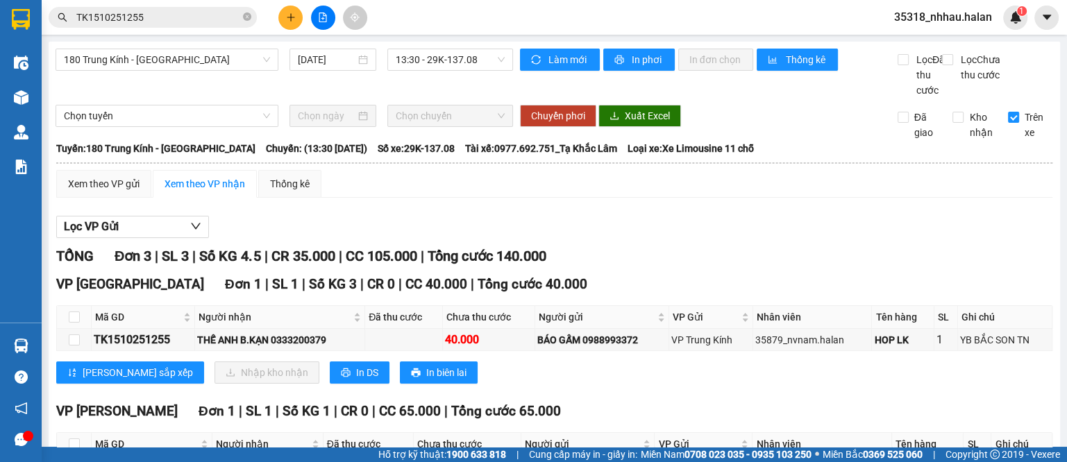
click at [183, 16] on input "TK1510251255" at bounding box center [158, 17] width 164 height 15
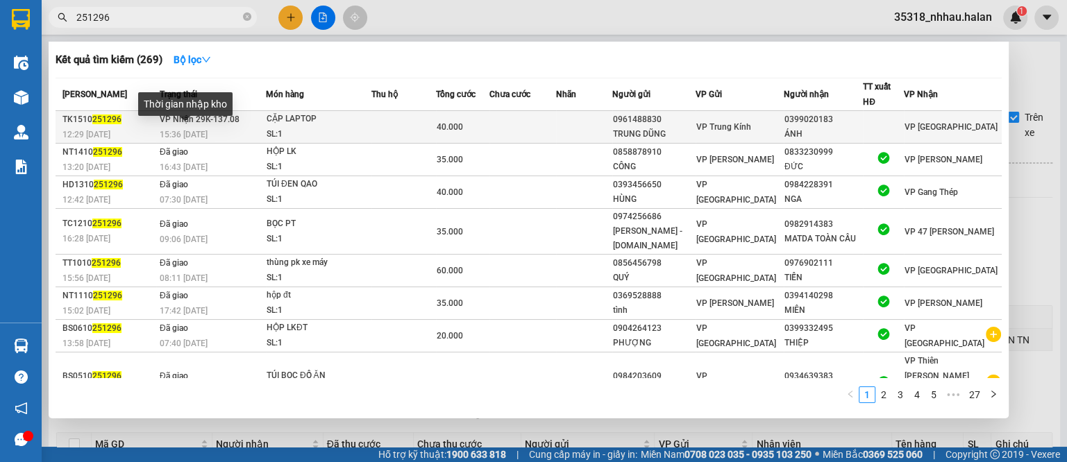
type input "251296"
click at [194, 137] on span "15:36 [DATE]" at bounding box center [184, 135] width 48 height 10
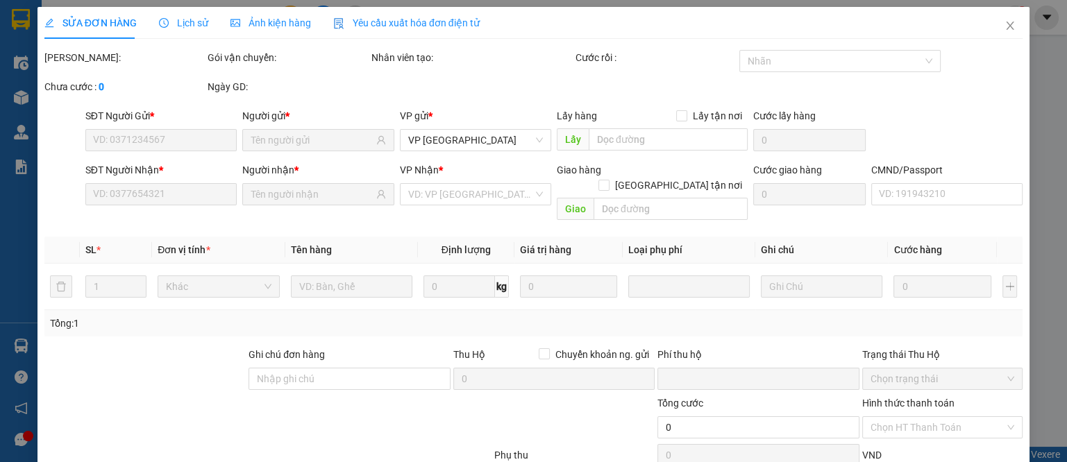
type input "0961488830"
type input "TRUNG DŨNG"
type input "0399020183"
type input "ÁNH"
type input "0"
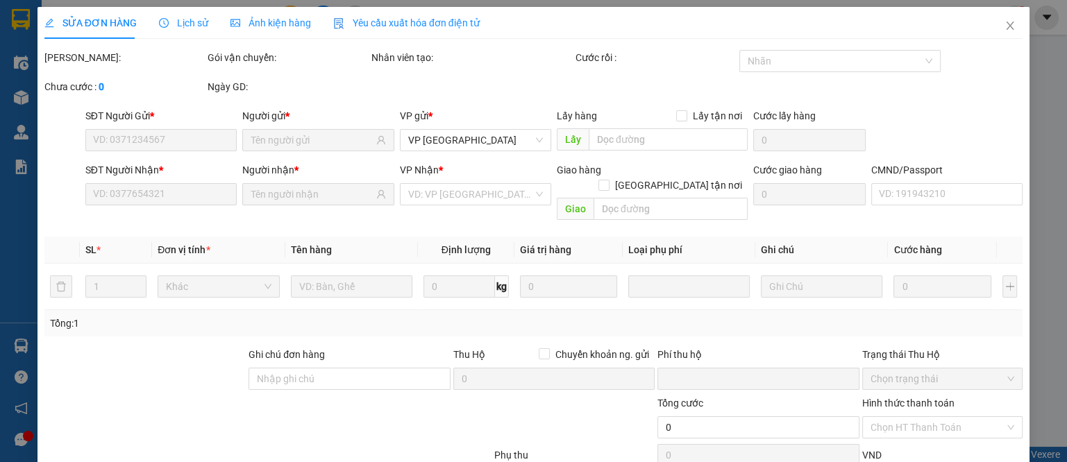
type input "40.000"
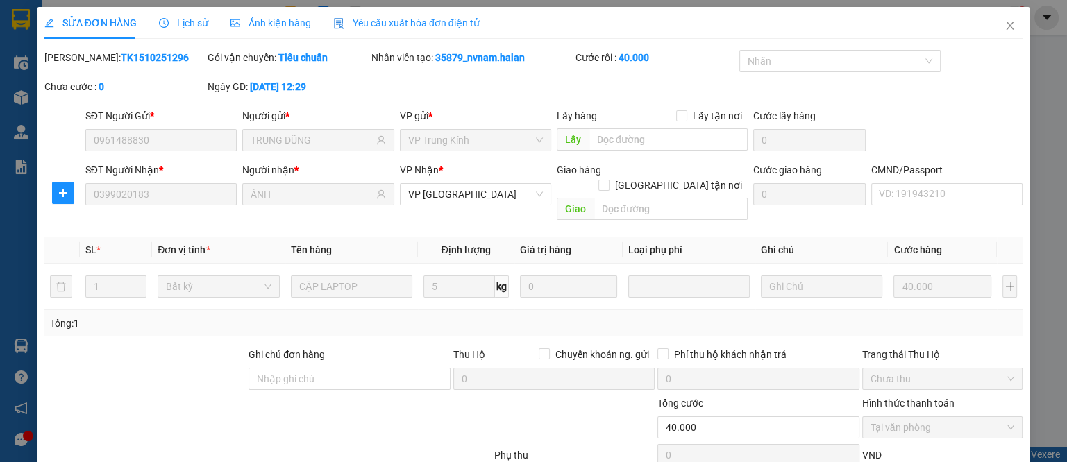
click at [196, 28] on span "Lịch sử" at bounding box center [183, 22] width 49 height 11
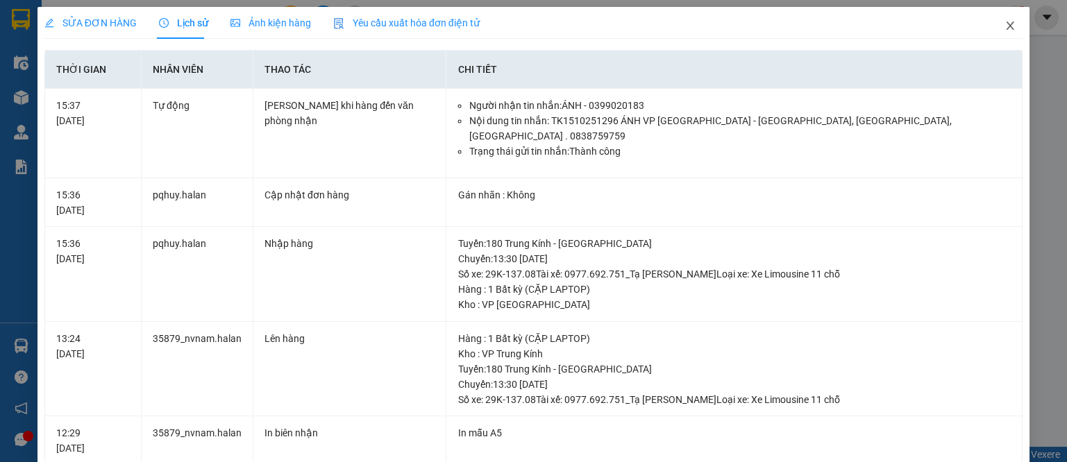
click at [1007, 24] on icon "close" at bounding box center [1011, 26] width 8 height 8
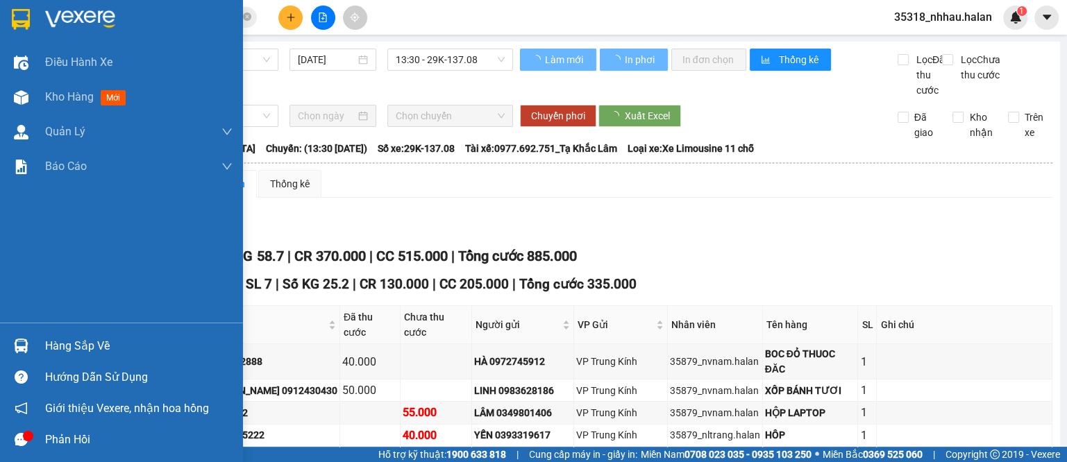
click at [57, 334] on div "Hàng sắp về" at bounding box center [121, 345] width 243 height 31
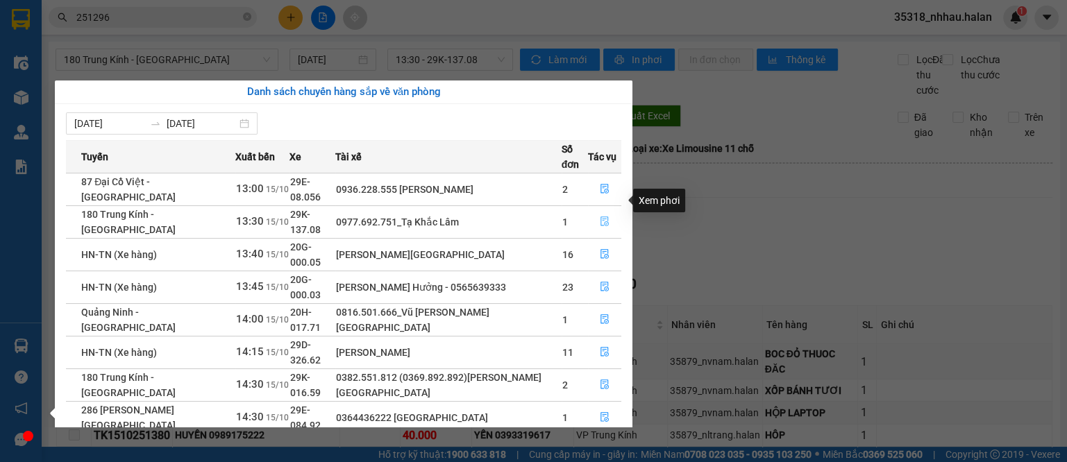
click at [603, 217] on icon "file-done" at bounding box center [605, 222] width 8 height 10
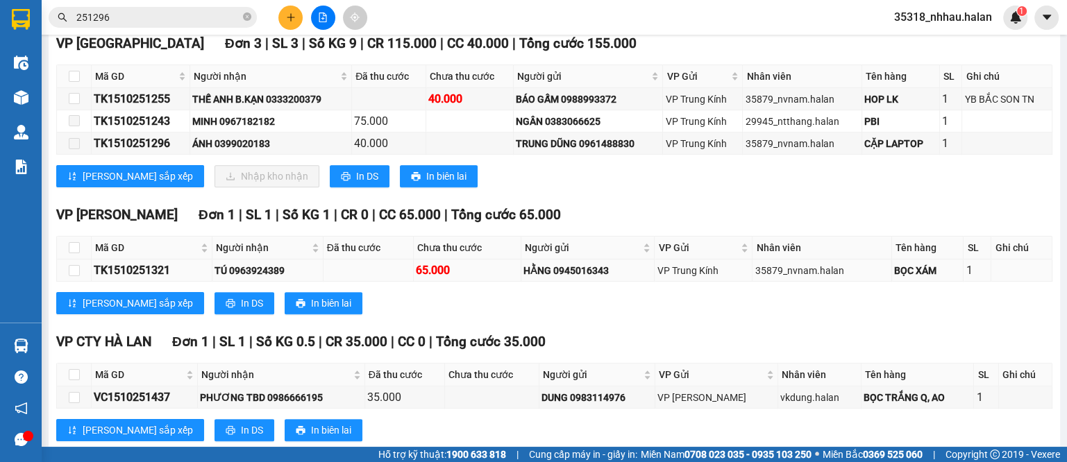
scroll to position [694, 0]
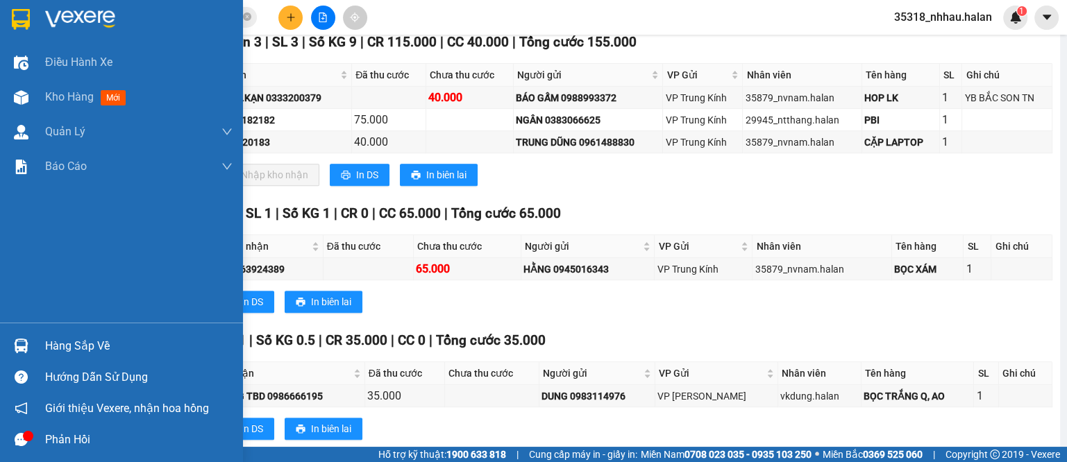
click at [59, 349] on div "Hàng sắp về" at bounding box center [138, 346] width 187 height 21
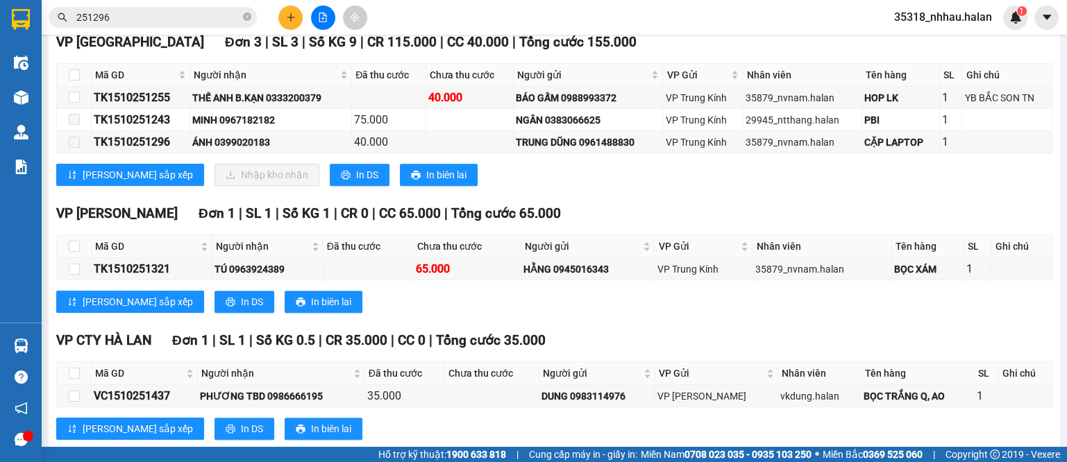
click at [835, 188] on section "Kết quả tìm kiếm ( 269 ) Bộ lọc Mã ĐH Trạng thái Món hàng Thu hộ Tổng cước Chưa…" at bounding box center [533, 231] width 1067 height 462
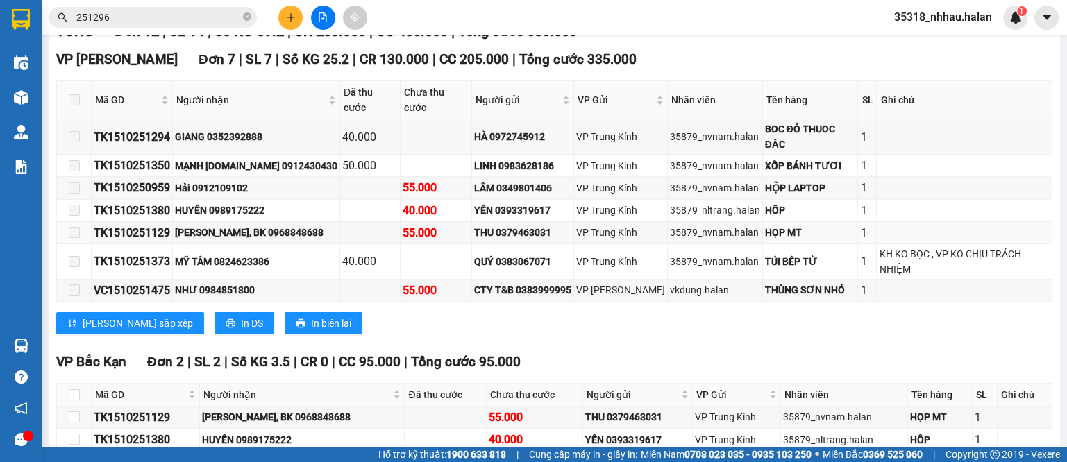
scroll to position [174, 0]
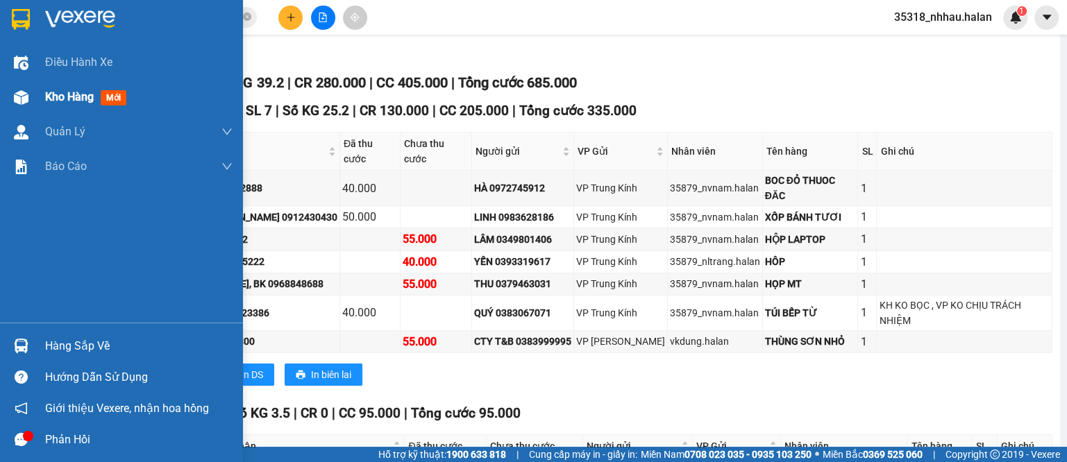
click at [51, 101] on span "Kho hàng" at bounding box center [69, 96] width 49 height 13
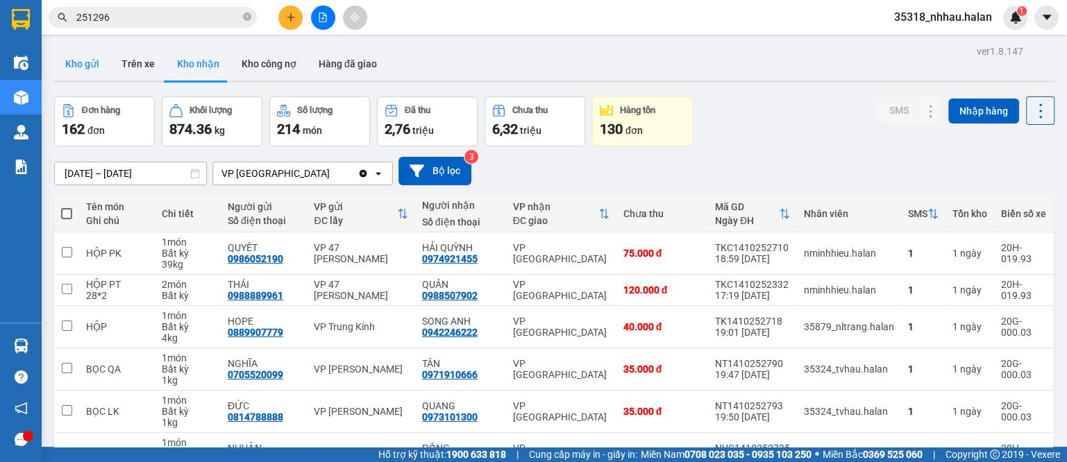
click at [80, 60] on button "Kho gửi" at bounding box center [82, 63] width 56 height 33
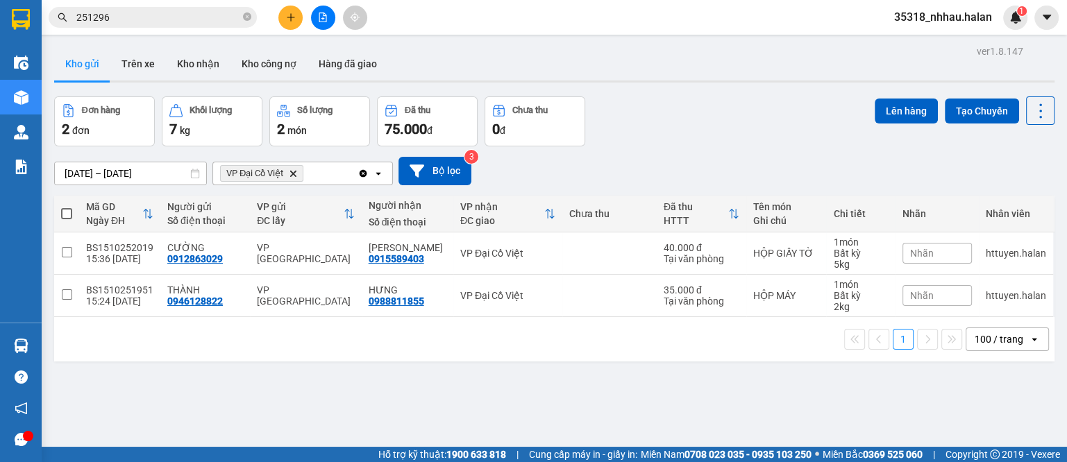
click at [296, 174] on icon "Delete" at bounding box center [293, 173] width 8 height 8
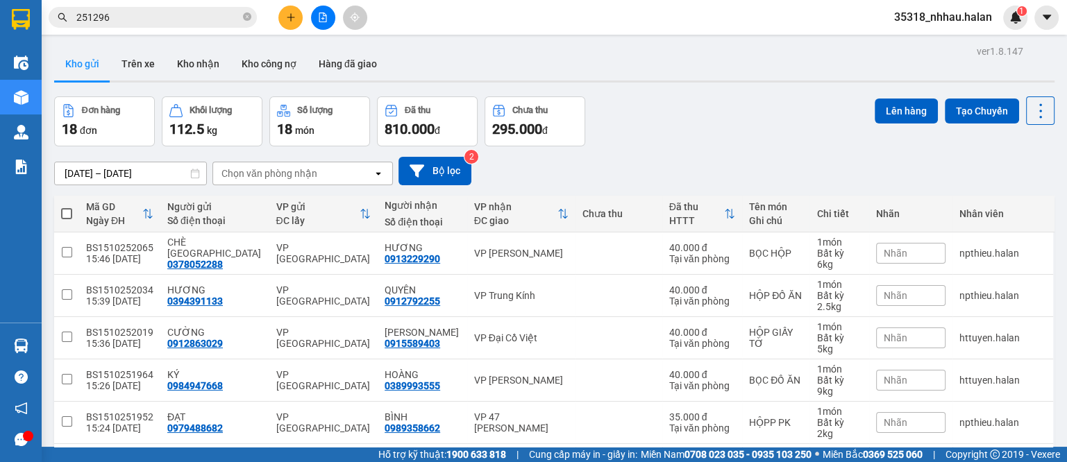
click at [287, 174] on div "Chọn văn phòng nhận" at bounding box center [269, 174] width 96 height 14
type input "NT"
click at [283, 197] on span "VP [PERSON_NAME]" at bounding box center [272, 203] width 96 height 14
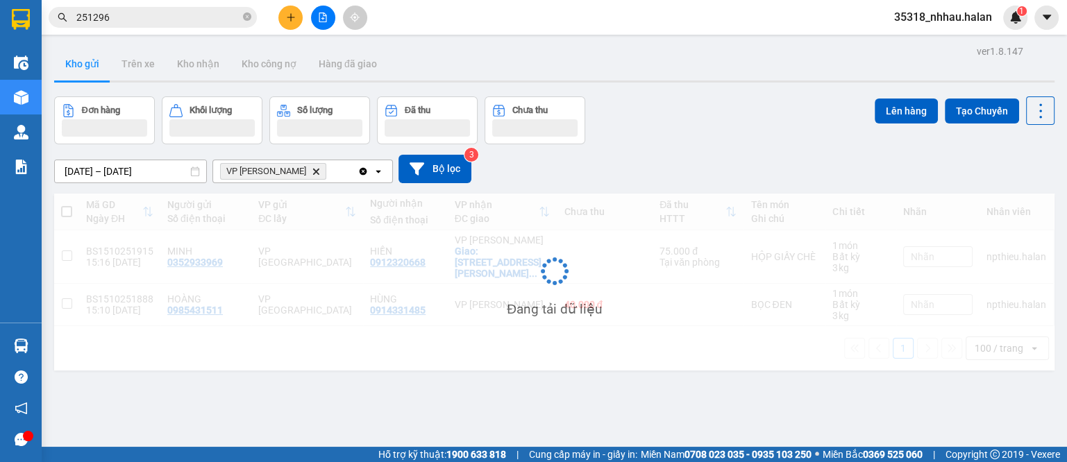
click at [327, 171] on div "VP [PERSON_NAME] Delete" at bounding box center [285, 171] width 144 height 22
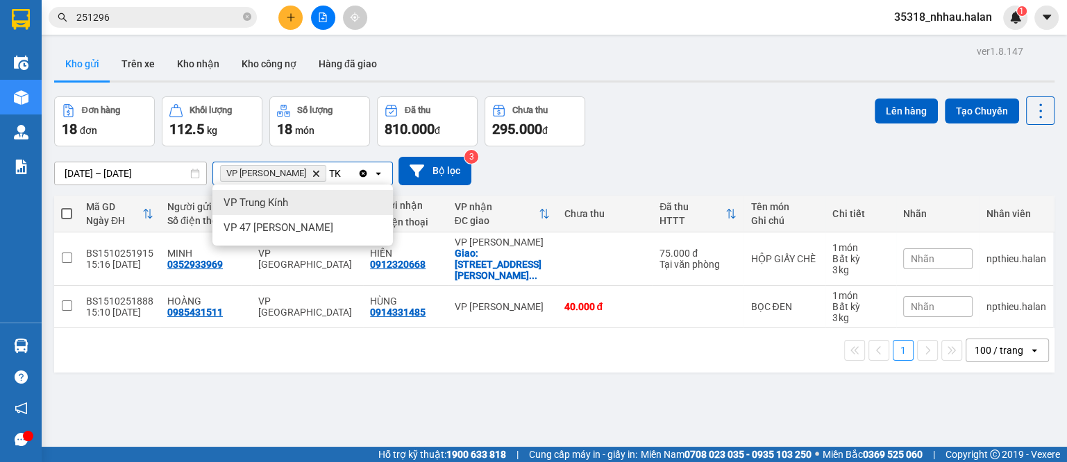
type input "TK"
click at [295, 210] on div "VP Trung Kính" at bounding box center [302, 202] width 181 height 25
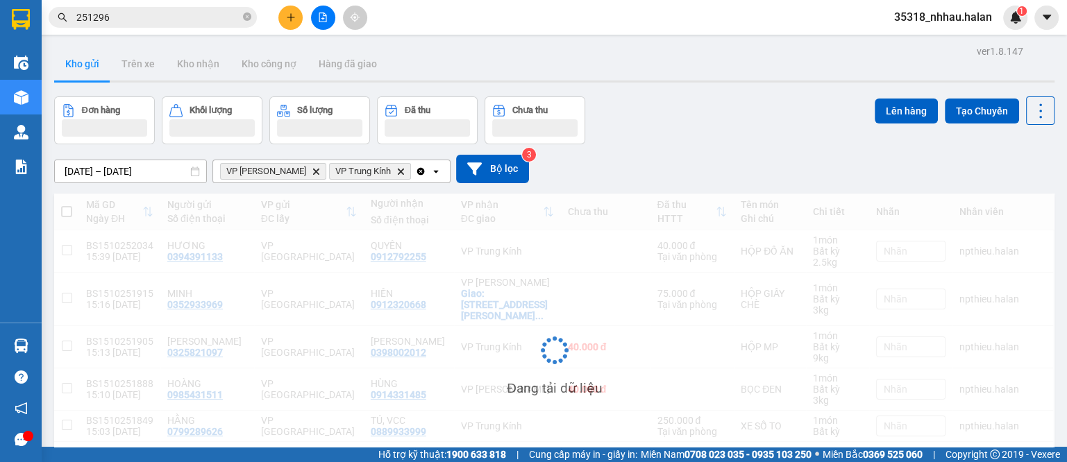
click at [430, 167] on icon "open" at bounding box center [435, 171] width 11 height 11
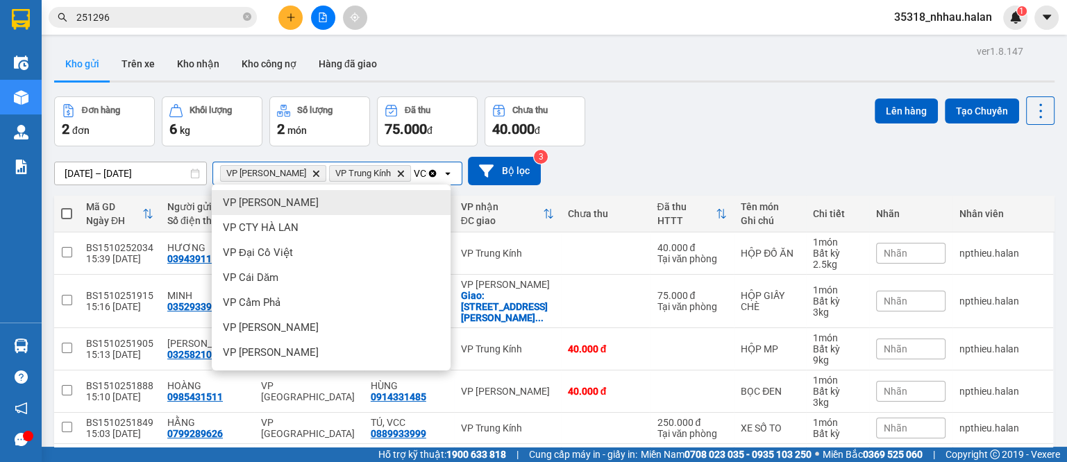
type input "VCC"
click at [324, 199] on div "VP [PERSON_NAME]" at bounding box center [331, 202] width 239 height 25
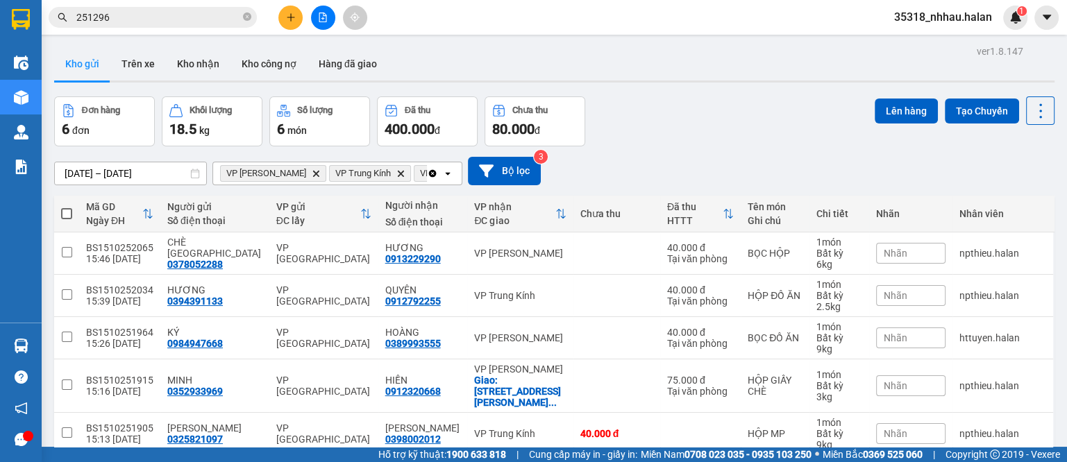
click at [69, 212] on span at bounding box center [66, 213] width 11 height 11
click at [67, 207] on input "checkbox" at bounding box center [67, 207] width 0 height 0
checkbox input "true"
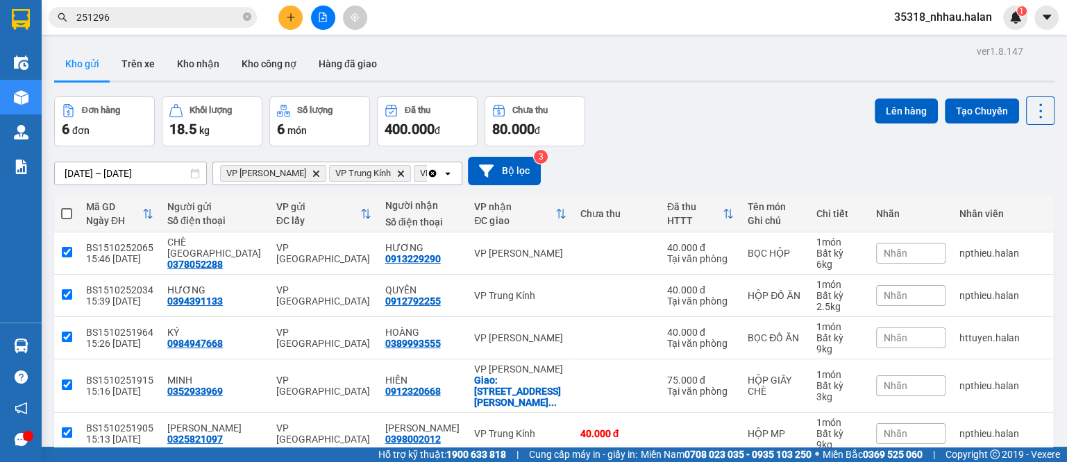
checkbox input "true"
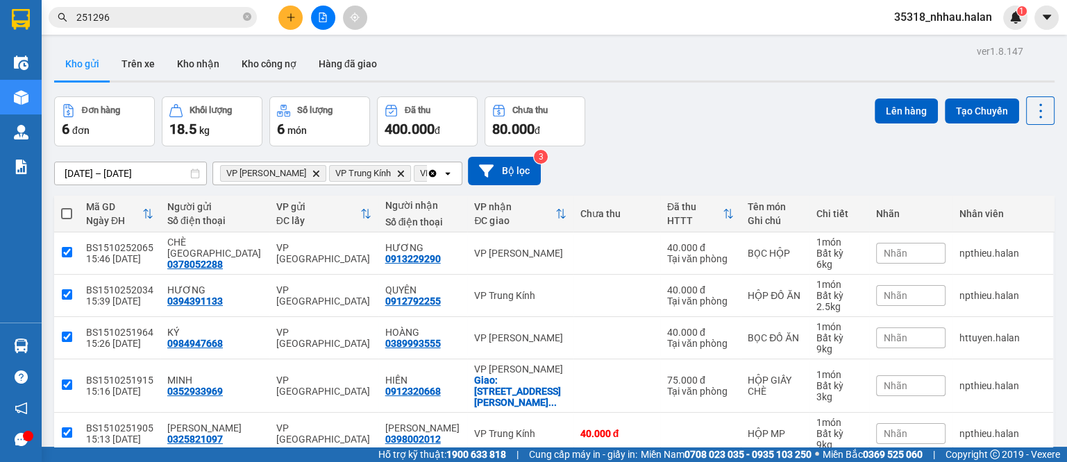
checkbox input "true"
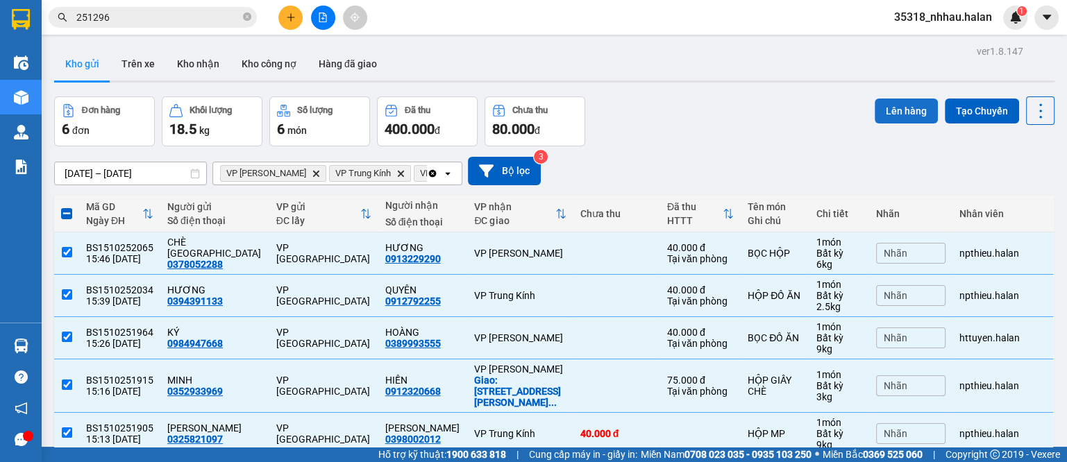
click at [875, 111] on button "Lên hàng" at bounding box center [906, 111] width 63 height 25
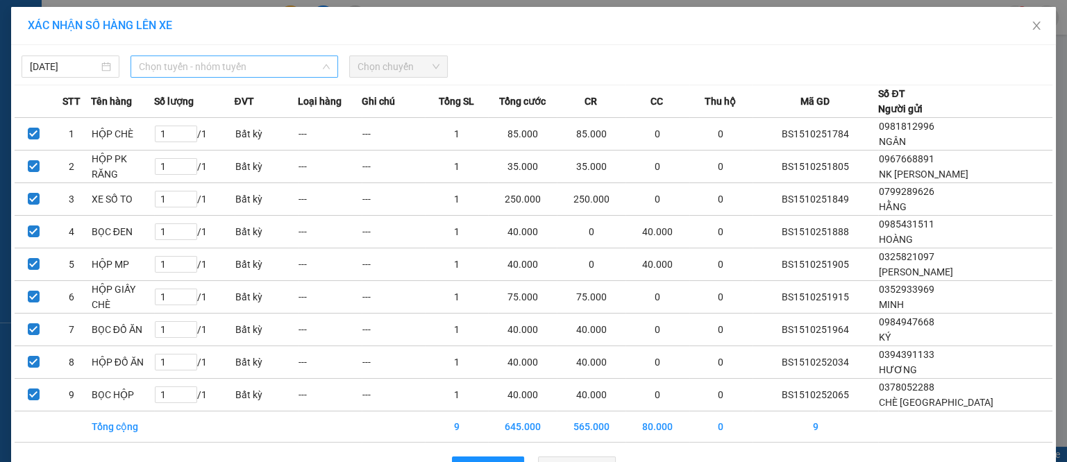
click at [197, 65] on span "Chọn tuyến - nhóm tuyến" at bounding box center [234, 66] width 191 height 21
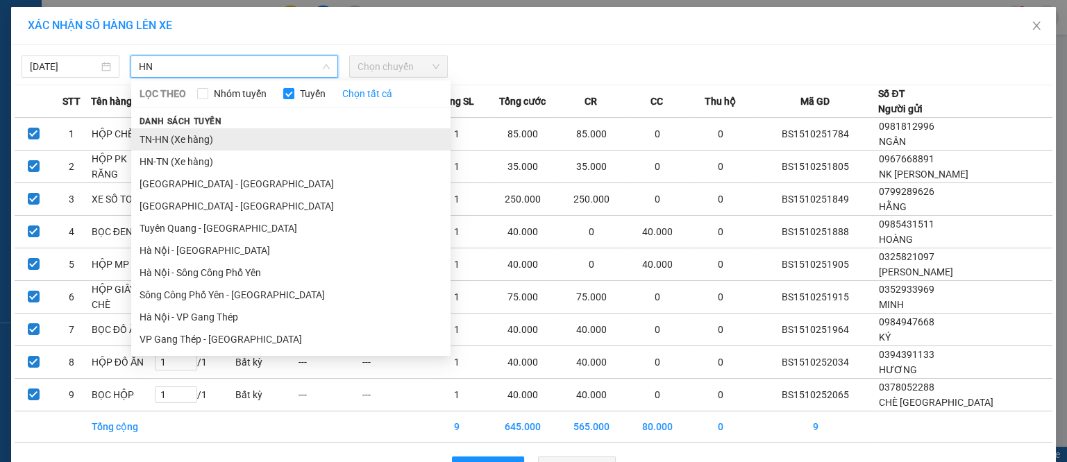
type input "HN"
click at [167, 142] on li "TN-HN (Xe hàng)" at bounding box center [290, 139] width 319 height 22
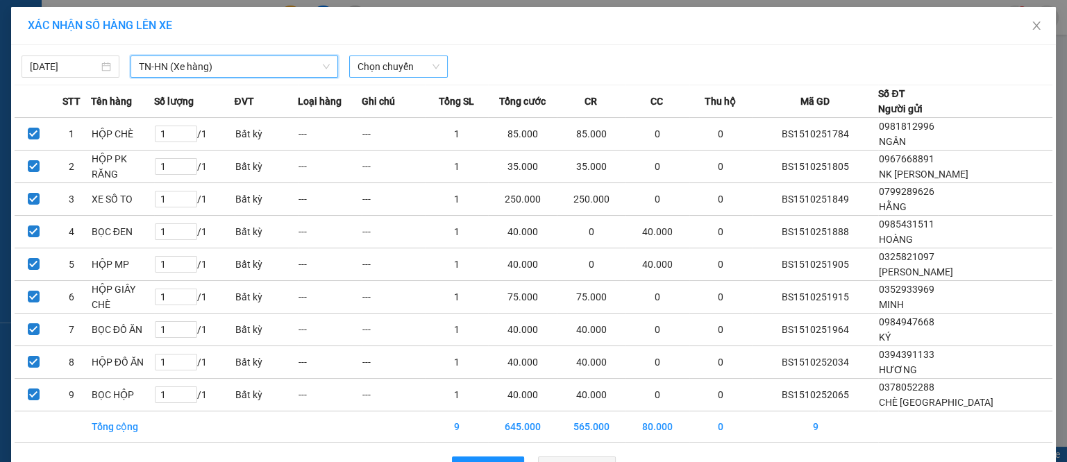
click at [371, 66] on span "Chọn chuyến" at bounding box center [398, 66] width 81 height 21
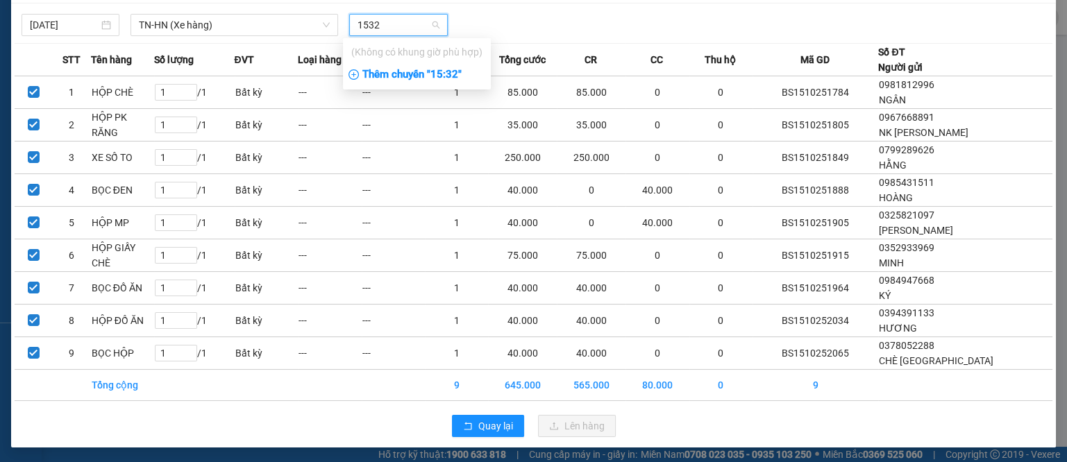
type input "1532"
click at [436, 79] on div "Thêm chuyến " 15:32 "" at bounding box center [417, 75] width 148 height 24
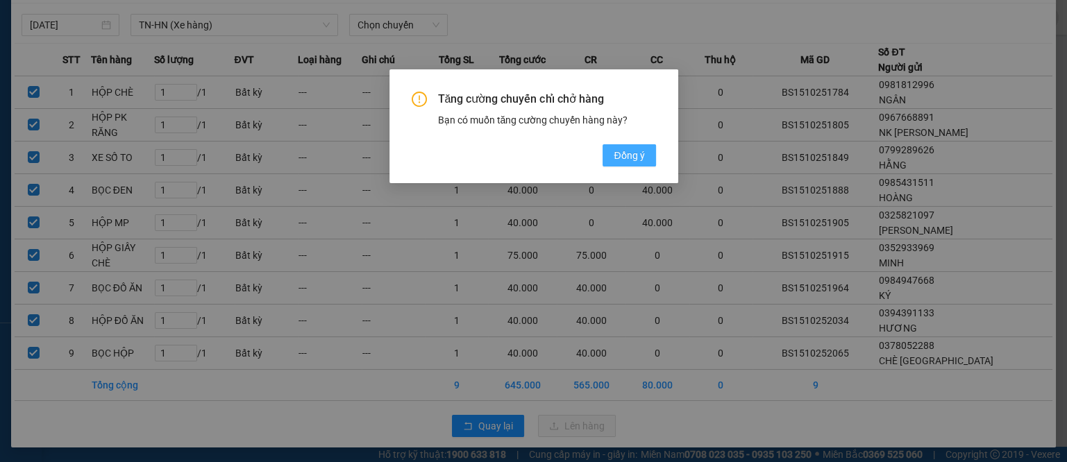
click at [624, 152] on span "Đồng ý" at bounding box center [629, 155] width 31 height 15
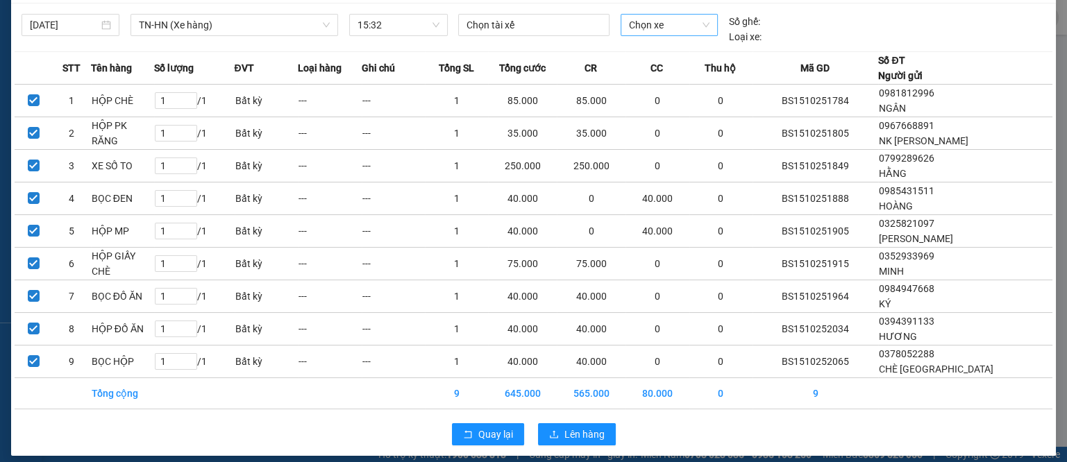
click at [653, 24] on span "Chọn xe" at bounding box center [669, 25] width 81 height 21
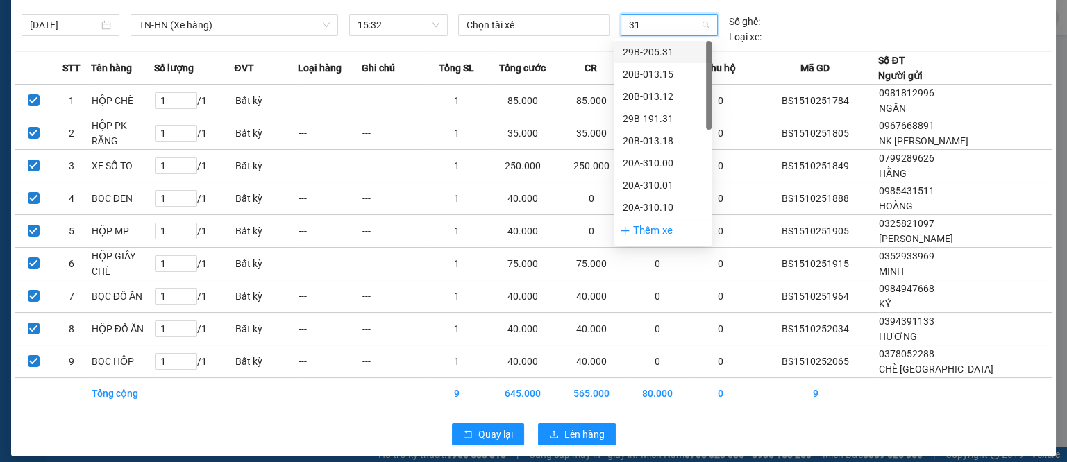
type input "318"
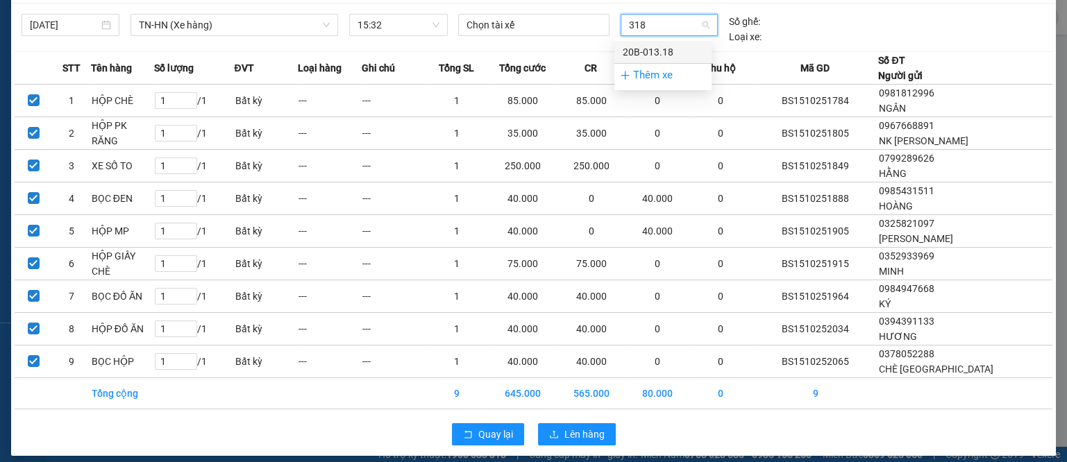
click at [647, 56] on div "20B-013.18" at bounding box center [663, 51] width 81 height 15
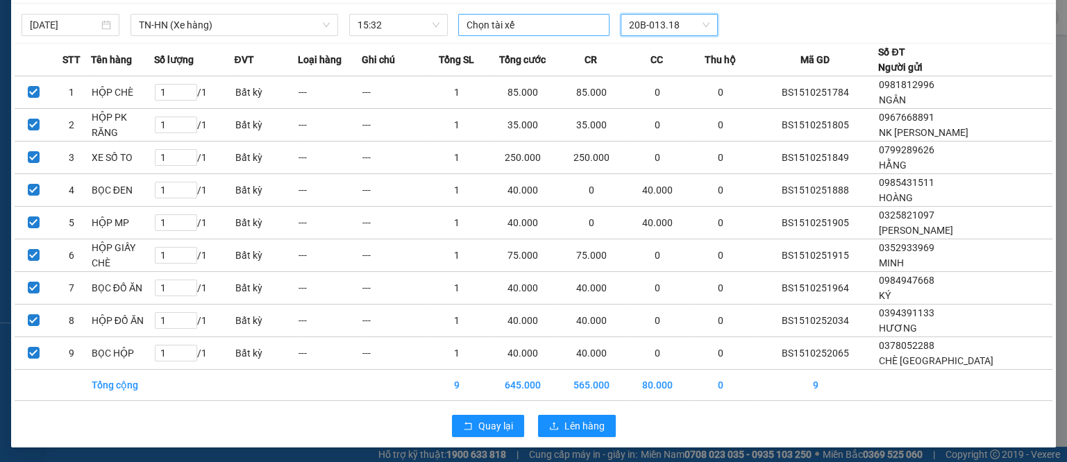
click at [504, 27] on div at bounding box center [534, 25] width 144 height 17
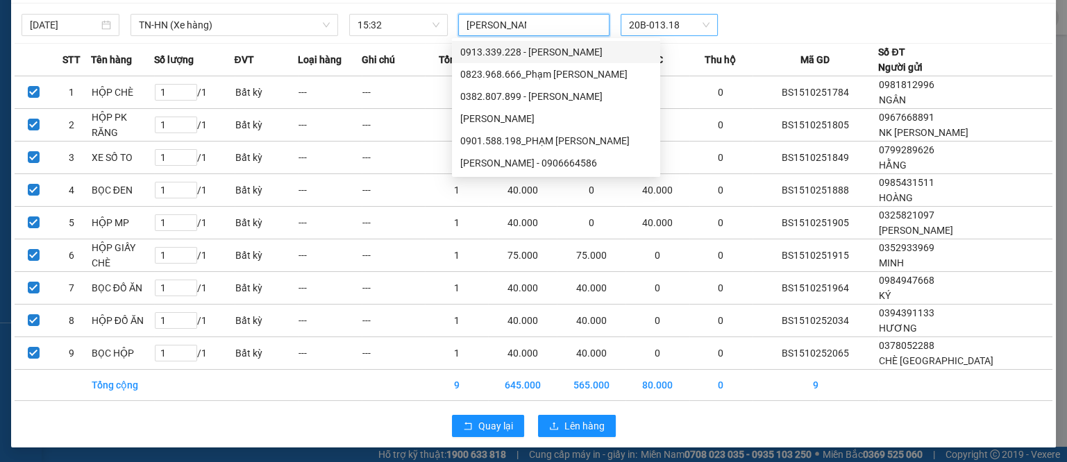
type input "[PERSON_NAME]"
click at [527, 161] on div "[PERSON_NAME] - 0906664586" at bounding box center [556, 163] width 192 height 15
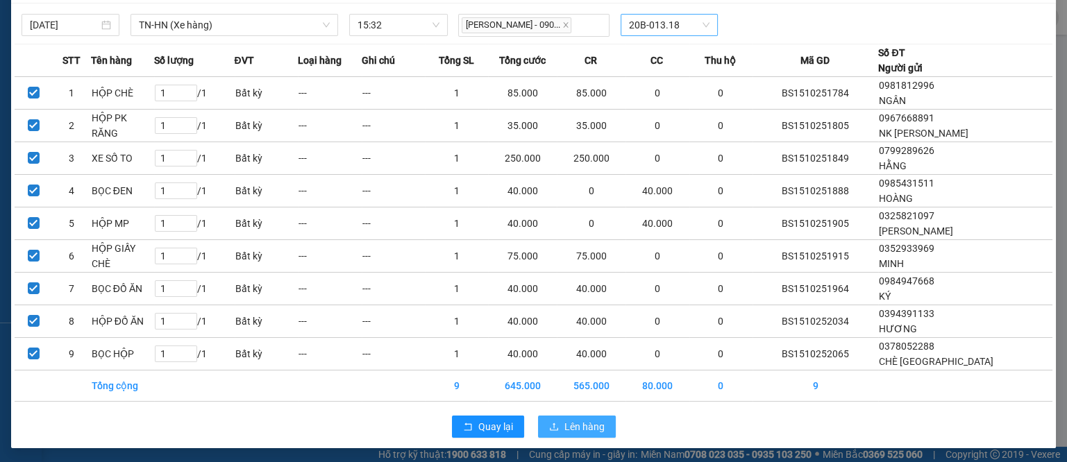
click at [567, 422] on span "Lên hàng" at bounding box center [584, 426] width 40 height 15
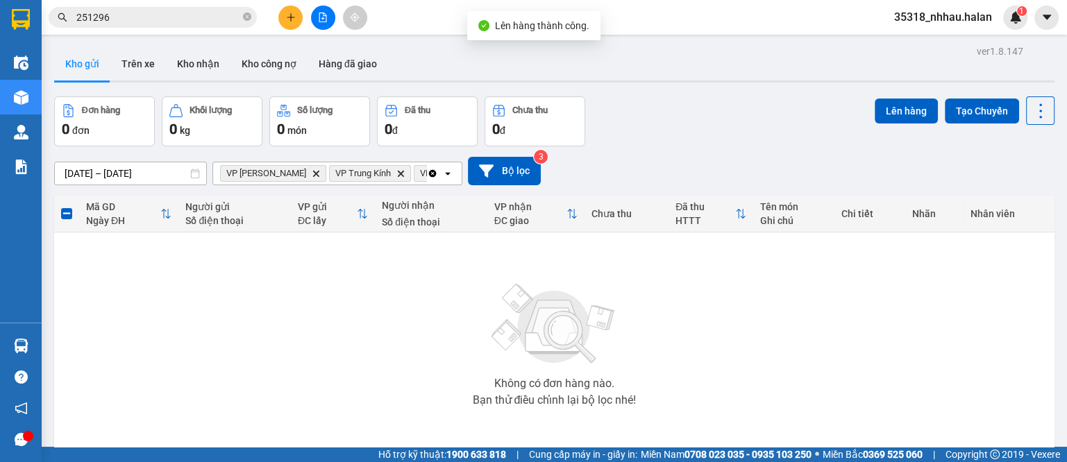
click at [435, 174] on icon "Clear all" at bounding box center [433, 173] width 8 height 8
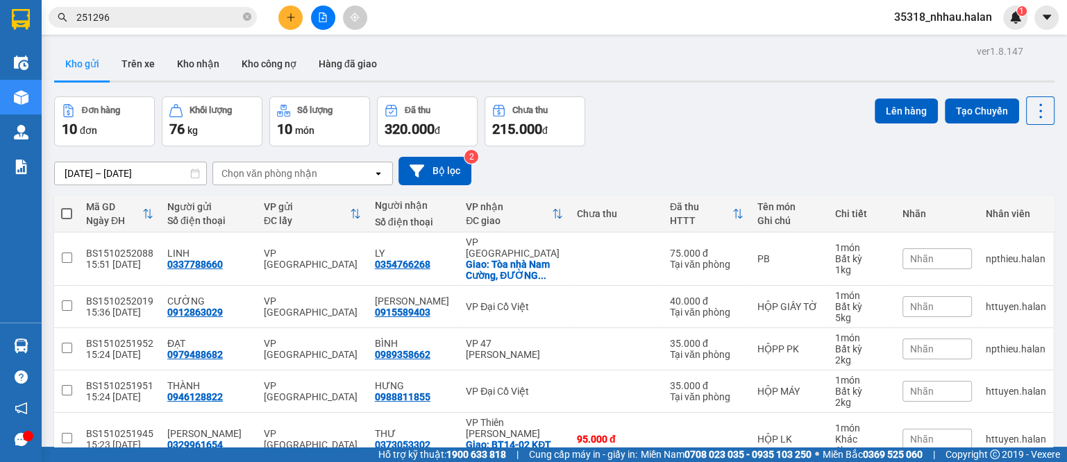
click at [322, 176] on div "Chọn văn phòng nhận" at bounding box center [293, 173] width 160 height 22
type input "NT"
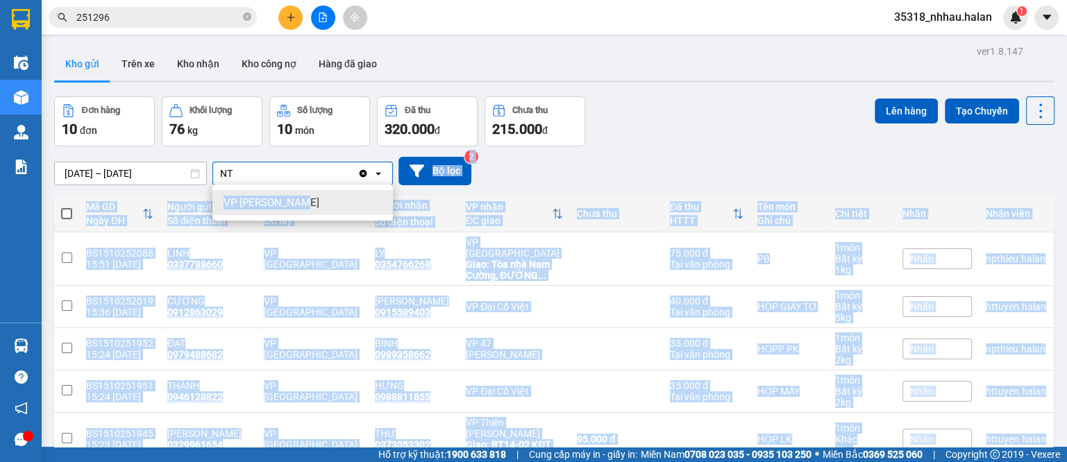
drag, startPoint x: 300, startPoint y: 208, endPoint x: 364, endPoint y: 173, distance: 72.7
click at [365, 172] on div "ver 1.8.147 Kho gửi Trên xe Kho nhận Kho công nợ Hàng đã giao Đơn hàng 10 đơn K…" at bounding box center [555, 385] width 1012 height 687
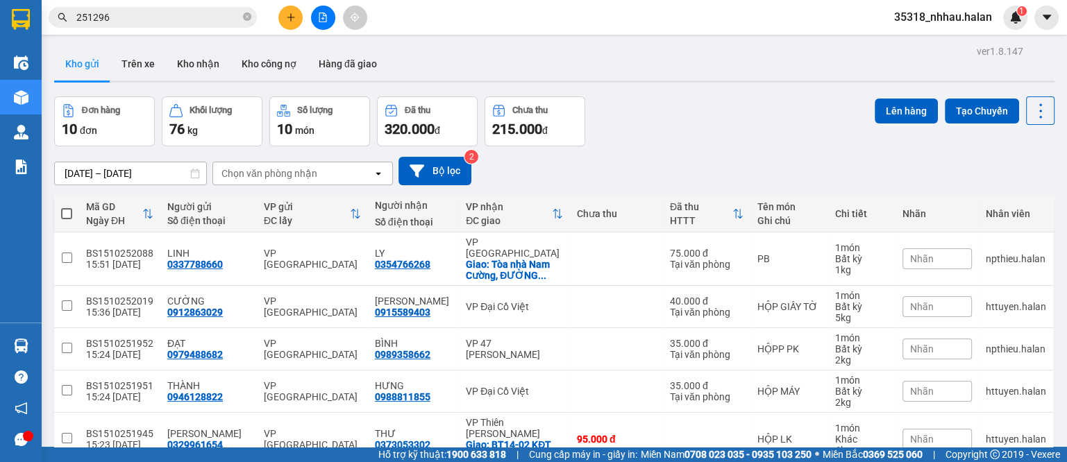
click at [364, 173] on div "Chọn văn phòng nhận" at bounding box center [293, 173] width 160 height 22
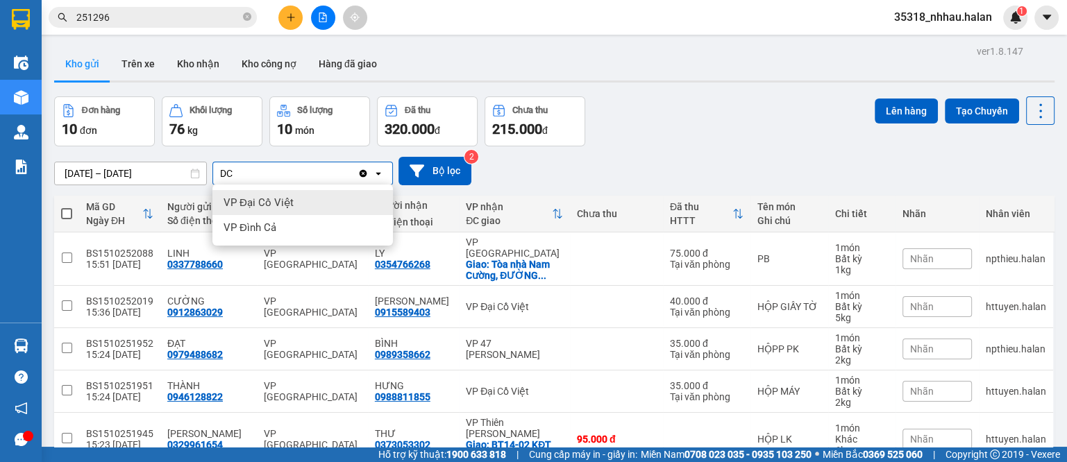
type input "DC"
click at [293, 201] on div "VP Đại Cồ Việt" at bounding box center [302, 202] width 181 height 25
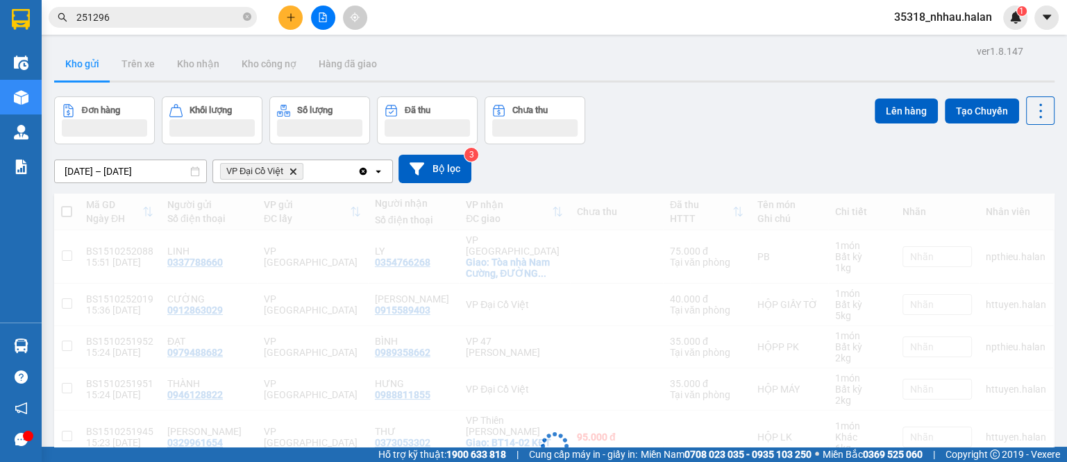
click at [320, 176] on div "VP Đại Cồ Việt Delete" at bounding box center [285, 171] width 144 height 22
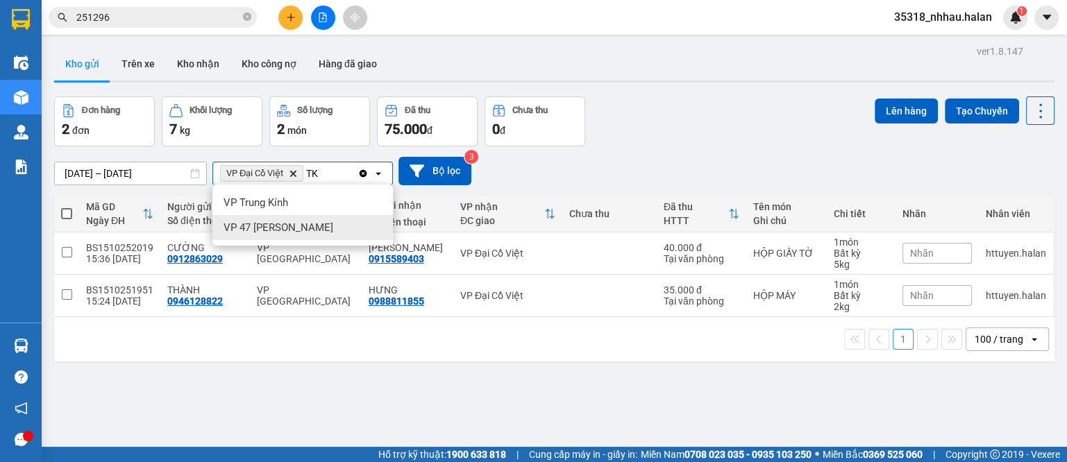
type input "TK"
click at [299, 231] on span "VP 47 [PERSON_NAME]" at bounding box center [279, 228] width 110 height 14
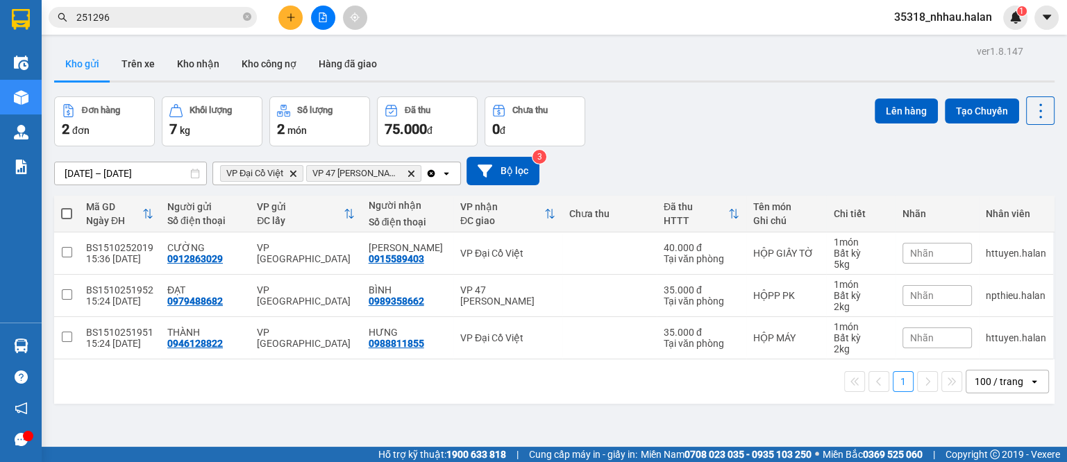
click at [450, 169] on icon "open" at bounding box center [446, 173] width 11 height 11
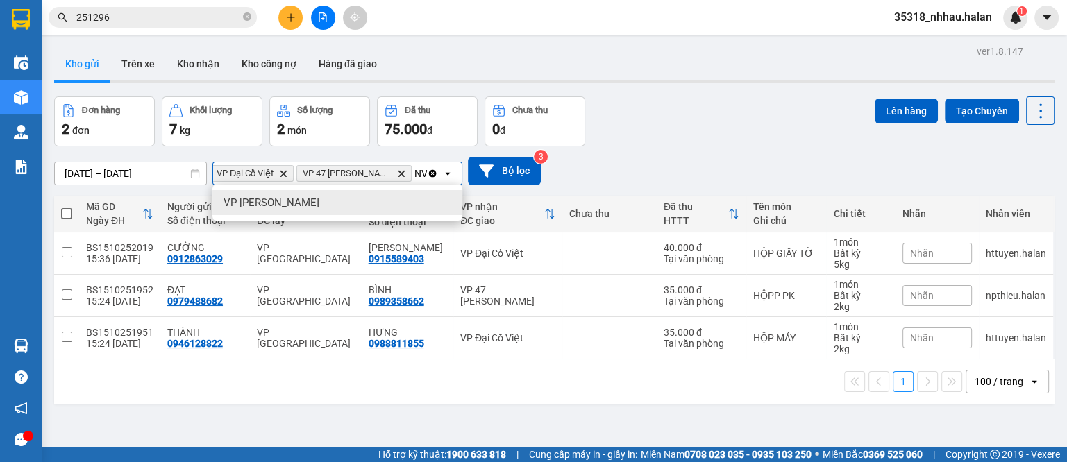
scroll to position [0, 16]
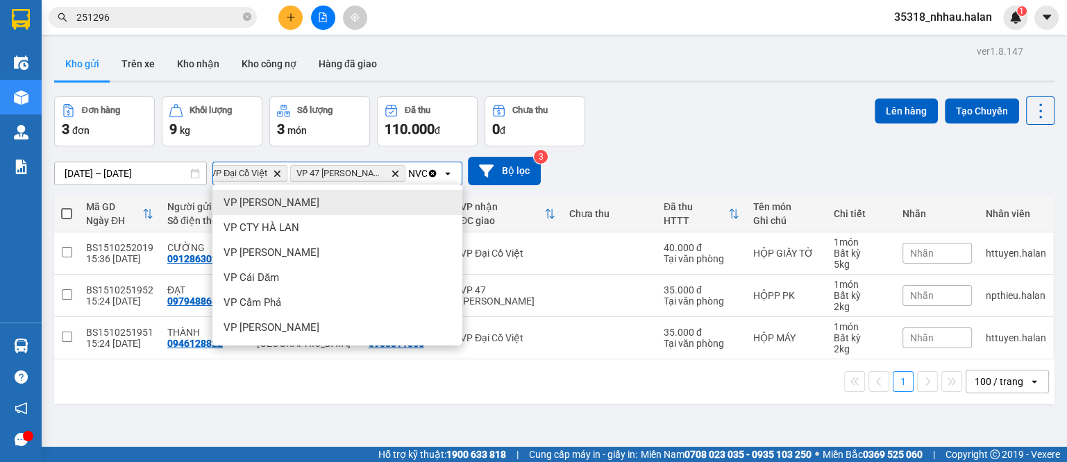
type input "NVC"
click at [358, 199] on div "VP [PERSON_NAME]" at bounding box center [337, 202] width 250 height 25
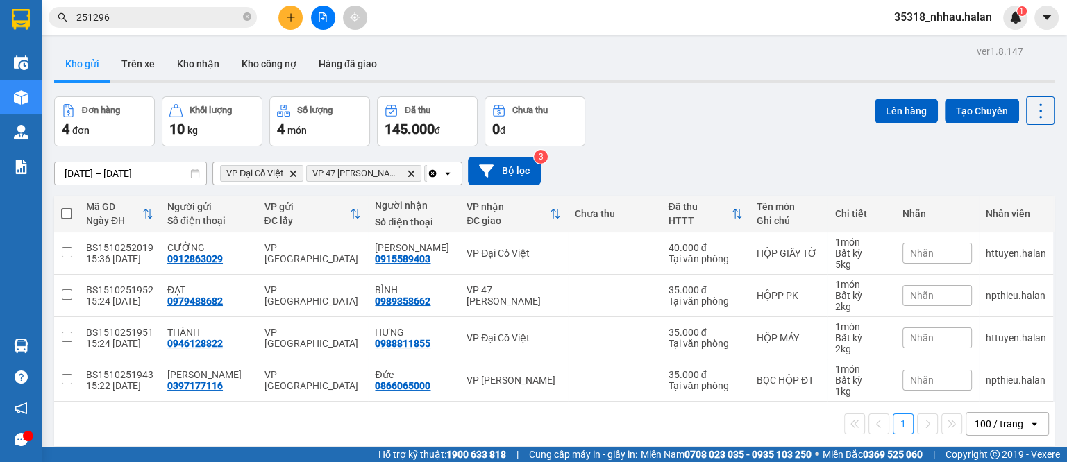
click at [66, 210] on span at bounding box center [66, 213] width 11 height 11
click at [67, 207] on input "checkbox" at bounding box center [67, 207] width 0 height 0
checkbox input "true"
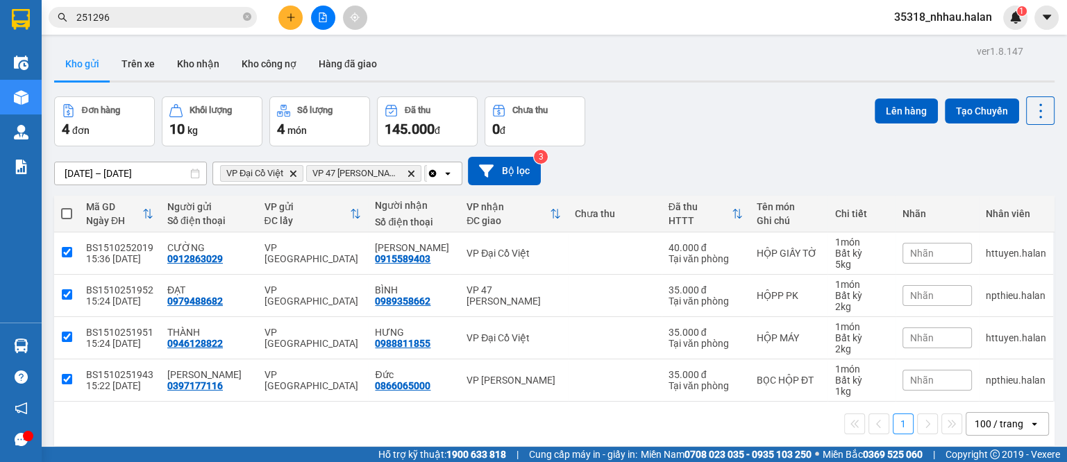
checkbox input "true"
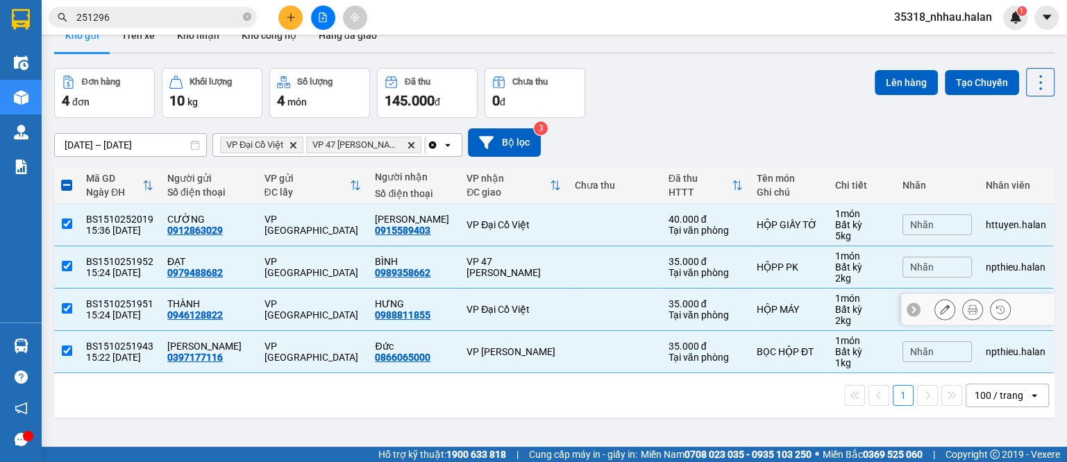
scroll to position [64, 0]
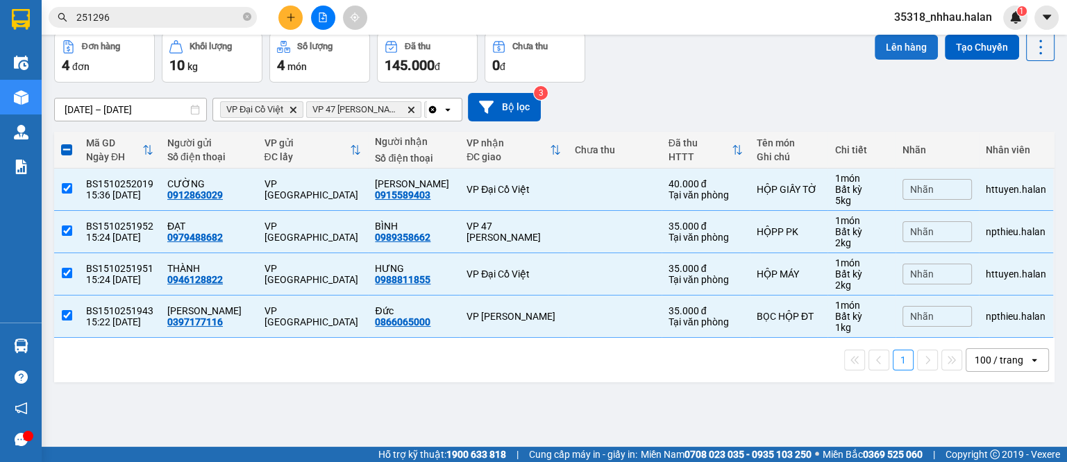
click at [890, 37] on button "Lên hàng" at bounding box center [906, 47] width 63 height 25
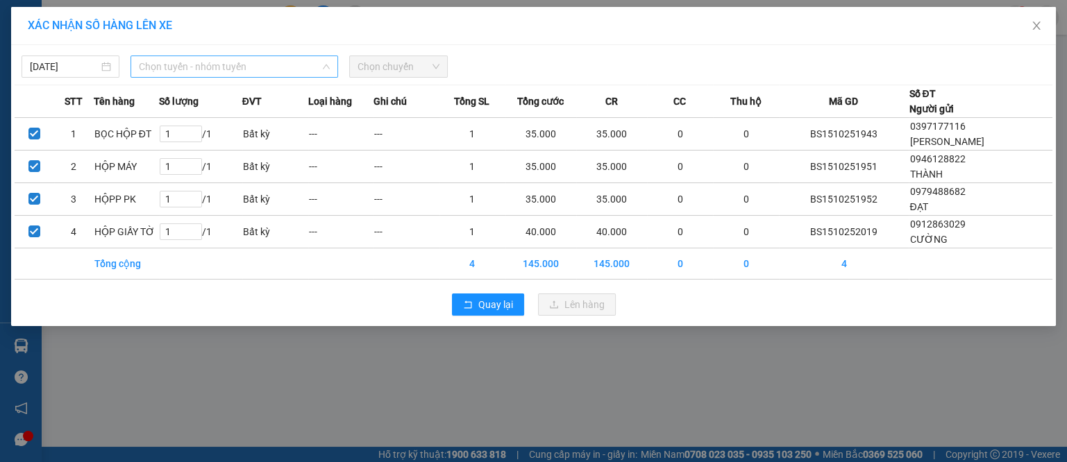
click at [216, 66] on span "Chọn tuyến - nhóm tuyến" at bounding box center [234, 66] width 191 height 21
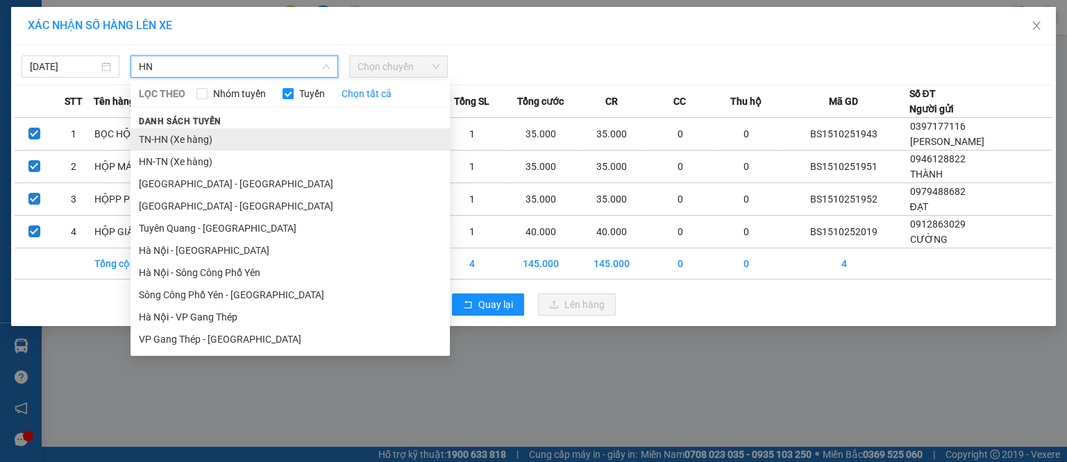
type input "HN"
click at [156, 138] on li "TN-HN (Xe hàng)" at bounding box center [290, 139] width 319 height 22
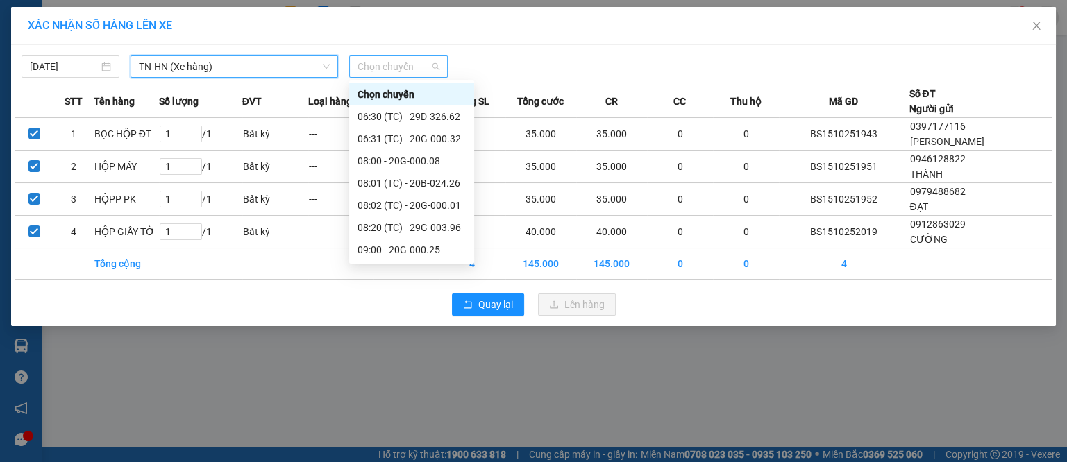
click at [384, 65] on span "Chọn chuyến" at bounding box center [398, 66] width 81 height 21
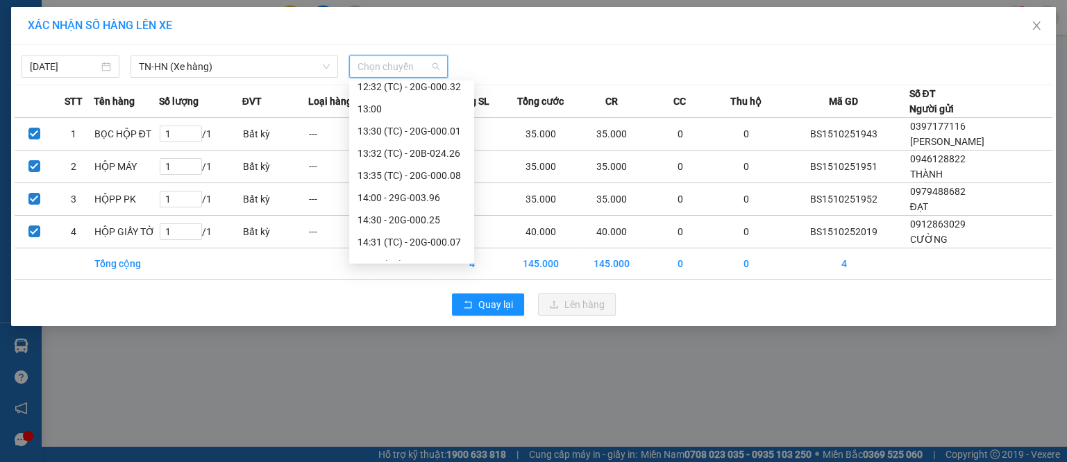
scroll to position [511, 0]
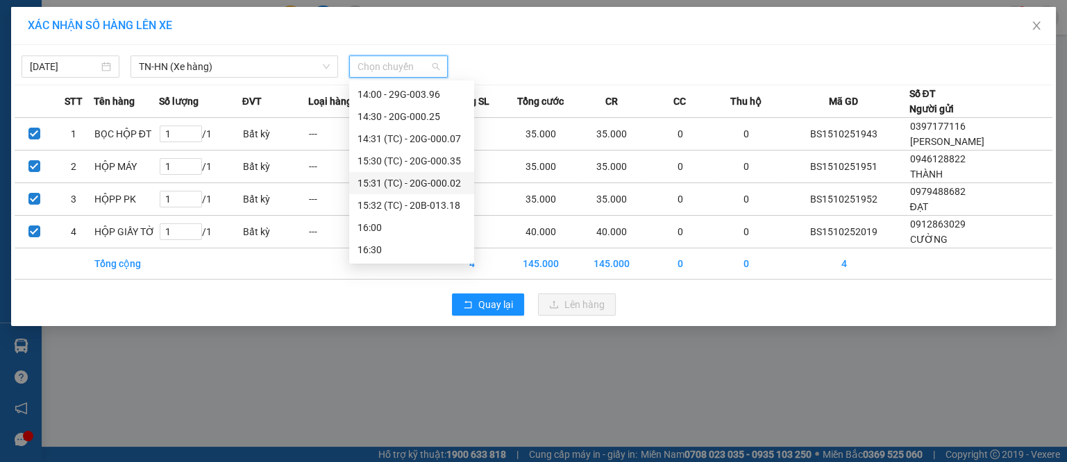
click at [433, 180] on div "15:31 (TC) - 20G-000.02" at bounding box center [412, 183] width 108 height 15
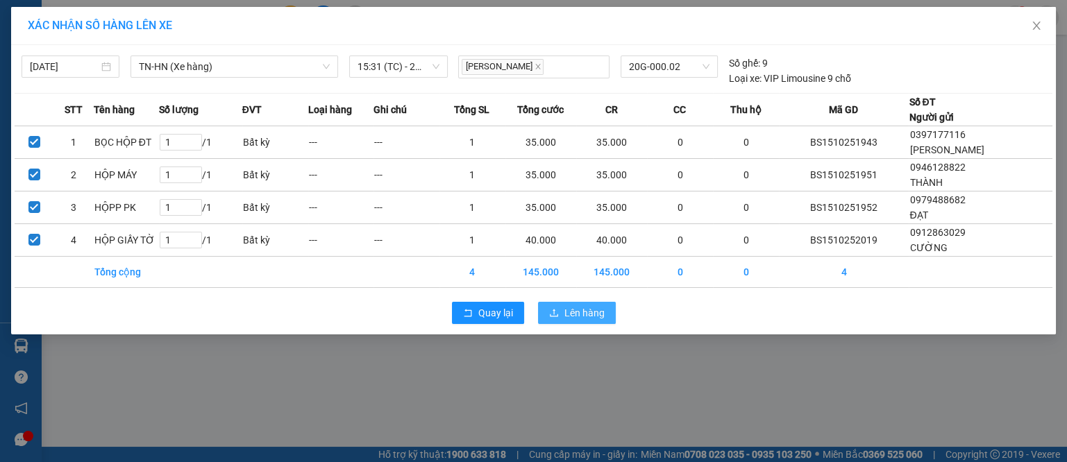
click at [573, 316] on span "Lên hàng" at bounding box center [584, 312] width 40 height 15
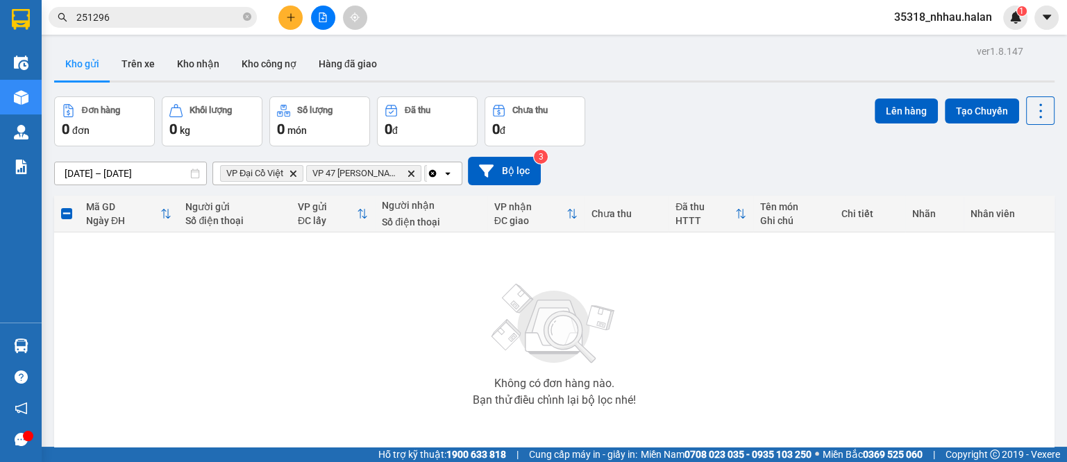
click at [433, 178] on icon "Clear all" at bounding box center [432, 173] width 11 height 11
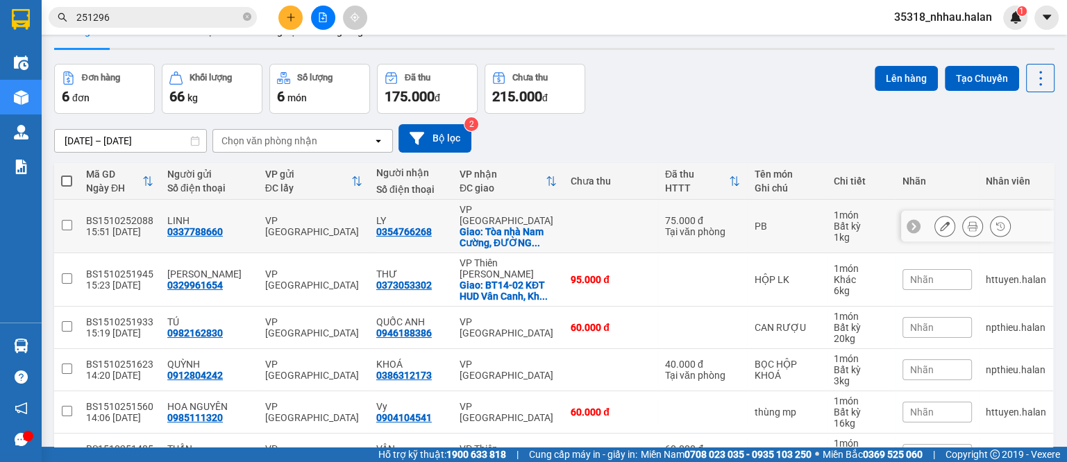
scroll to position [106, 0]
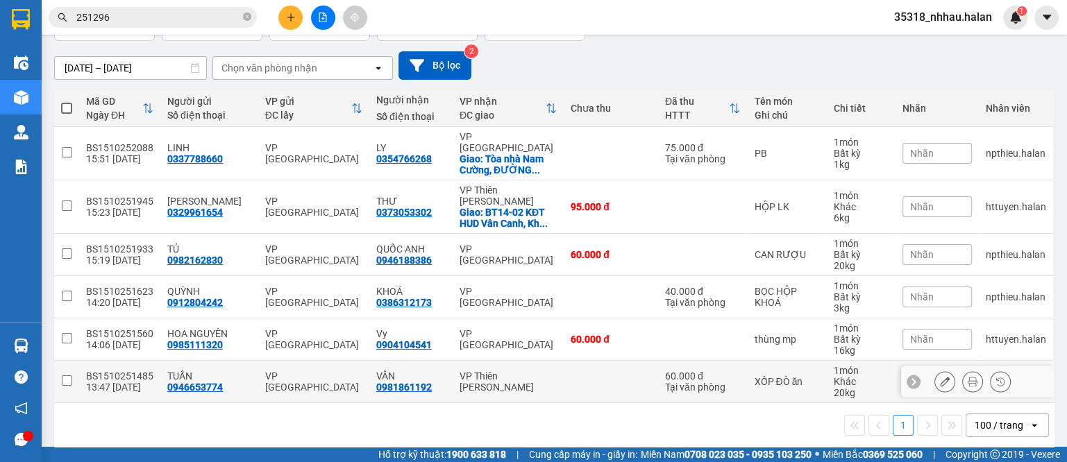
click at [467, 371] on div "VP Thiên [PERSON_NAME]" at bounding box center [508, 382] width 97 height 22
checkbox input "true"
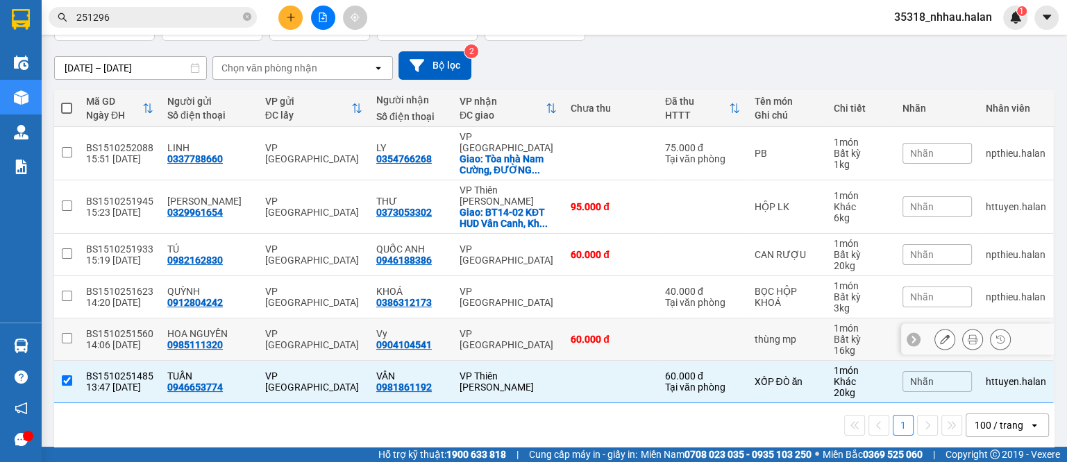
click at [460, 331] on div "VP [GEOGRAPHIC_DATA]" at bounding box center [508, 339] width 97 height 22
checkbox input "true"
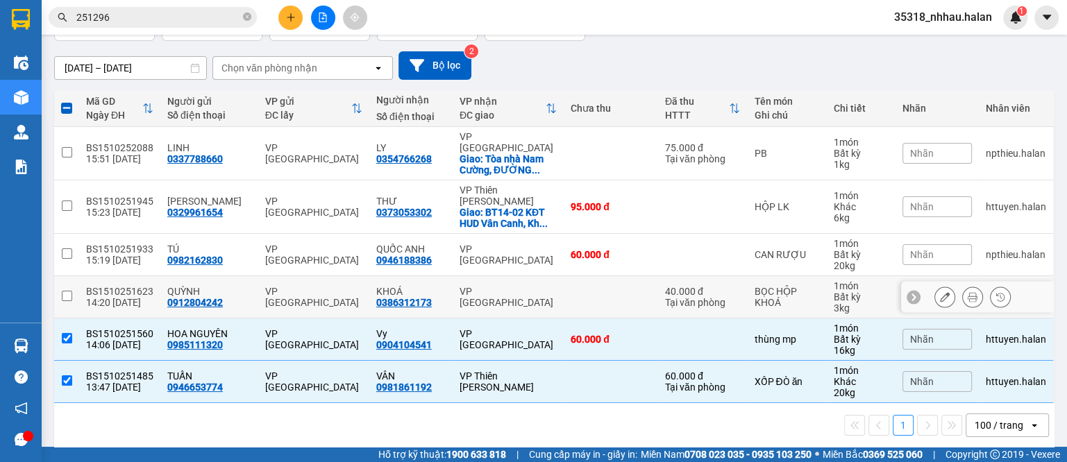
click at [468, 286] on div "VP [GEOGRAPHIC_DATA]" at bounding box center [508, 297] width 97 height 22
checkbox input "true"
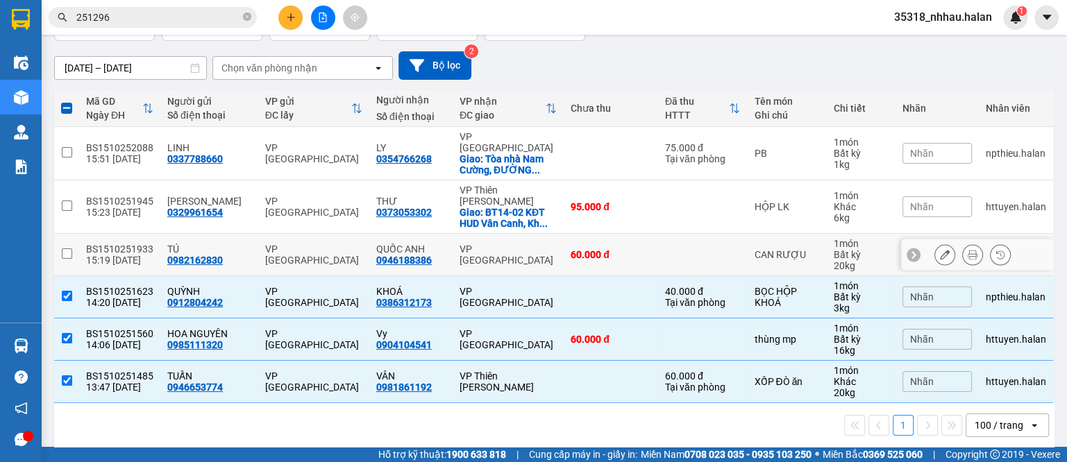
click at [465, 244] on div "VP [GEOGRAPHIC_DATA]" at bounding box center [508, 255] width 97 height 22
checkbox input "true"
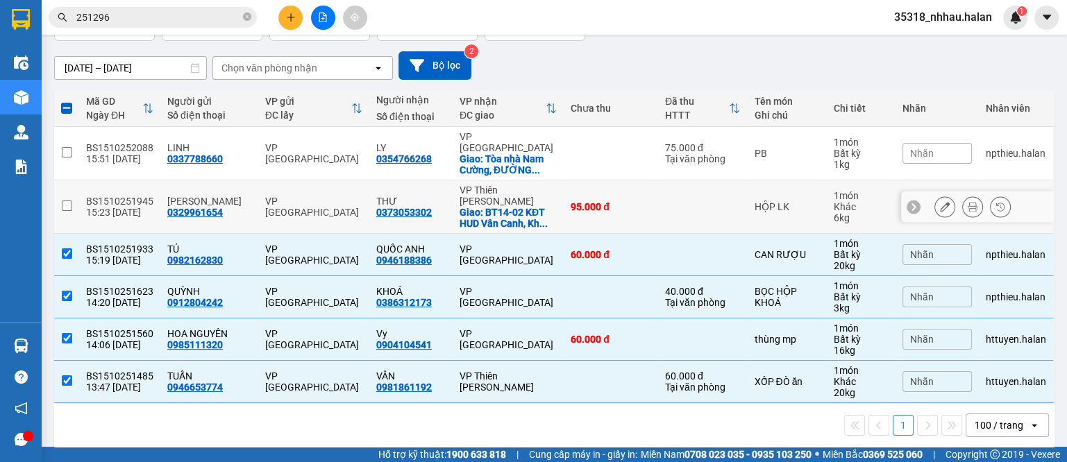
drag, startPoint x: 447, startPoint y: 197, endPoint x: 428, endPoint y: 144, distance: 56.7
click at [460, 207] on div "Giao: BT14-02 KĐT HUD Vân Canh, Kh ..." at bounding box center [508, 218] width 97 height 22
checkbox input "true"
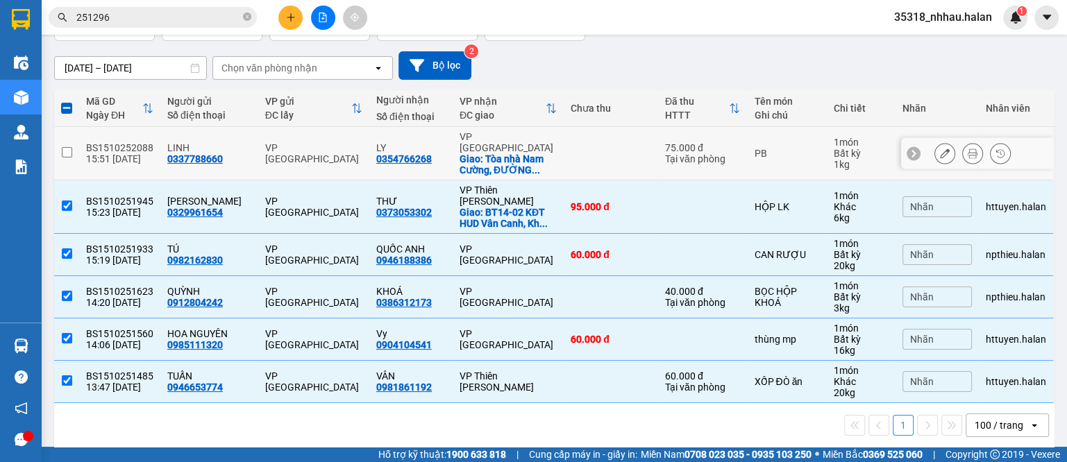
click at [430, 142] on div "LY" at bounding box center [410, 147] width 69 height 11
checkbox input "true"
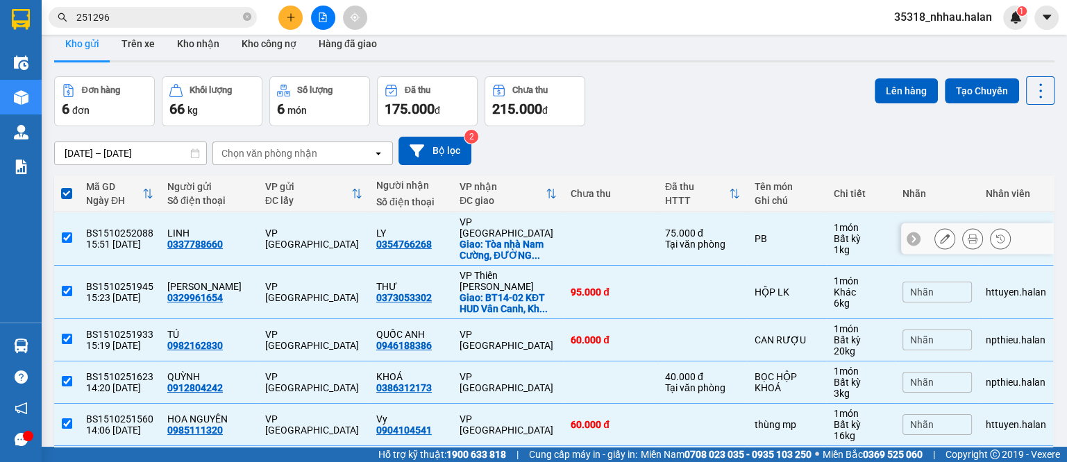
scroll to position [19, 0]
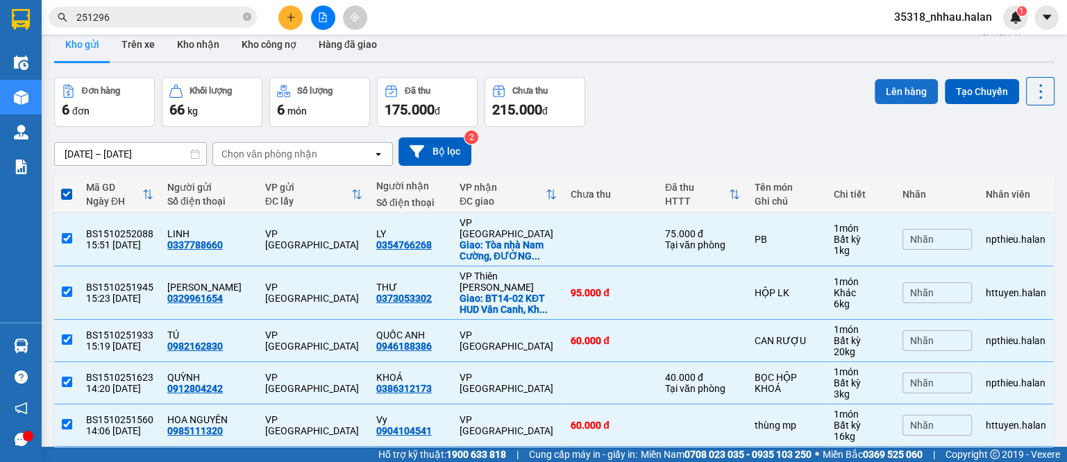
click at [900, 90] on button "Lên hàng" at bounding box center [906, 91] width 63 height 25
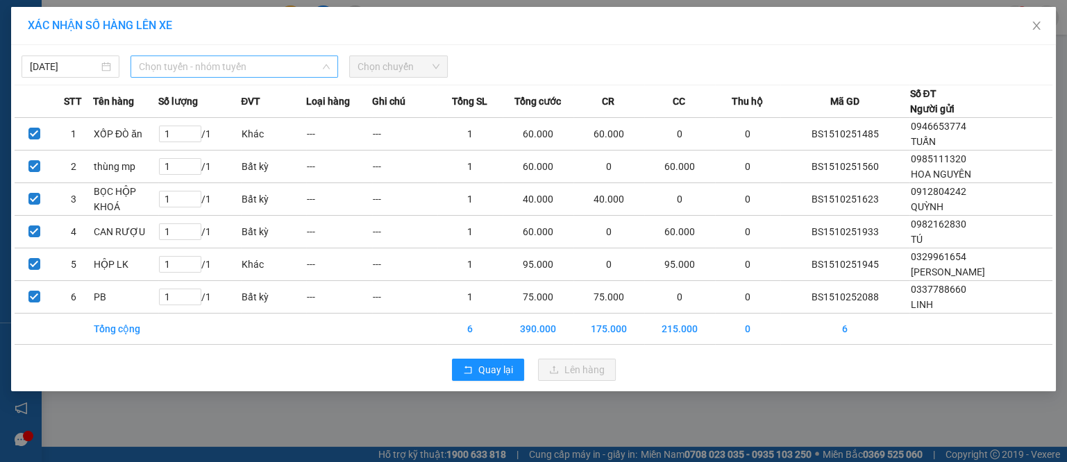
click at [262, 66] on span "Chọn tuyến - nhóm tuyến" at bounding box center [234, 66] width 191 height 21
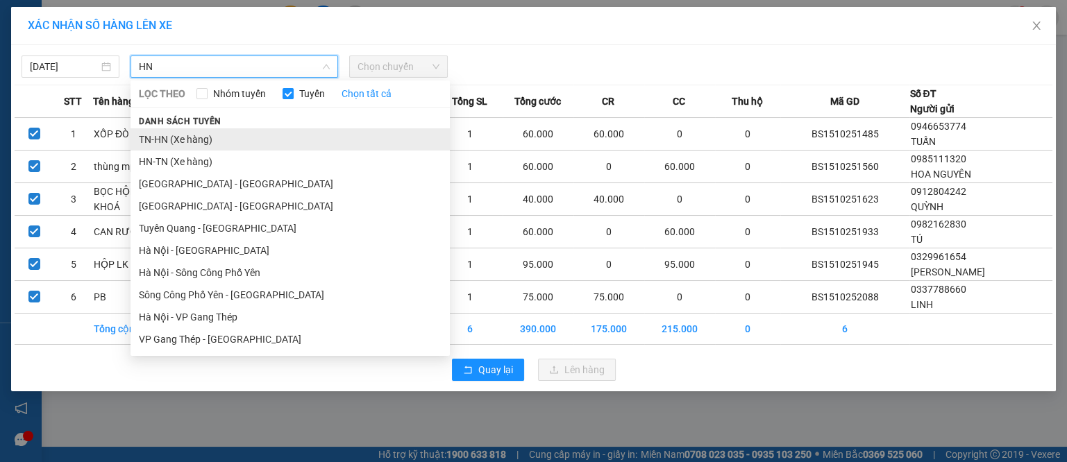
type input "HN"
click at [156, 142] on li "TN-HN (Xe hàng)" at bounding box center [290, 139] width 319 height 22
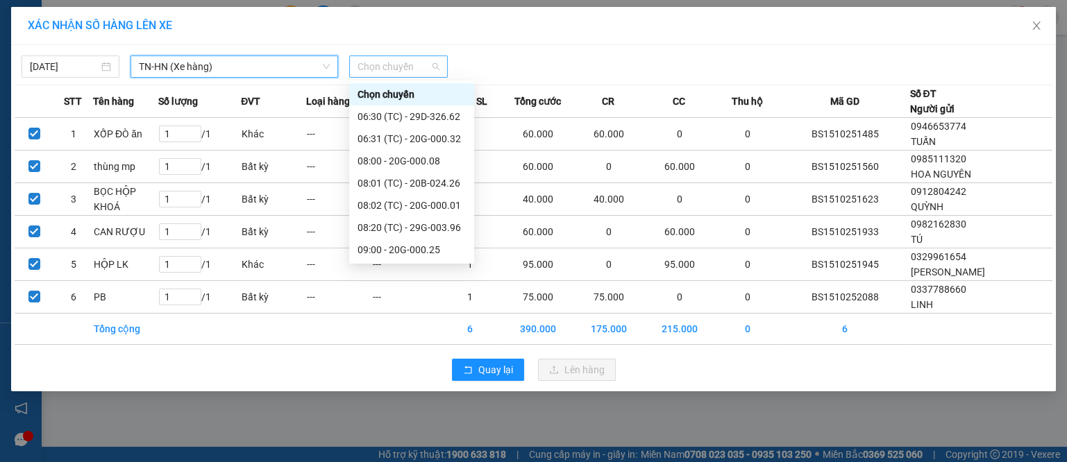
click at [410, 72] on span "Chọn chuyến" at bounding box center [398, 66] width 81 height 21
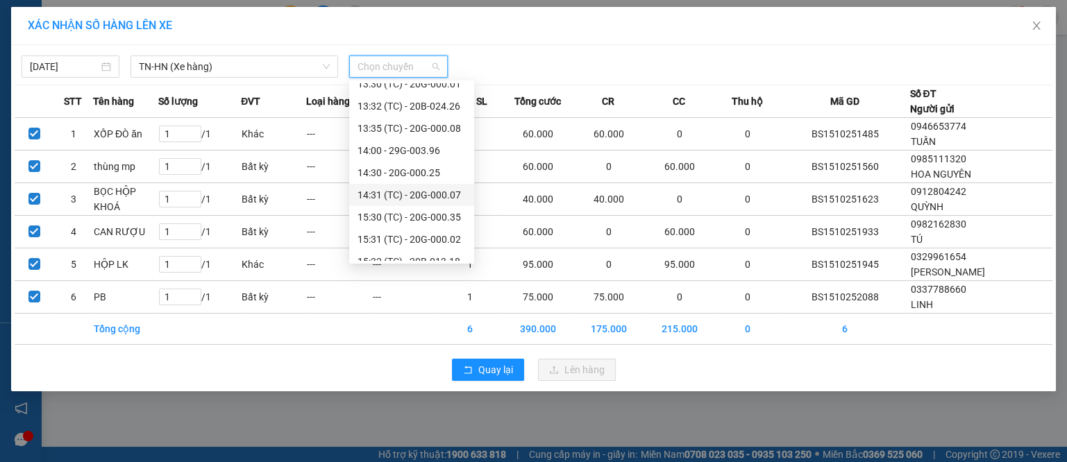
scroll to position [511, 0]
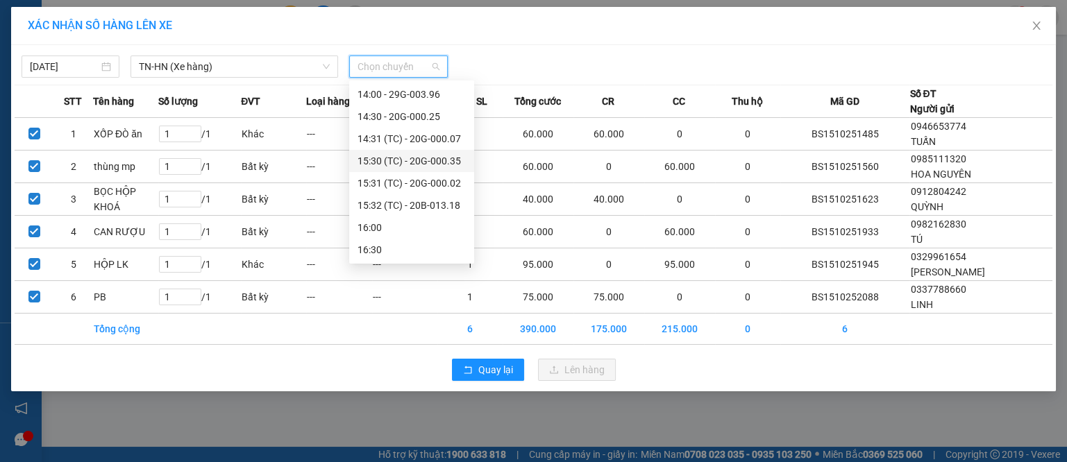
click at [422, 167] on div "15:30 (TC) - 20G-000.35" at bounding box center [412, 160] width 108 height 15
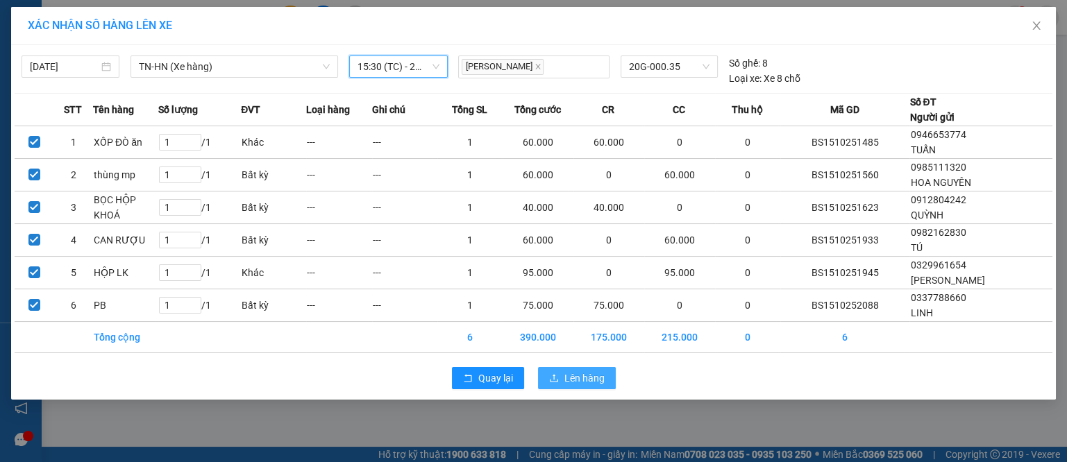
click at [585, 371] on span "Lên hàng" at bounding box center [584, 378] width 40 height 15
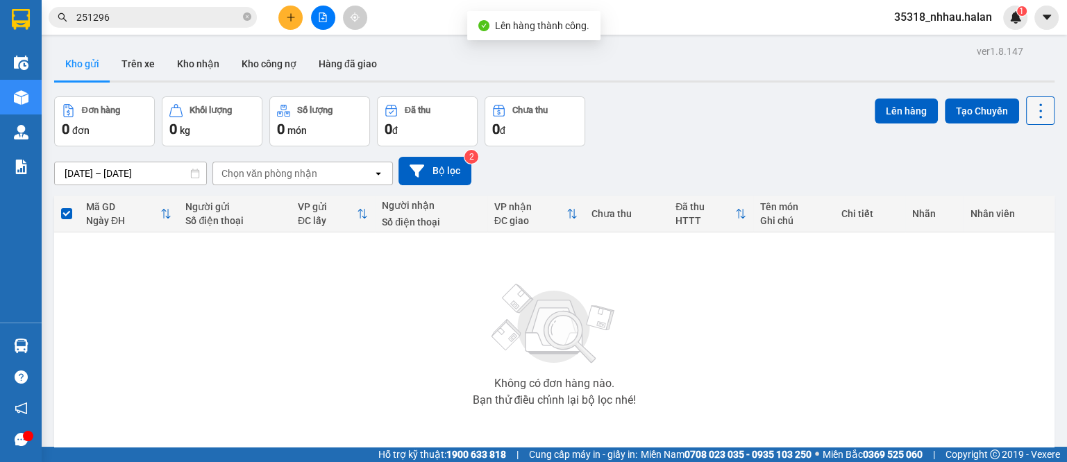
click at [1031, 114] on icon at bounding box center [1040, 110] width 19 height 19
click at [1011, 196] on span "Làm mới" at bounding box center [1007, 198] width 38 height 14
